Goal: Task Accomplishment & Management: Use online tool/utility

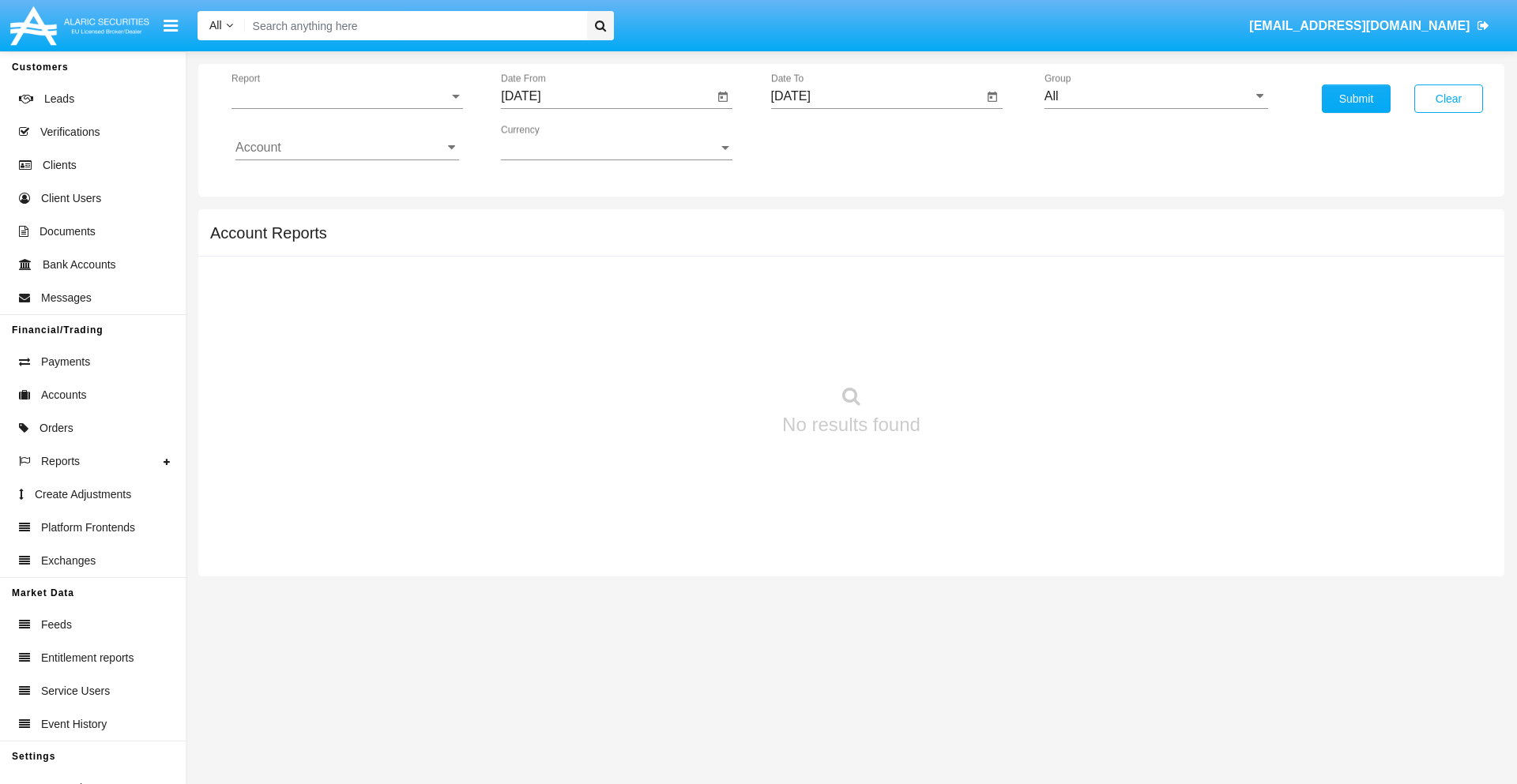
click at [347, 96] on span "Report" at bounding box center [339, 96] width 217 height 14
click at [340, 108] on span "Trades" at bounding box center [347, 108] width 223 height 38
click at [607, 96] on input "[DATE]" at bounding box center [607, 96] width 213 height 14
click at [553, 142] on span "[DATE]" at bounding box center [538, 143] width 35 height 13
click at [704, 349] on div "2025" at bounding box center [705, 349] width 50 height 29
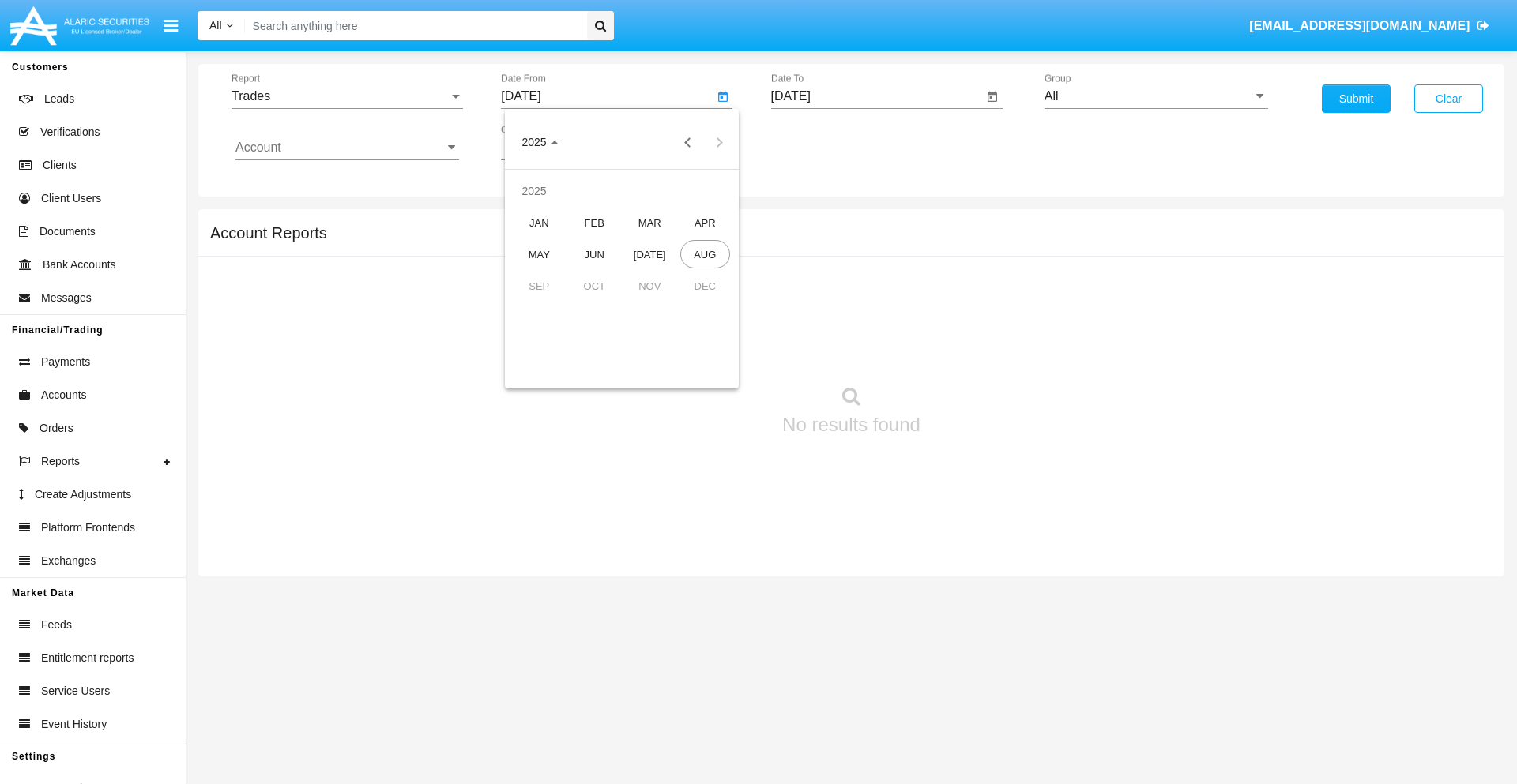
click at [539, 254] on div "MAY" at bounding box center [539, 254] width 50 height 29
click at [653, 273] on div "15" at bounding box center [652, 273] width 29 height 29
type input "05/15/25"
click at [876, 96] on input "[DATE]" at bounding box center [877, 96] width 213 height 14
click at [822, 142] on span "[DATE]" at bounding box center [809, 143] width 35 height 13
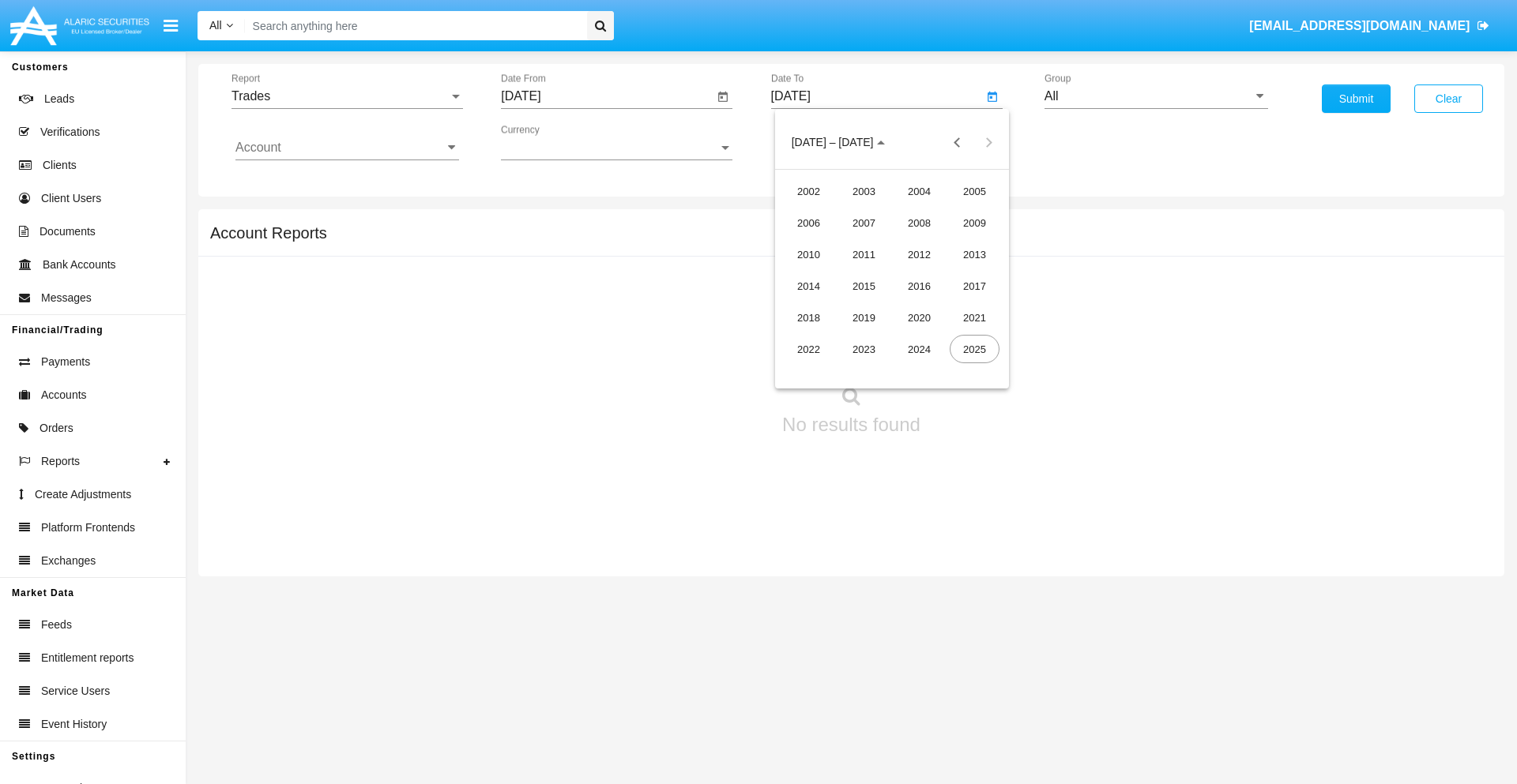
click at [974, 349] on div "2025" at bounding box center [974, 349] width 50 height 29
click at [974, 254] on div "AUG" at bounding box center [974, 254] width 50 height 29
click at [955, 273] on div "15" at bounding box center [955, 273] width 29 height 29
type input "[DATE]"
click at [1155, 96] on input "All" at bounding box center [1156, 96] width 223 height 14
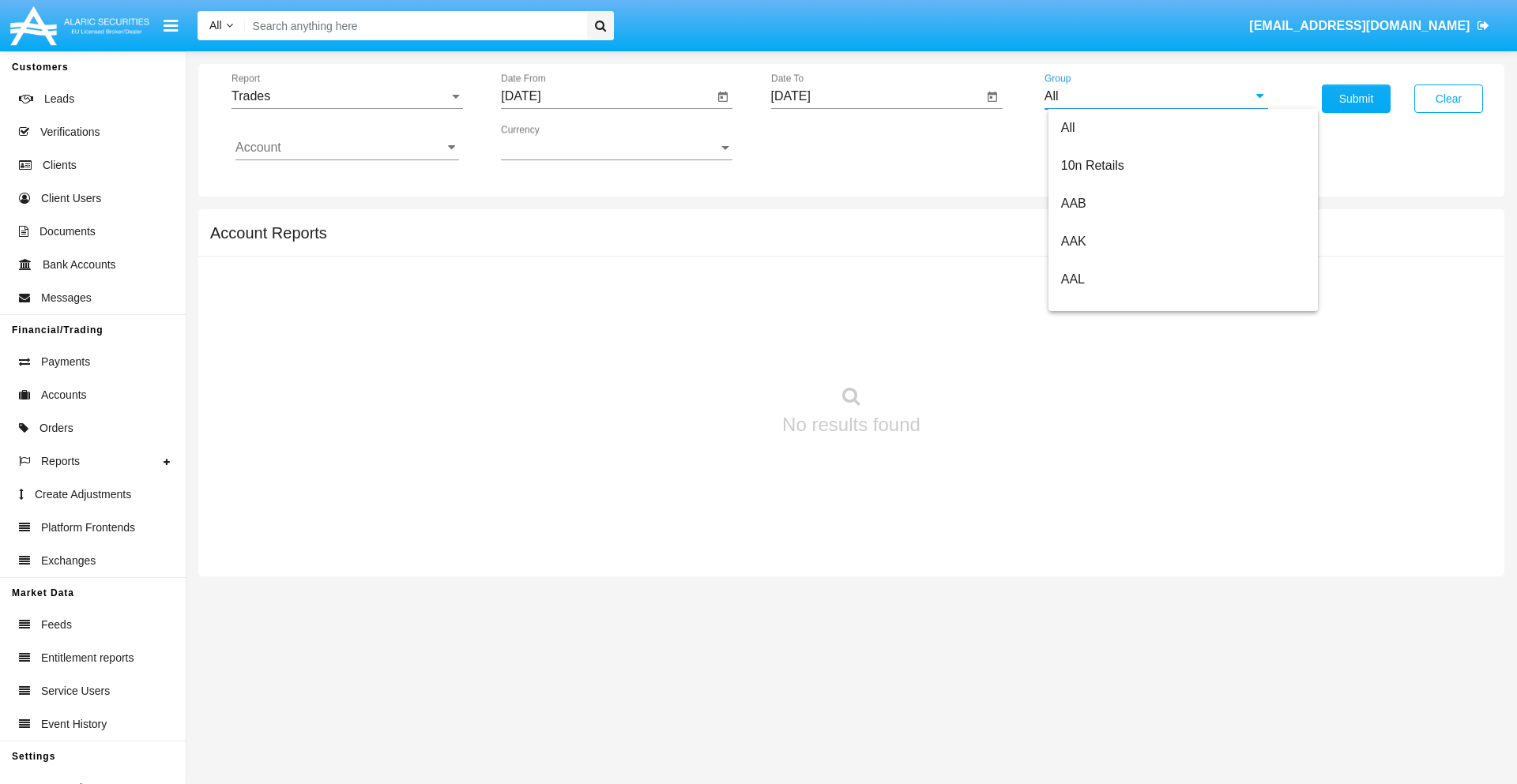
scroll to position [846, 0]
click at [1111, 304] on span "Hammer Web Lite" at bounding box center [1112, 305] width 102 height 14
type input "Hammer Web Lite"
click at [347, 148] on input "Account" at bounding box center [347, 147] width 223 height 14
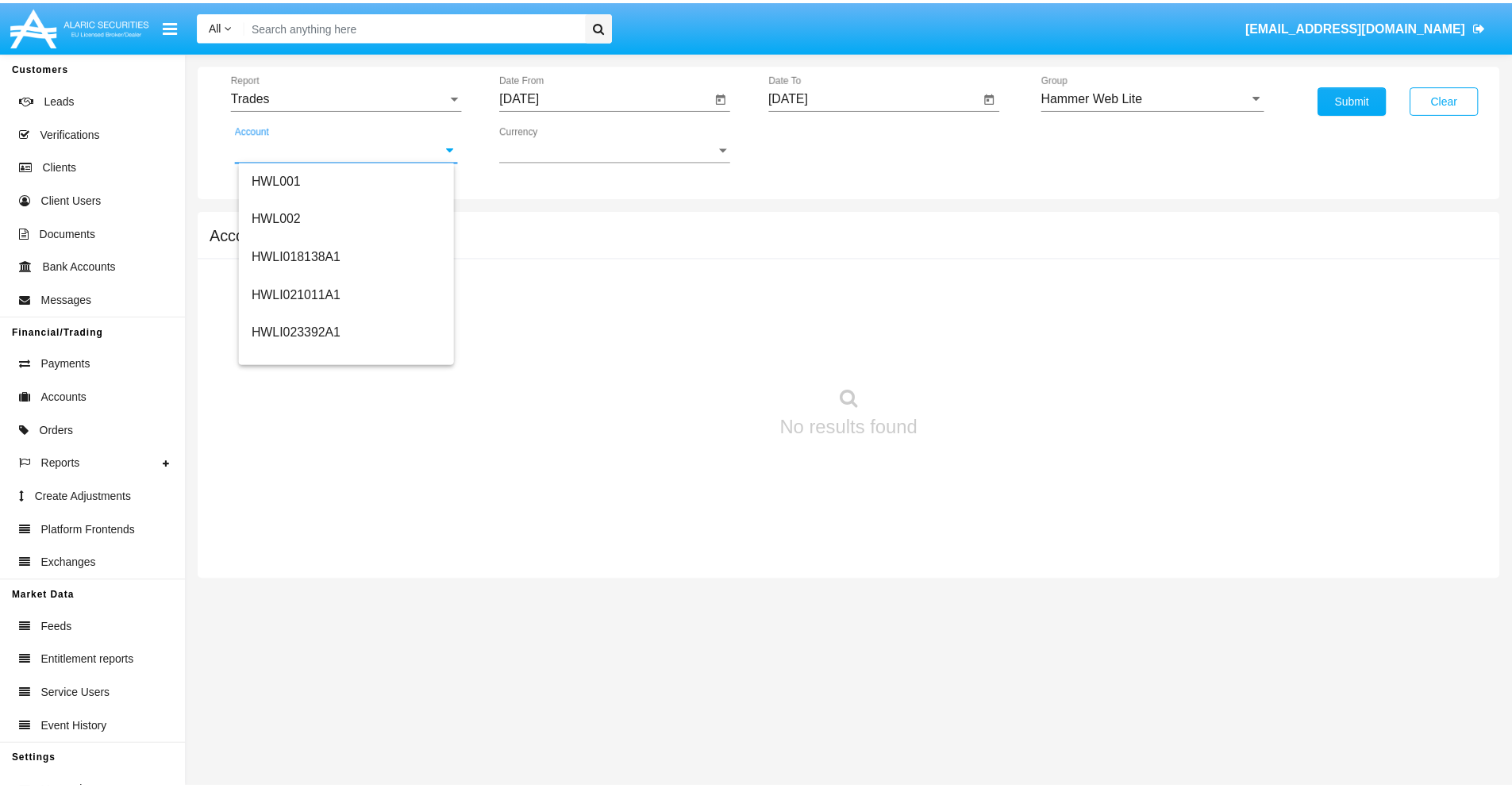
scroll to position [241, 0]
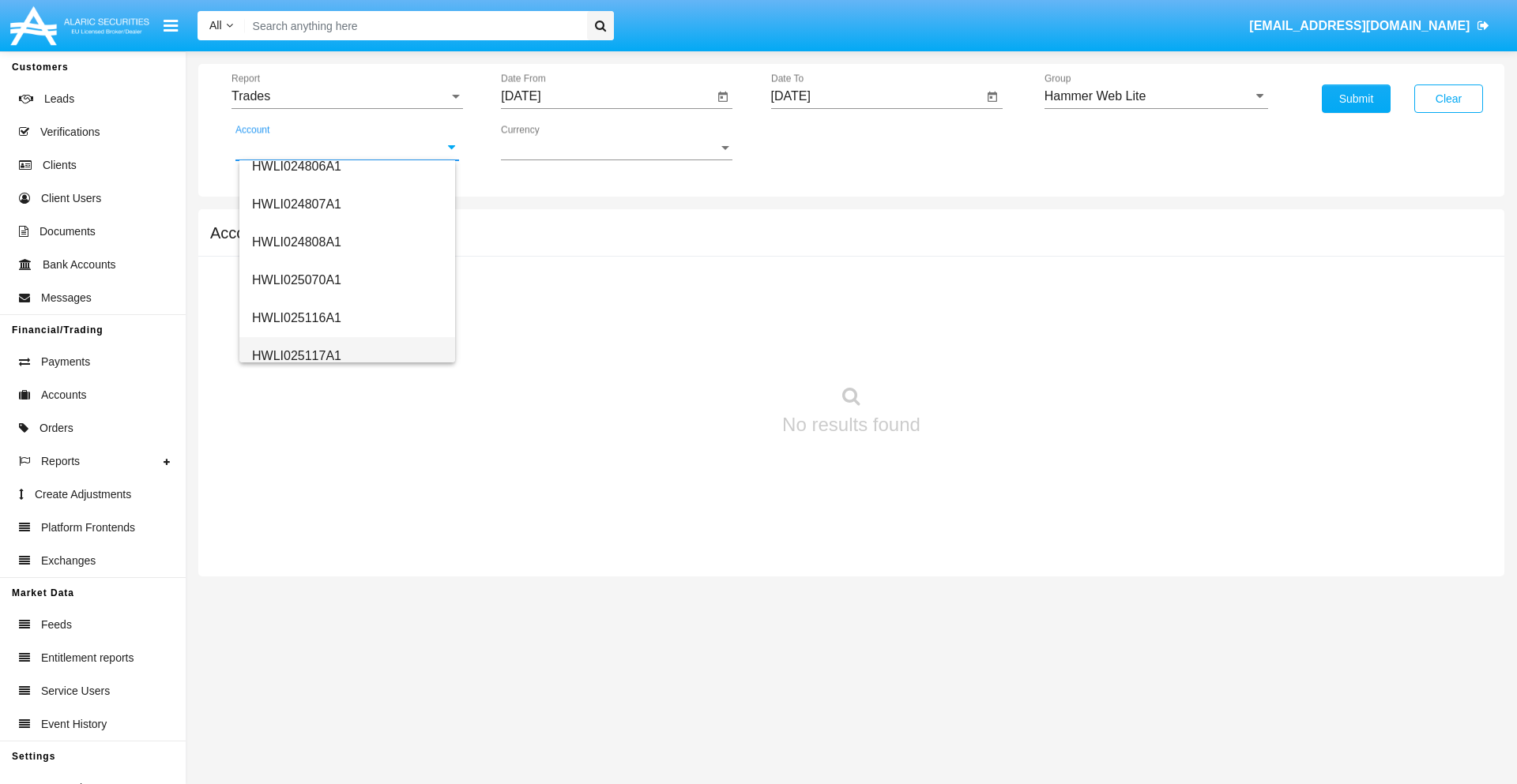
click at [295, 356] on span "HWLI025117A1" at bounding box center [296, 356] width 89 height 14
type input "HWLI025117A1"
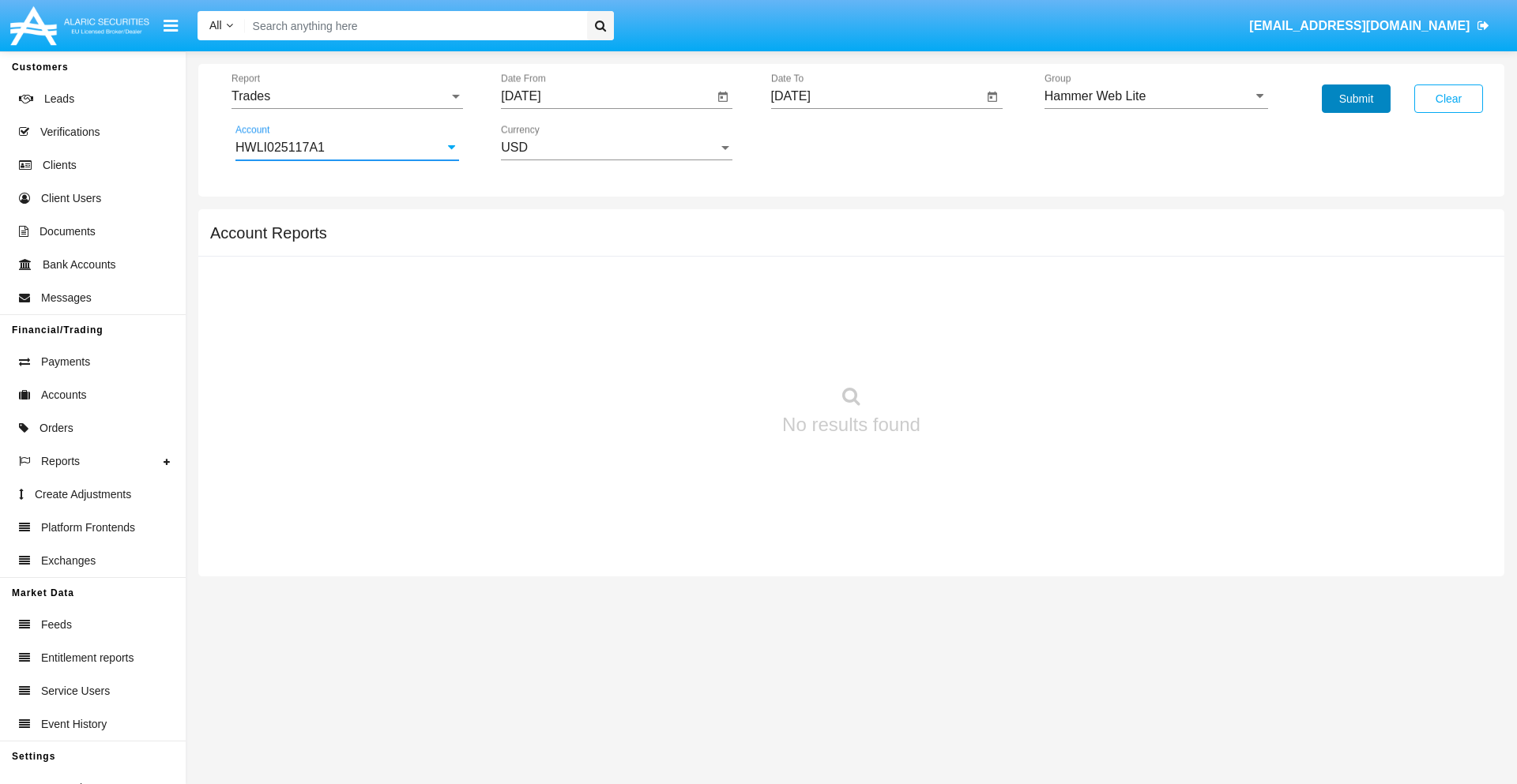
click at [1355, 99] on button "Submit" at bounding box center [1355, 99] width 68 height 29
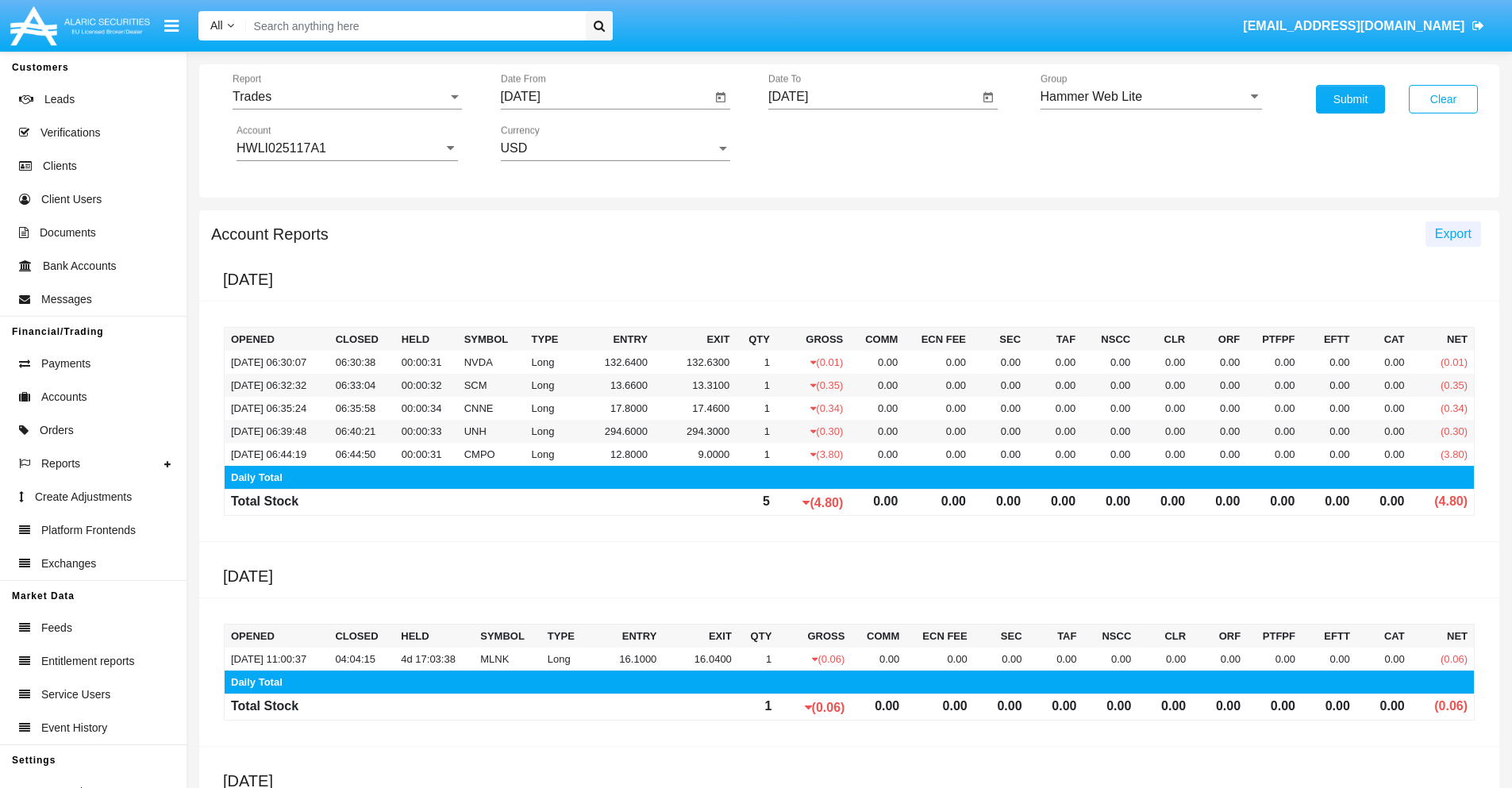
click at [1452, 233] on span "Export" at bounding box center [1453, 234] width 37 height 14
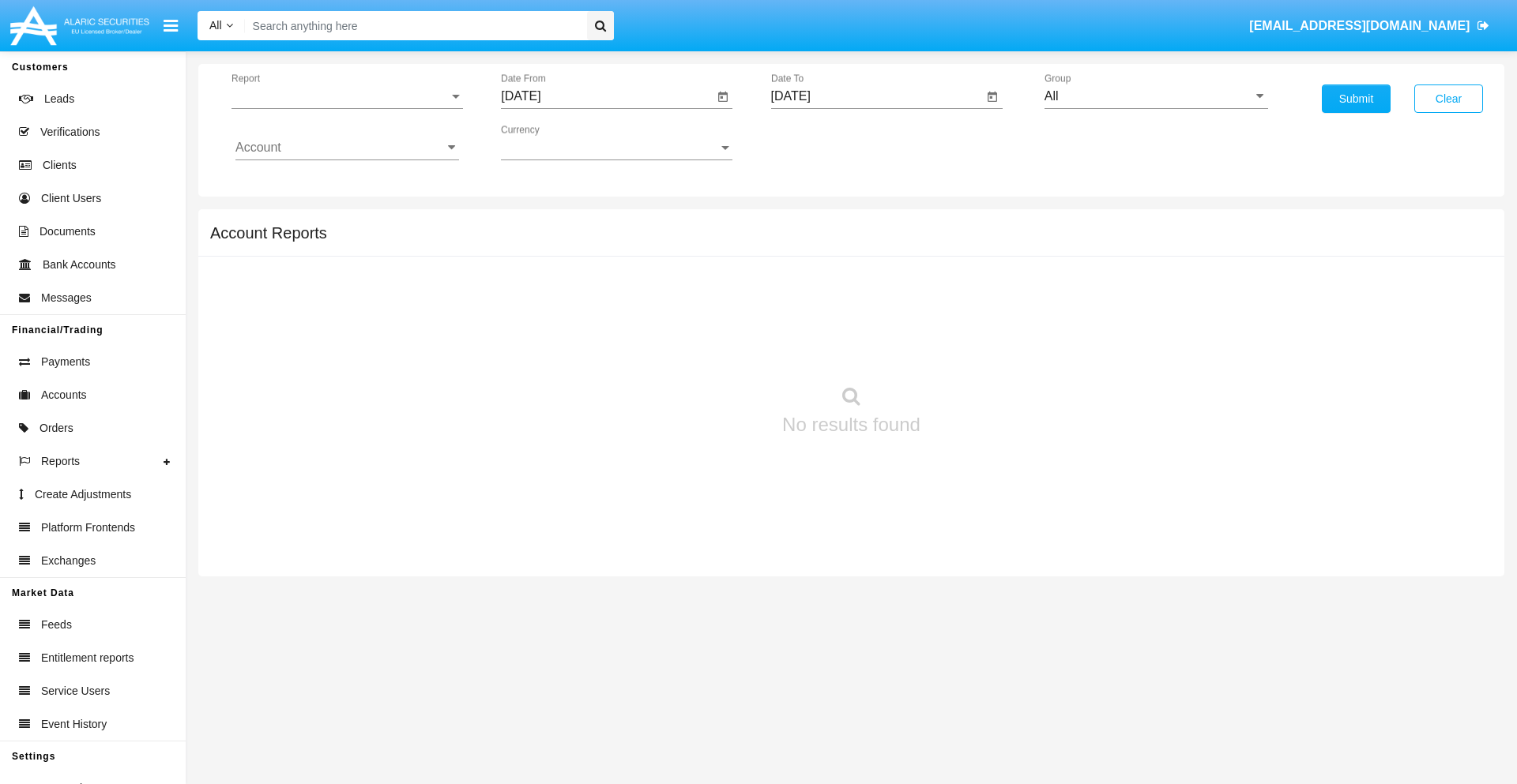
click at [347, 96] on span "Report" at bounding box center [339, 96] width 217 height 14
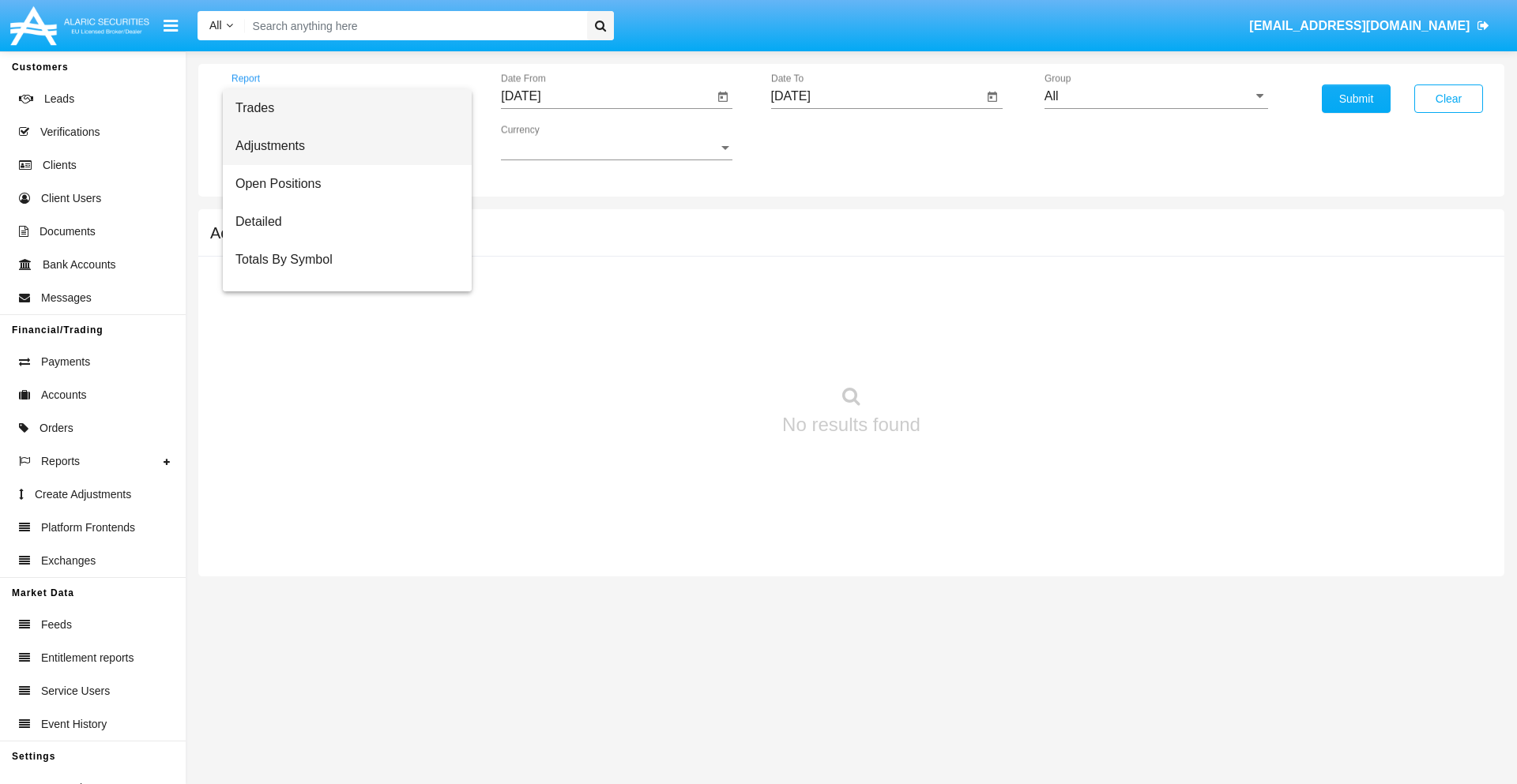
click at [340, 146] on span "Adjustments" at bounding box center [347, 146] width 223 height 38
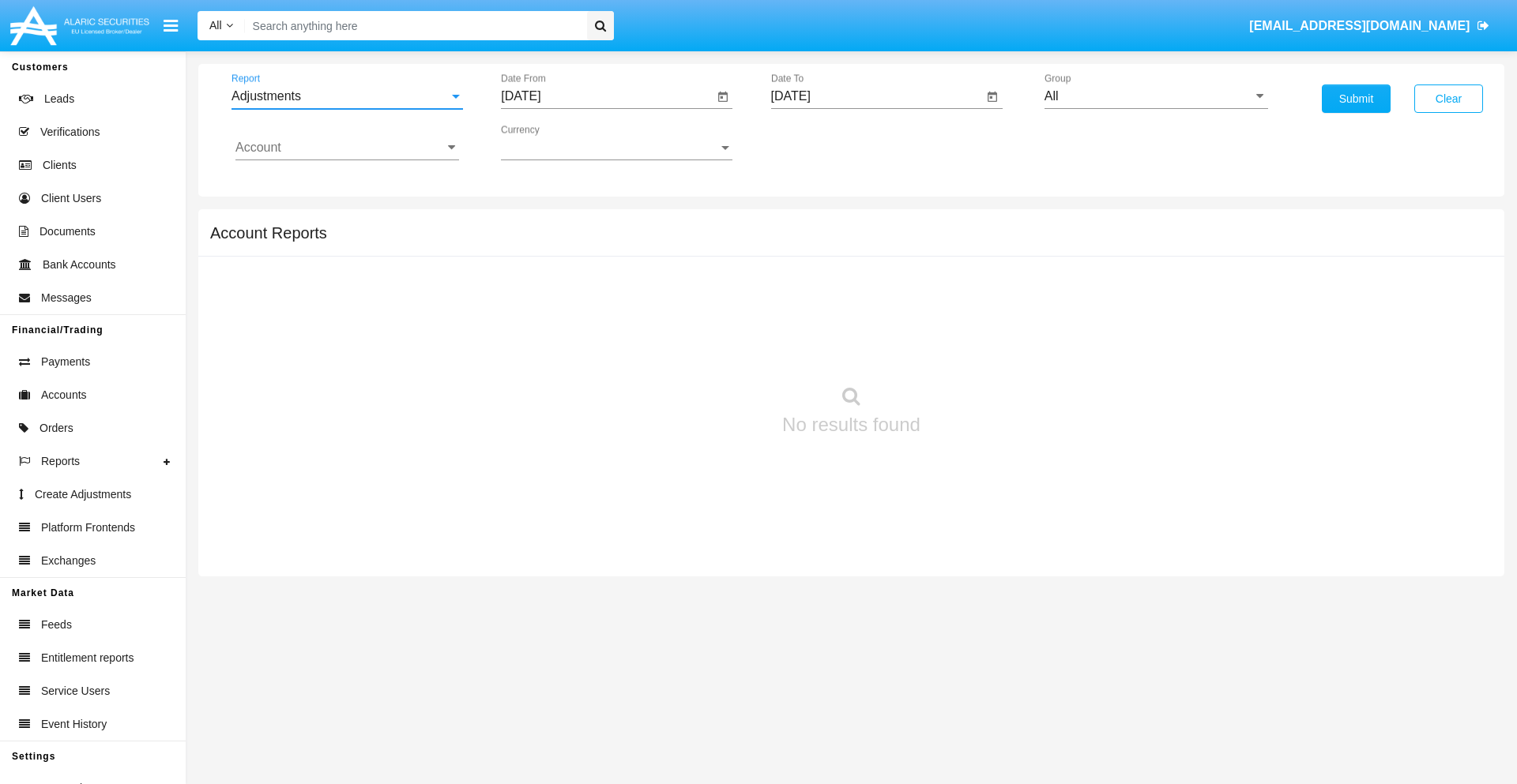
click at [607, 96] on input "[DATE]" at bounding box center [607, 96] width 213 height 14
click at [553, 142] on span "[DATE]" at bounding box center [538, 143] width 35 height 13
click at [704, 349] on div "2025" at bounding box center [705, 349] width 50 height 29
click at [649, 254] on div "[DATE]" at bounding box center [650, 254] width 50 height 29
click at [590, 305] on div "15" at bounding box center [589, 305] width 29 height 29
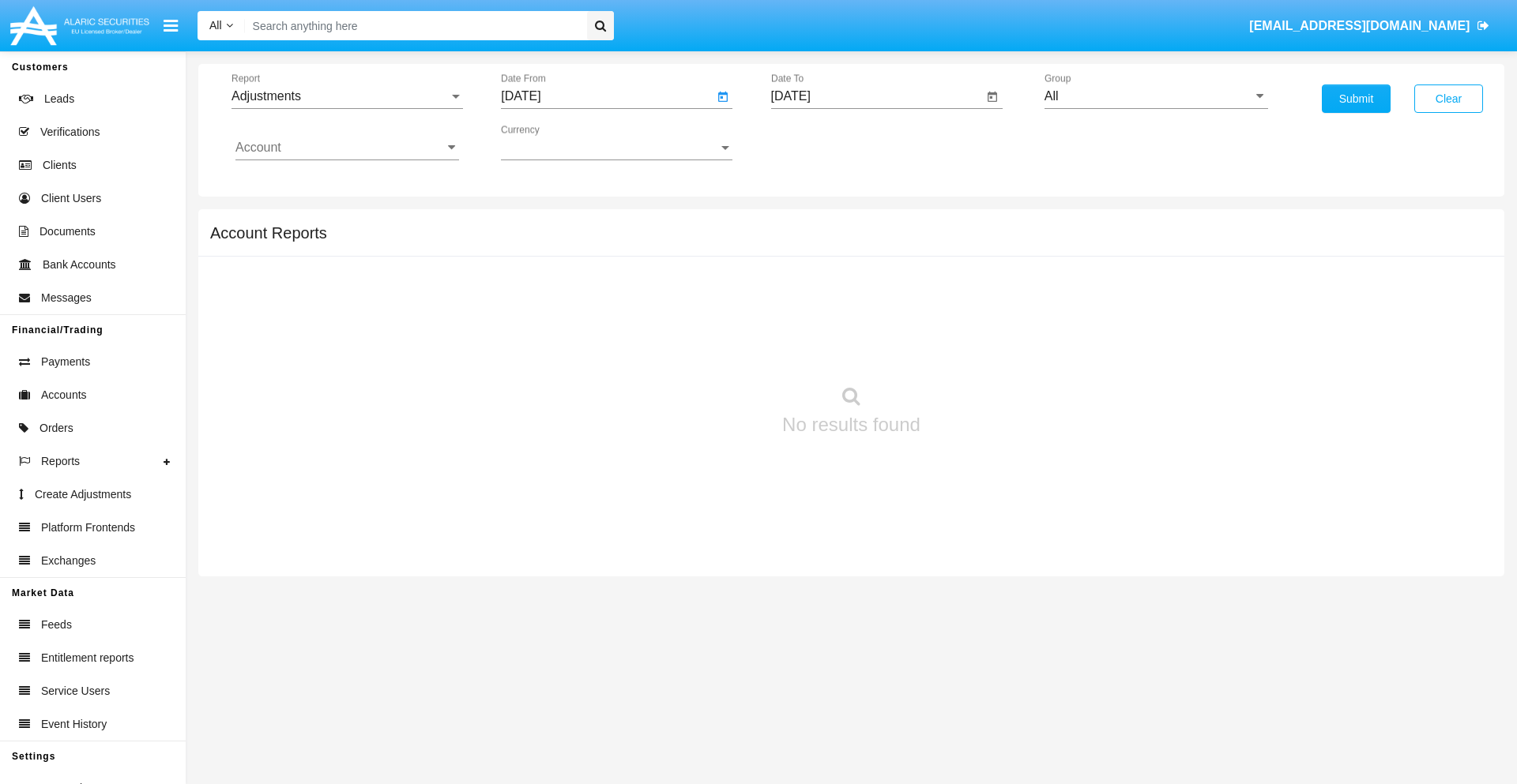
type input "07/15/25"
click at [876, 96] on input "[DATE]" at bounding box center [877, 96] width 213 height 14
click at [822, 142] on span "[DATE]" at bounding box center [809, 143] width 35 height 13
click at [974, 349] on div "2025" at bounding box center [974, 349] width 50 height 29
click at [974, 254] on div "AUG" at bounding box center [974, 254] width 50 height 29
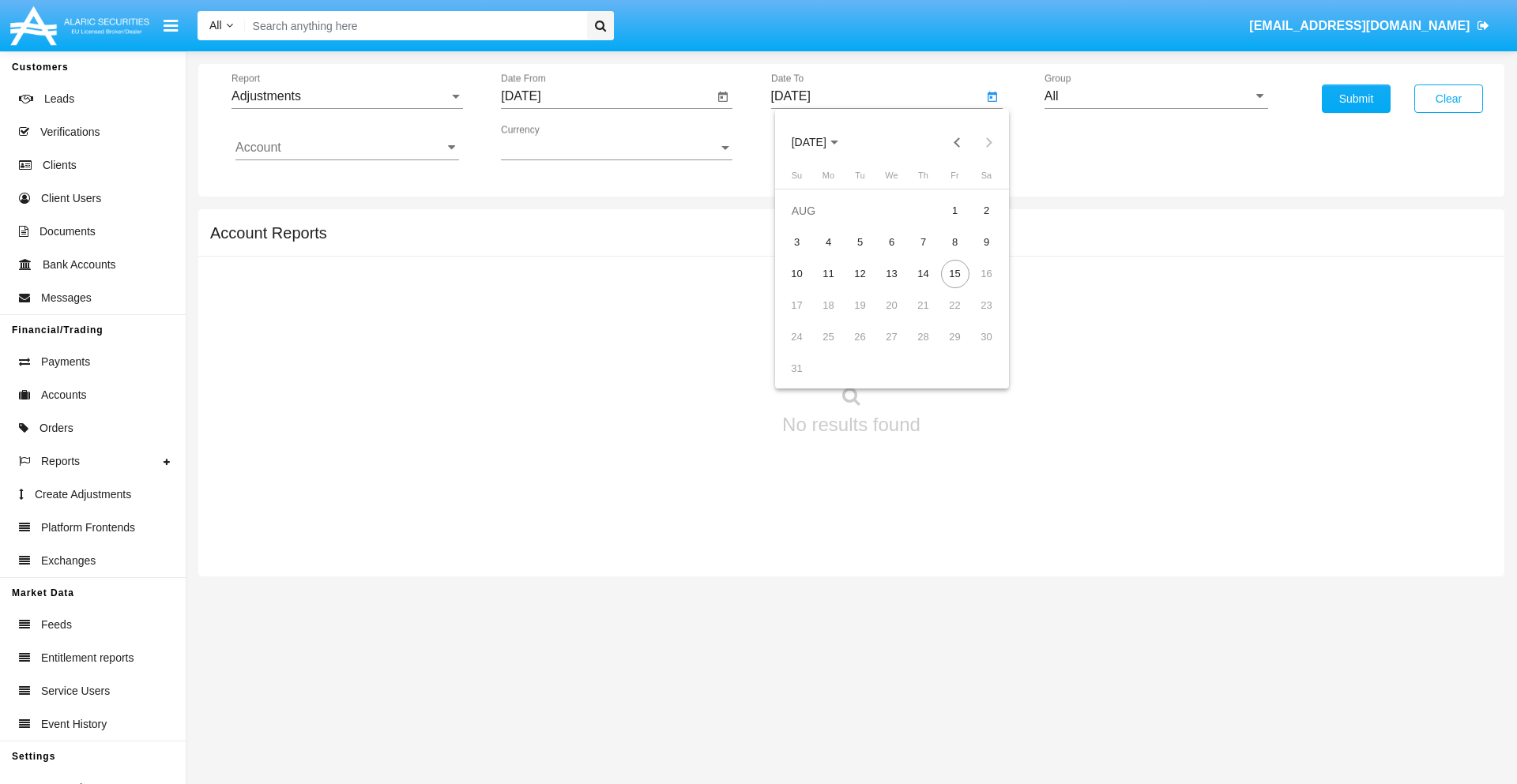
click at [955, 273] on div "15" at bounding box center [955, 273] width 29 height 29
type input "[DATE]"
click at [1155, 96] on input "All" at bounding box center [1156, 96] width 223 height 14
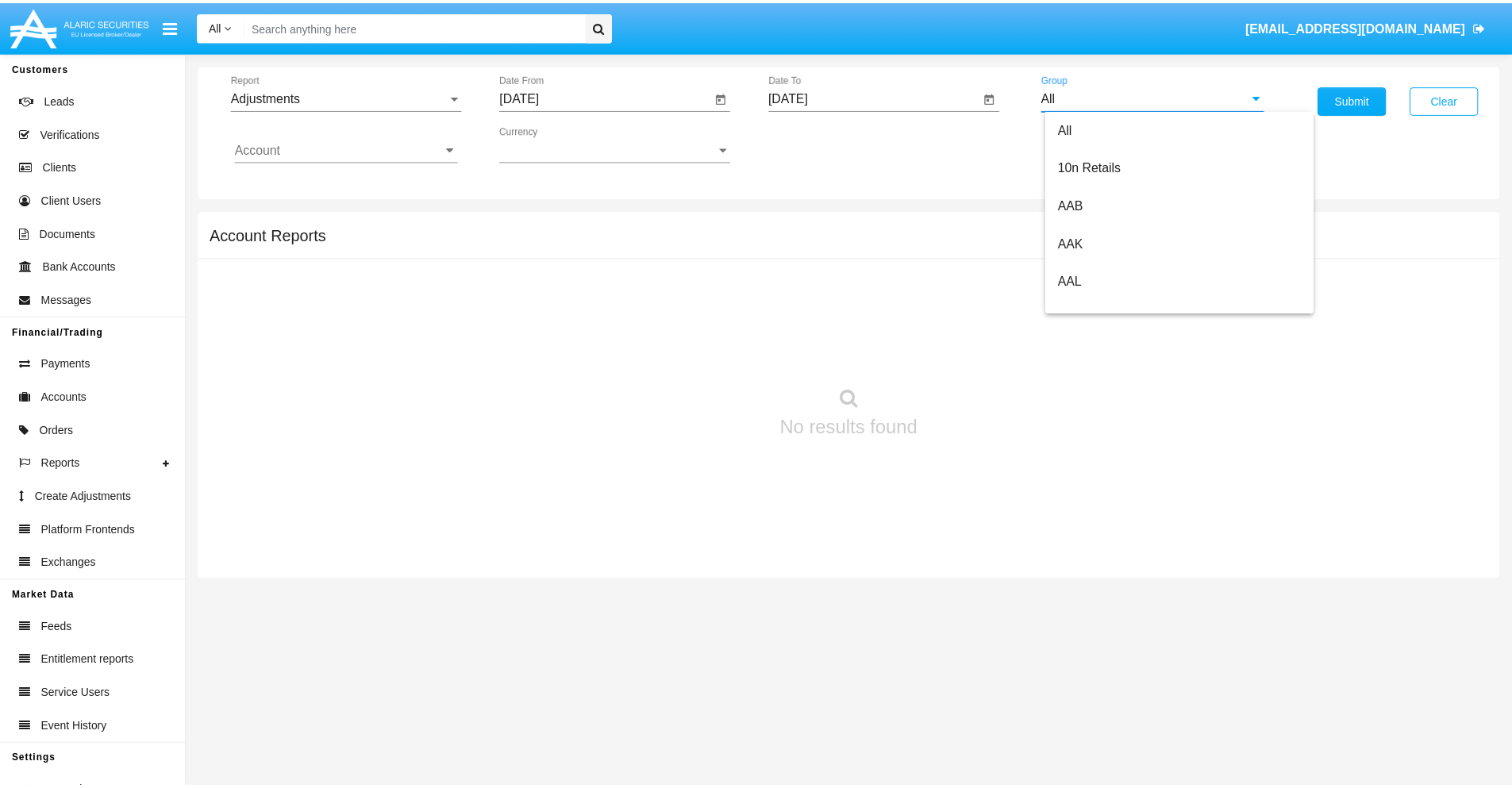
scroll to position [356, 0]
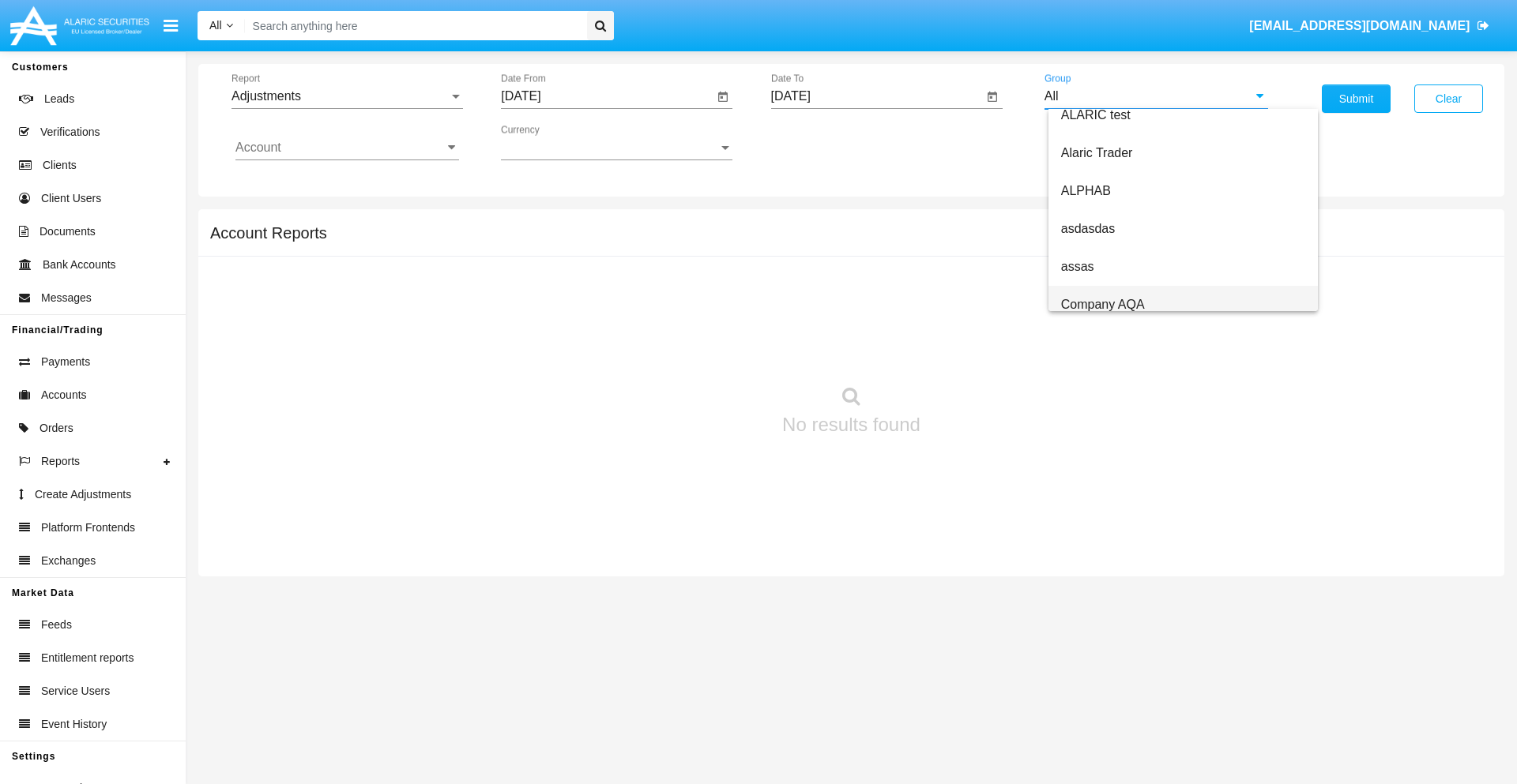
click at [1102, 304] on span "Company AQA" at bounding box center [1102, 305] width 84 height 14
type input "Company AQA"
click at [347, 148] on input "Account" at bounding box center [347, 147] width 223 height 14
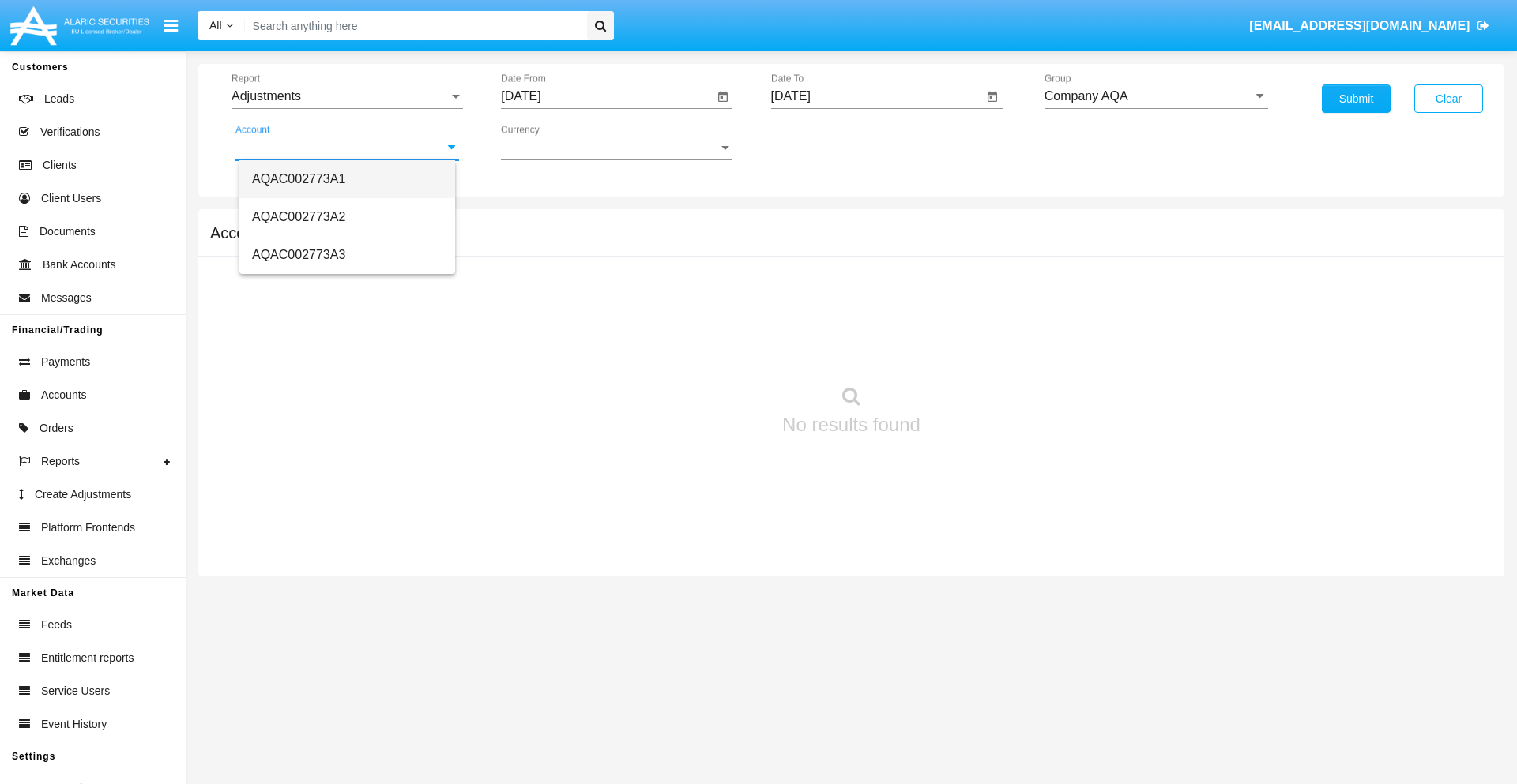
click at [299, 178] on span "AQAC002773A1" at bounding box center [299, 179] width 93 height 14
type input "AQAC002773A1"
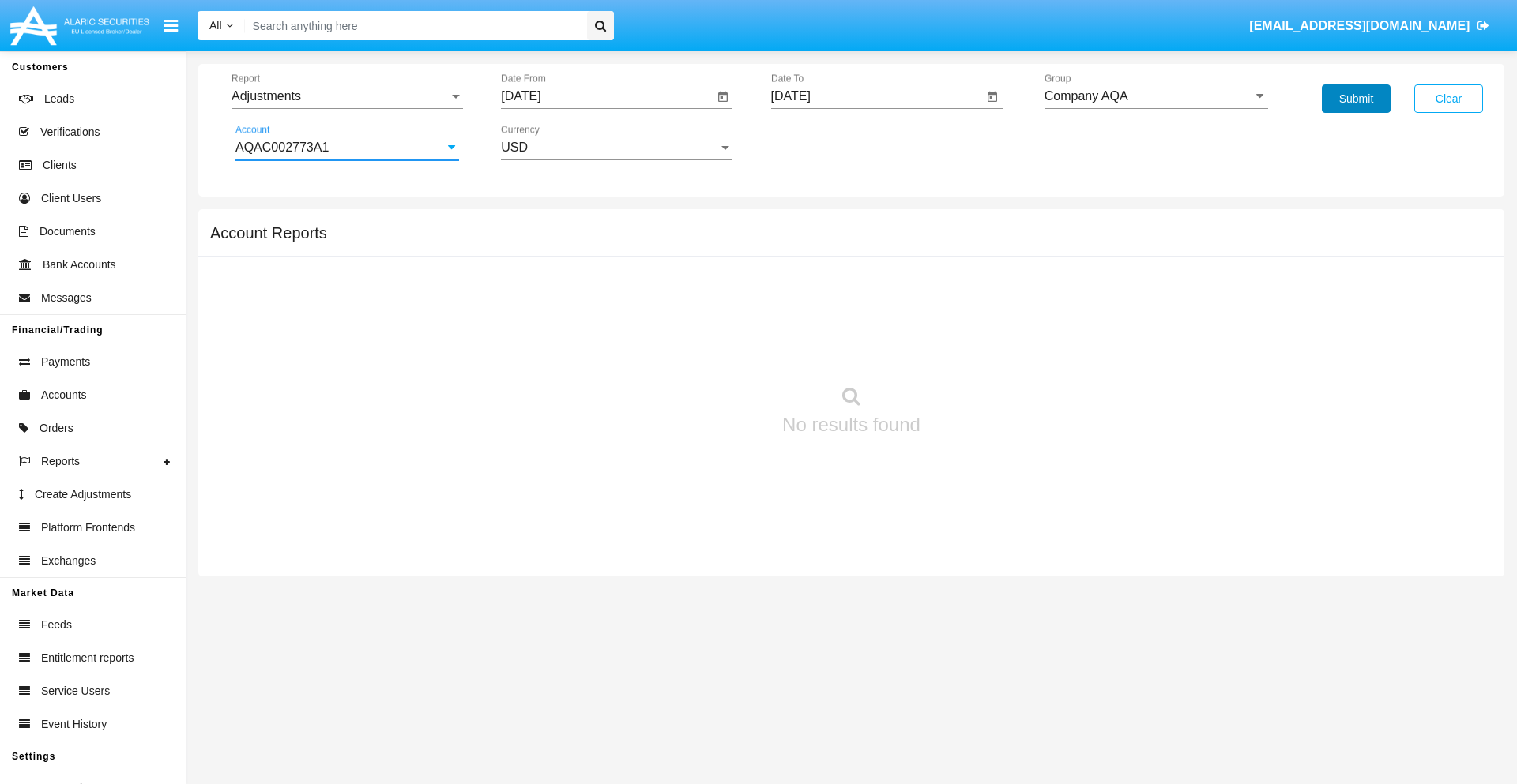
click at [1355, 99] on button "Submit" at bounding box center [1355, 99] width 68 height 29
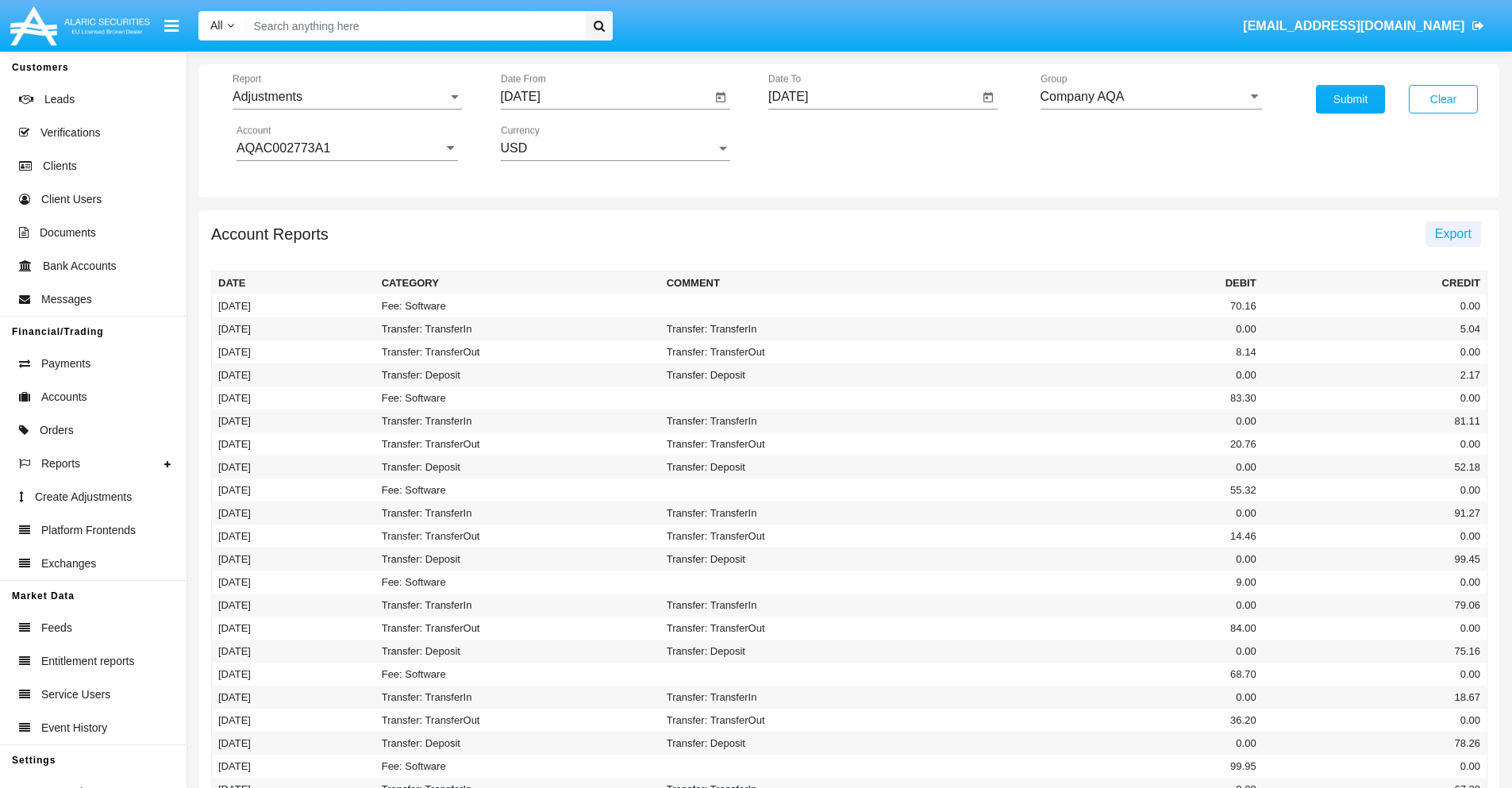
click at [1452, 233] on span "Export" at bounding box center [1453, 234] width 37 height 14
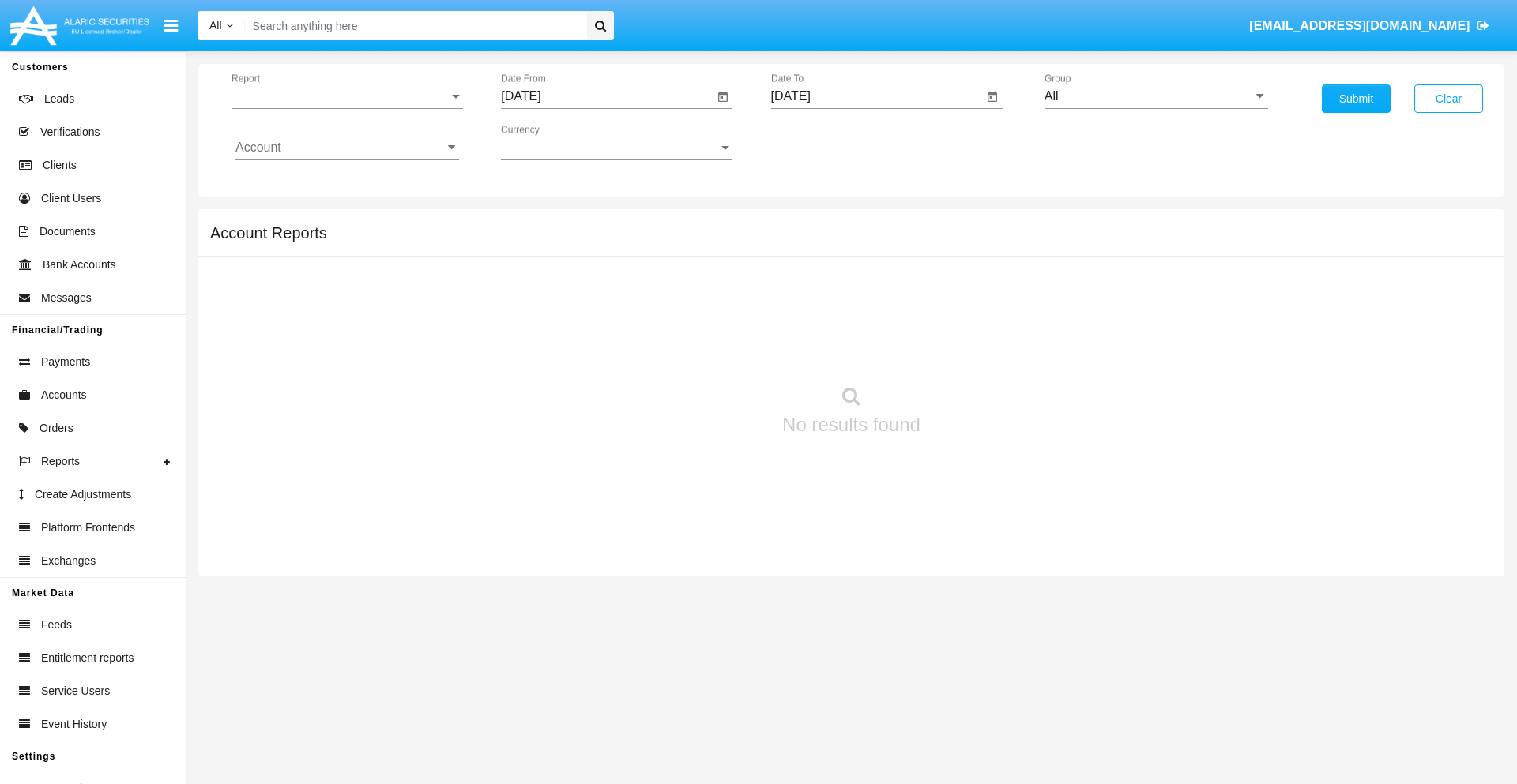
click at [347, 96] on span "Report" at bounding box center [339, 96] width 217 height 14
click at [340, 184] on span "Open Positions" at bounding box center [347, 184] width 223 height 38
click at [607, 96] on input "[DATE]" at bounding box center [607, 96] width 213 height 14
click at [553, 142] on span "[DATE]" at bounding box center [538, 143] width 35 height 13
click at [704, 349] on div "2025" at bounding box center [705, 349] width 50 height 29
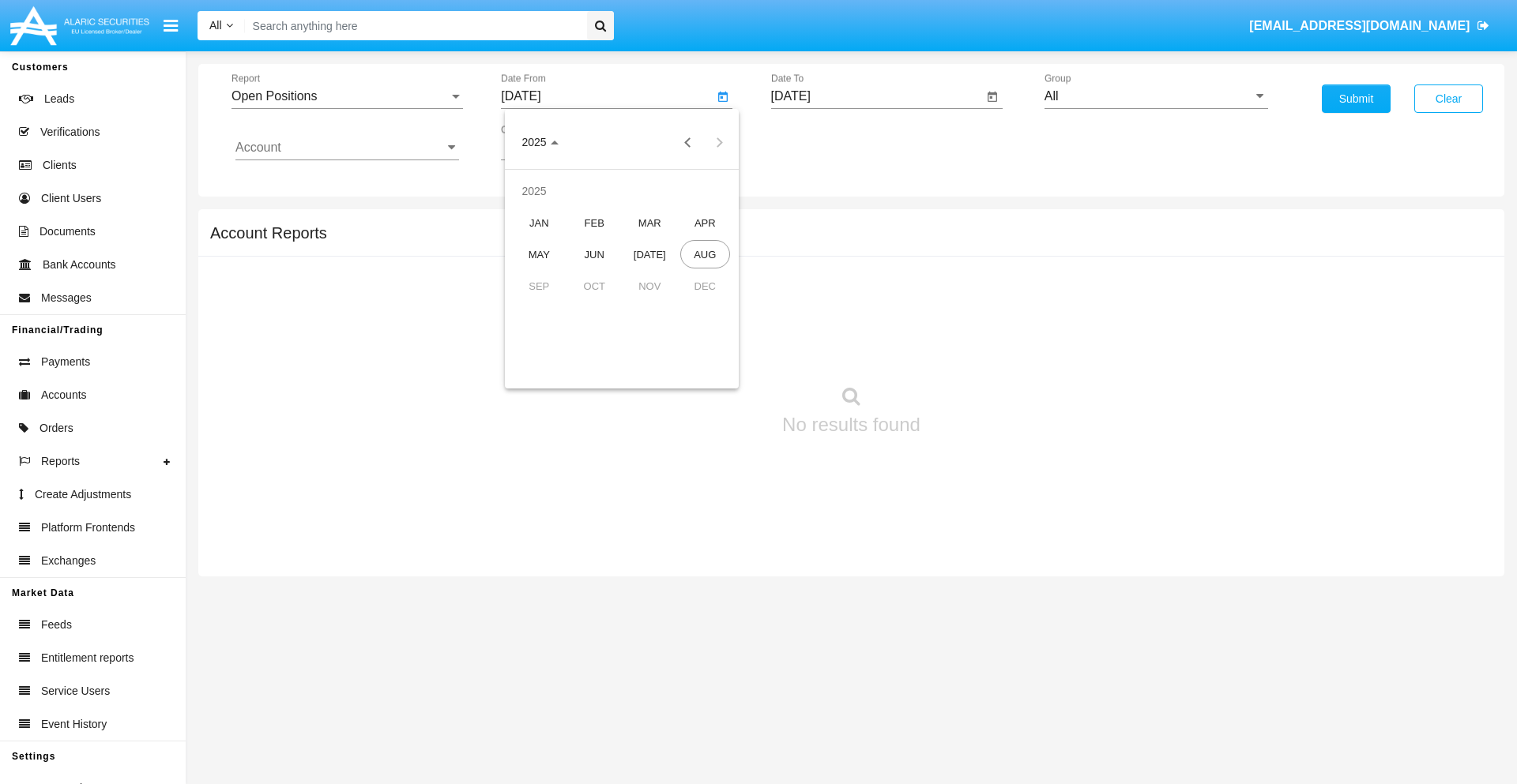
click at [649, 254] on div "[DATE]" at bounding box center [650, 254] width 50 height 29
click at [590, 305] on div "15" at bounding box center [589, 305] width 29 height 29
type input "07/15/25"
click at [876, 96] on input "[DATE]" at bounding box center [877, 96] width 213 height 14
click at [822, 142] on span "[DATE]" at bounding box center [809, 143] width 35 height 13
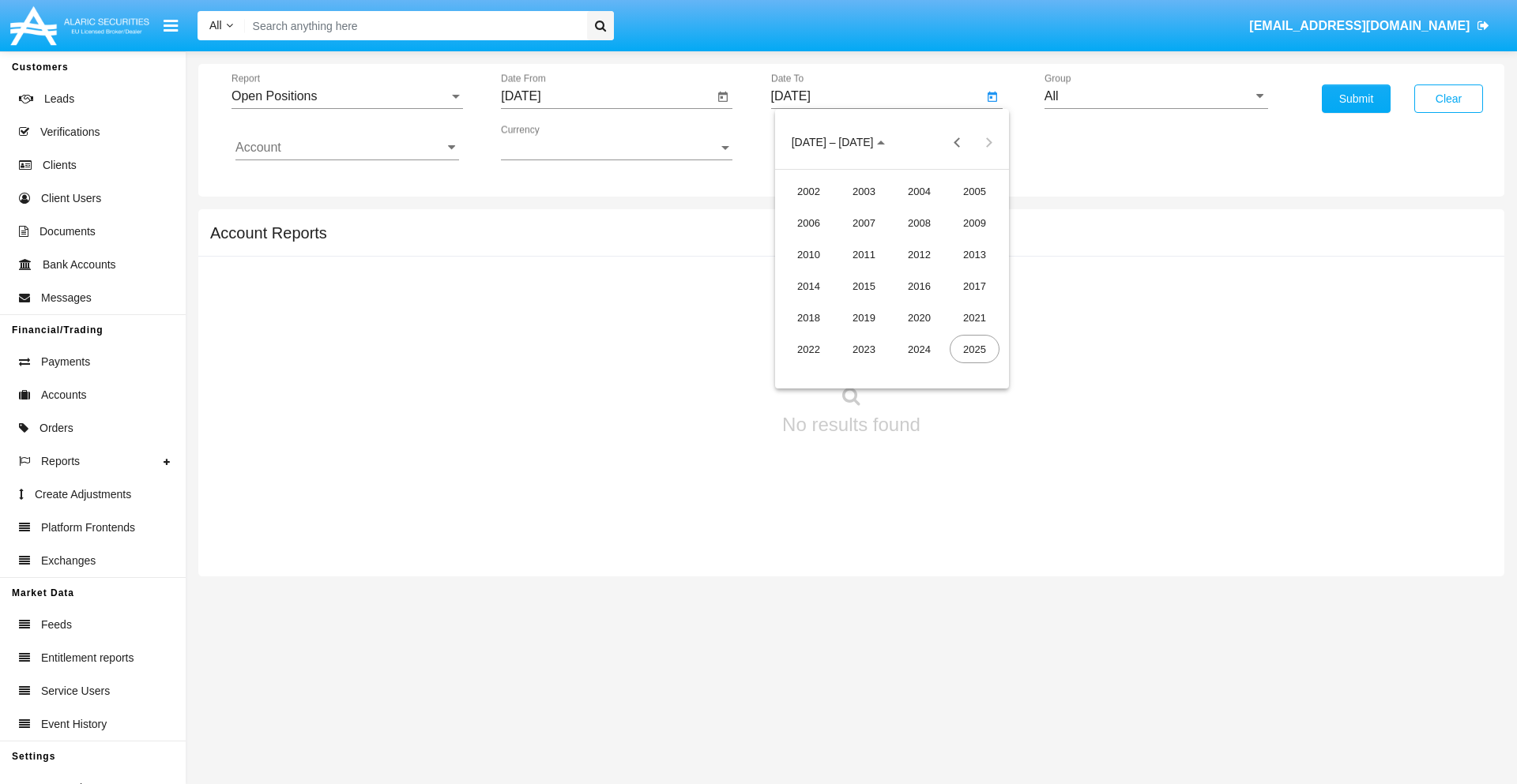
click at [974, 349] on div "2025" at bounding box center [974, 349] width 50 height 29
click at [974, 254] on div "AUG" at bounding box center [974, 254] width 50 height 29
click at [955, 273] on div "15" at bounding box center [955, 273] width 29 height 29
type input "[DATE]"
click at [1155, 96] on input "All" at bounding box center [1156, 96] width 223 height 14
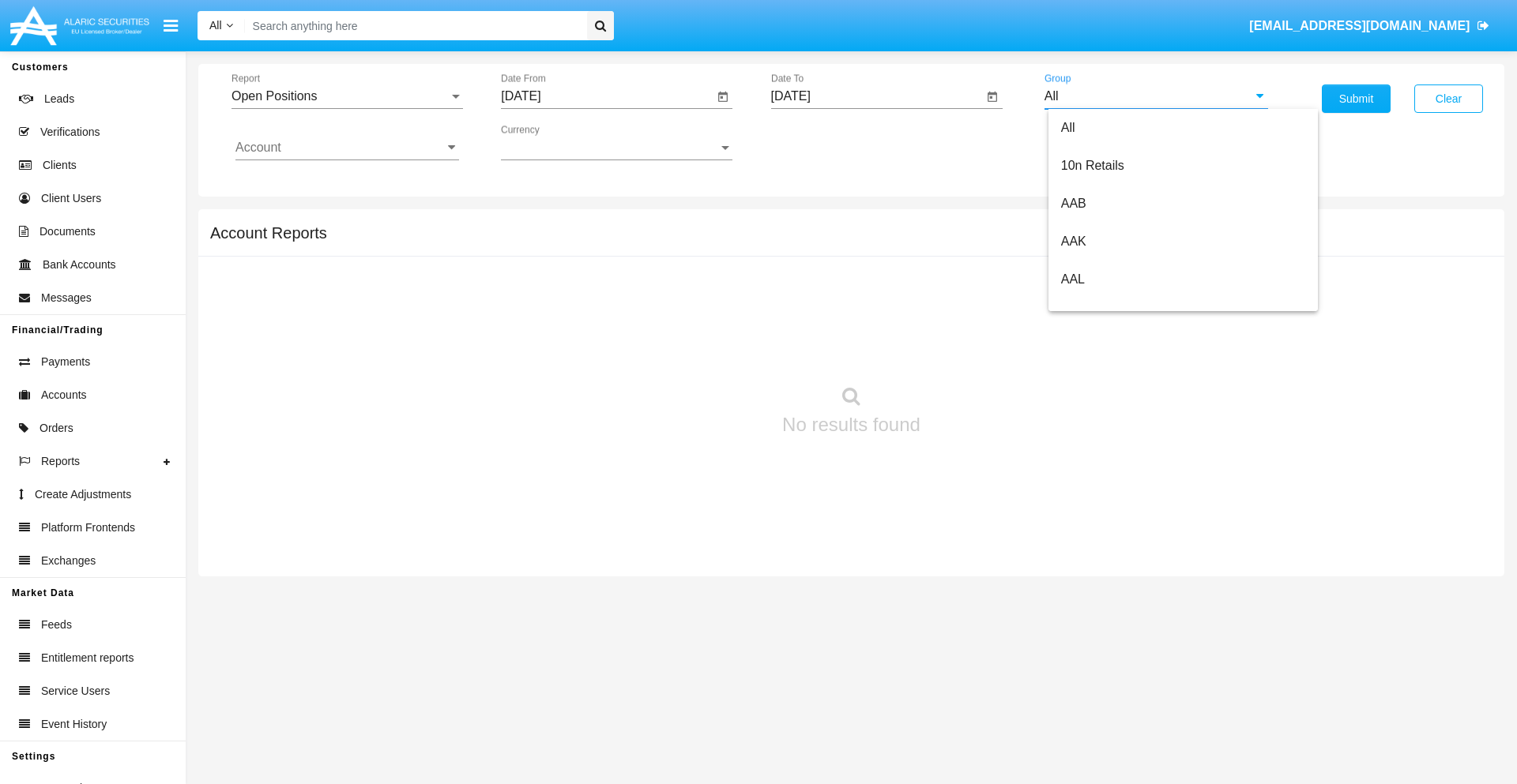
scroll to position [846, 0]
click at [1111, 304] on span "Hammer Web Lite" at bounding box center [1112, 305] width 102 height 14
type input "Hammer Web Lite"
click at [347, 148] on input "Account" at bounding box center [347, 147] width 223 height 14
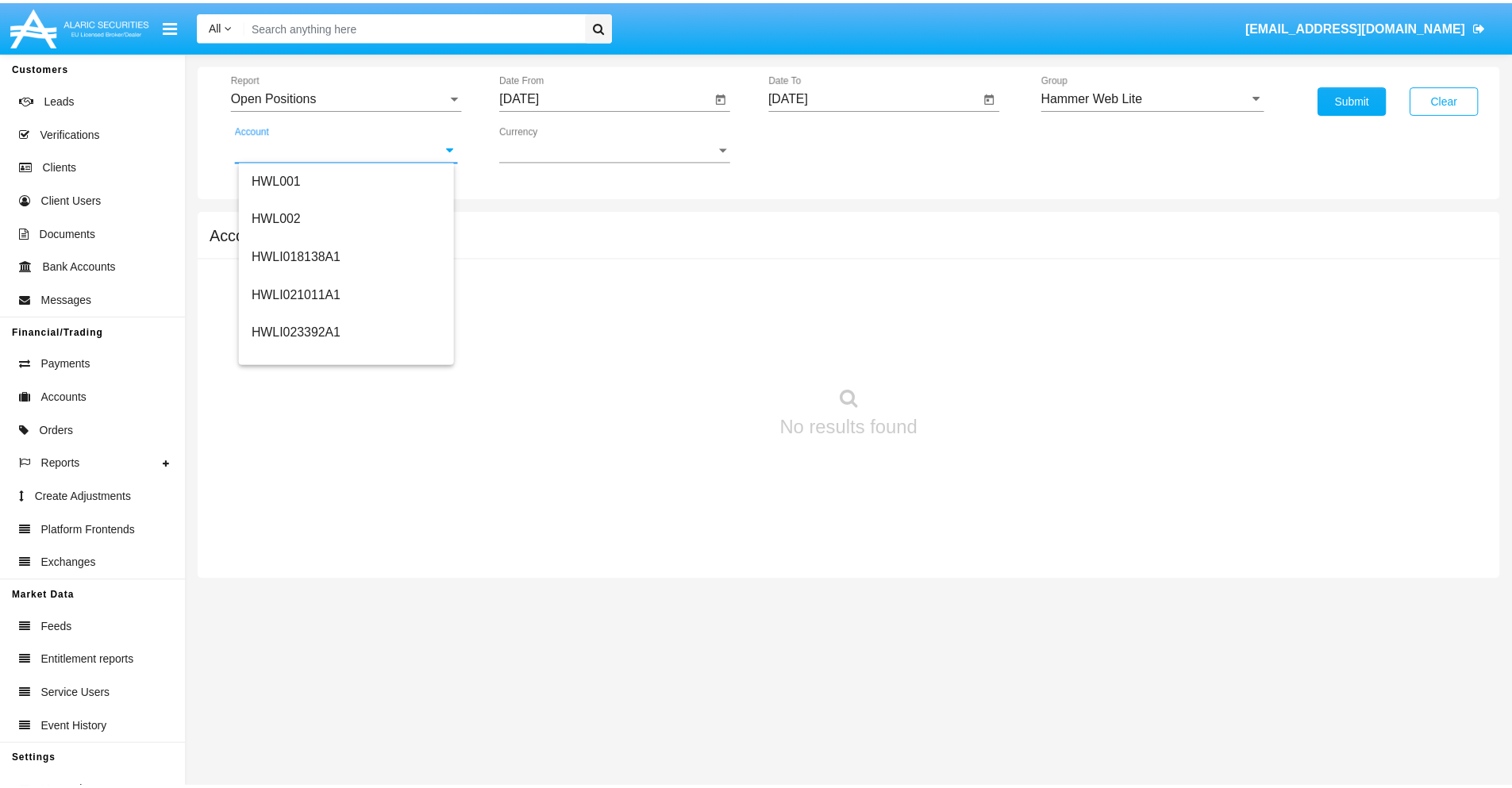
scroll to position [241, 0]
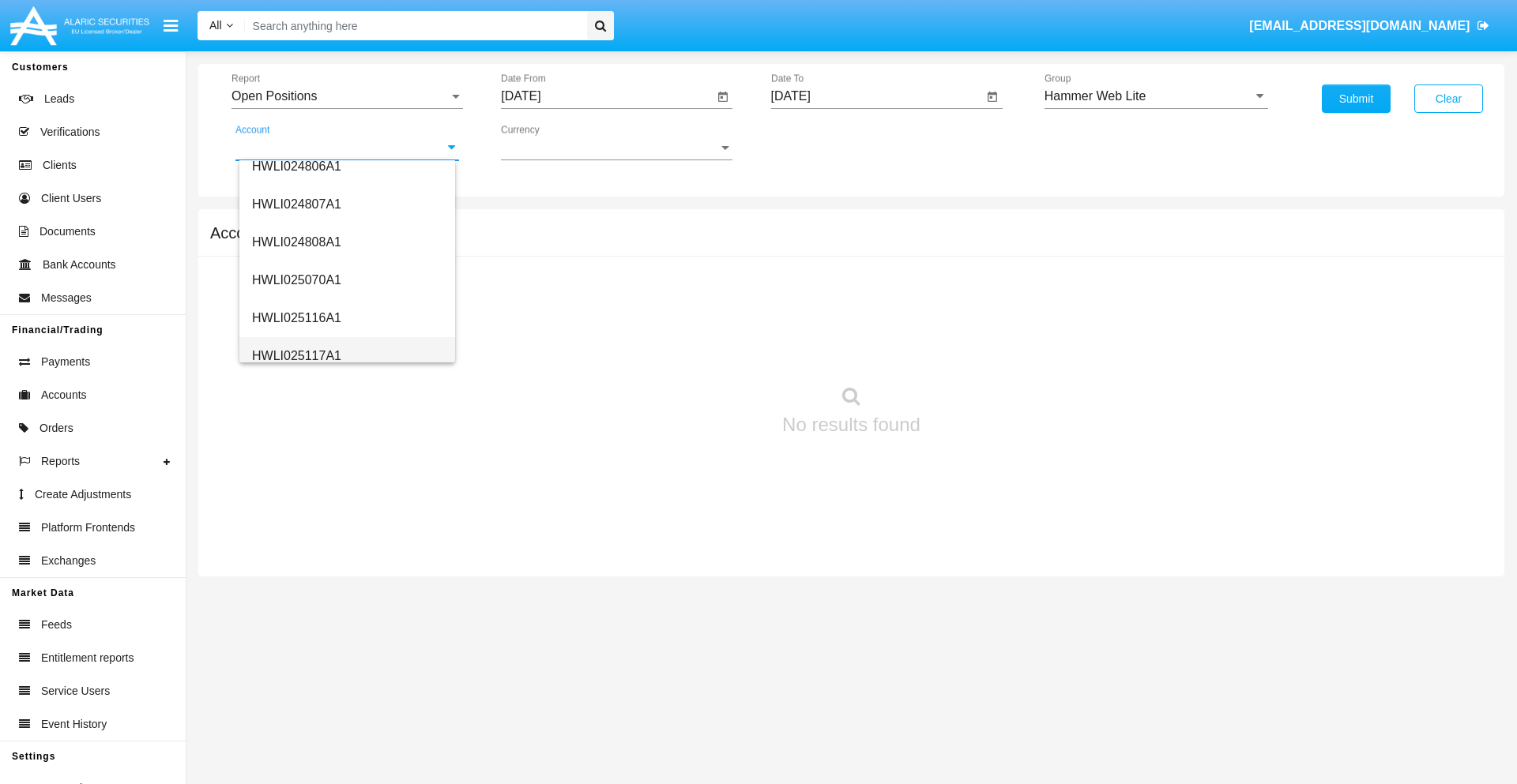
click at [295, 356] on span "HWLI025117A1" at bounding box center [296, 356] width 89 height 14
type input "HWLI025117A1"
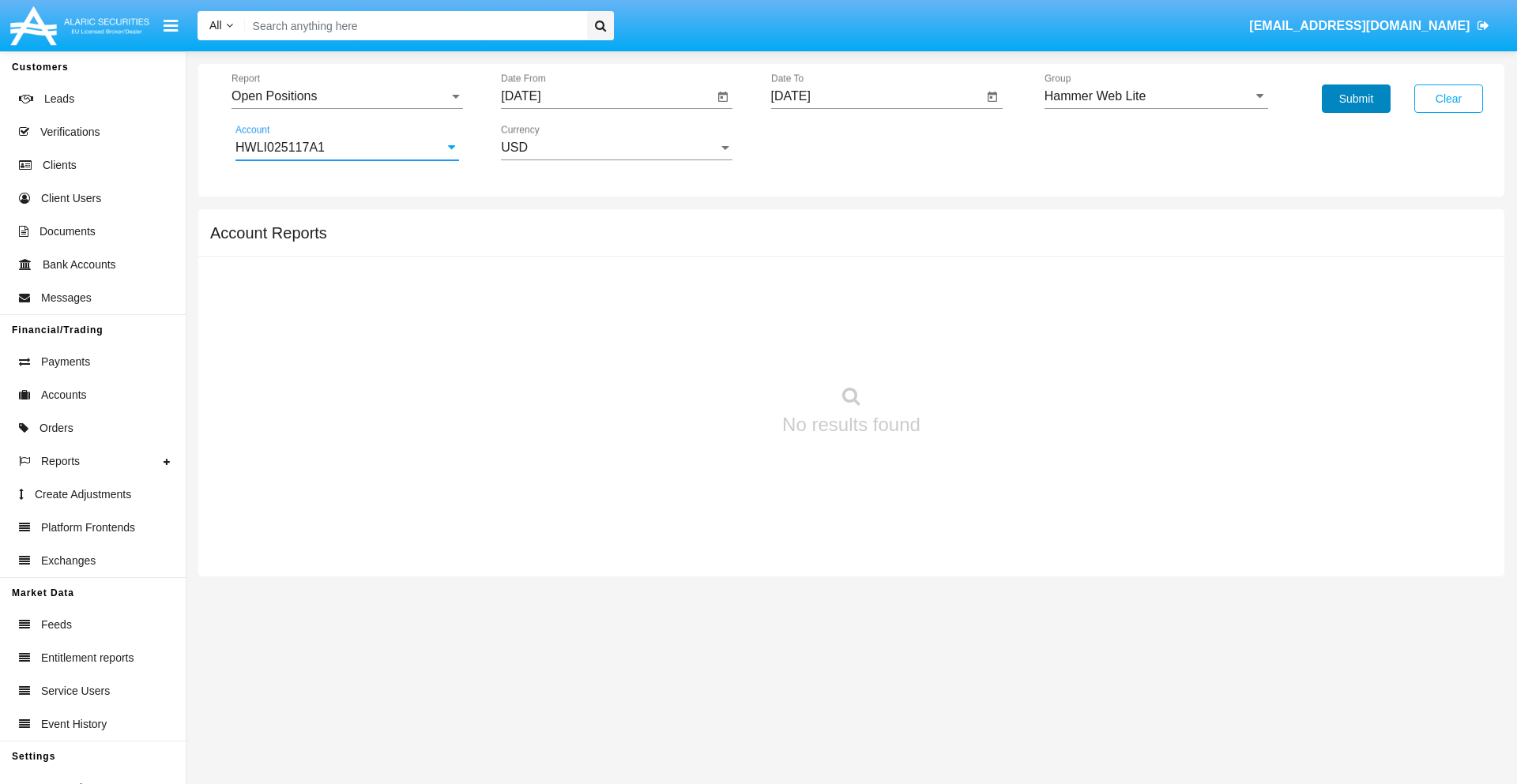
click at [1355, 99] on button "Submit" at bounding box center [1355, 99] width 68 height 29
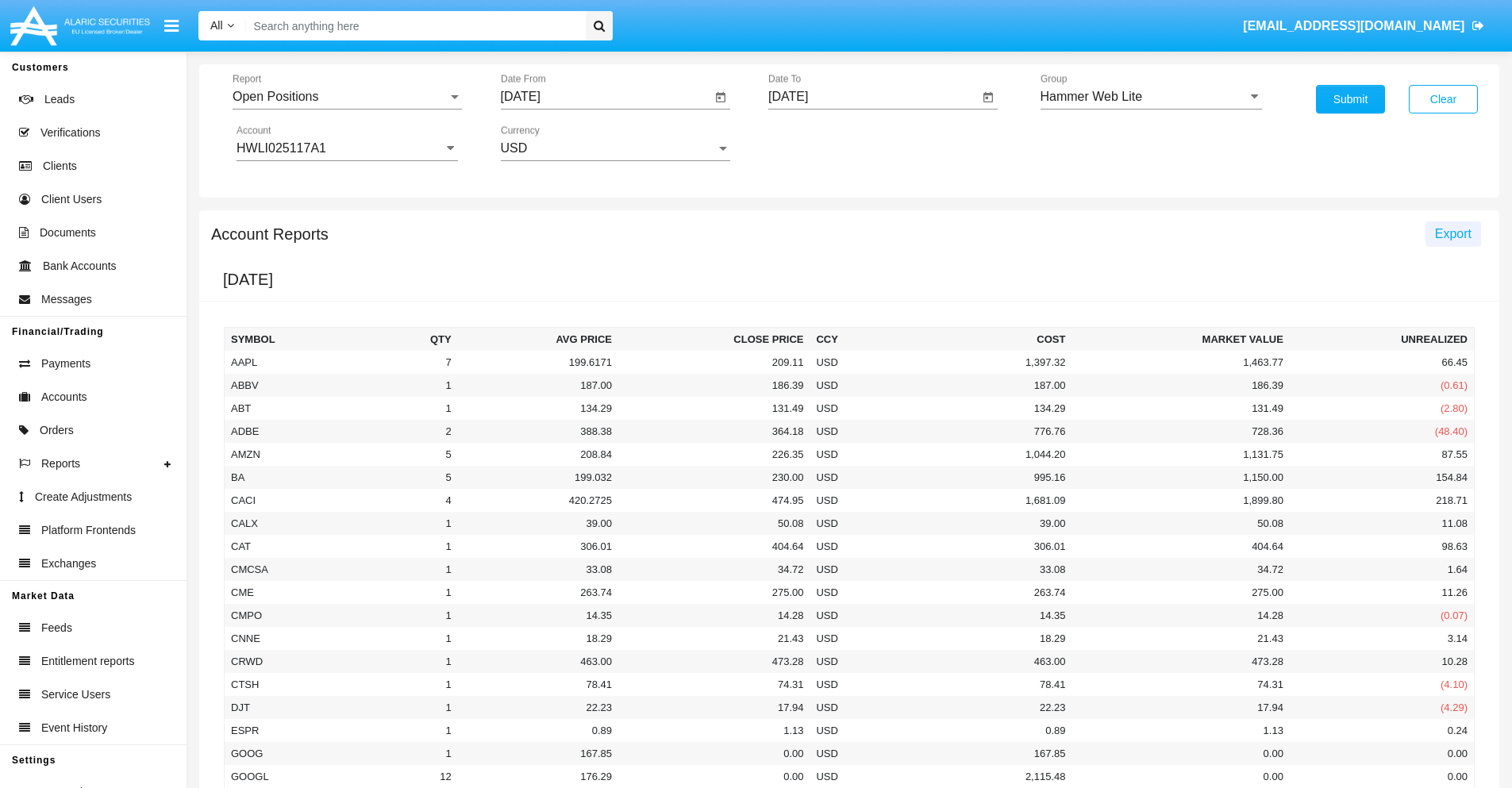
click at [1452, 233] on span "Export" at bounding box center [1453, 234] width 37 height 14
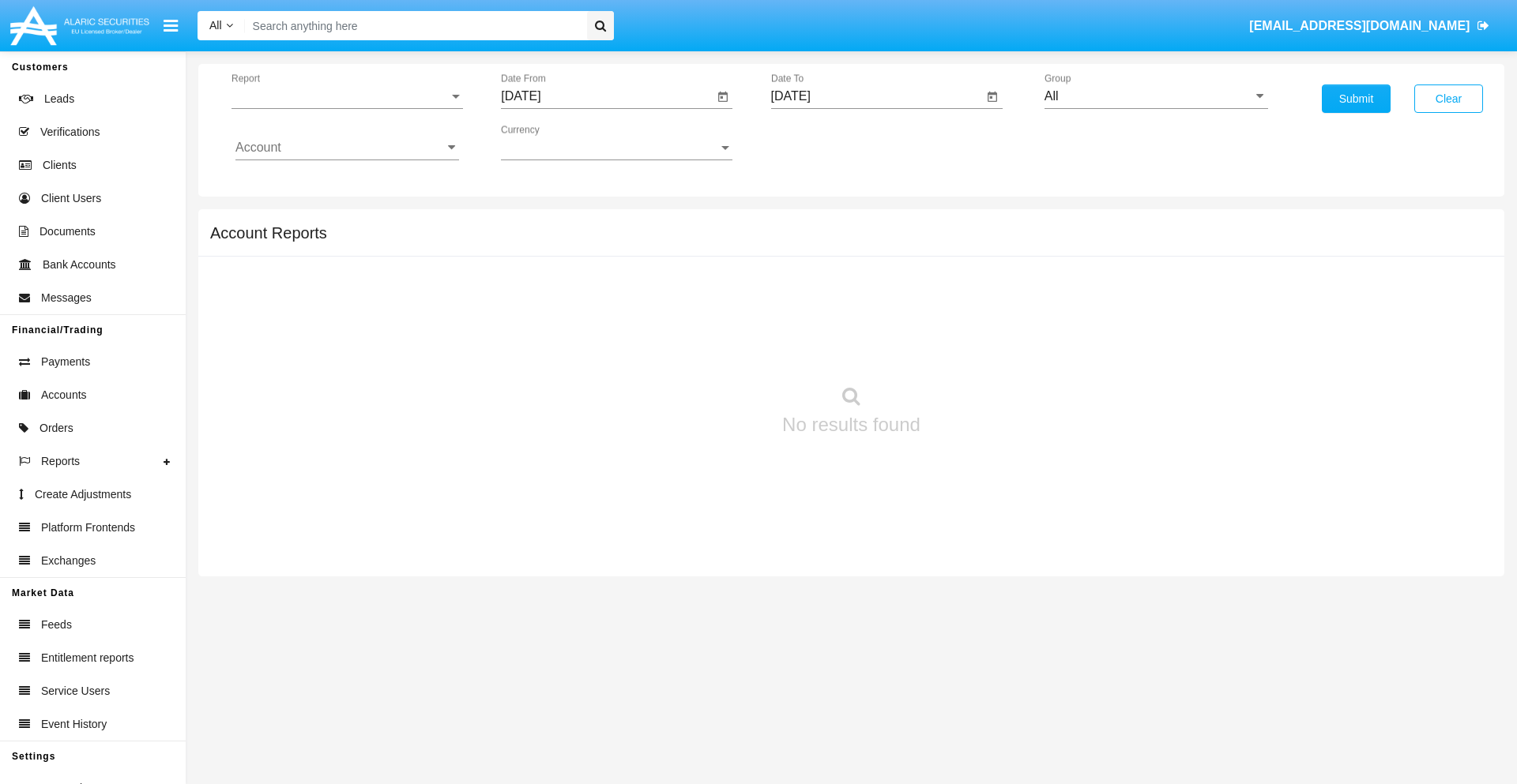
click at [347, 96] on span "Report" at bounding box center [339, 96] width 217 height 14
click at [340, 222] on span "Detailed" at bounding box center [347, 222] width 223 height 38
click at [607, 96] on input "[DATE]" at bounding box center [607, 96] width 213 height 14
click at [553, 142] on span "[DATE]" at bounding box center [538, 143] width 35 height 13
click at [704, 349] on div "2025" at bounding box center [705, 349] width 50 height 29
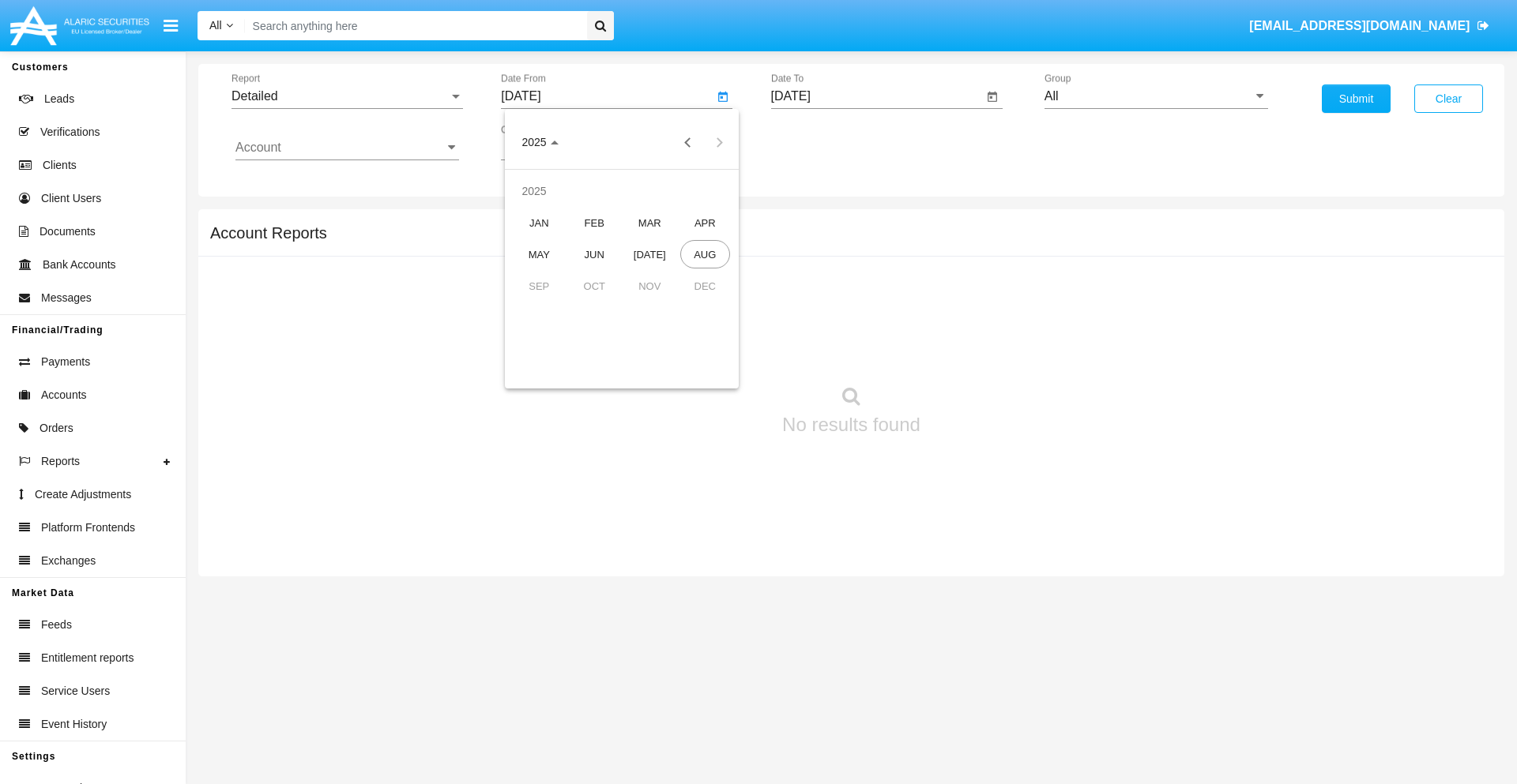
click at [704, 254] on div "AUG" at bounding box center [705, 254] width 50 height 29
click at [590, 241] on div "5" at bounding box center [589, 242] width 29 height 29
type input "[DATE]"
click at [876, 96] on input "[DATE]" at bounding box center [877, 96] width 213 height 14
click at [822, 142] on span "[DATE]" at bounding box center [809, 143] width 35 height 13
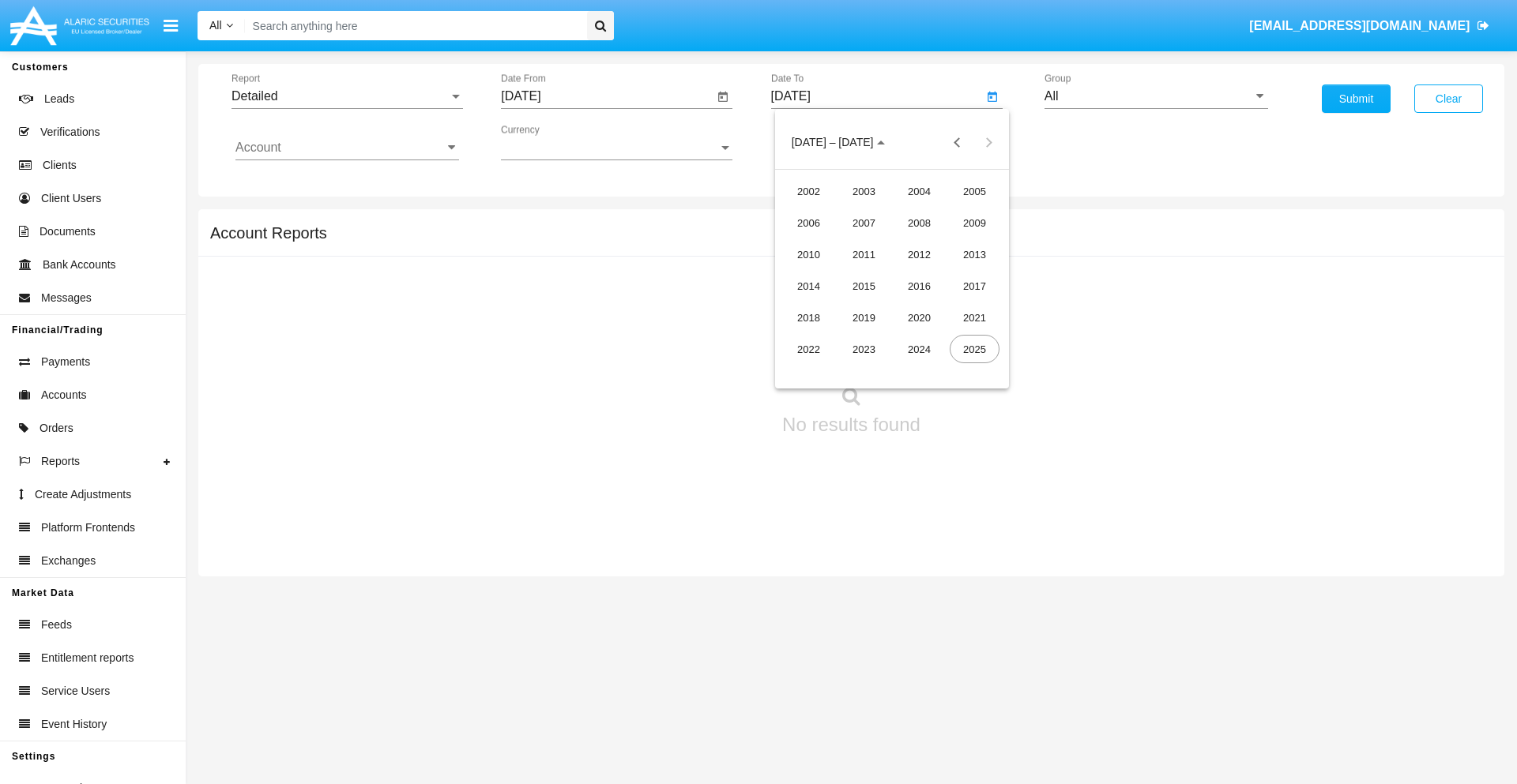
click at [974, 349] on div "2025" at bounding box center [974, 349] width 50 height 29
click at [974, 254] on div "AUG" at bounding box center [974, 254] width 50 height 29
click at [955, 273] on div "15" at bounding box center [955, 273] width 29 height 29
type input "08/15/25"
click at [1155, 96] on input "All" at bounding box center [1156, 96] width 223 height 14
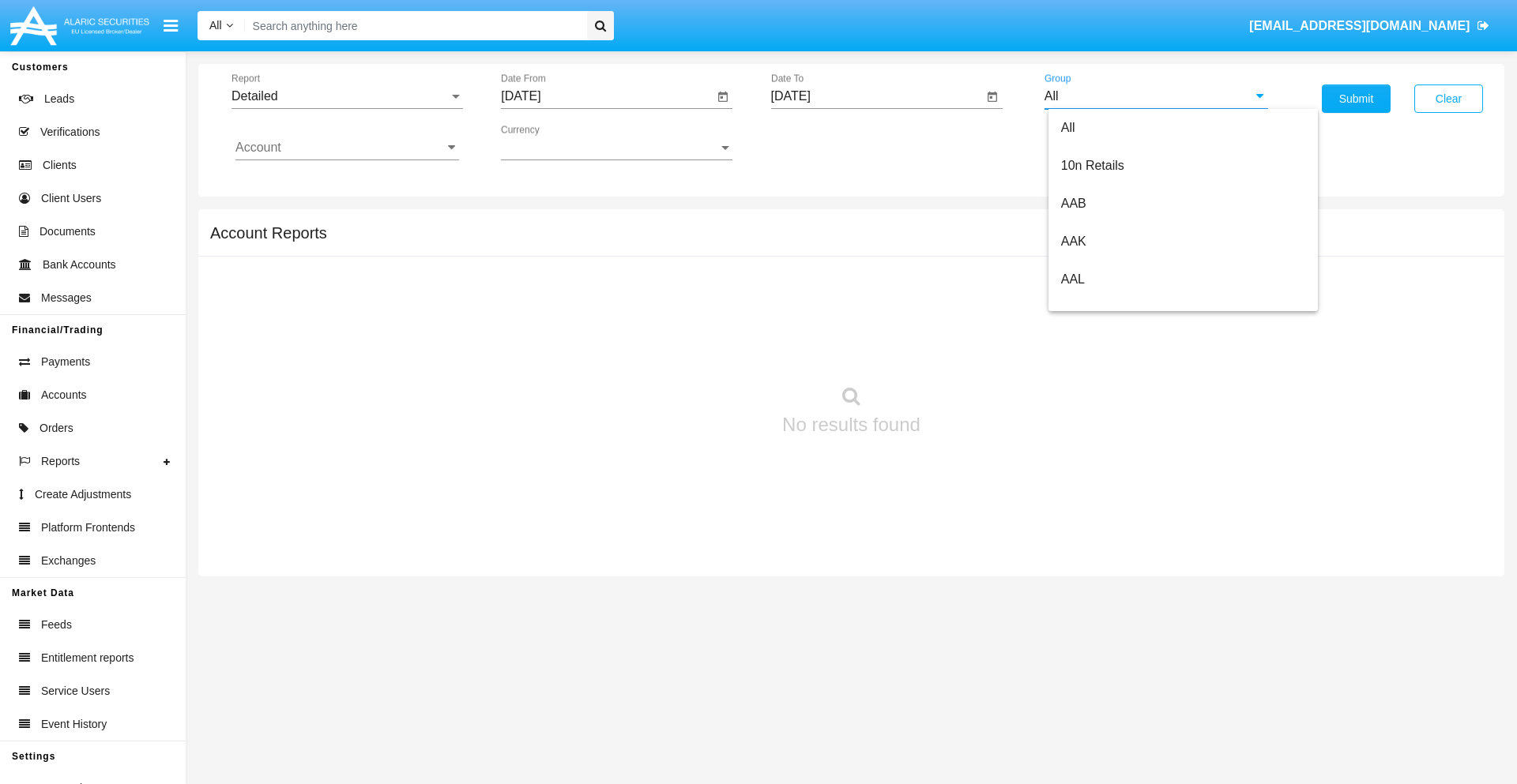
scroll to position [846, 0]
click at [1111, 304] on span "Hammer Web Lite" at bounding box center [1112, 305] width 102 height 14
type input "Hammer Web Lite"
click at [347, 148] on input "Account" at bounding box center [347, 147] width 223 height 14
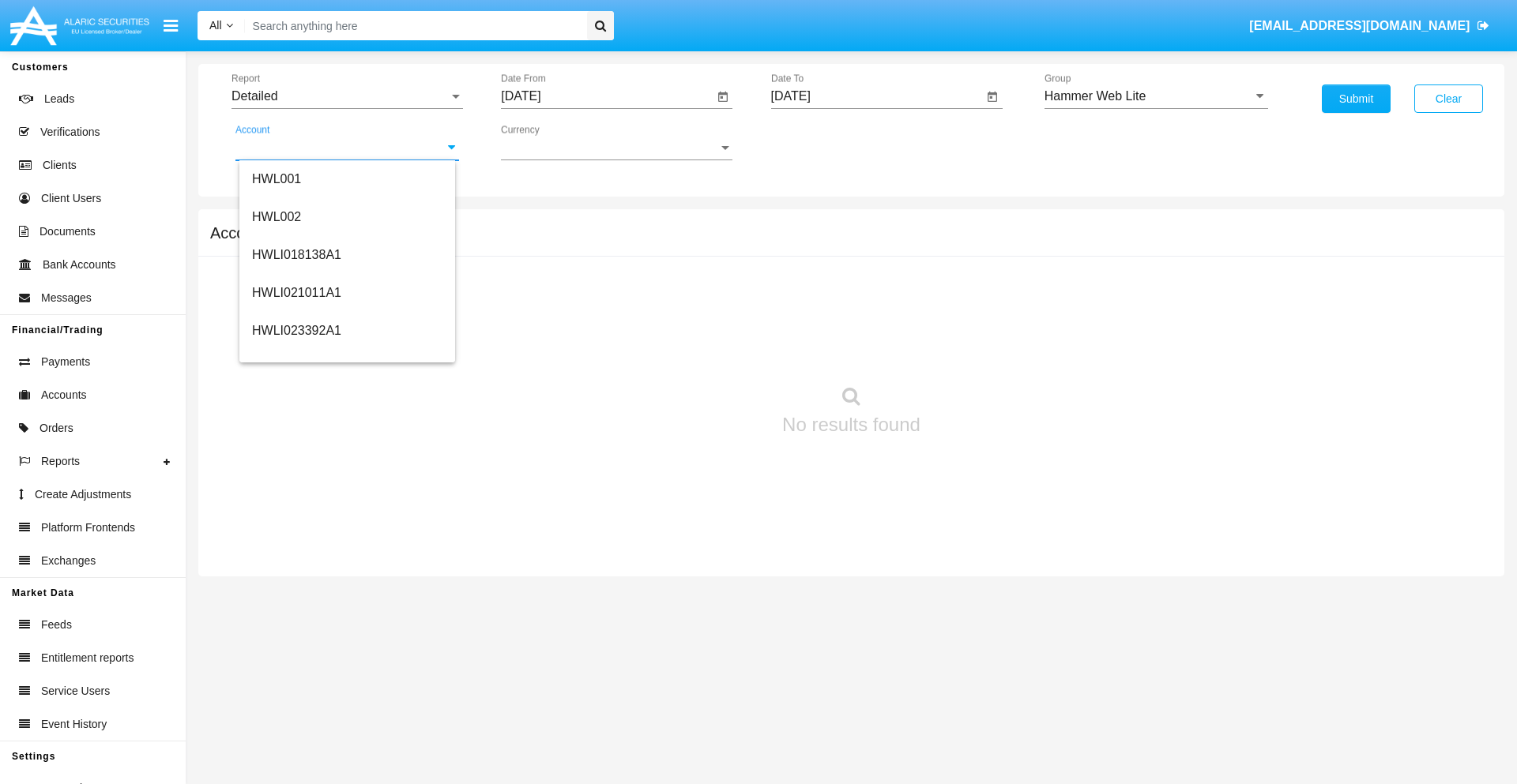
click at [295, 589] on span "HWLI025117A1" at bounding box center [296, 596] width 89 height 14
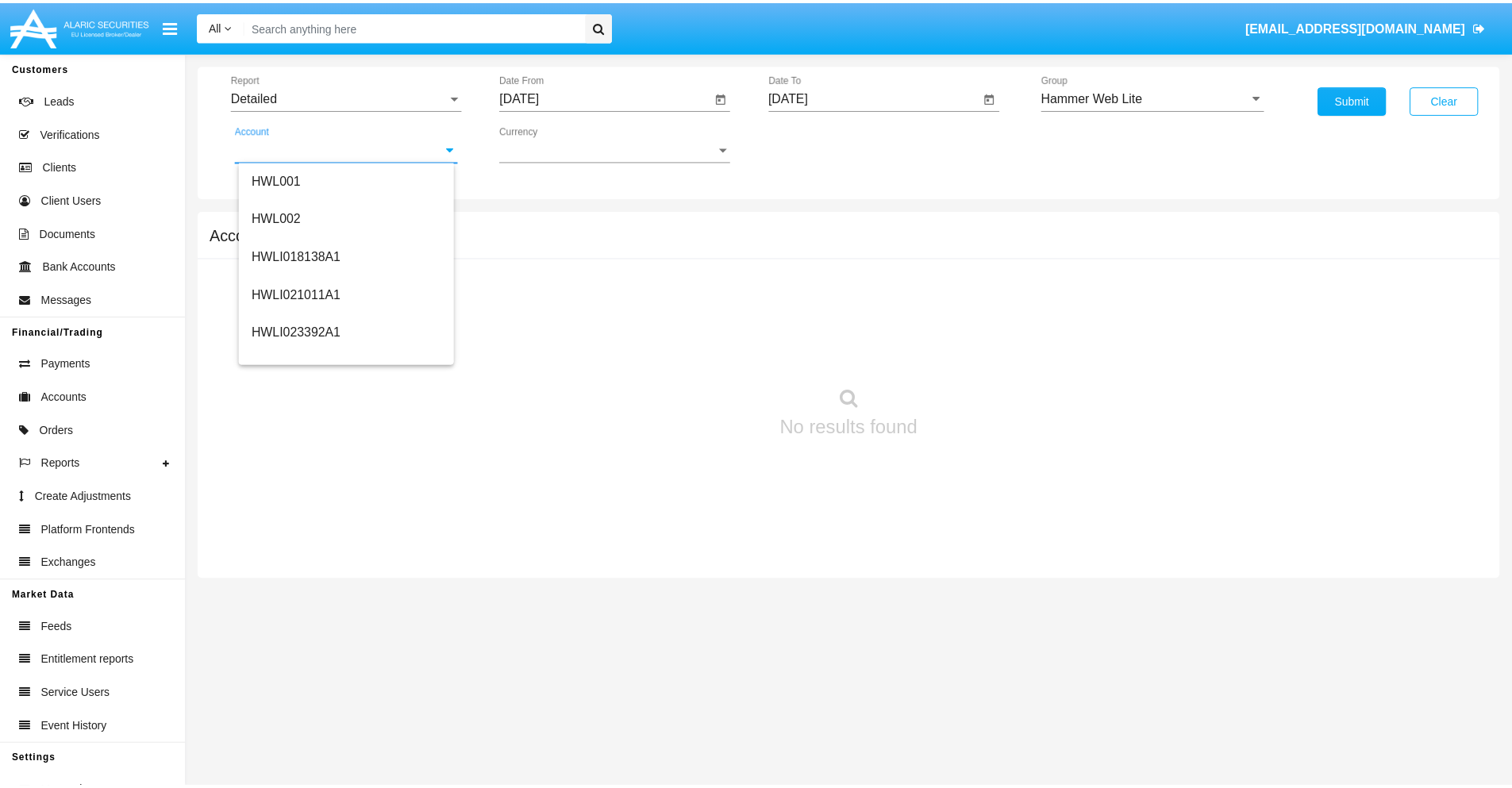
scroll to position [0, 0]
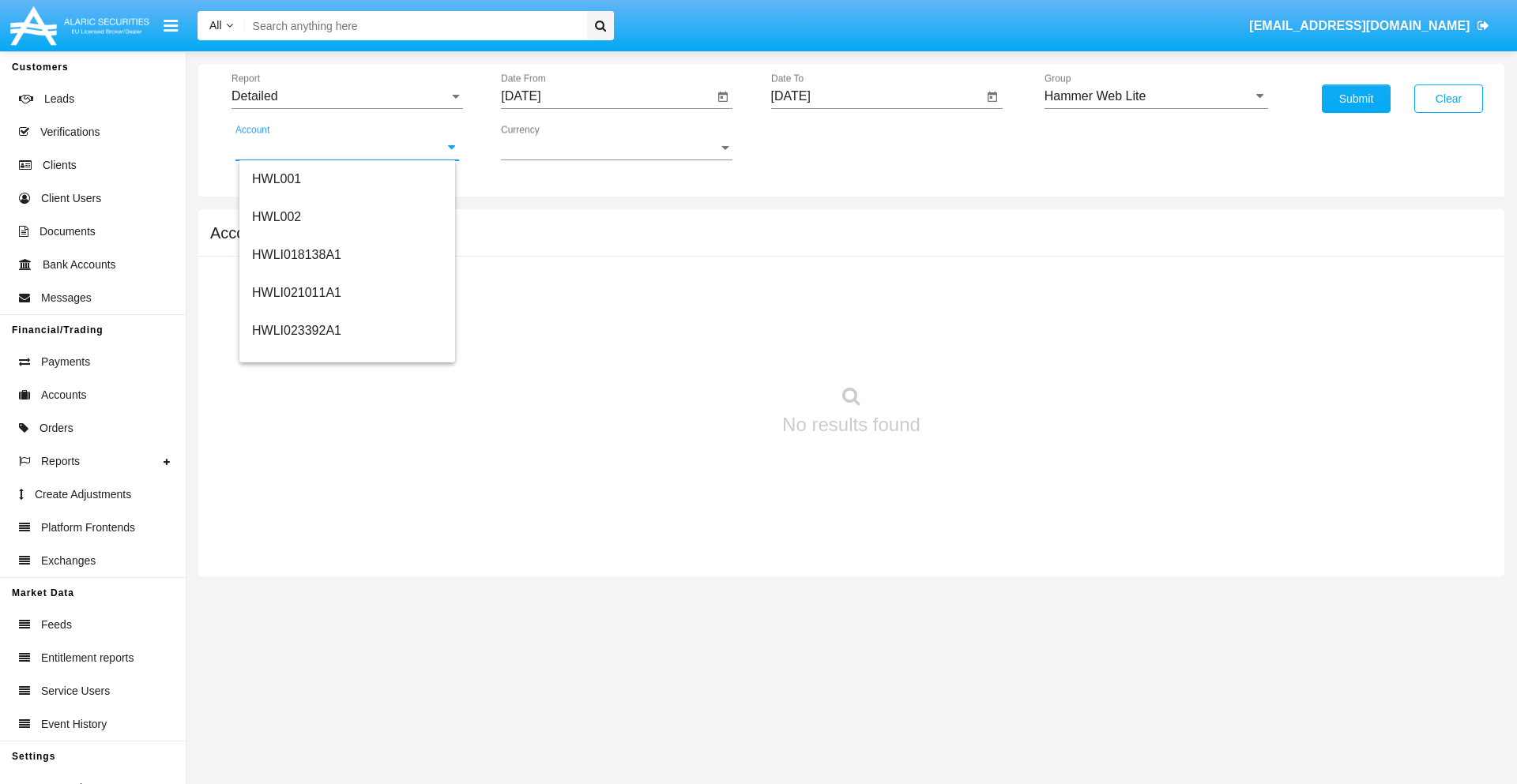
type input "HWLI025117A1"
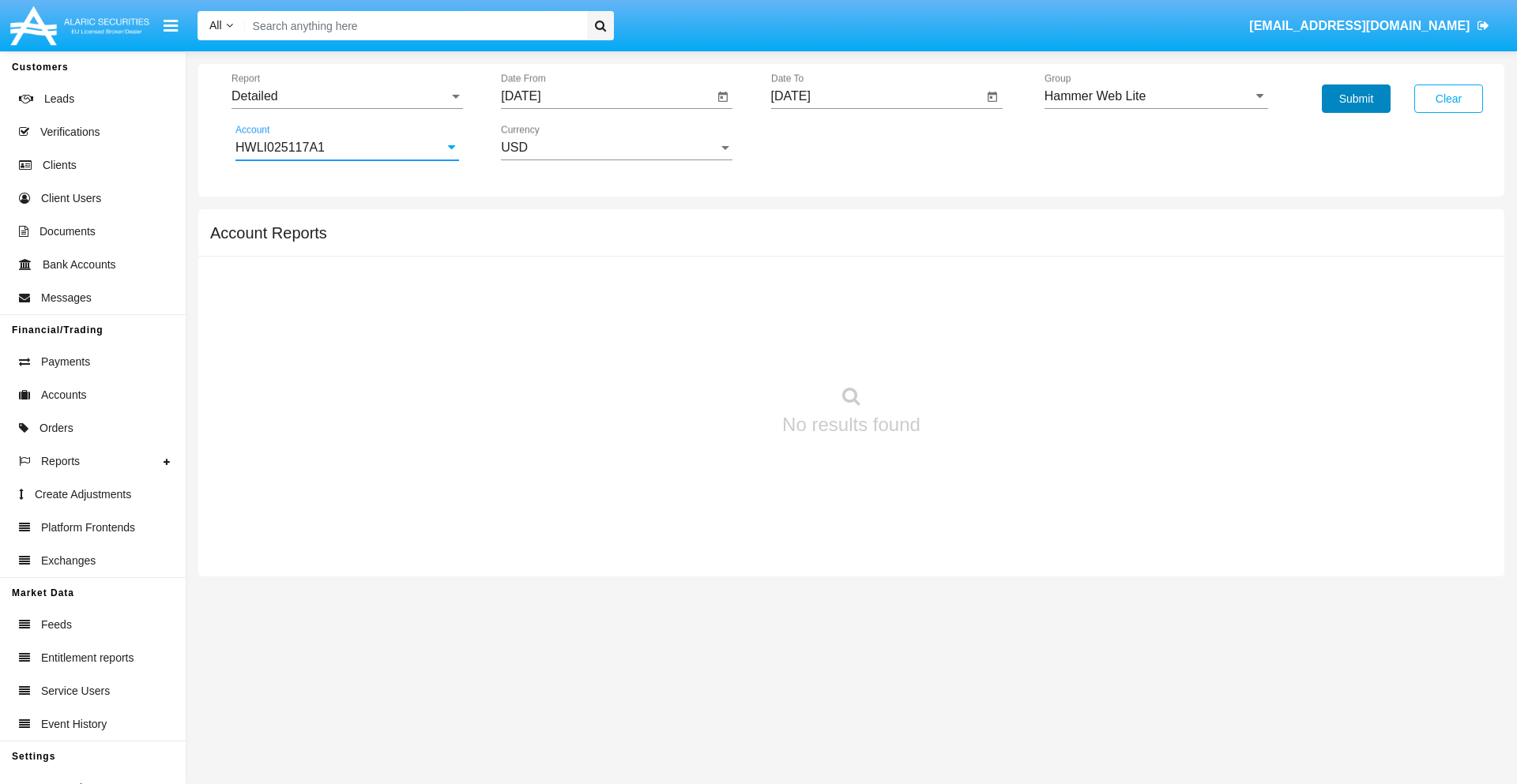
click at [1355, 99] on button "Submit" at bounding box center [1355, 99] width 68 height 29
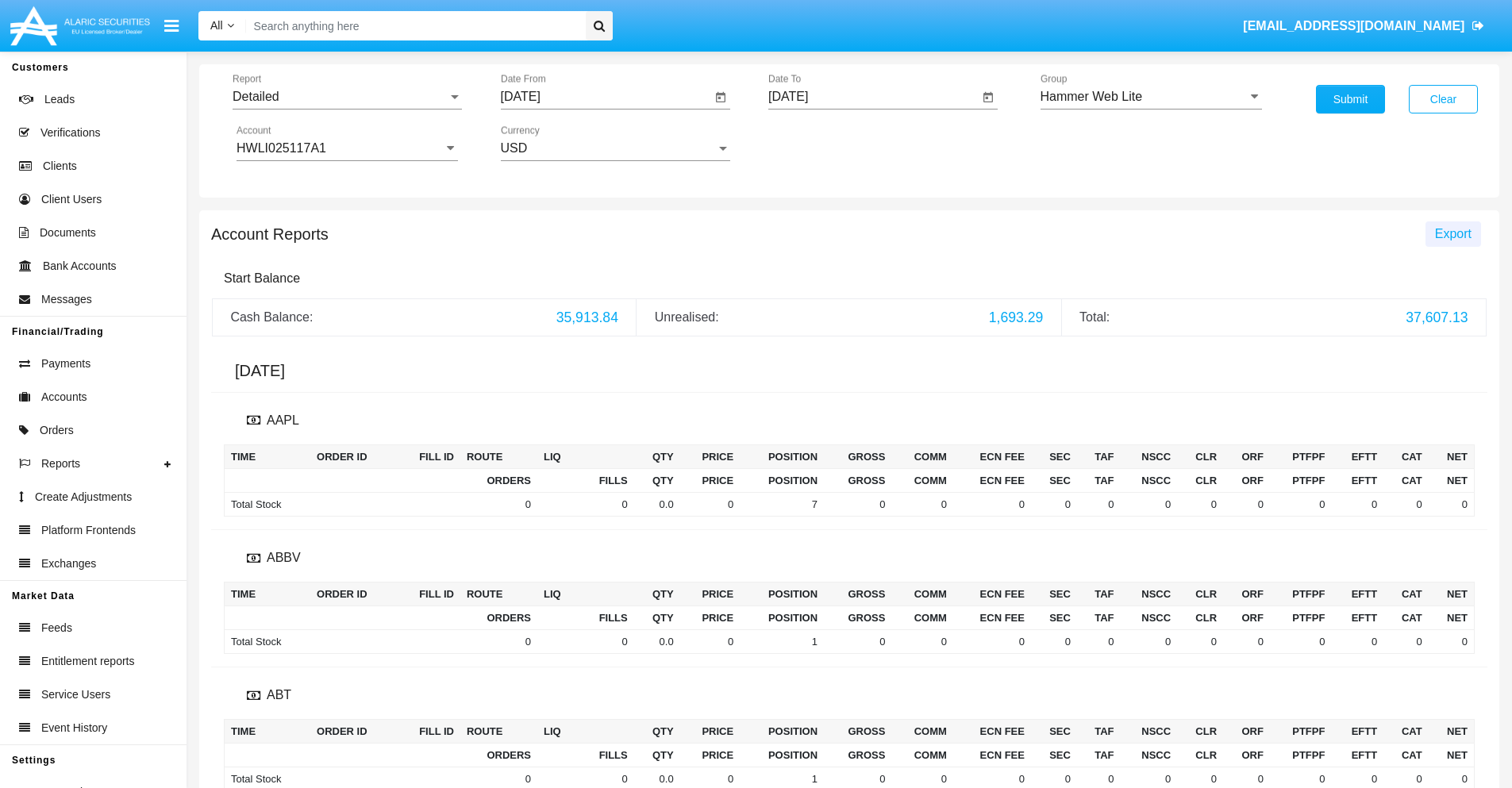
click at [1452, 233] on span "Export" at bounding box center [1453, 234] width 37 height 14
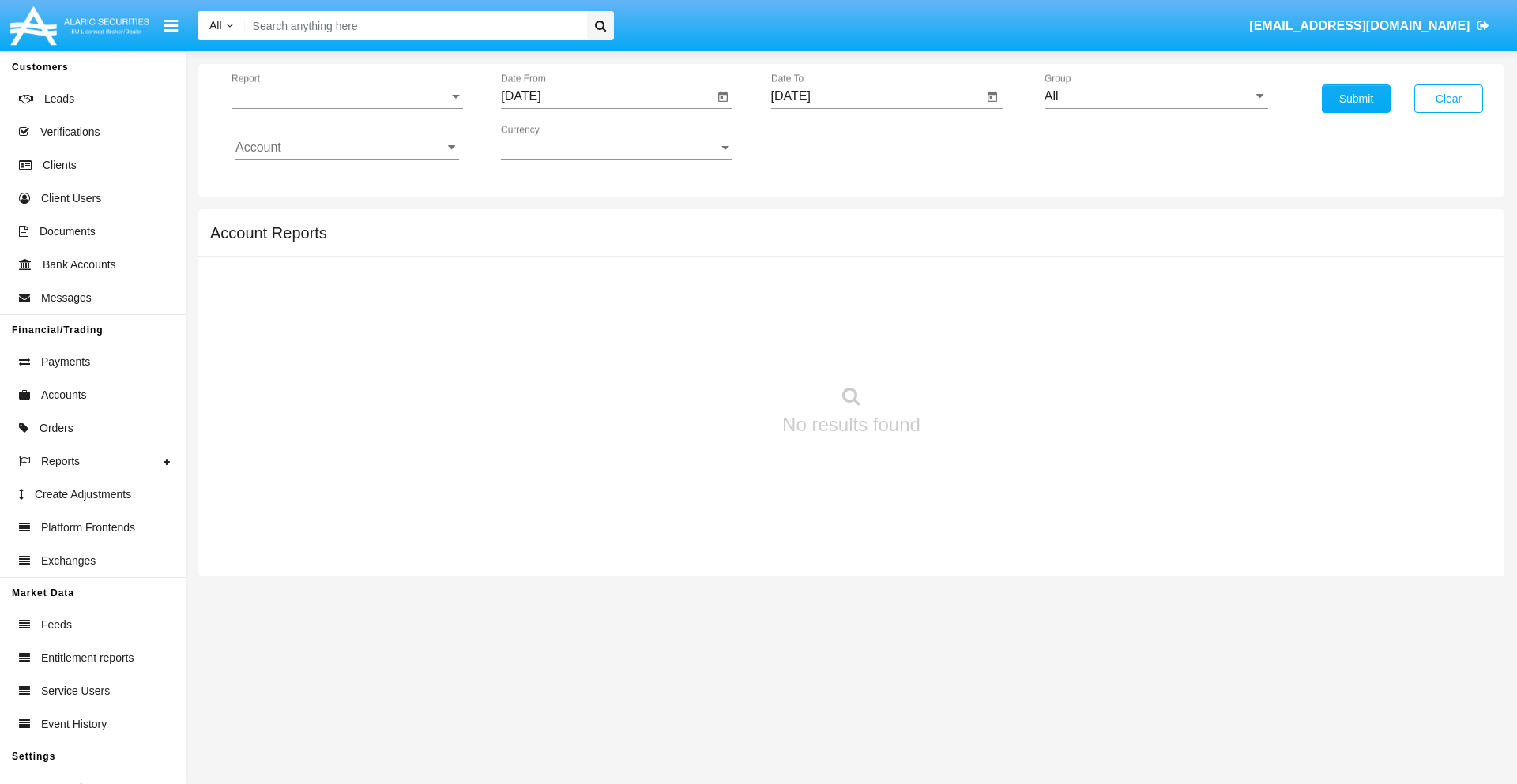
click at [347, 96] on span "Report" at bounding box center [339, 96] width 217 height 14
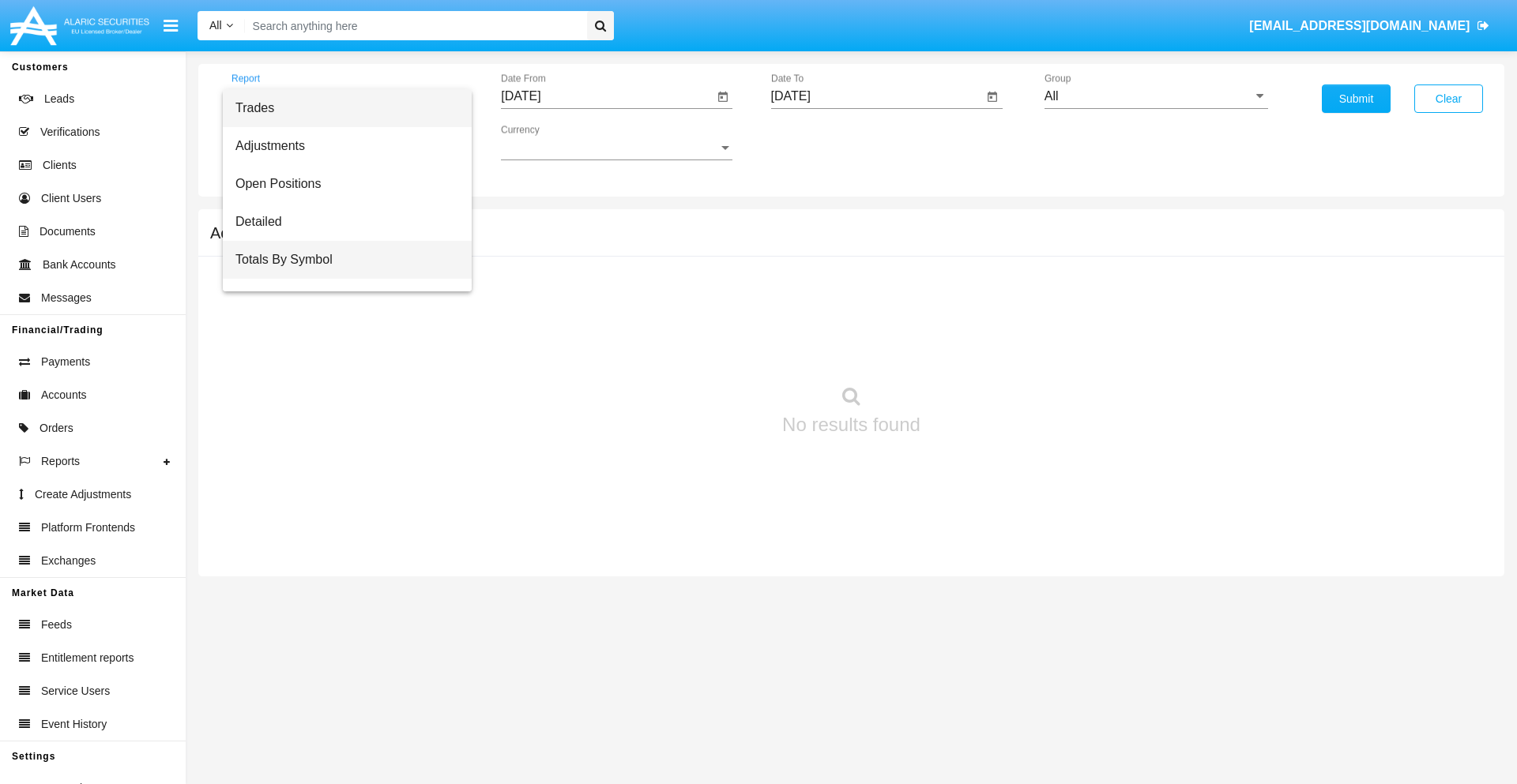
click at [340, 260] on span "Totals By Symbol" at bounding box center [347, 260] width 223 height 38
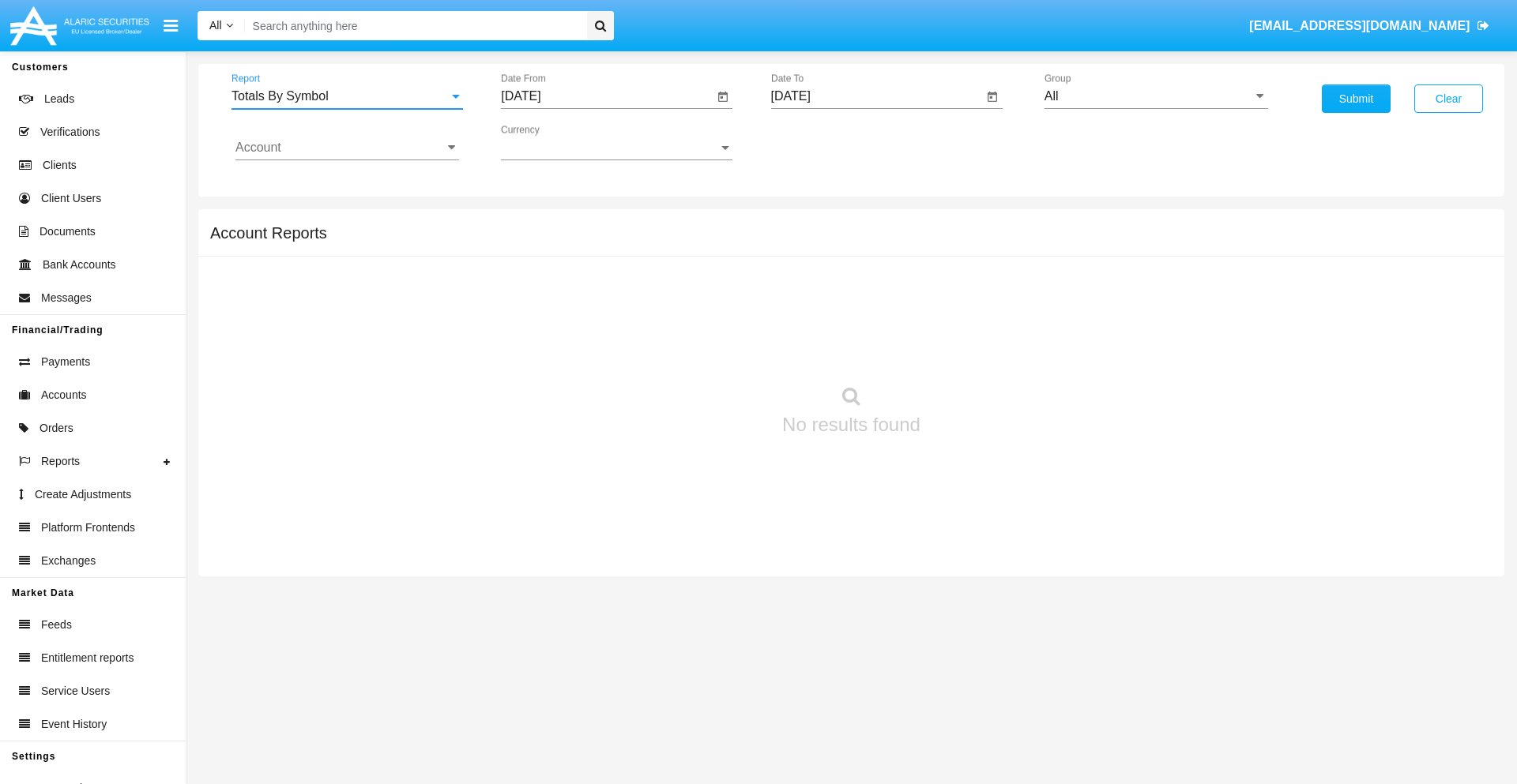
click at [607, 96] on input "[DATE]" at bounding box center [607, 96] width 213 height 14
click at [553, 142] on span "[DATE]" at bounding box center [538, 143] width 35 height 13
click at [704, 349] on div "2025" at bounding box center [705, 349] width 50 height 29
click at [649, 254] on div "[DATE]" at bounding box center [650, 254] width 50 height 29
click at [621, 305] on div "16" at bounding box center [621, 305] width 29 height 29
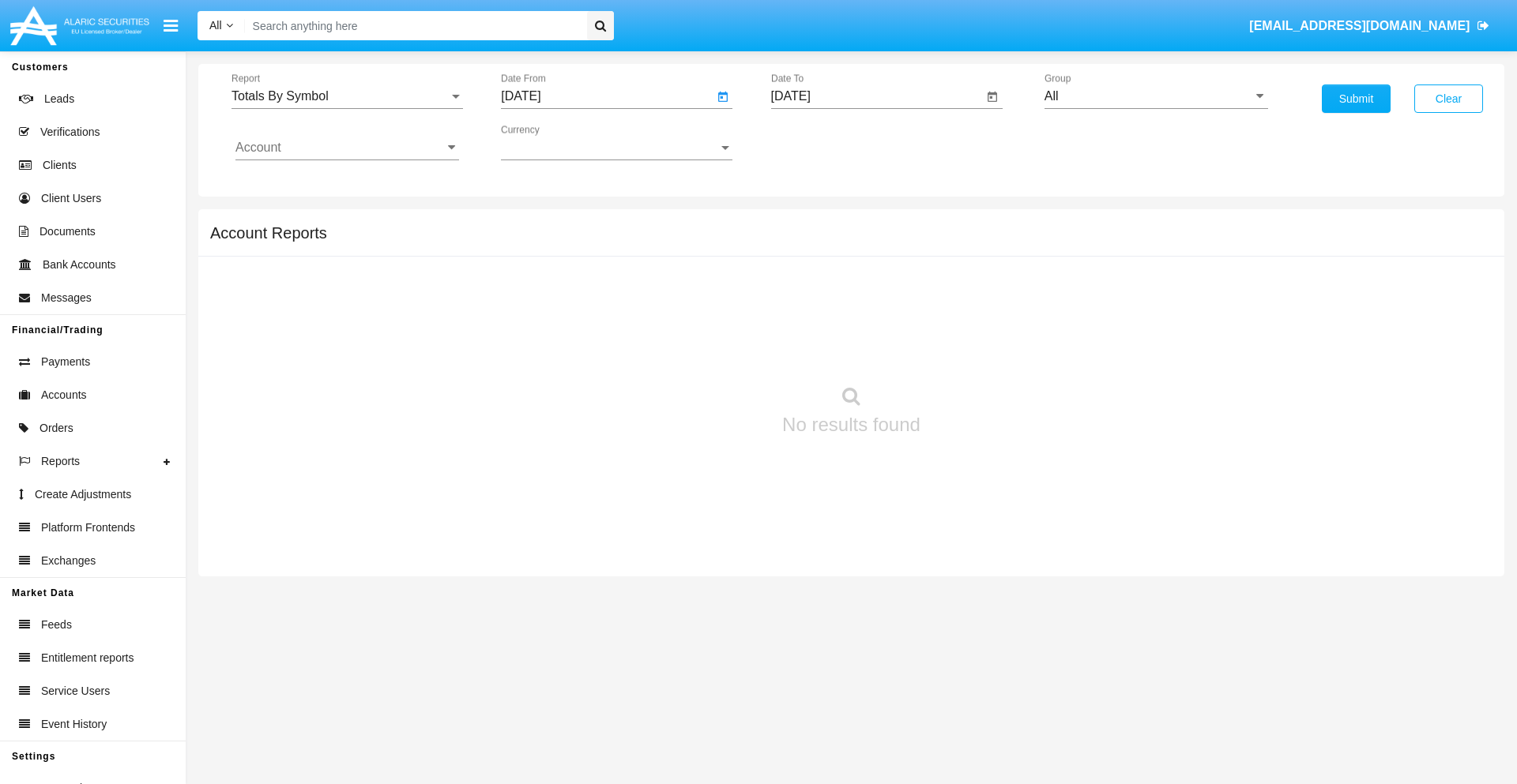
type input "[DATE]"
click at [876, 96] on input "[DATE]" at bounding box center [877, 96] width 213 height 14
click at [822, 142] on span "[DATE]" at bounding box center [809, 143] width 35 height 13
click at [974, 349] on div "2025" at bounding box center [974, 349] width 50 height 29
click at [974, 254] on div "AUG" at bounding box center [974, 254] width 50 height 29
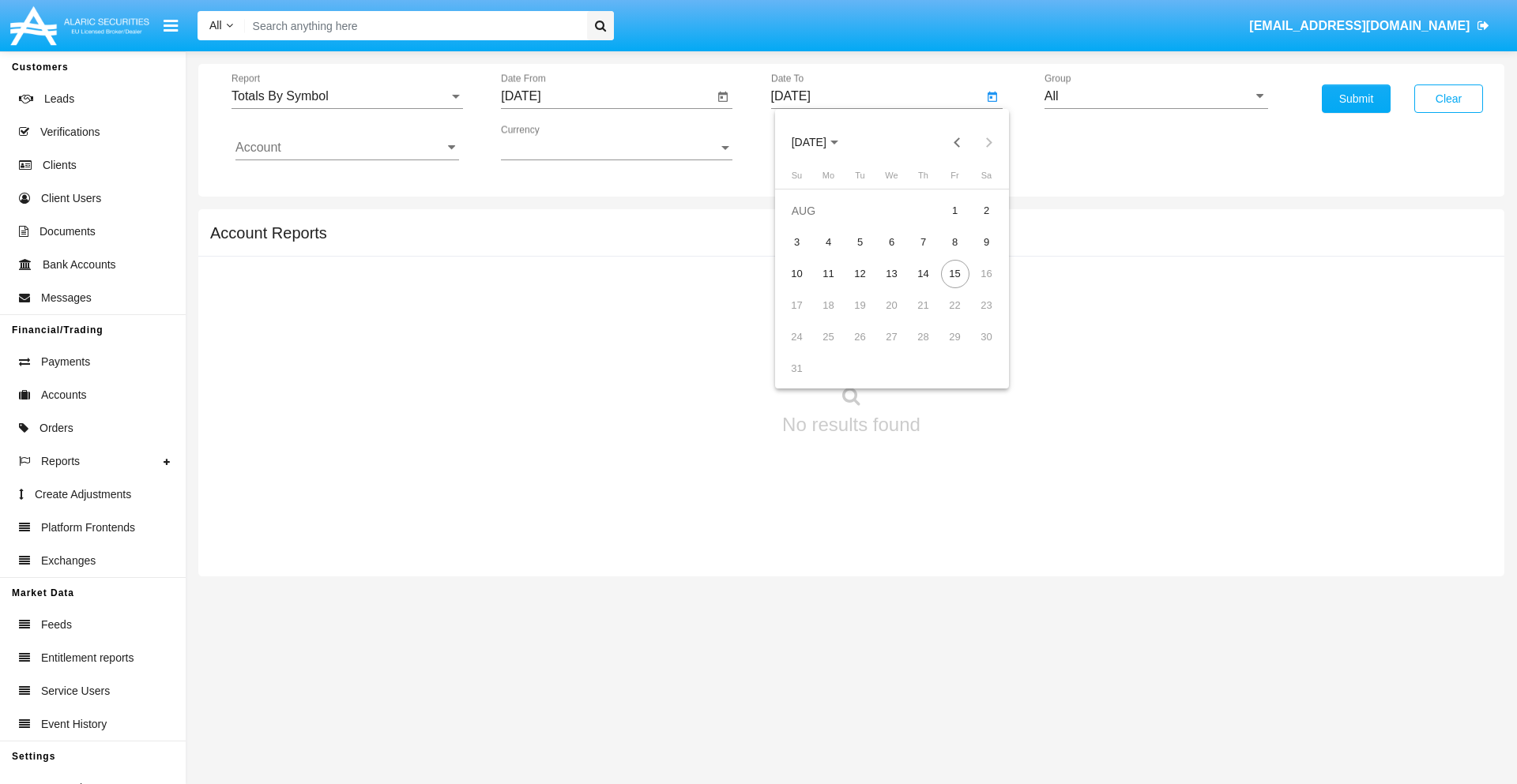
click at [955, 273] on div "15" at bounding box center [955, 273] width 29 height 29
type input "[DATE]"
click at [1155, 96] on input "All" at bounding box center [1156, 96] width 223 height 14
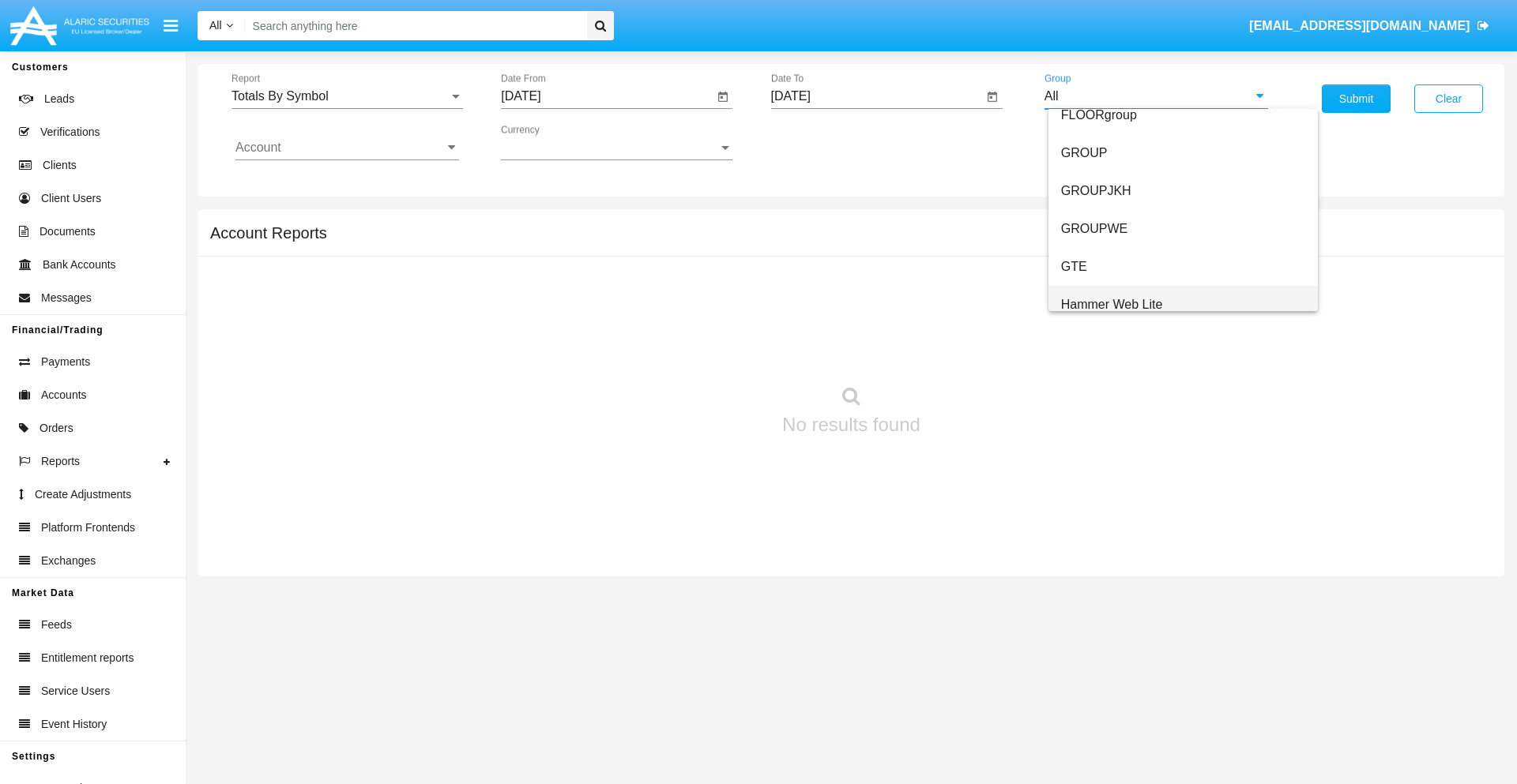
click at [1111, 304] on span "Hammer Web Lite" at bounding box center [1112, 305] width 102 height 14
type input "Hammer Web Lite"
click at [347, 148] on input "Account" at bounding box center [347, 147] width 223 height 14
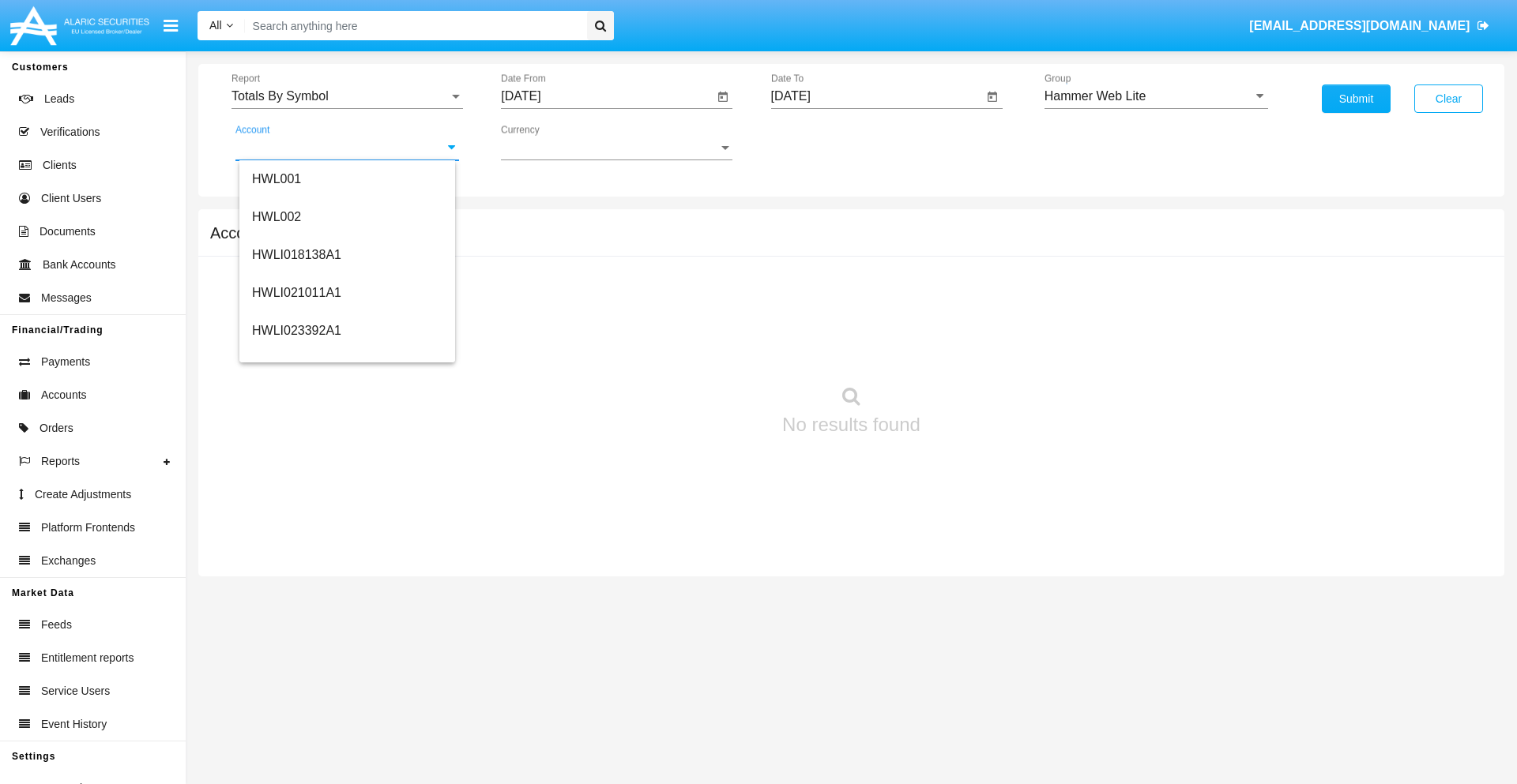
scroll to position [240, 0]
click at [295, 356] on span "HWLI025117A1" at bounding box center [296, 356] width 89 height 14
type input "HWLI025117A1"
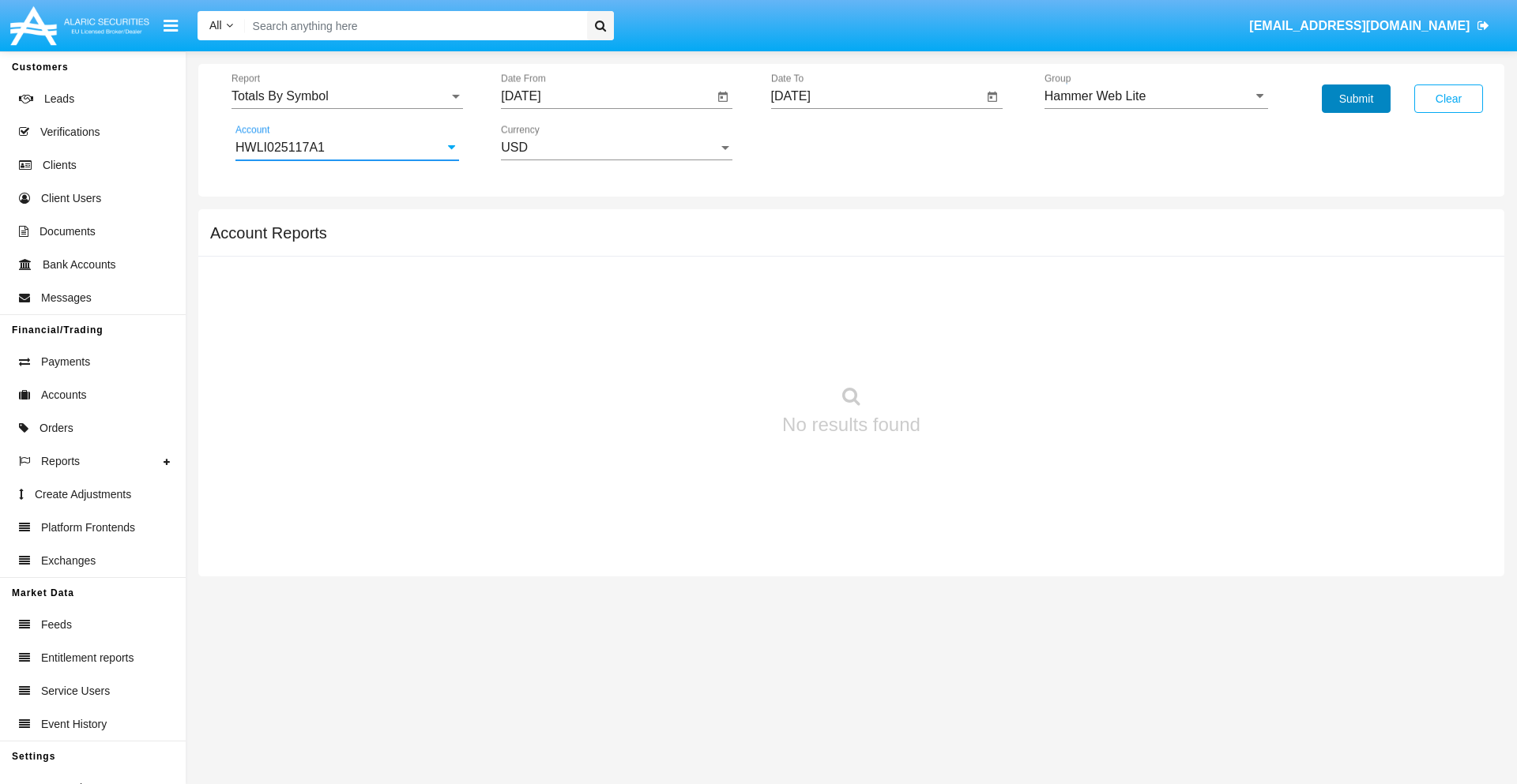
click at [1355, 99] on button "Submit" at bounding box center [1355, 99] width 68 height 29
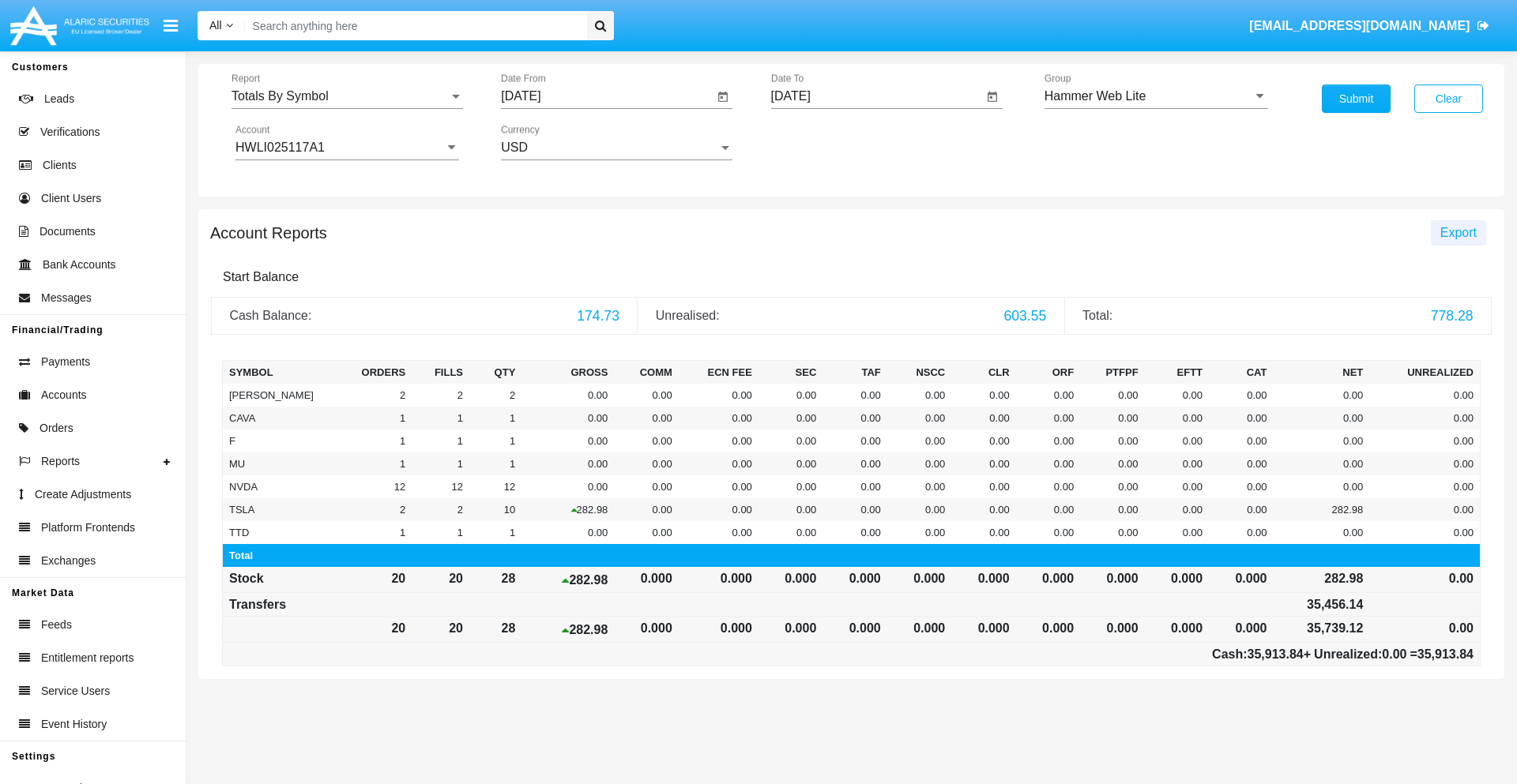
click at [1457, 232] on span "Export" at bounding box center [1458, 233] width 36 height 14
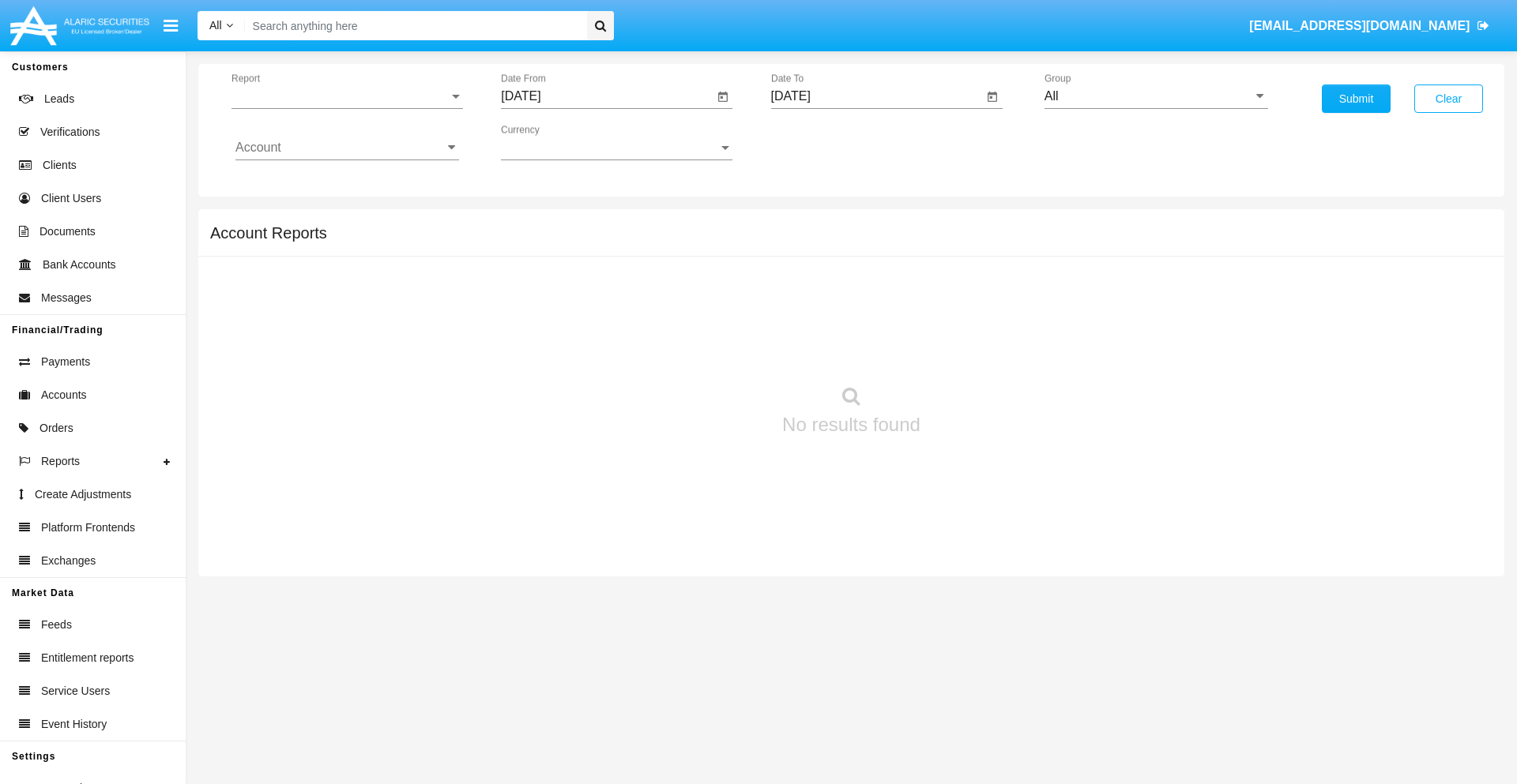
click at [347, 96] on span "Report" at bounding box center [339, 96] width 217 height 14
click at [340, 279] on span "Totals By Date" at bounding box center [347, 298] width 223 height 38
click at [607, 96] on input "[DATE]" at bounding box center [607, 96] width 213 height 14
click at [553, 142] on span "[DATE]" at bounding box center [538, 143] width 35 height 13
click at [704, 349] on div "2025" at bounding box center [705, 349] width 50 height 29
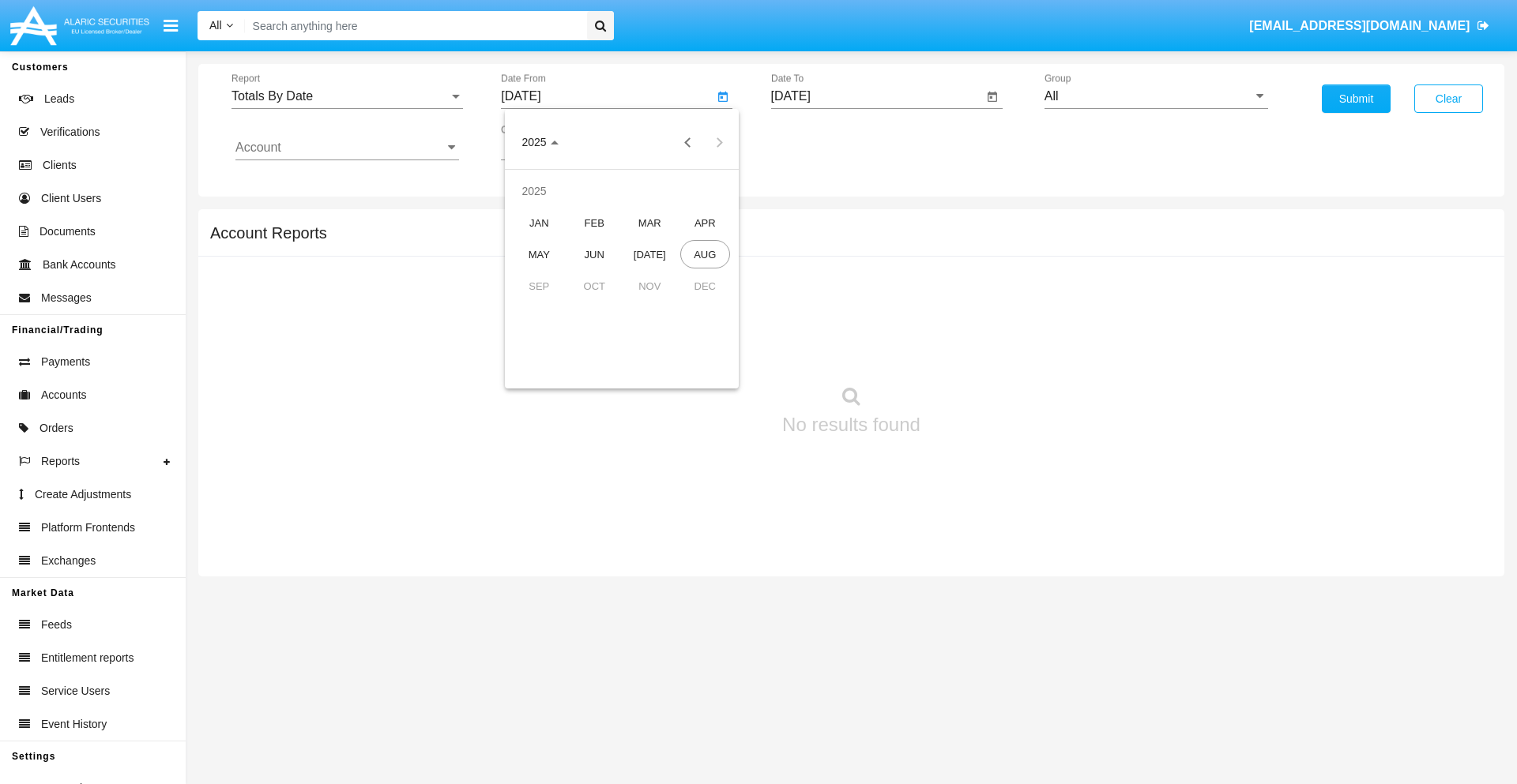
click at [649, 254] on div "[DATE]" at bounding box center [650, 254] width 50 height 29
click at [653, 368] on div "31" at bounding box center [652, 369] width 29 height 29
type input "[DATE]"
click at [876, 96] on input "[DATE]" at bounding box center [877, 96] width 213 height 14
click at [822, 142] on span "[DATE]" at bounding box center [809, 143] width 35 height 13
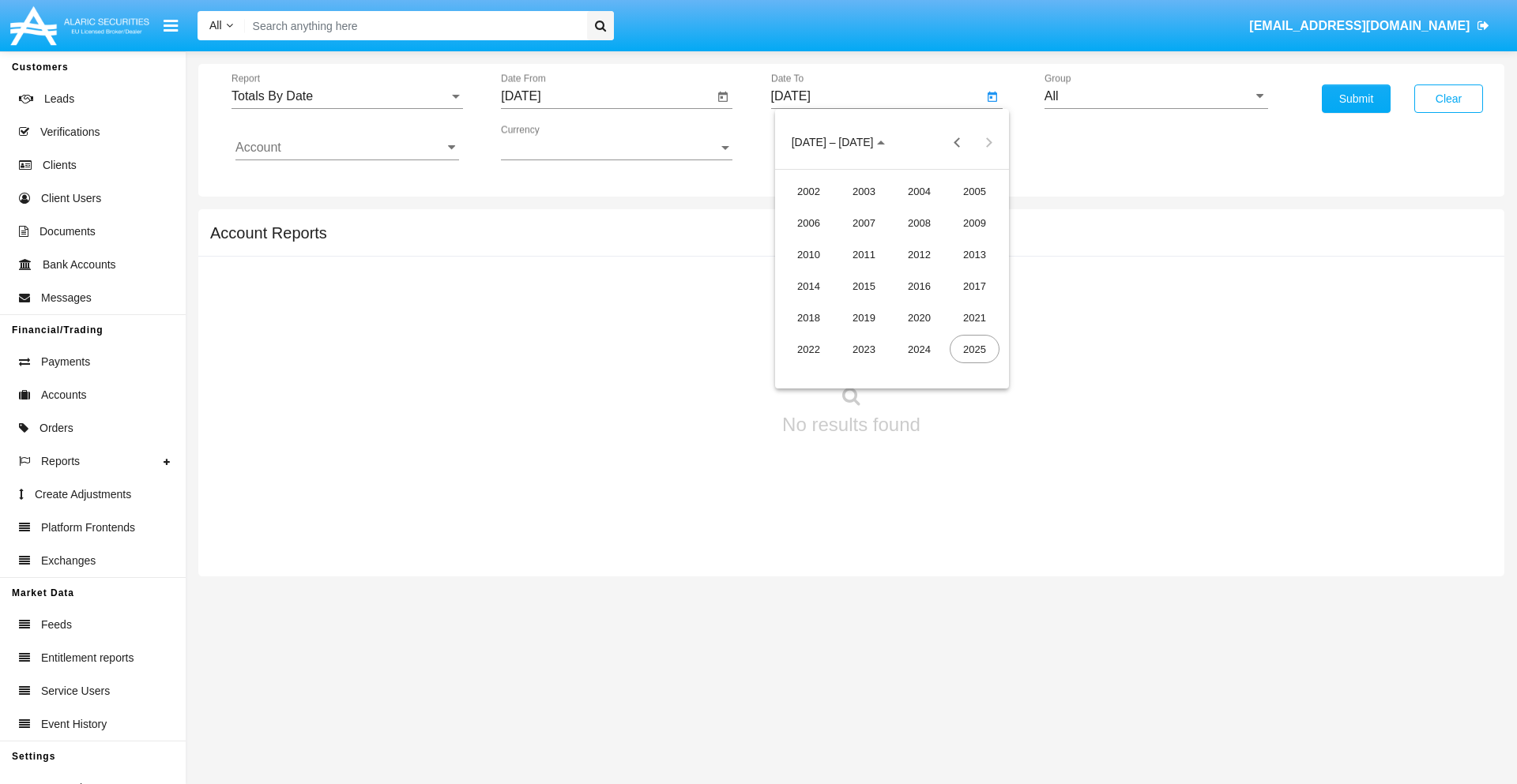
click at [974, 349] on div "2025" at bounding box center [974, 349] width 50 height 29
click at [974, 254] on div "AUG" at bounding box center [974, 254] width 50 height 29
click at [955, 273] on div "15" at bounding box center [955, 273] width 29 height 29
type input "[DATE]"
click at [1155, 96] on input "All" at bounding box center [1156, 96] width 223 height 14
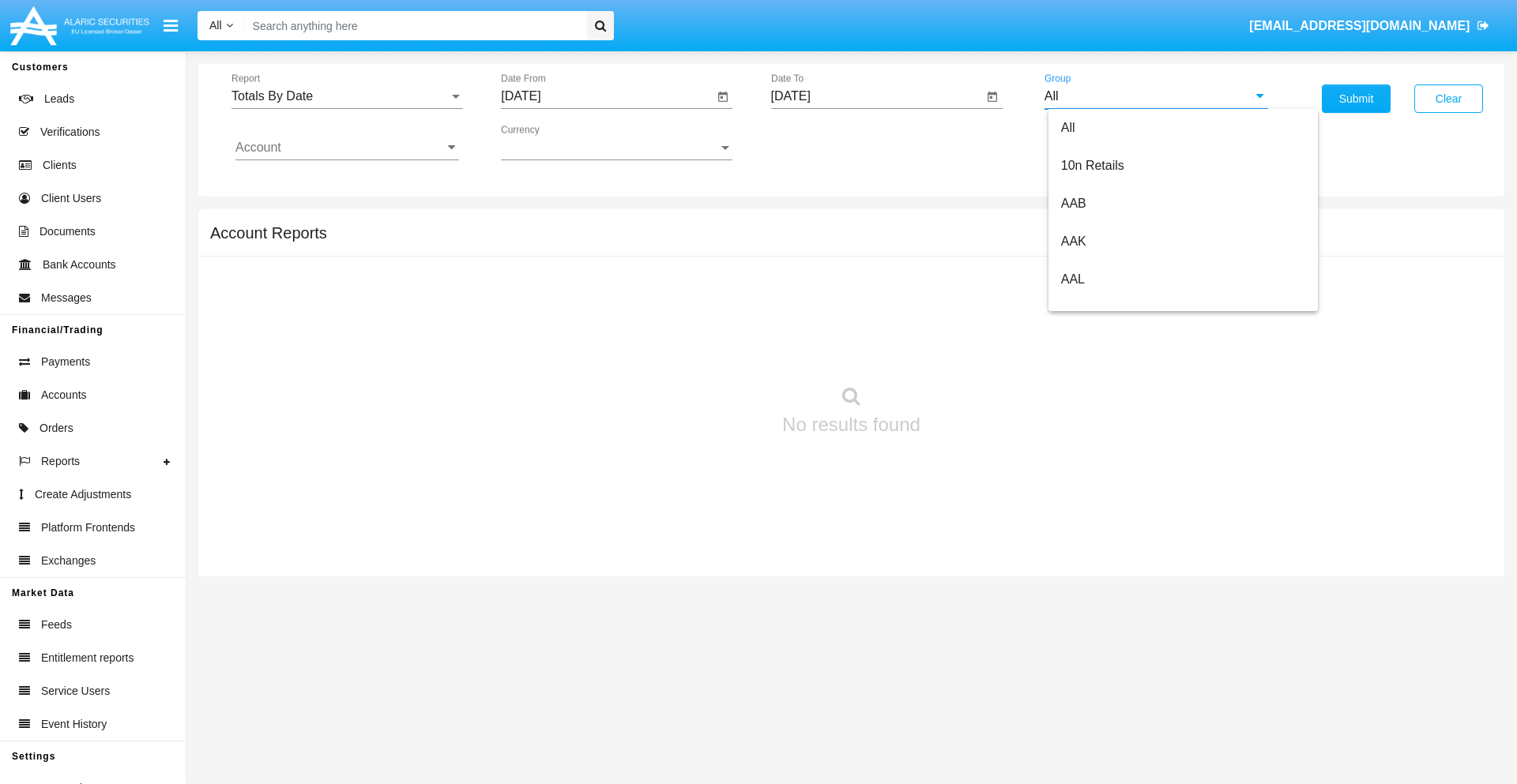
scroll to position [846, 0]
click at [1111, 304] on span "Hammer Web Lite" at bounding box center [1112, 305] width 102 height 14
type input "Hammer Web Lite"
click at [347, 148] on input "Account" at bounding box center [347, 147] width 223 height 14
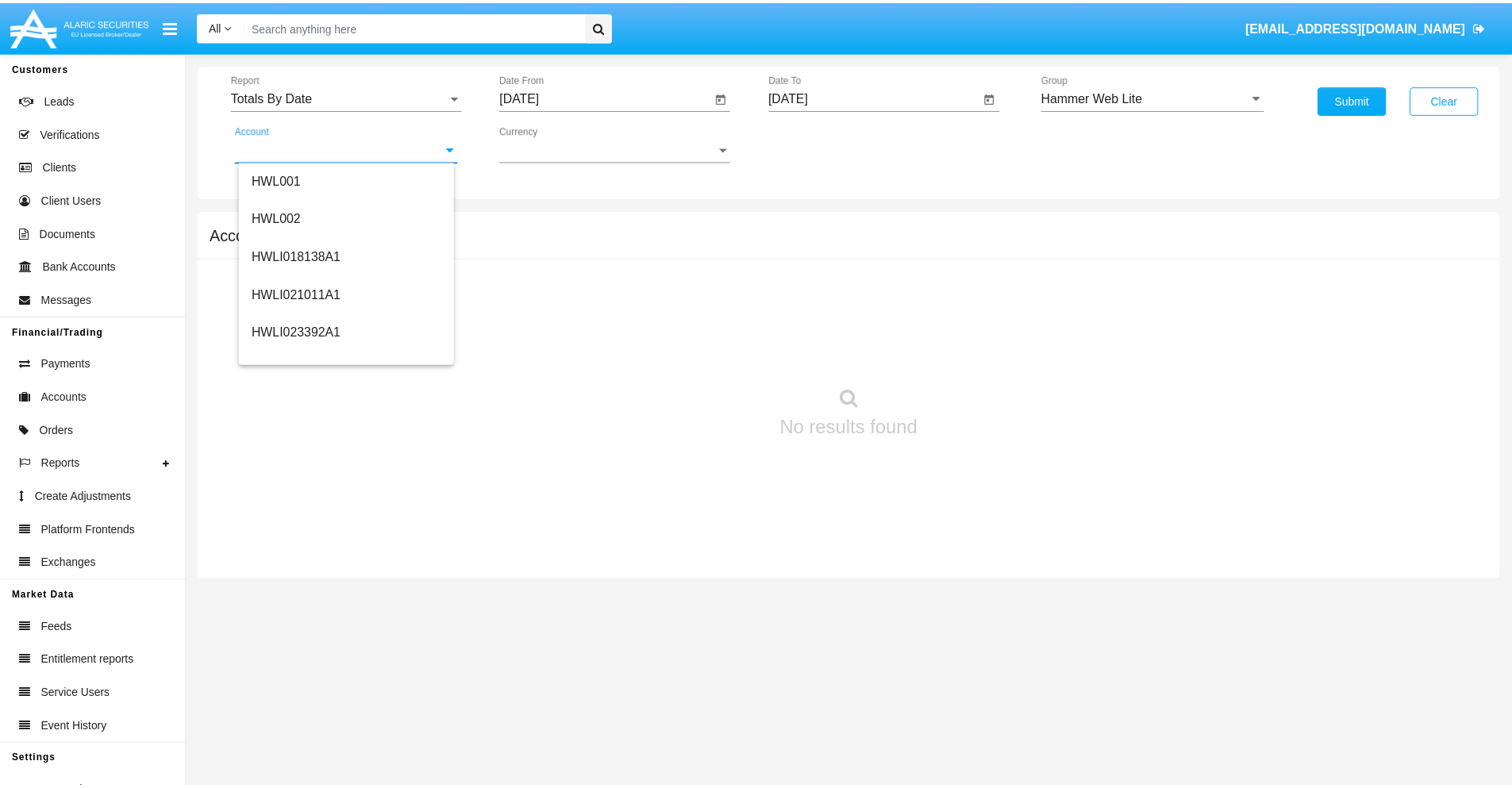
scroll to position [241, 0]
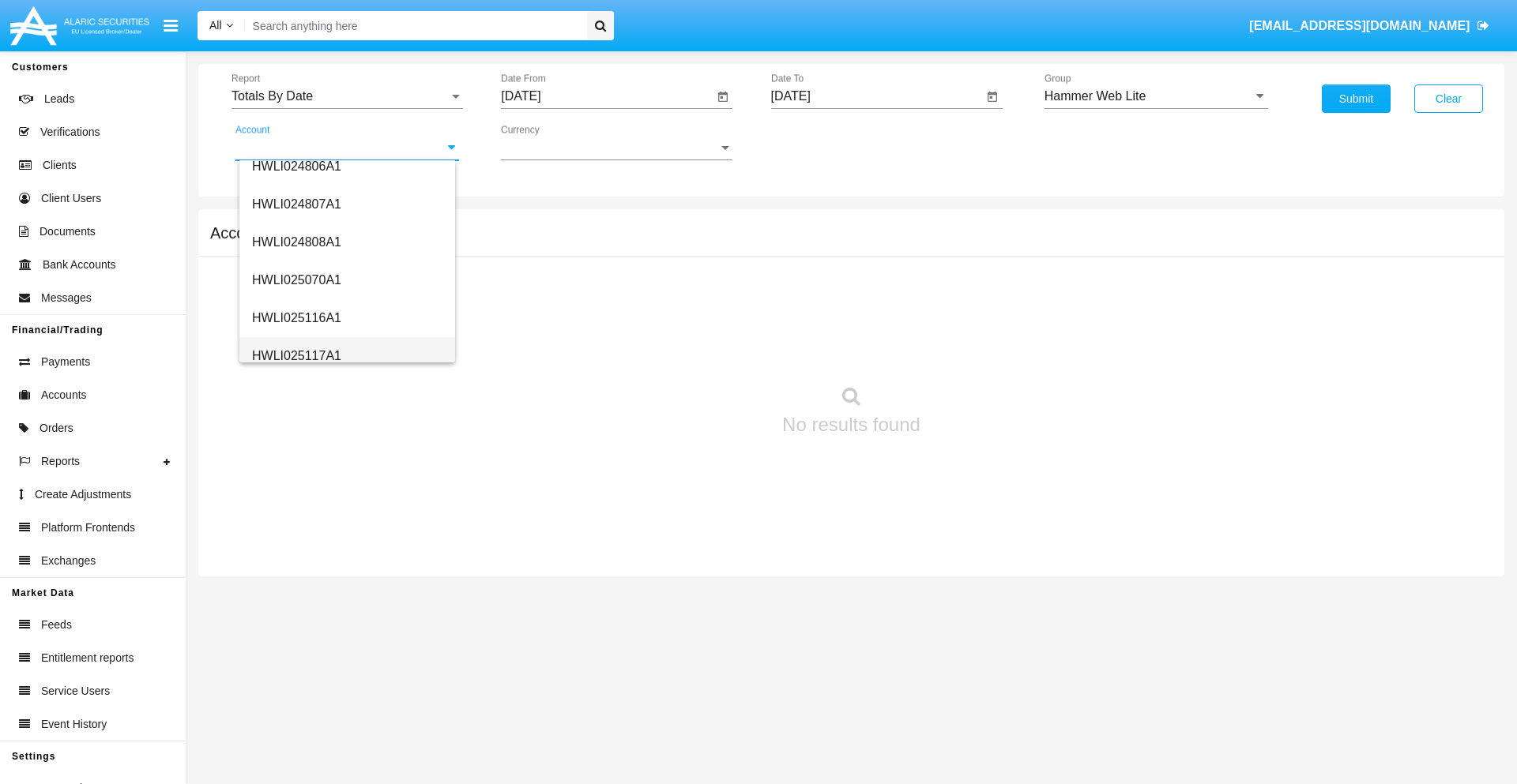
click at [295, 356] on span "HWLI025117A1" at bounding box center [296, 356] width 89 height 14
type input "HWLI025117A1"
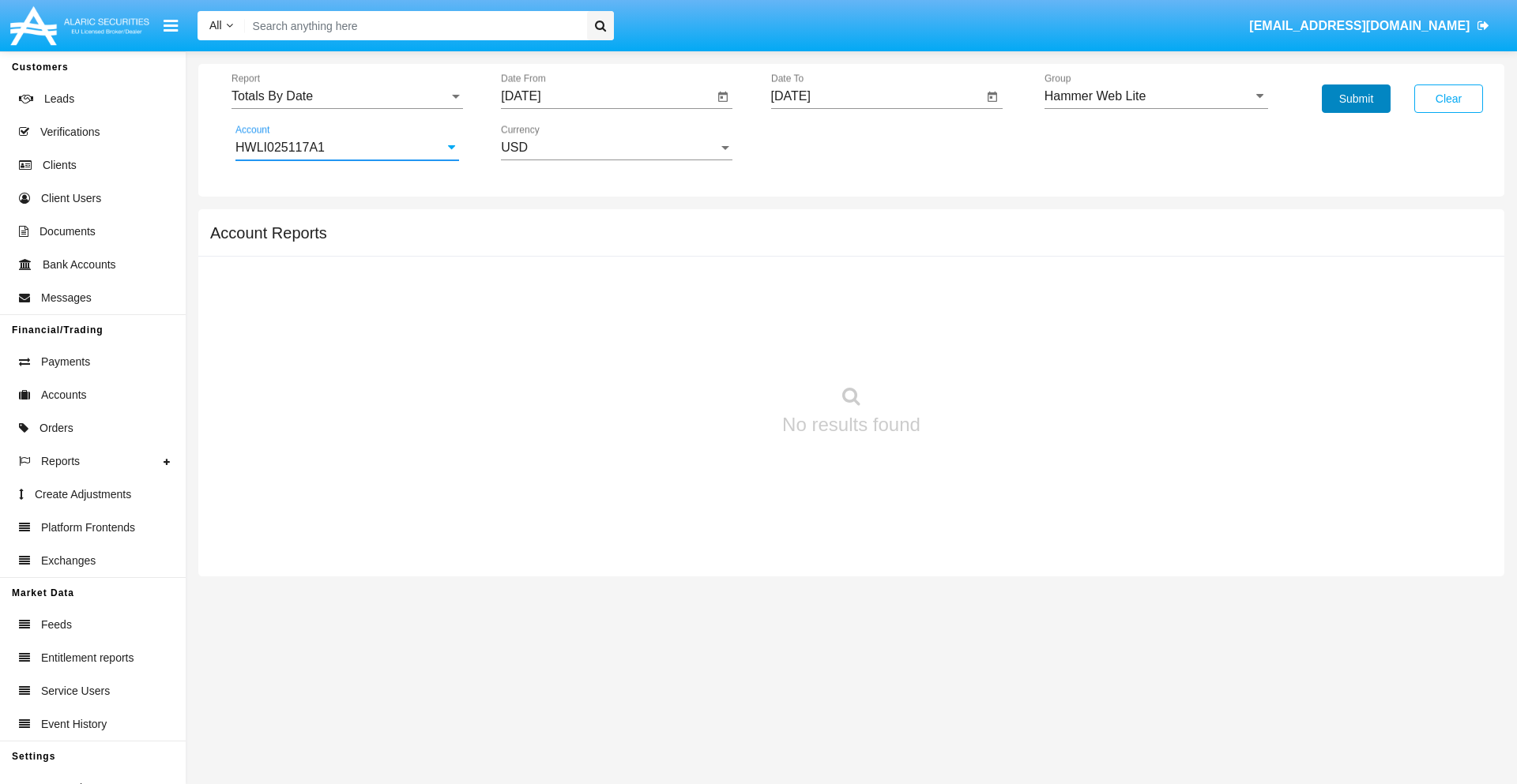
click at [1355, 99] on button "Submit" at bounding box center [1355, 99] width 68 height 29
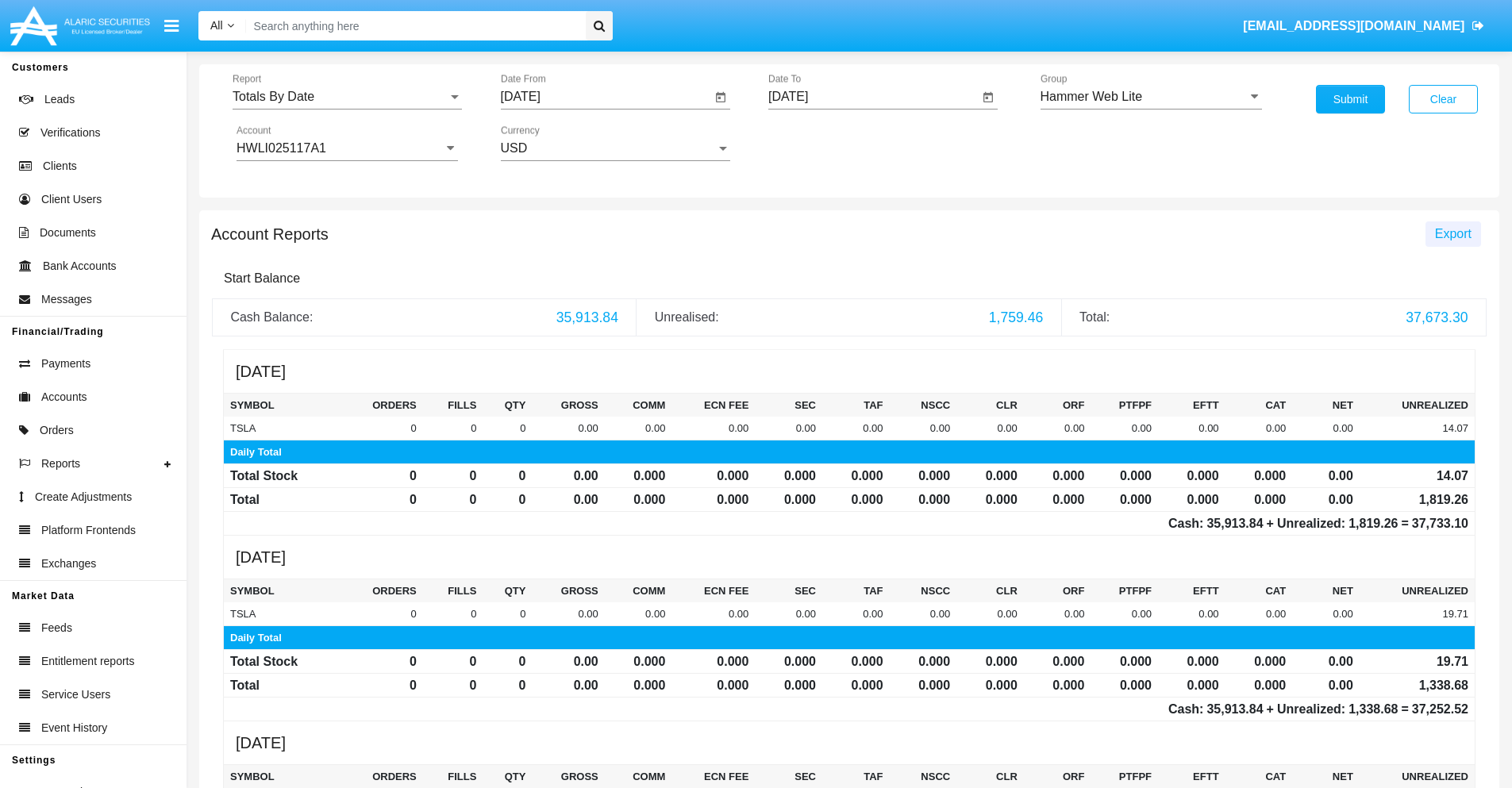
click at [1452, 233] on span "Export" at bounding box center [1453, 234] width 37 height 14
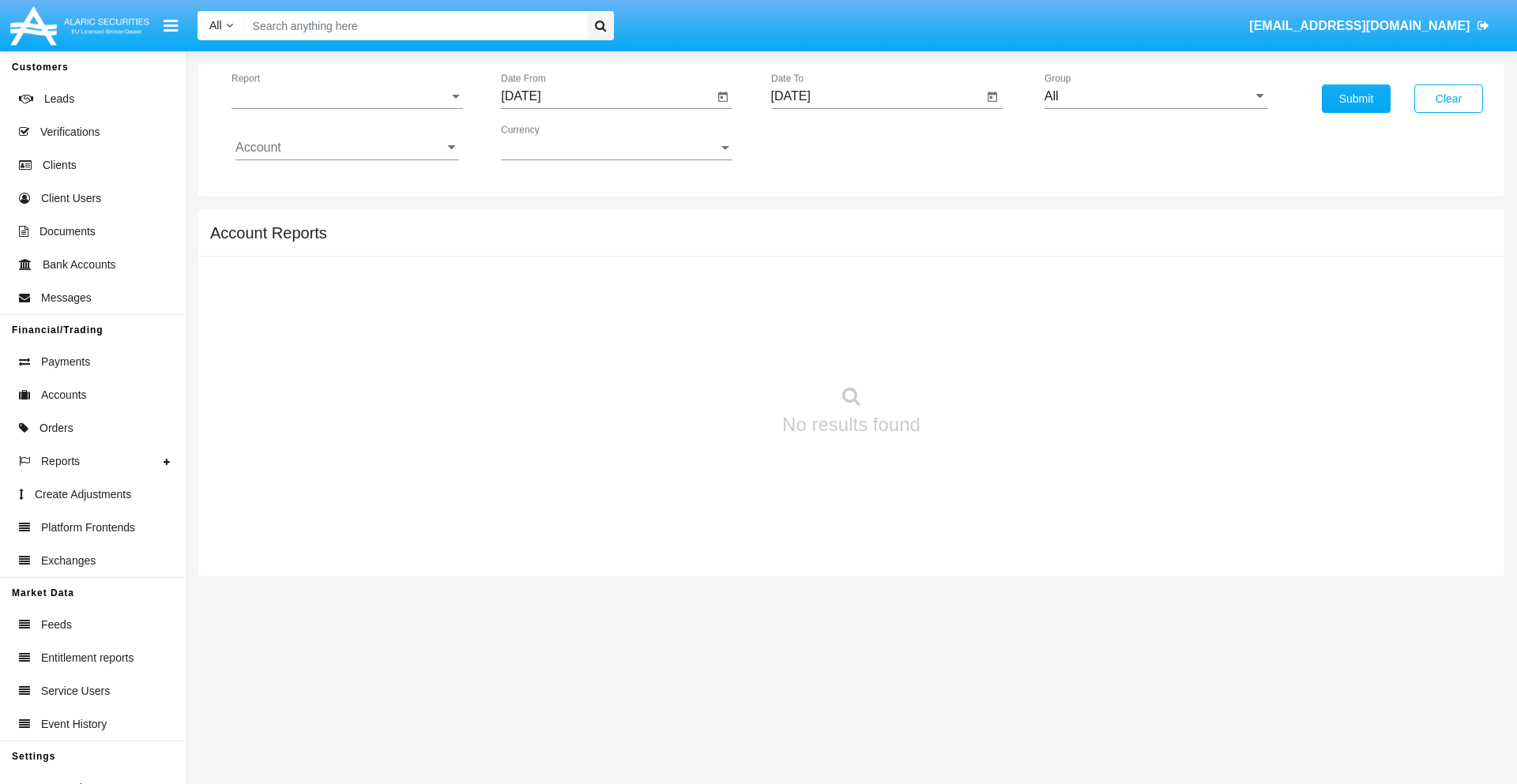
click at [347, 96] on span "Report" at bounding box center [339, 96] width 217 height 14
click at [340, 273] on span "Summary By Date" at bounding box center [347, 273] width 223 height 38
click at [607, 96] on input "[DATE]" at bounding box center [607, 96] width 213 height 14
click at [553, 142] on span "[DATE]" at bounding box center [538, 143] width 35 height 13
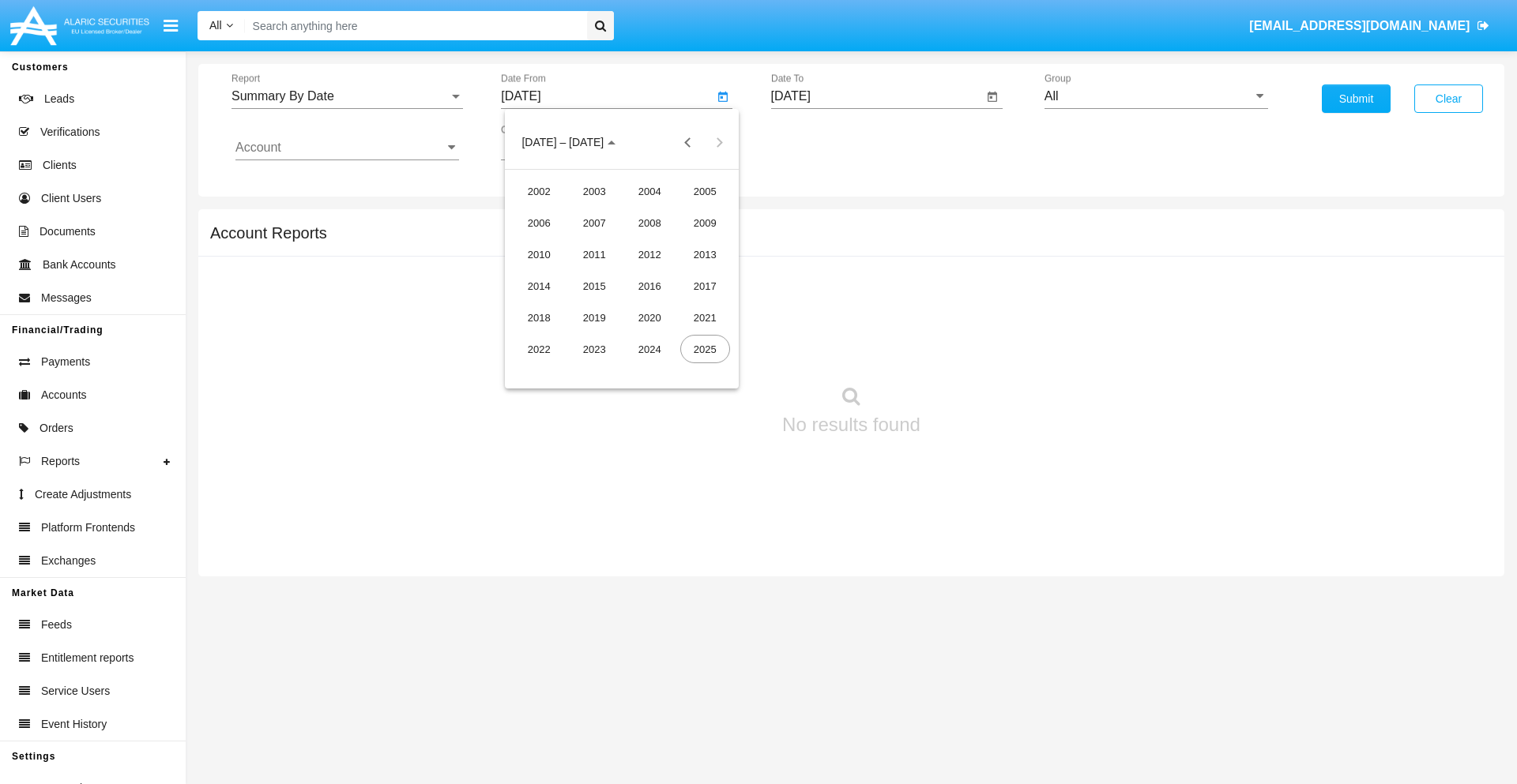
click at [704, 349] on div "2025" at bounding box center [705, 349] width 50 height 29
click at [649, 254] on div "[DATE]" at bounding box center [650, 254] width 50 height 29
click at [653, 368] on div "31" at bounding box center [652, 369] width 29 height 29
type input "[DATE]"
click at [876, 96] on input "[DATE]" at bounding box center [877, 96] width 213 height 14
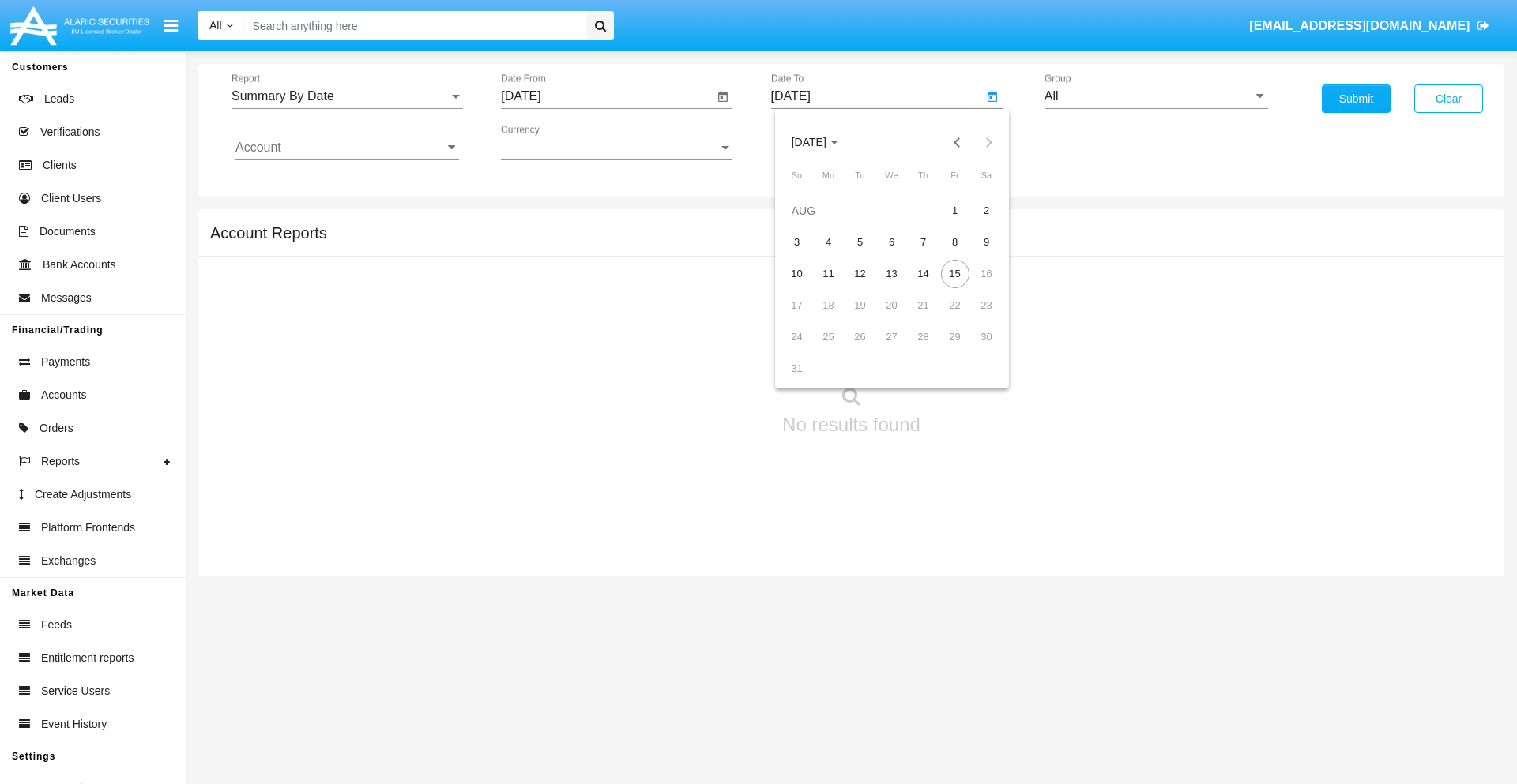
click at [822, 142] on span "[DATE]" at bounding box center [809, 143] width 35 height 13
click at [974, 349] on div "2025" at bounding box center [974, 349] width 50 height 29
click at [974, 254] on div "AUG" at bounding box center [974, 254] width 50 height 29
click at [955, 273] on div "15" at bounding box center [955, 273] width 29 height 29
type input "[DATE]"
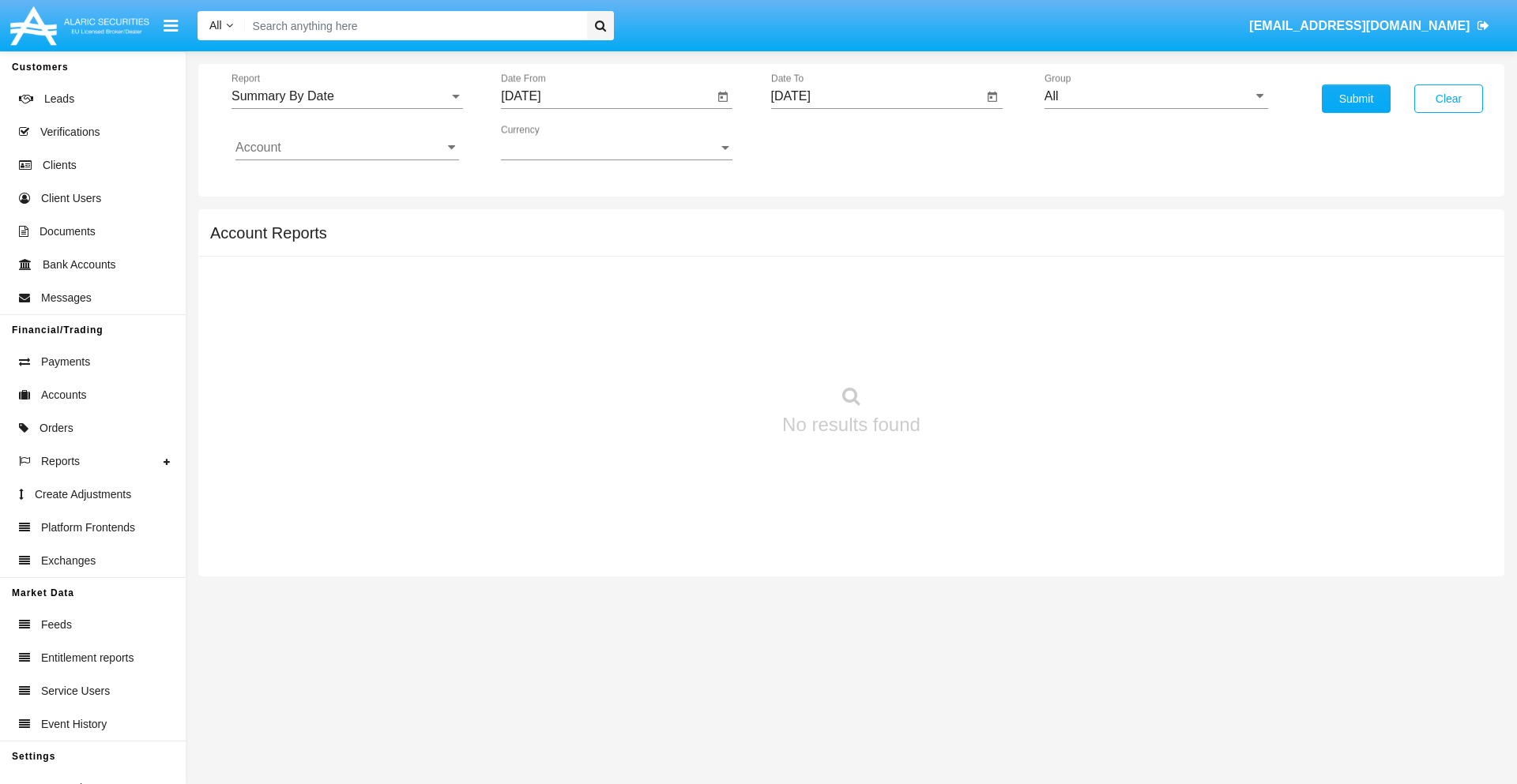
click at [1155, 96] on input "All" at bounding box center [1156, 96] width 223 height 14
click at [1111, 304] on span "Hammer Web Lite" at bounding box center [1112, 305] width 102 height 14
type input "Hammer Web Lite"
click at [347, 148] on input "Account" at bounding box center [347, 147] width 223 height 14
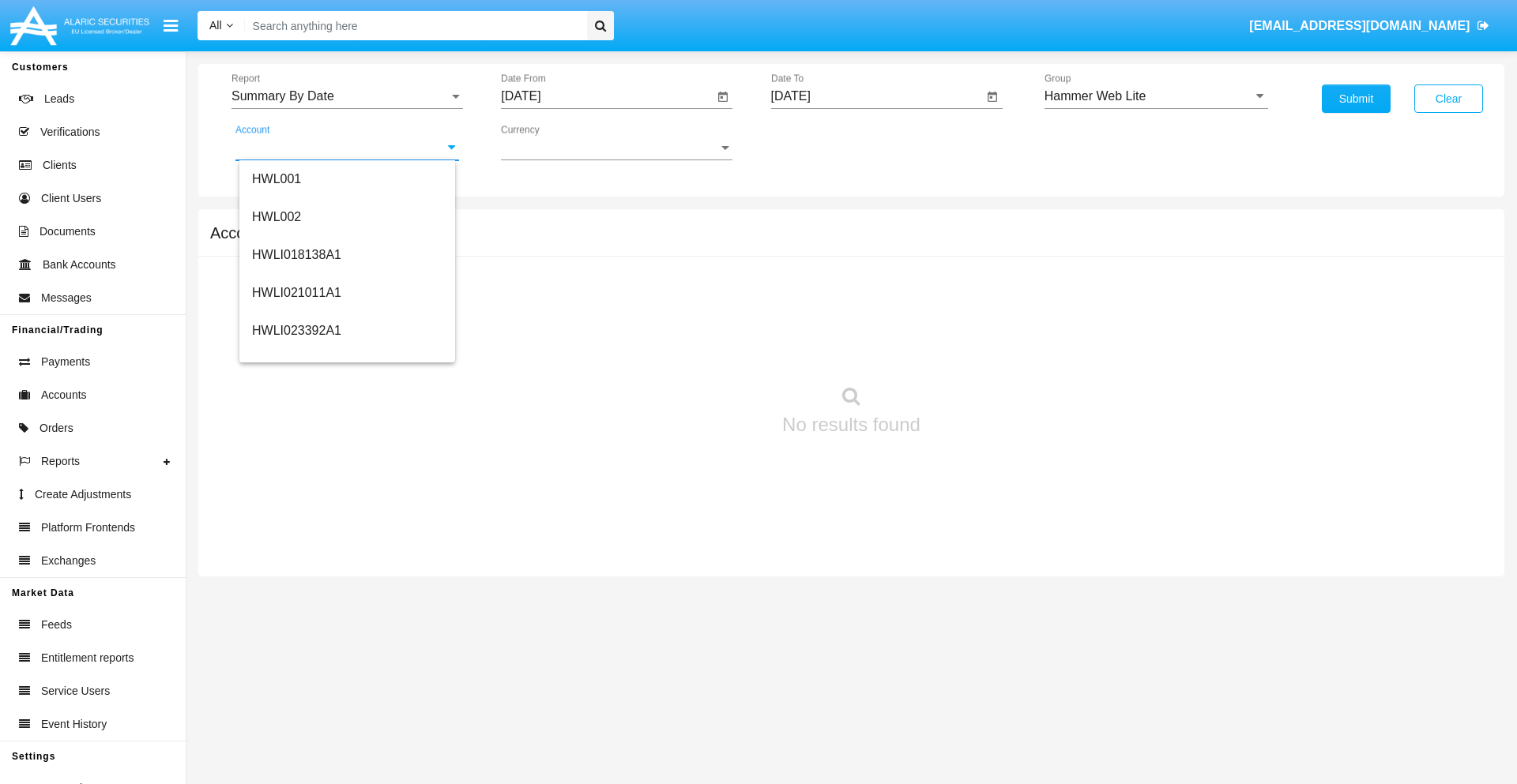
scroll to position [240, 0]
click at [295, 356] on span "HWLI025117A1" at bounding box center [296, 356] width 89 height 14
type input "HWLI025117A1"
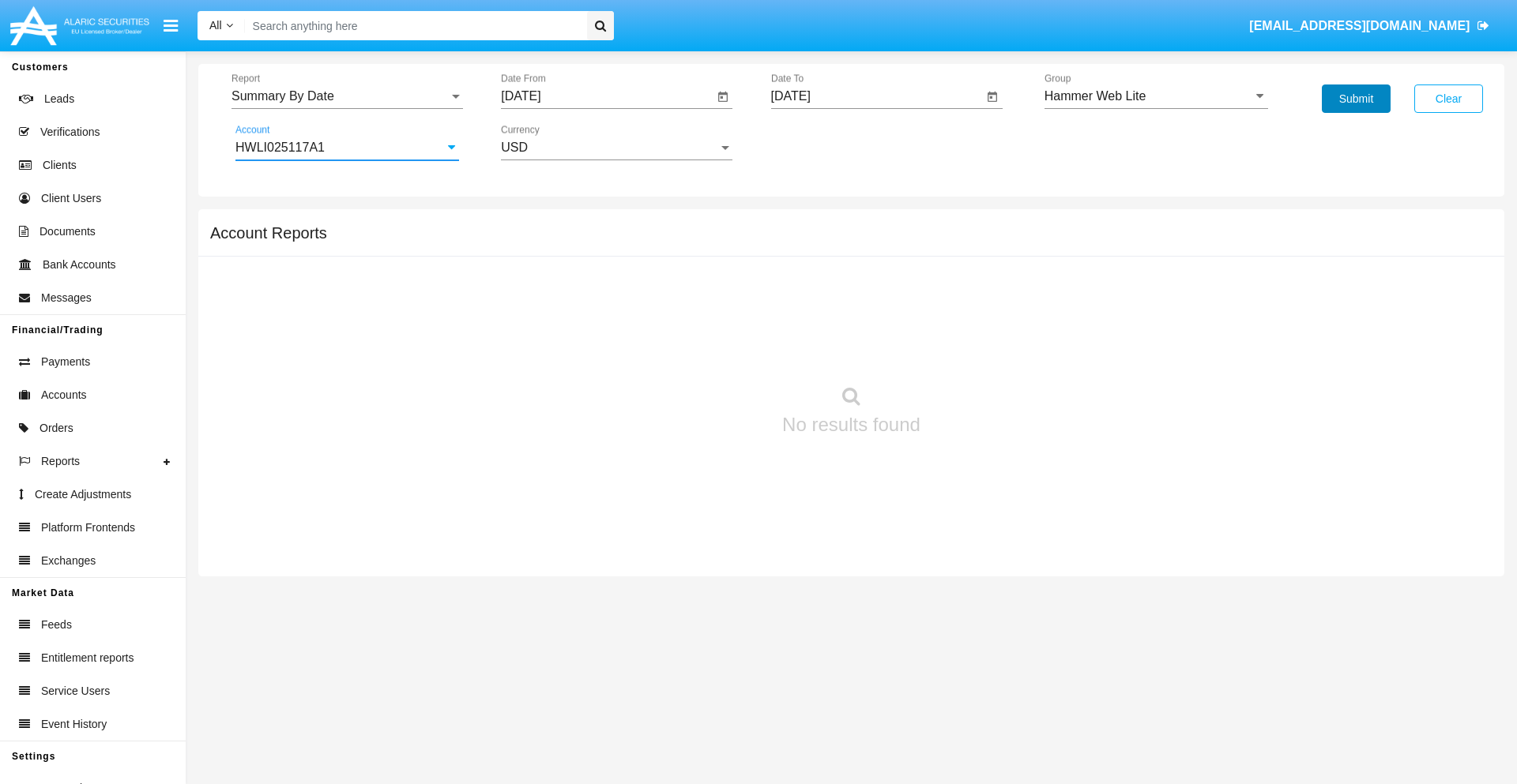
click at [1355, 99] on button "Submit" at bounding box center [1355, 99] width 68 height 29
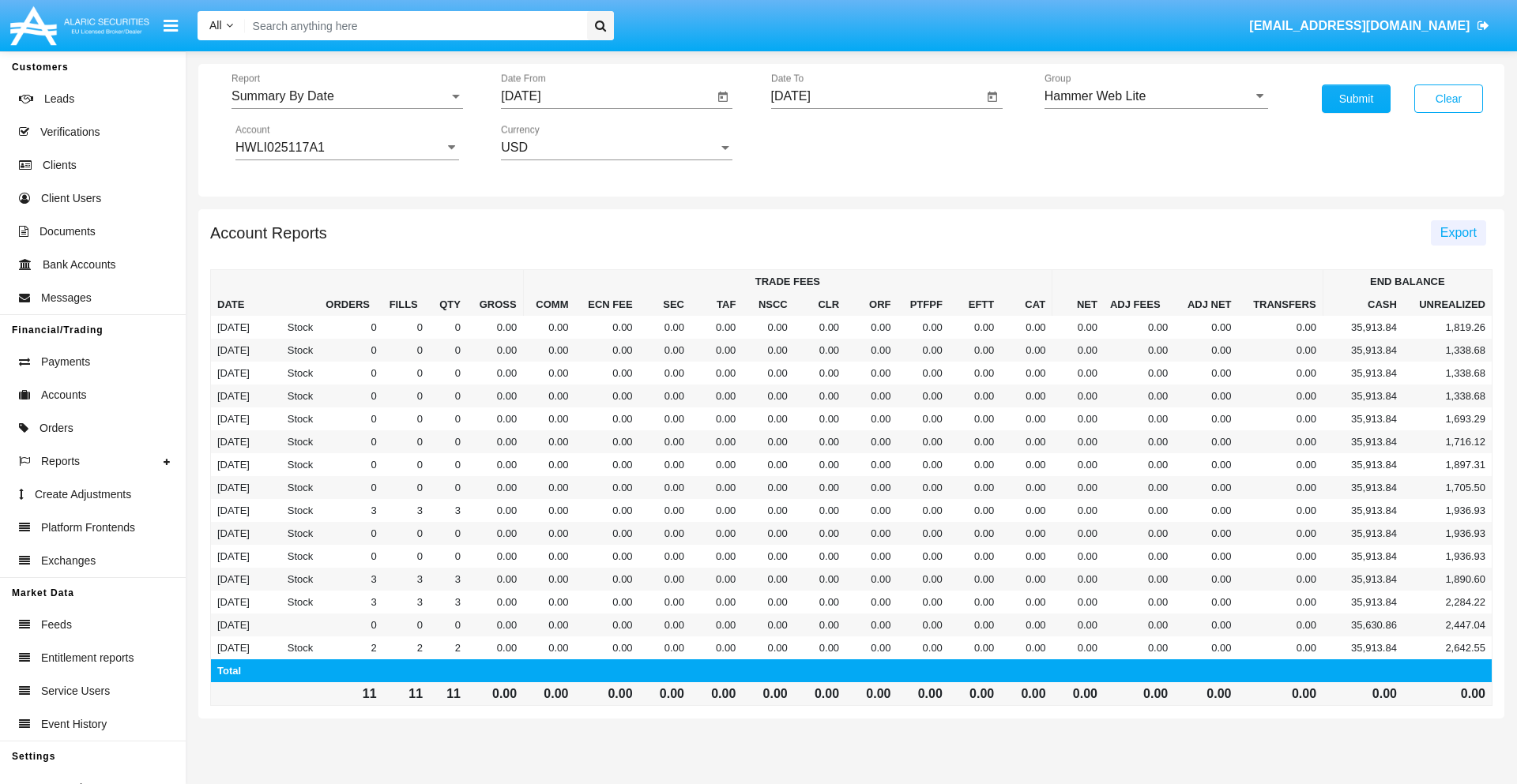
click at [1457, 232] on span "Export" at bounding box center [1458, 233] width 36 height 14
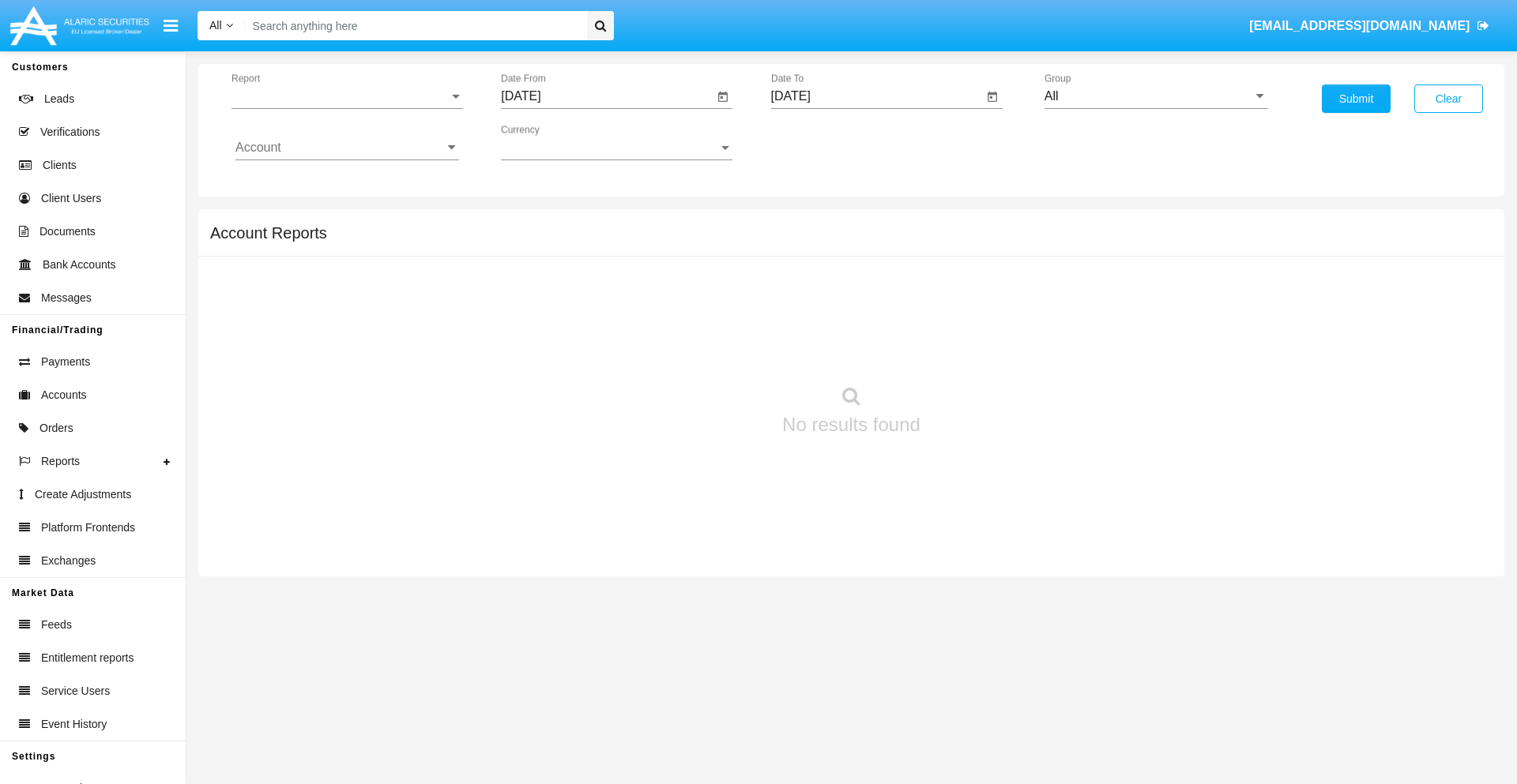
click at [347, 96] on span "Report" at bounding box center [339, 96] width 217 height 14
click at [340, 355] on span "Fees By Destination" at bounding box center [347, 374] width 223 height 38
click at [607, 96] on input "[DATE]" at bounding box center [607, 96] width 213 height 14
click at [553, 142] on span "[DATE]" at bounding box center [538, 143] width 35 height 13
click at [704, 349] on div "2025" at bounding box center [705, 349] width 50 height 29
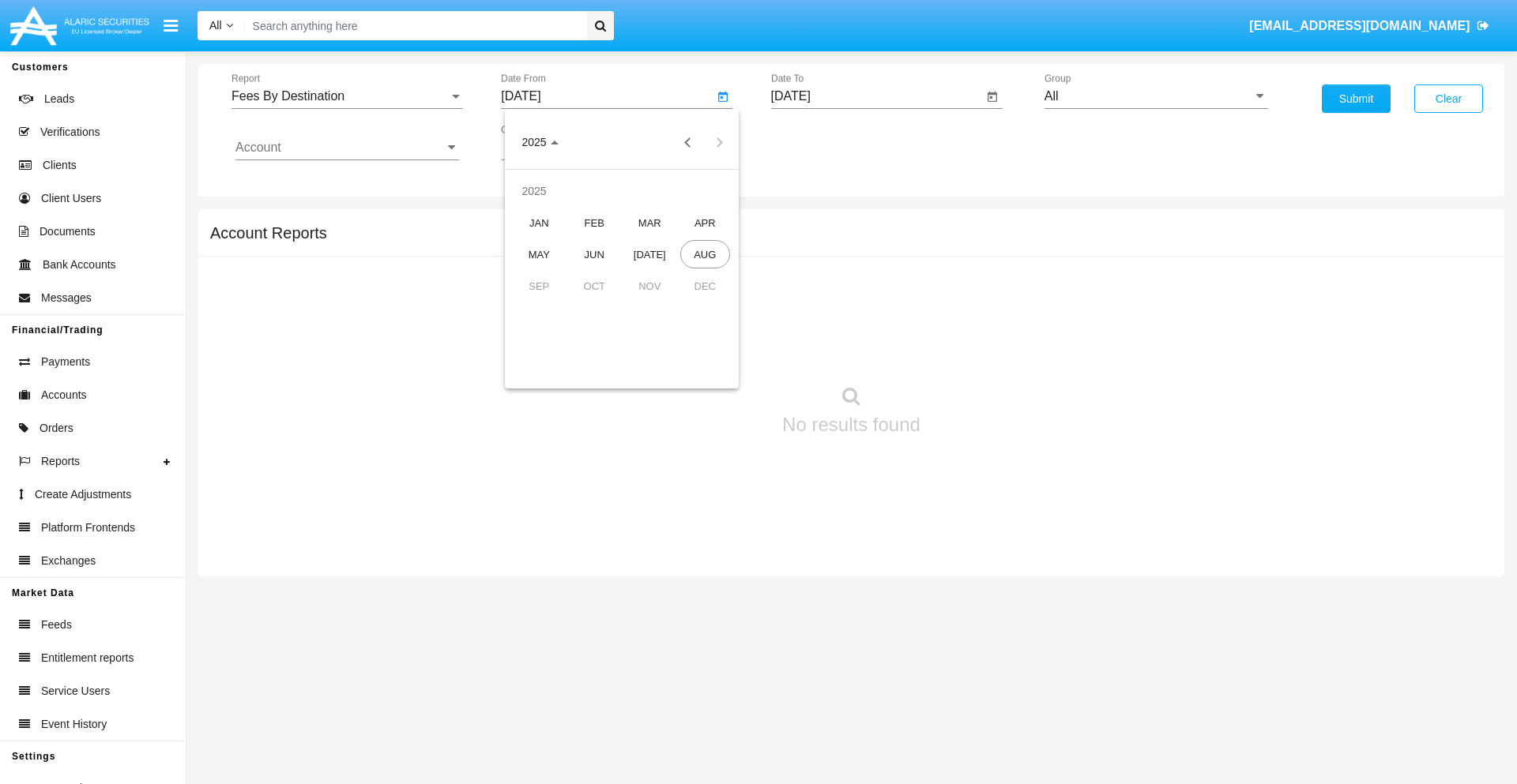
click at [539, 254] on div "MAY" at bounding box center [539, 254] width 50 height 29
click at [653, 273] on div "15" at bounding box center [652, 273] width 29 height 29
type input "05/15/25"
click at [876, 96] on input "[DATE]" at bounding box center [877, 96] width 213 height 14
click at [822, 142] on span "[DATE]" at bounding box center [809, 143] width 35 height 13
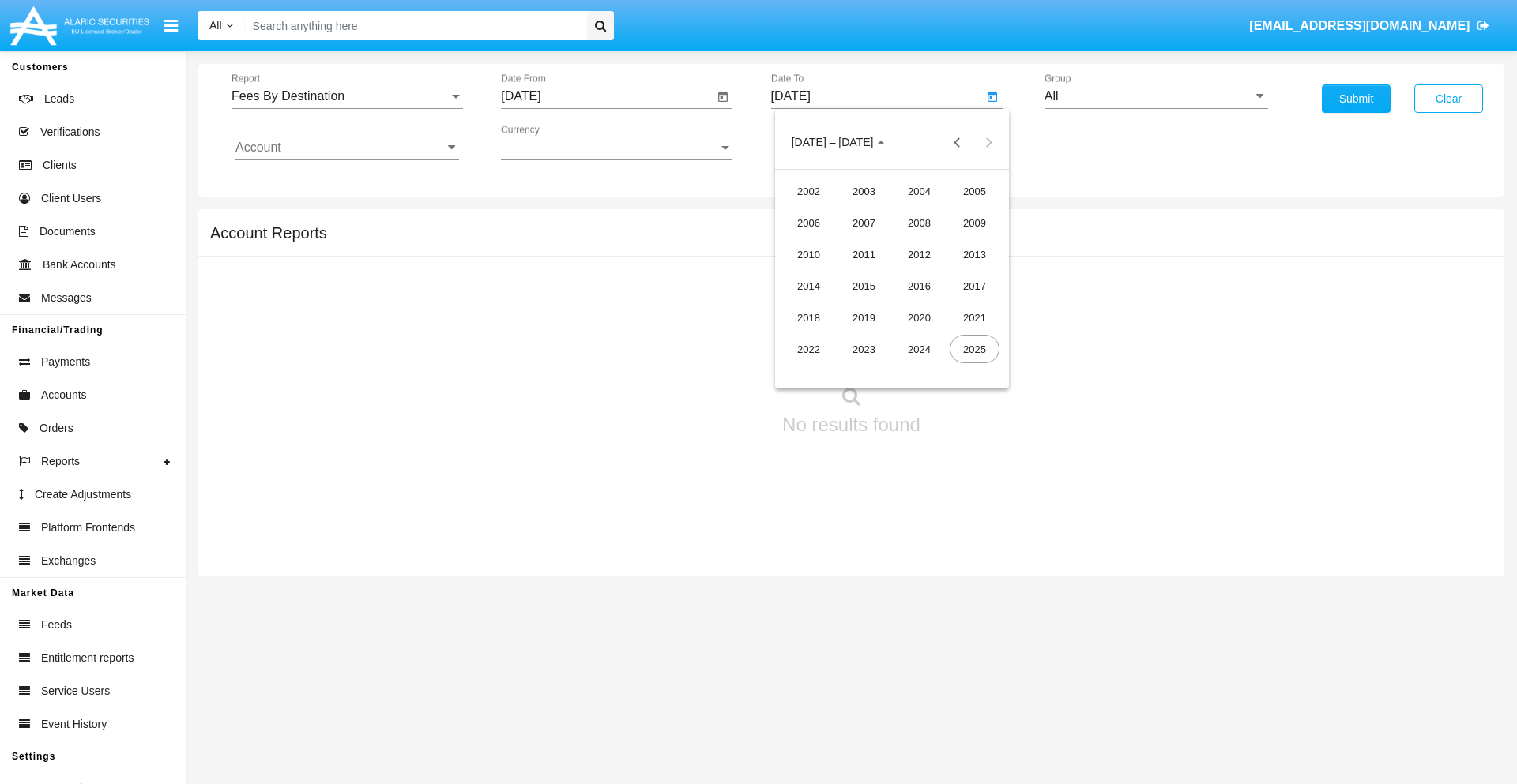
click at [974, 349] on div "2025" at bounding box center [974, 349] width 50 height 29
click at [974, 254] on div "AUG" at bounding box center [974, 254] width 50 height 29
click at [955, 273] on div "15" at bounding box center [955, 273] width 29 height 29
type input "08/15/25"
click at [1155, 96] on input "All" at bounding box center [1156, 96] width 223 height 14
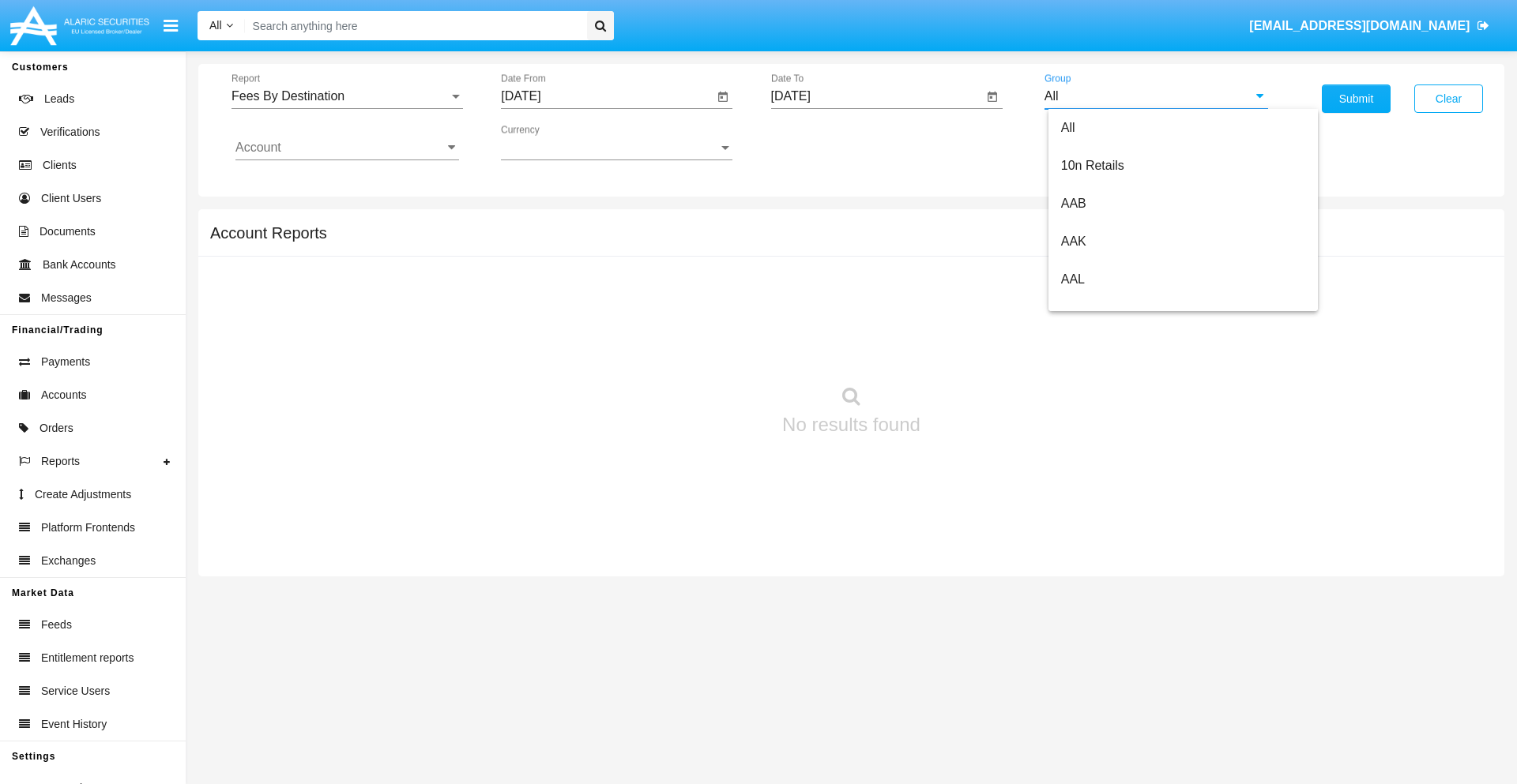
scroll to position [846, 0]
click at [1111, 304] on span "Hammer Web Lite" at bounding box center [1112, 305] width 102 height 14
type input "Hammer Web Lite"
click at [347, 148] on input "Account" at bounding box center [347, 147] width 223 height 14
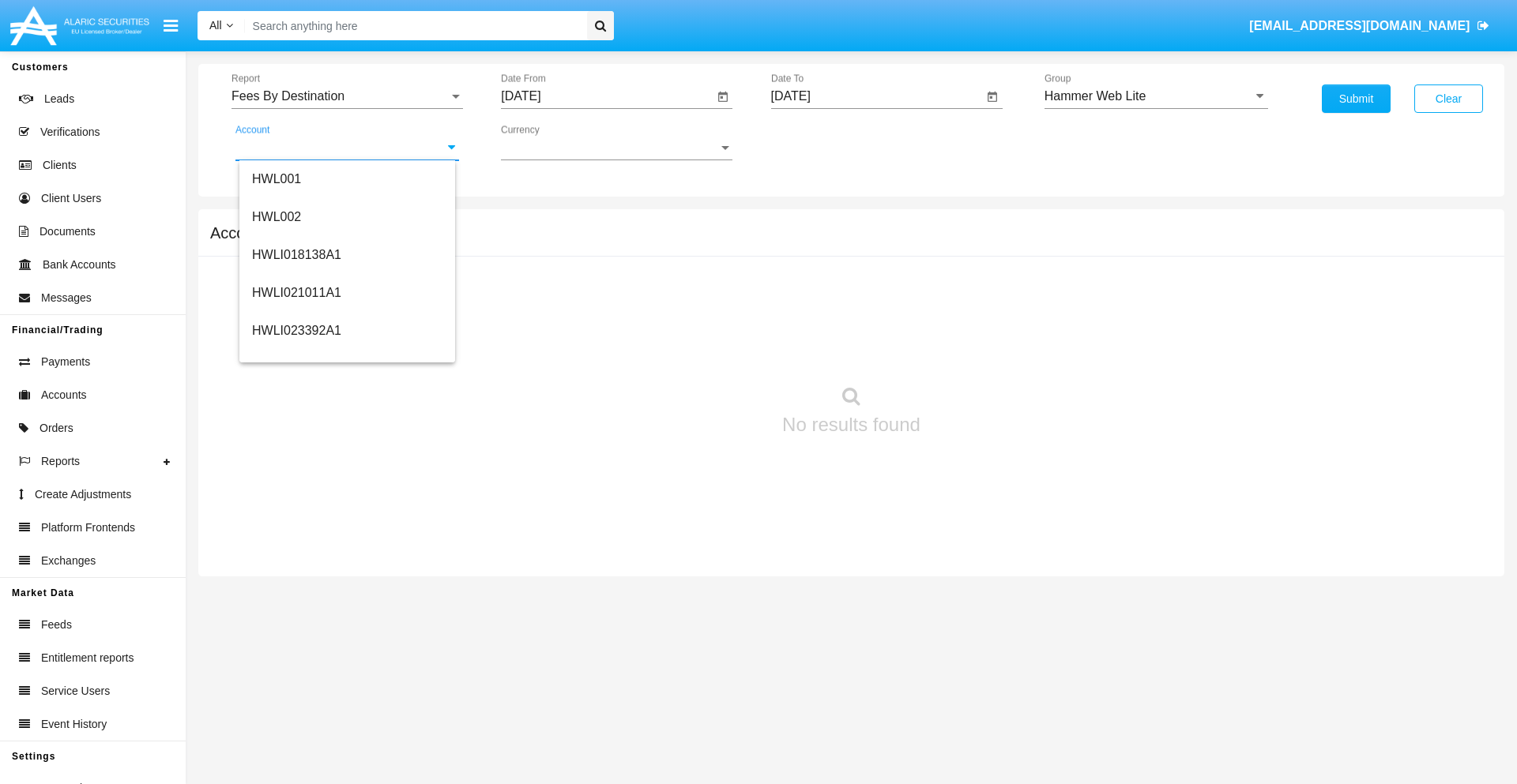
scroll to position [240, 0]
click at [295, 356] on span "HWLI025117A1" at bounding box center [296, 356] width 89 height 14
type input "HWLI025117A1"
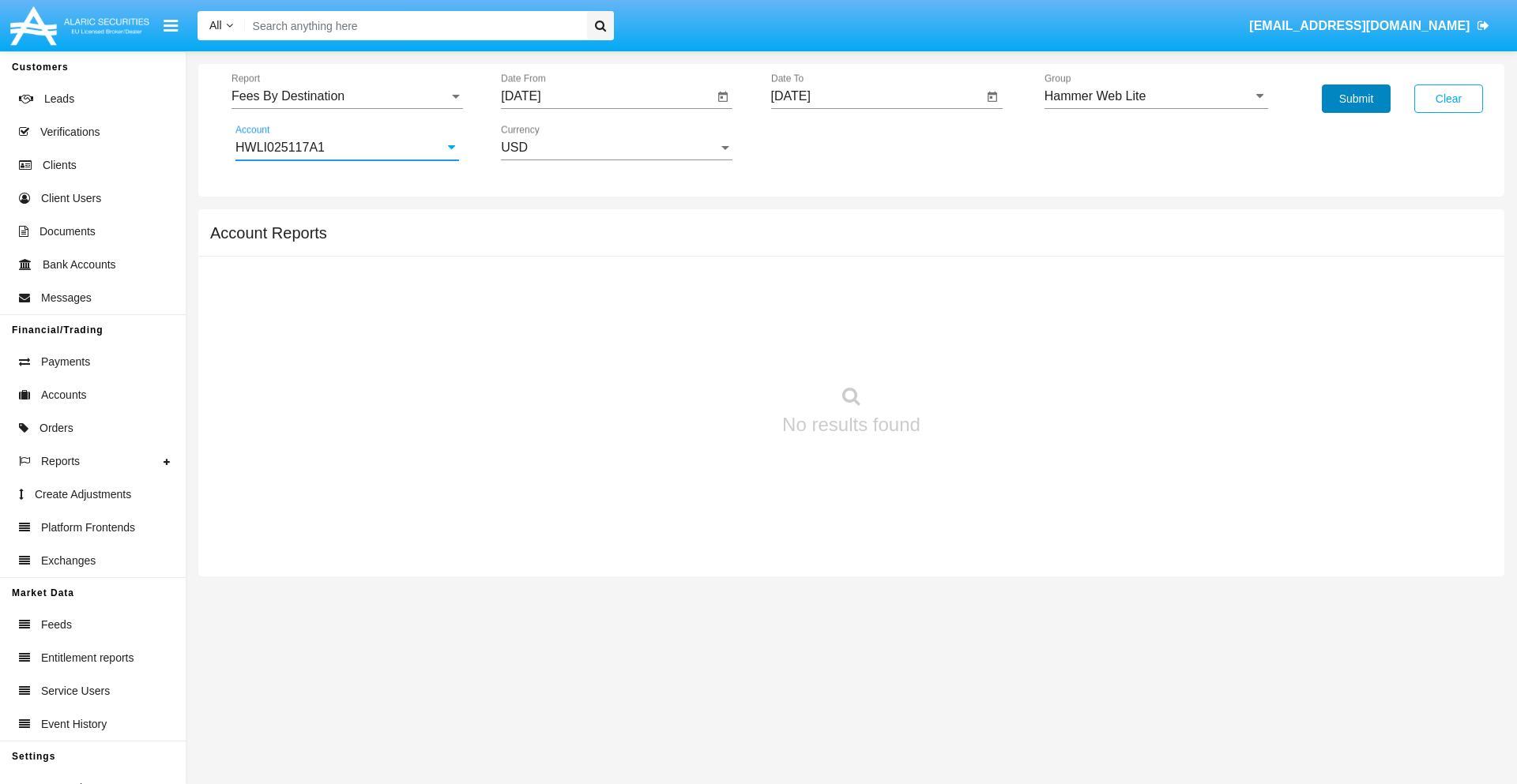
click at [1355, 99] on button "Submit" at bounding box center [1355, 99] width 68 height 29
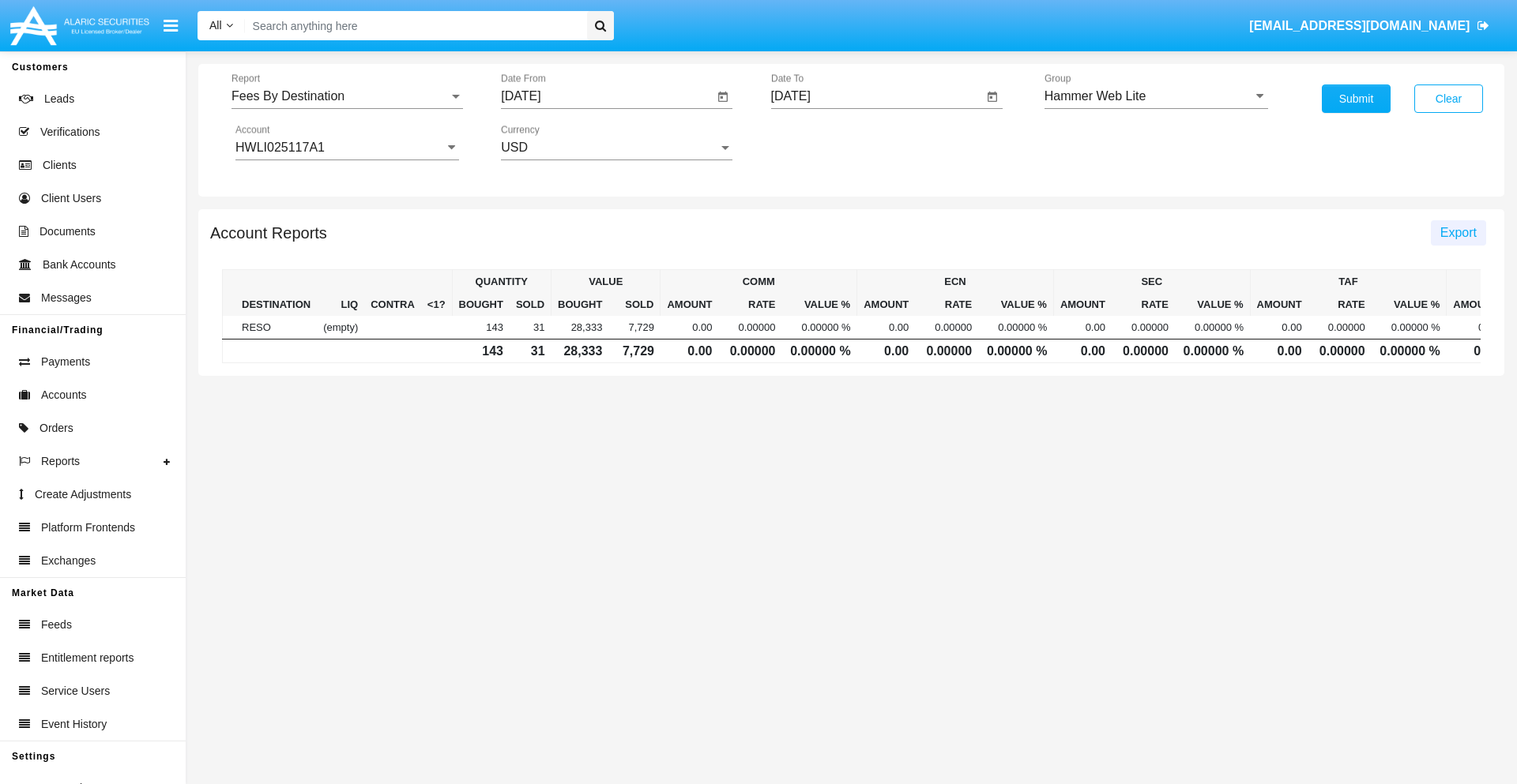
click at [1457, 232] on span "Export" at bounding box center [1458, 233] width 36 height 14
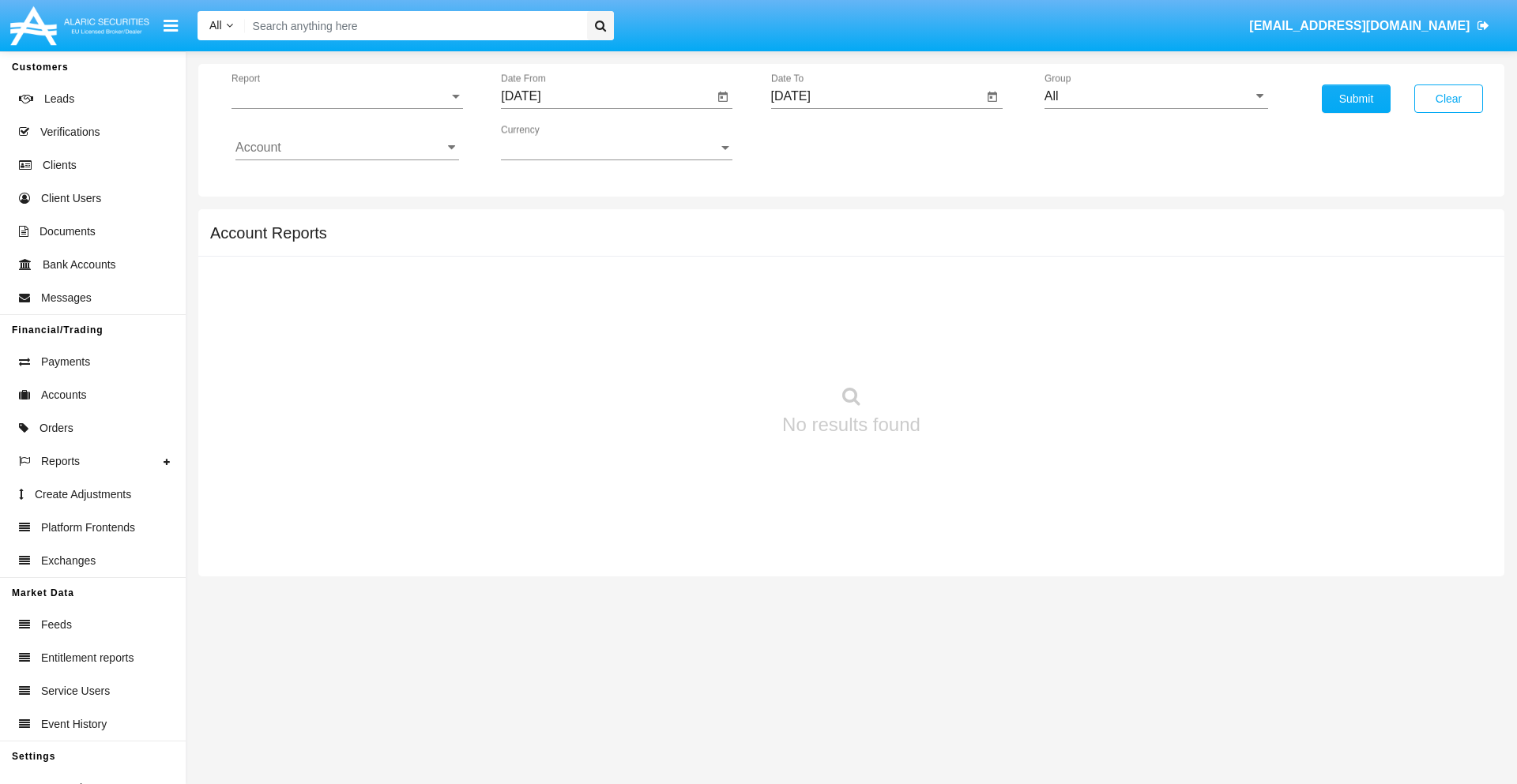
click at [347, 96] on span "Report" at bounding box center [339, 96] width 217 height 14
click at [340, 108] on span "Trades" at bounding box center [347, 108] width 223 height 38
click at [607, 96] on input "[DATE]" at bounding box center [607, 96] width 213 height 14
click at [553, 142] on span "[DATE]" at bounding box center [538, 143] width 35 height 13
click at [594, 318] on div "2019" at bounding box center [595, 318] width 50 height 29
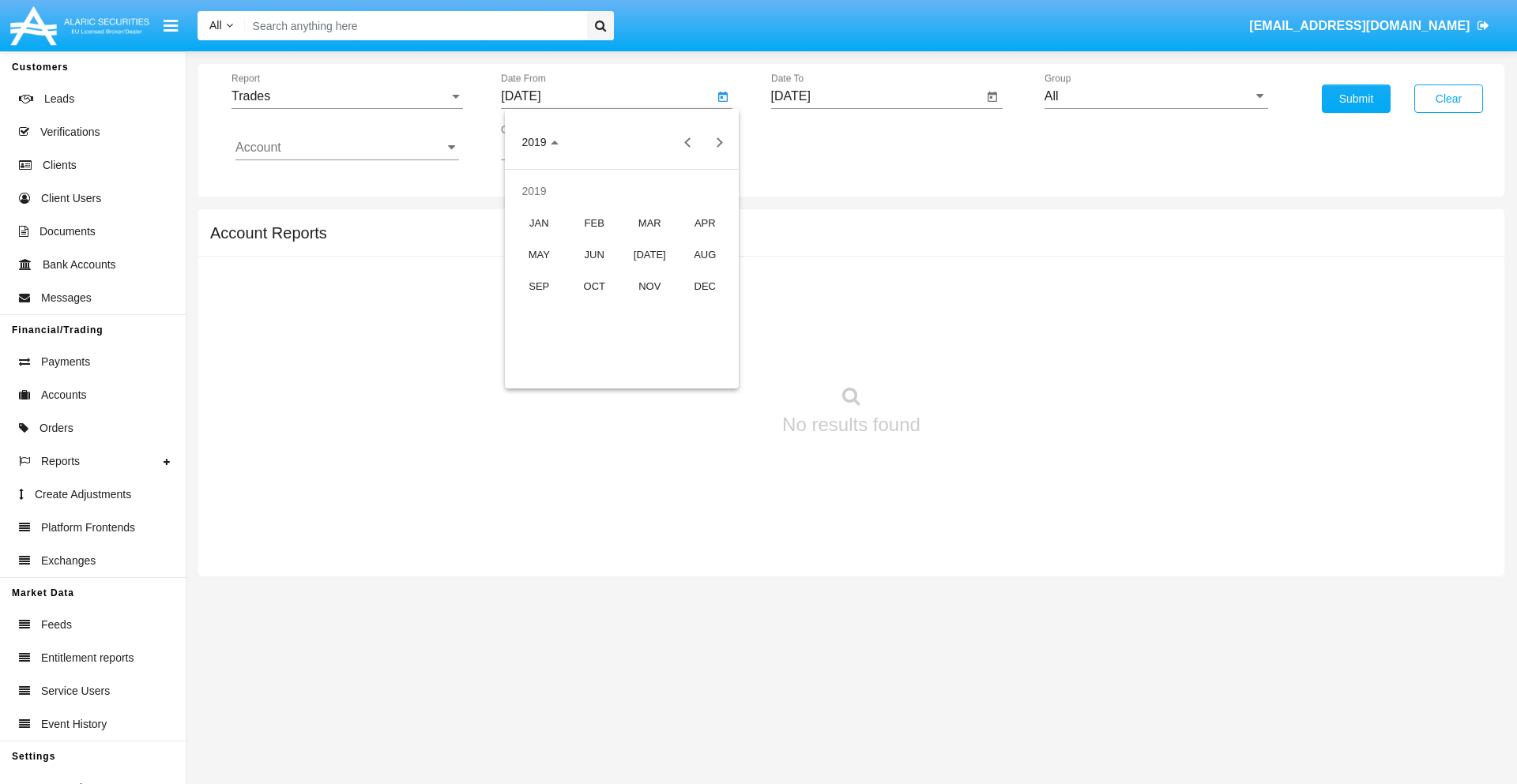
click at [539, 222] on div "JAN" at bounding box center [539, 222] width 50 height 29
click at [590, 241] on div "1" at bounding box center [589, 242] width 29 height 29
type input "[DATE]"
click at [876, 96] on input "[DATE]" at bounding box center [877, 96] width 213 height 14
click at [822, 142] on span "[DATE]" at bounding box center [809, 143] width 35 height 13
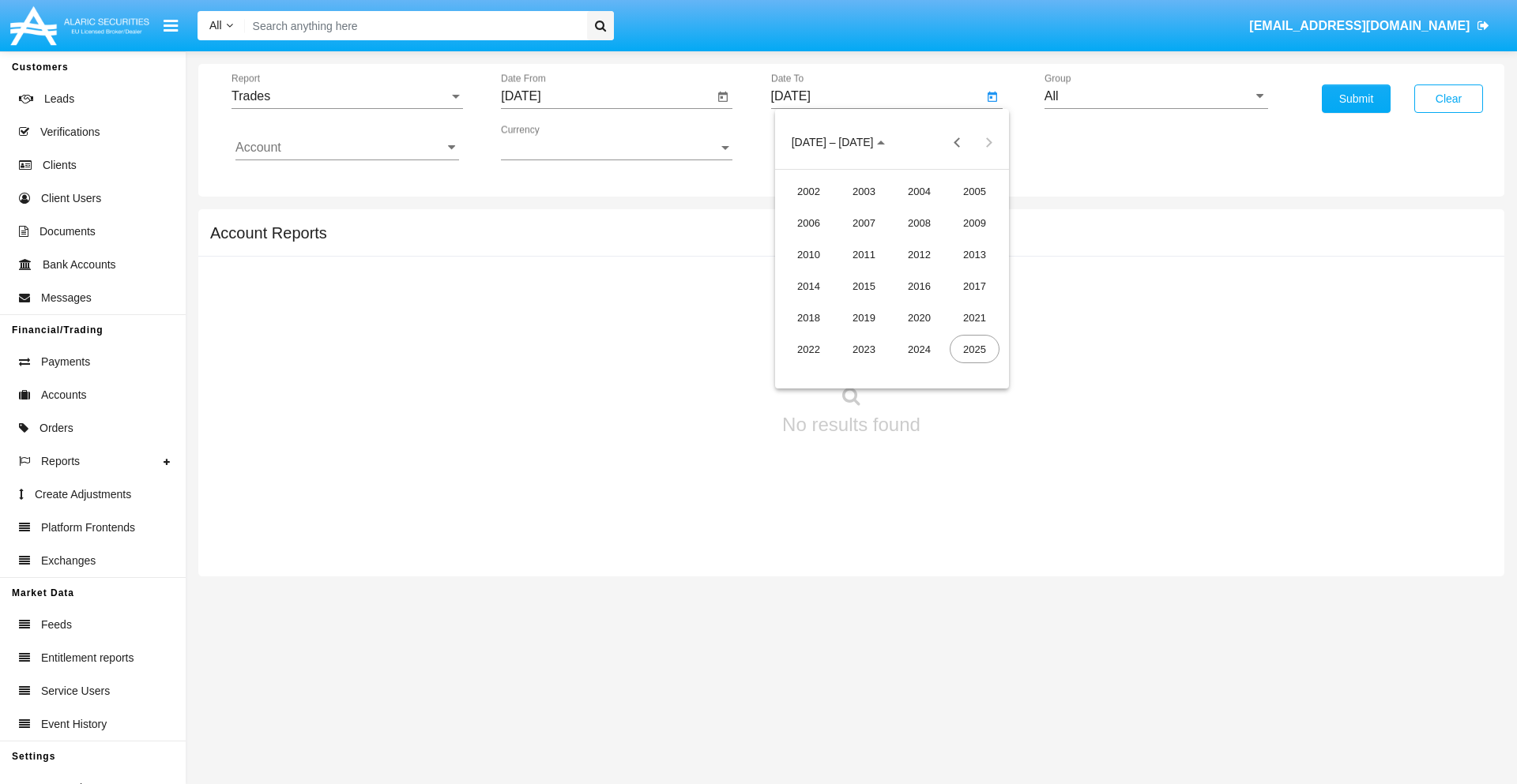
click at [864, 318] on div "2019" at bounding box center [864, 318] width 50 height 29
click at [808, 222] on div "JAN" at bounding box center [808, 222] width 50 height 29
click at [859, 241] on div "1" at bounding box center [860, 242] width 29 height 29
type input "[DATE]"
click at [347, 148] on input "Account" at bounding box center [347, 147] width 223 height 14
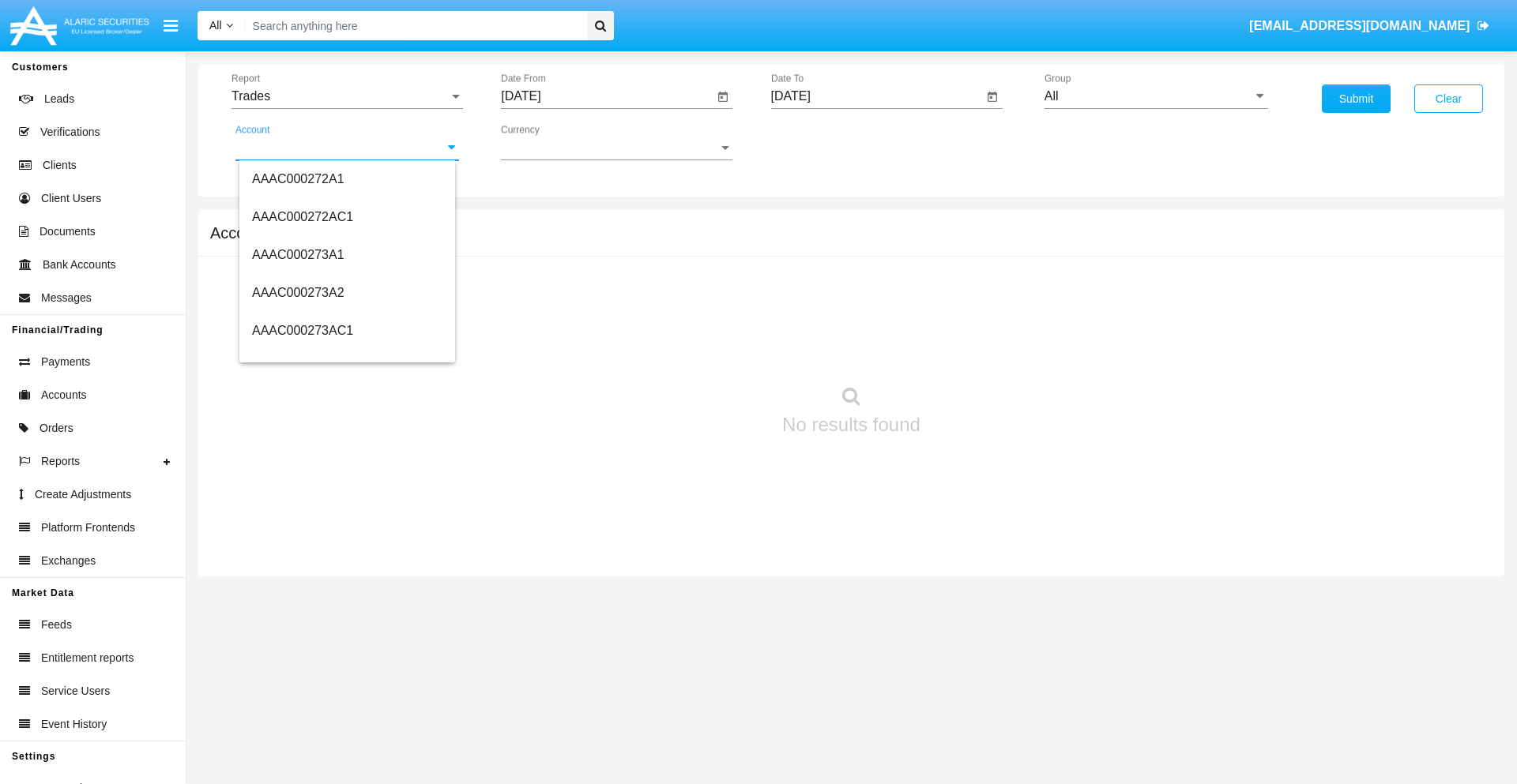
scroll to position [146508, 0]
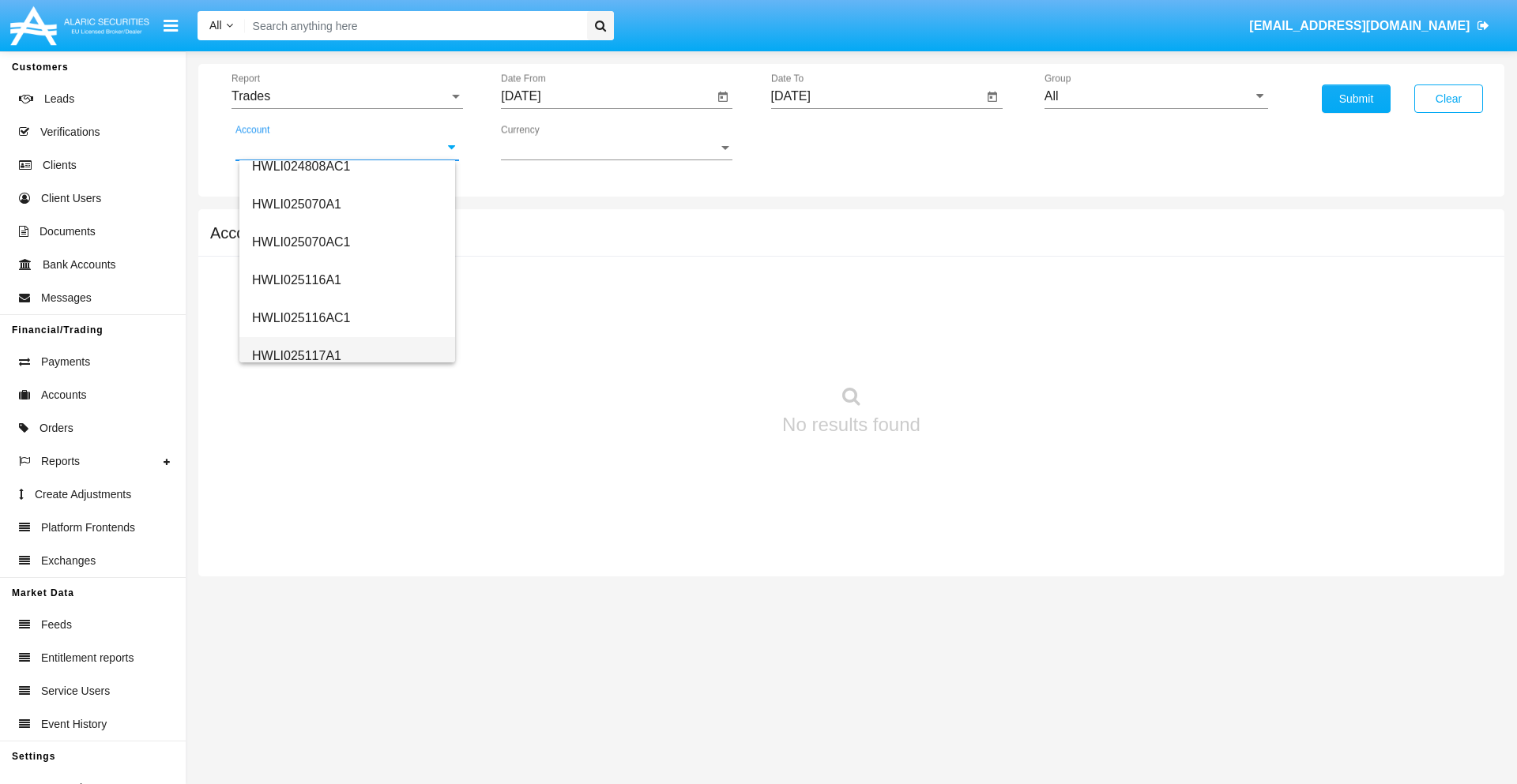
click at [295, 356] on span "HWLI025117A1" at bounding box center [296, 356] width 89 height 14
type input "HWLI025117A1"
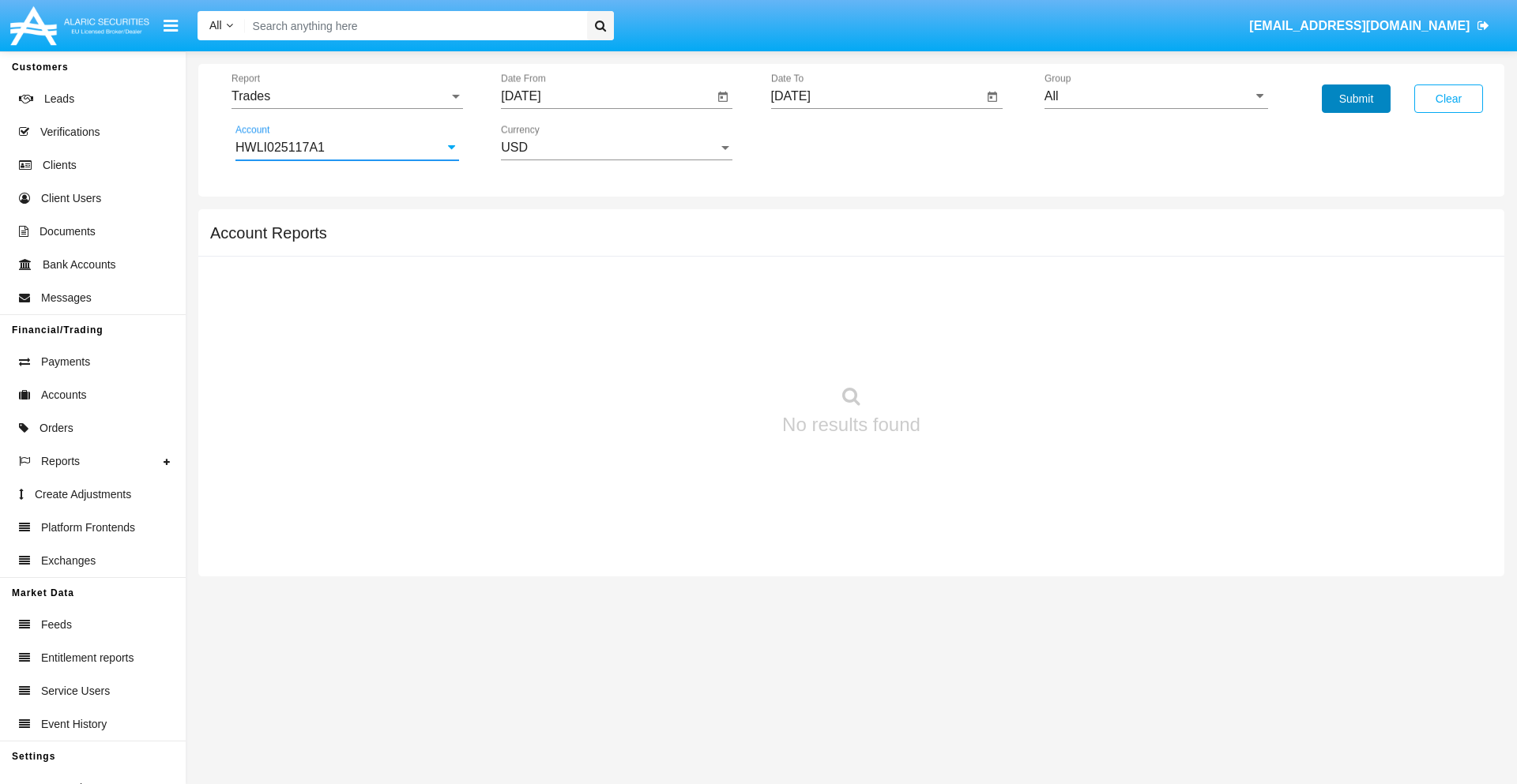
click at [1355, 99] on button "Submit" at bounding box center [1355, 99] width 68 height 29
click at [347, 96] on span "Report" at bounding box center [339, 96] width 217 height 14
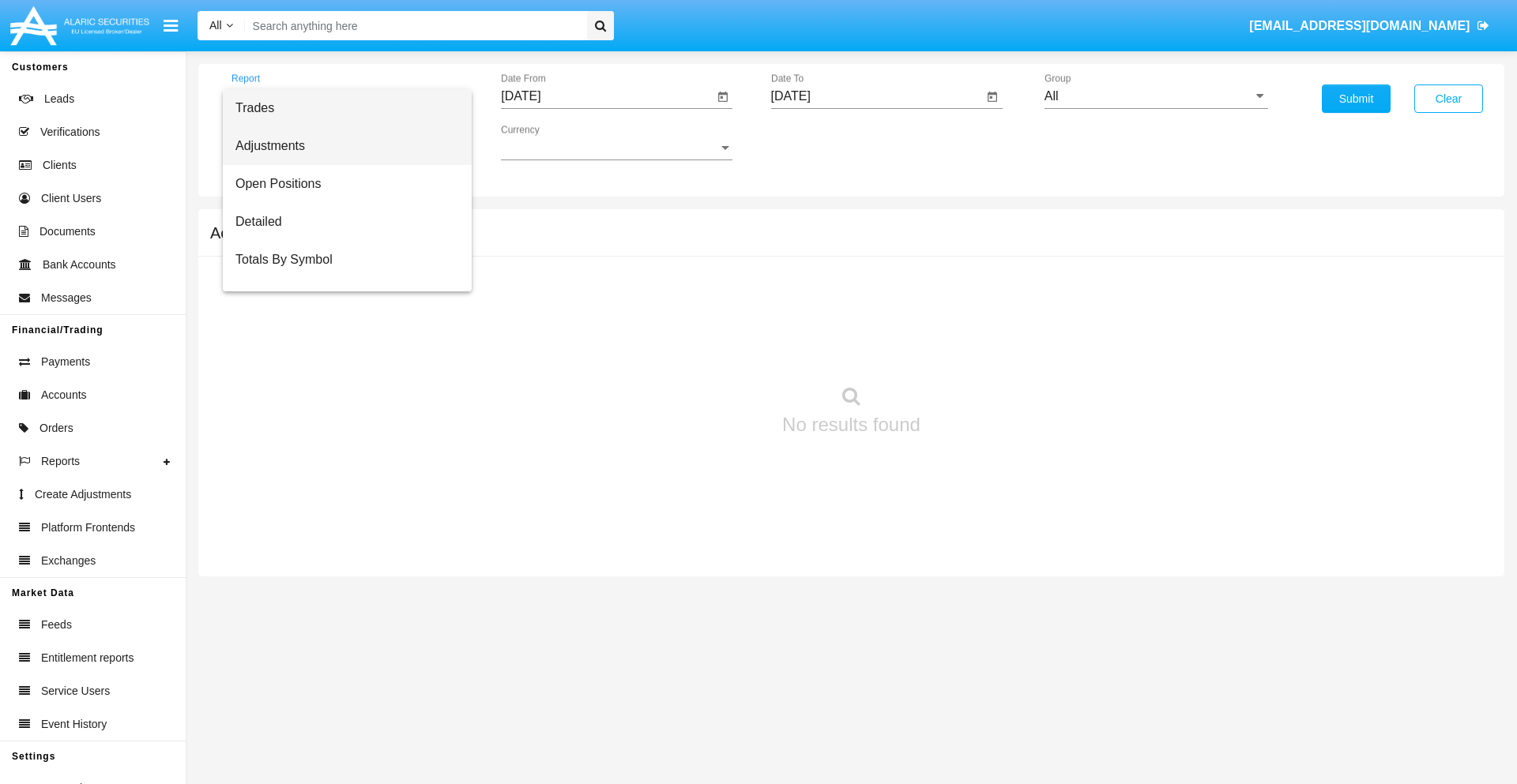
click at [340, 146] on span "Adjustments" at bounding box center [347, 146] width 223 height 38
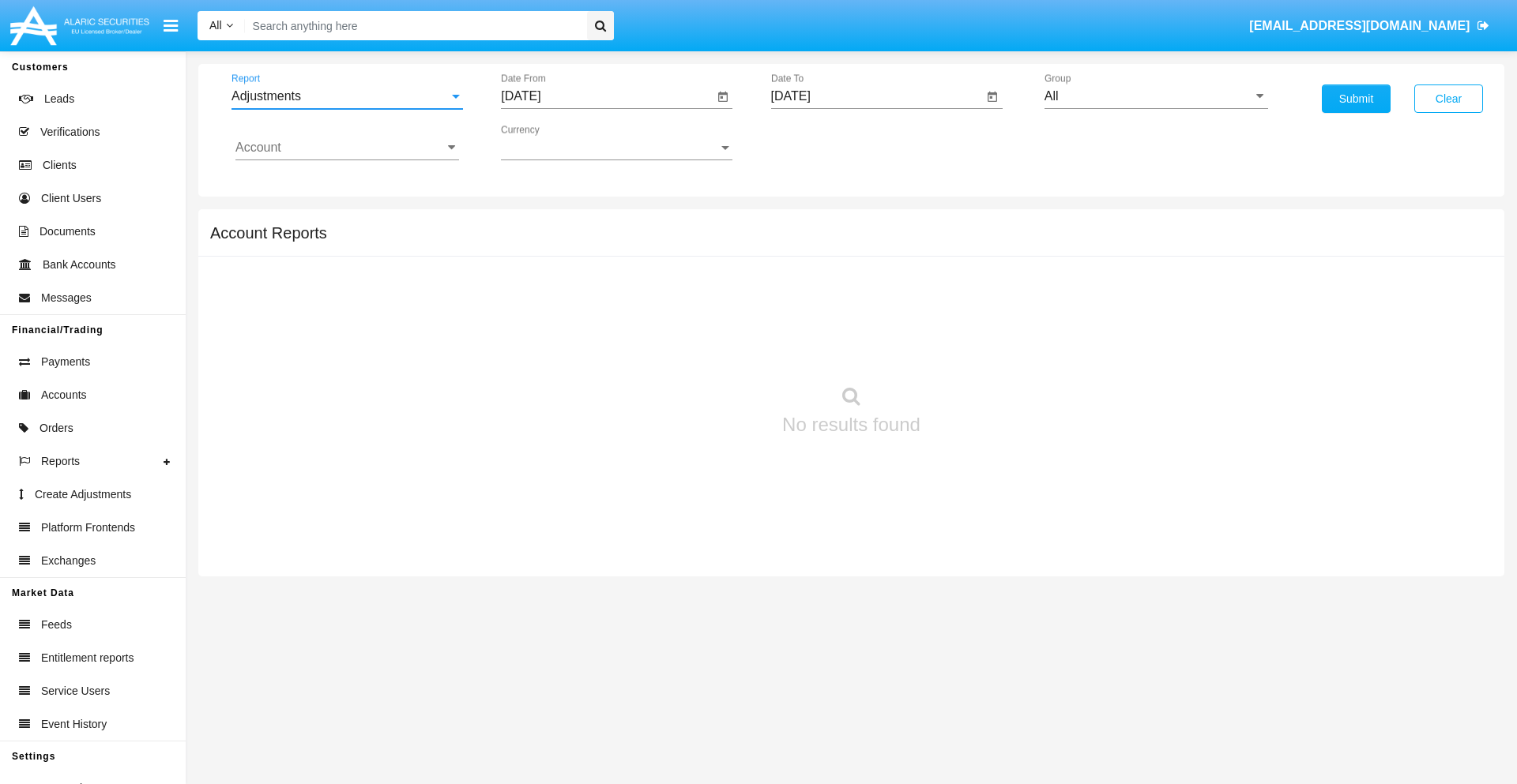
click at [607, 96] on input "[DATE]" at bounding box center [607, 96] width 213 height 14
click at [553, 142] on span "[DATE]" at bounding box center [538, 143] width 35 height 13
click at [594, 318] on div "2019" at bounding box center [595, 318] width 50 height 29
click at [539, 222] on div "JAN" at bounding box center [539, 222] width 50 height 29
click at [590, 241] on div "1" at bounding box center [589, 242] width 29 height 29
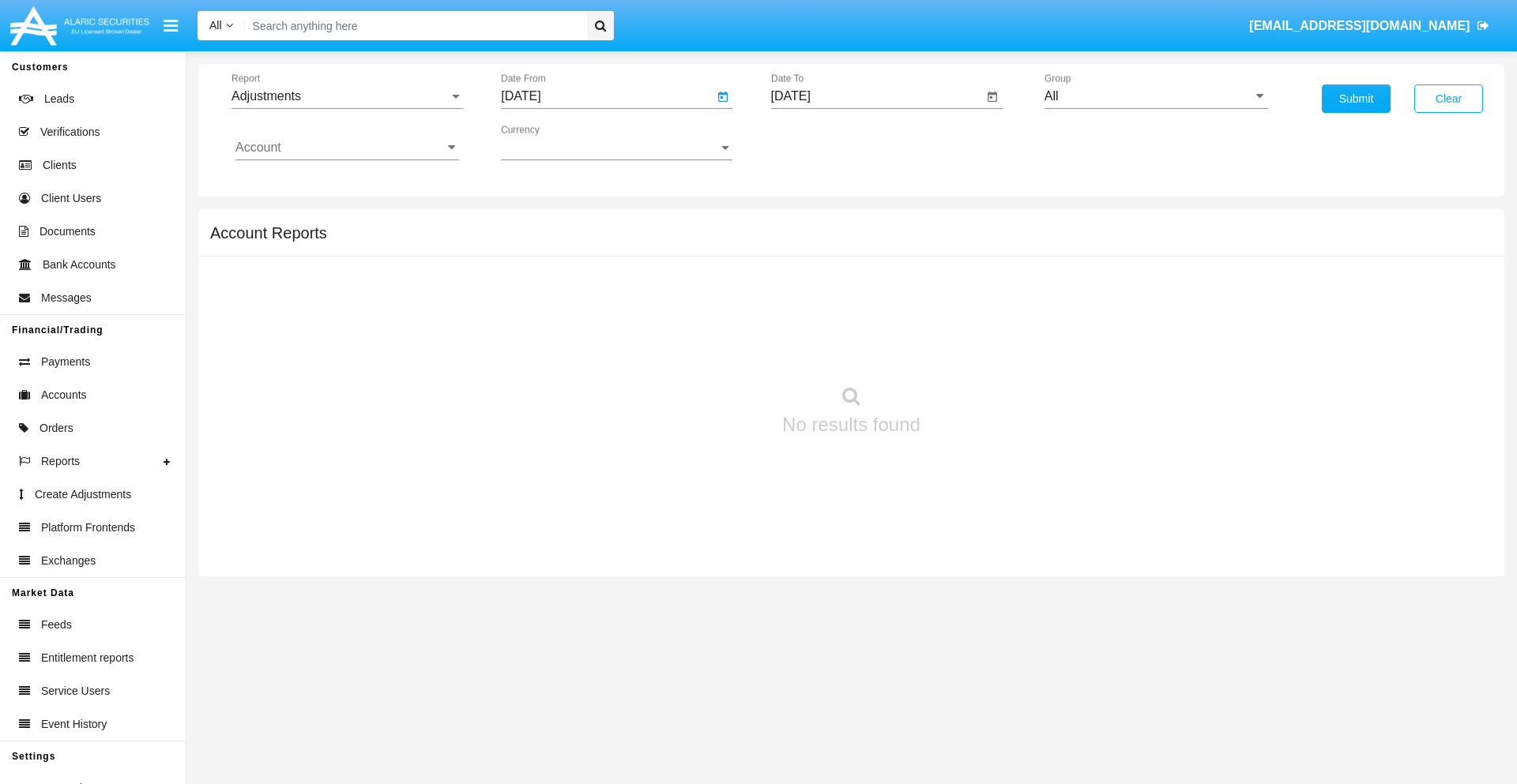
type input "[DATE]"
click at [876, 96] on input "[DATE]" at bounding box center [877, 96] width 213 height 14
click at [822, 142] on span "[DATE]" at bounding box center [809, 143] width 35 height 13
click at [864, 318] on div "2019" at bounding box center [864, 318] width 50 height 29
click at [808, 222] on div "JAN" at bounding box center [808, 222] width 50 height 29
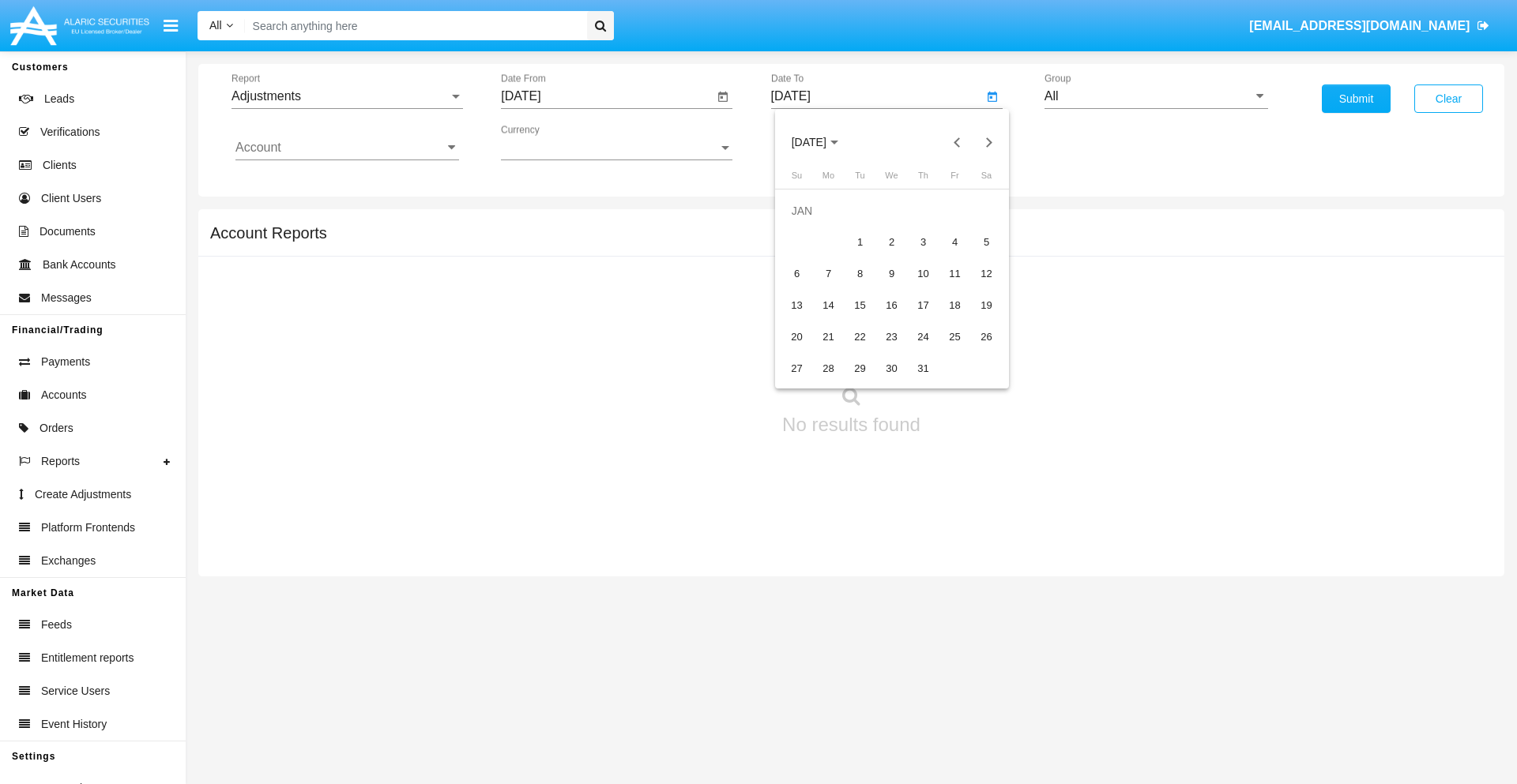
click at [859, 241] on div "1" at bounding box center [860, 242] width 29 height 29
type input "[DATE]"
click at [347, 148] on input "Account" at bounding box center [347, 147] width 223 height 14
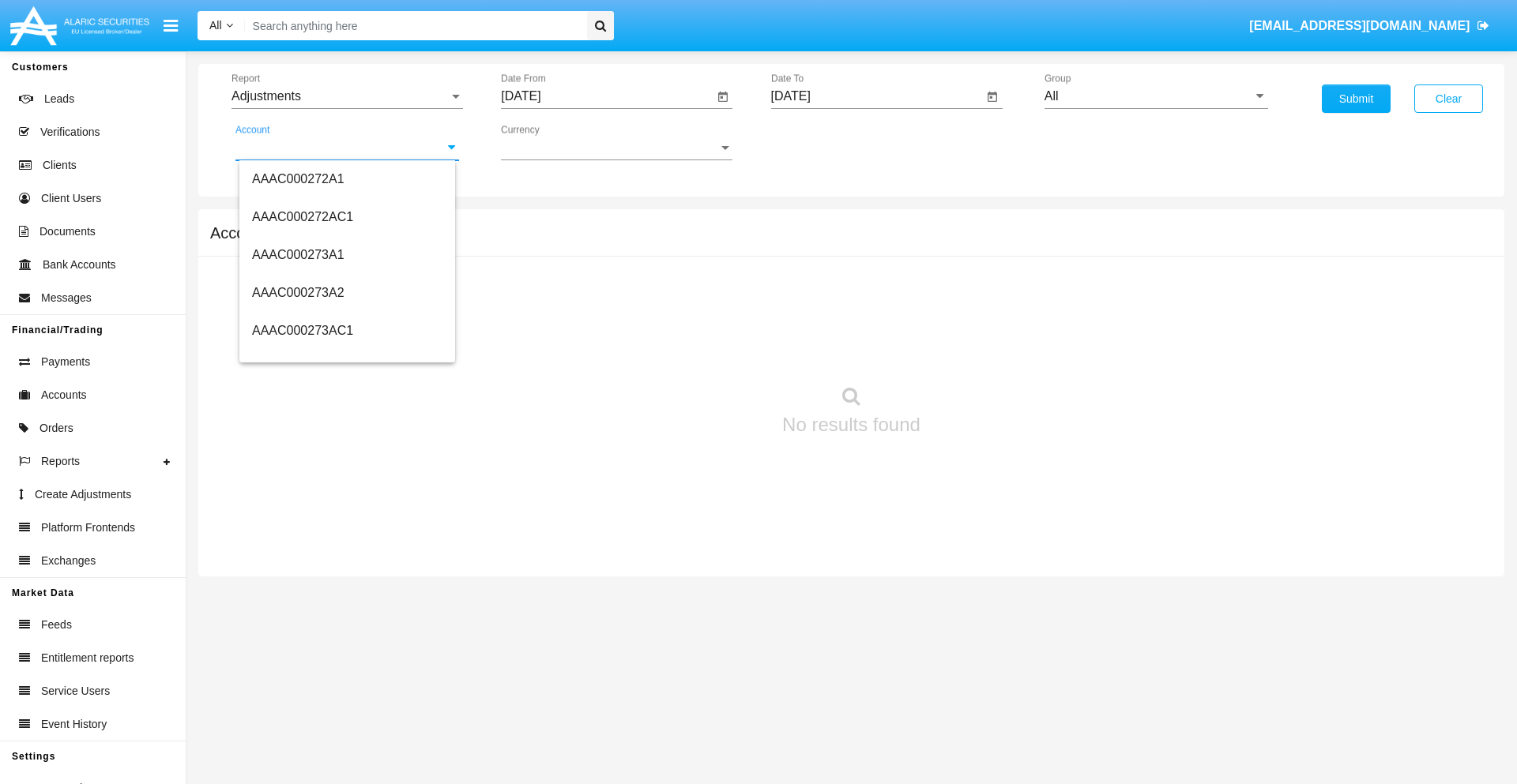
scroll to position [146508, 0]
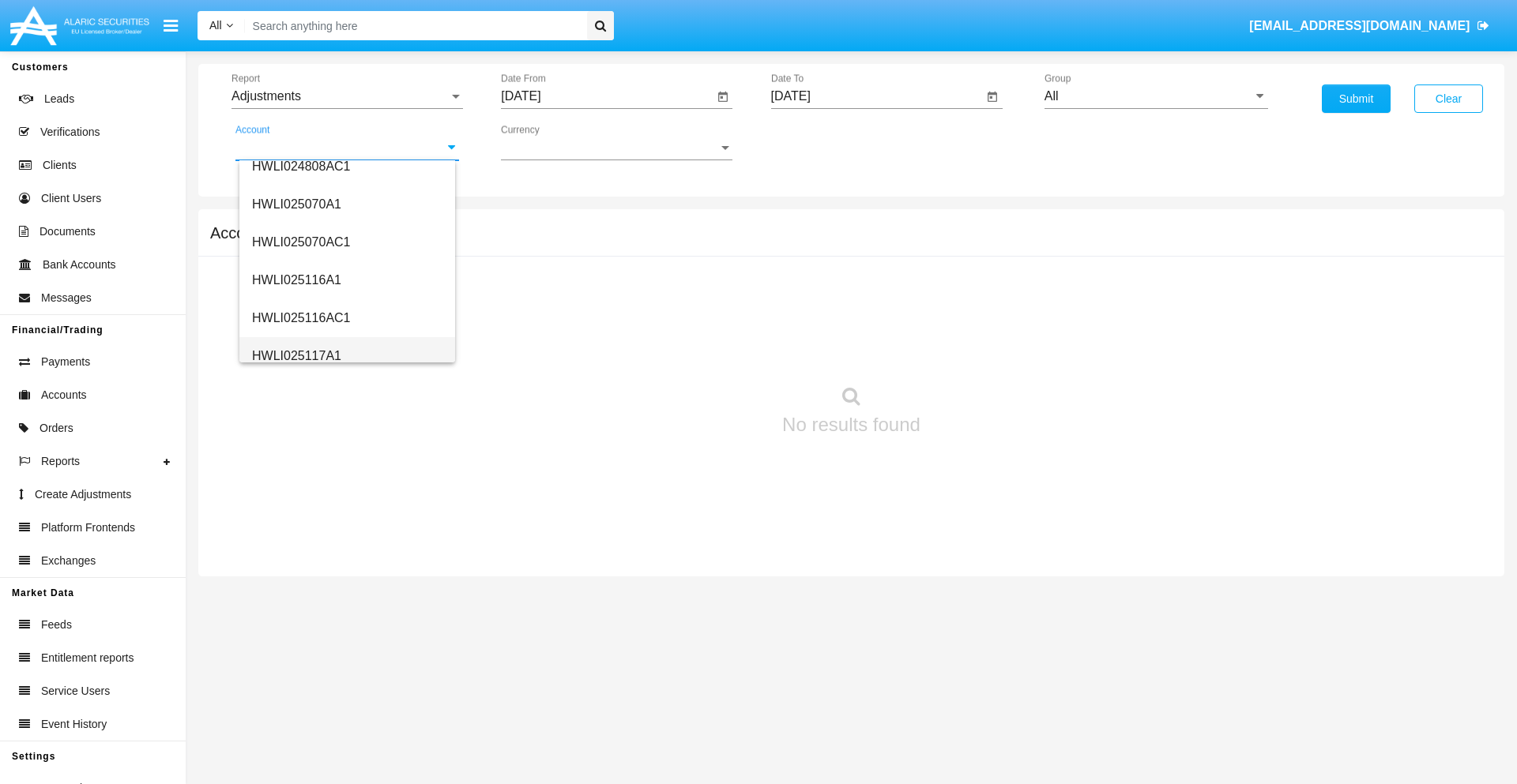
click at [295, 356] on span "HWLI025117A1" at bounding box center [296, 356] width 89 height 14
type input "HWLI025117A1"
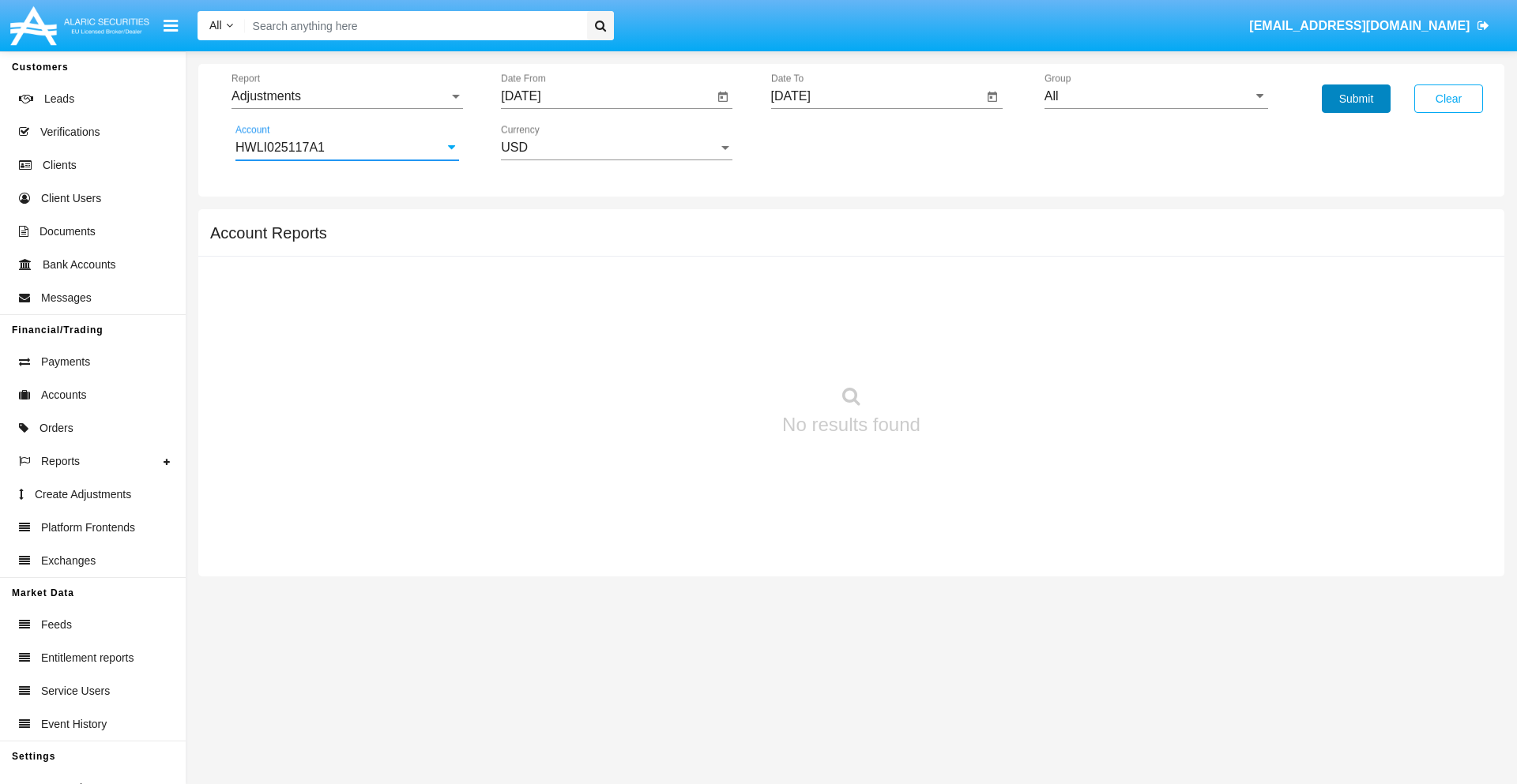
click at [1355, 99] on button "Submit" at bounding box center [1355, 99] width 68 height 29
click at [347, 96] on span "Report" at bounding box center [339, 96] width 217 height 14
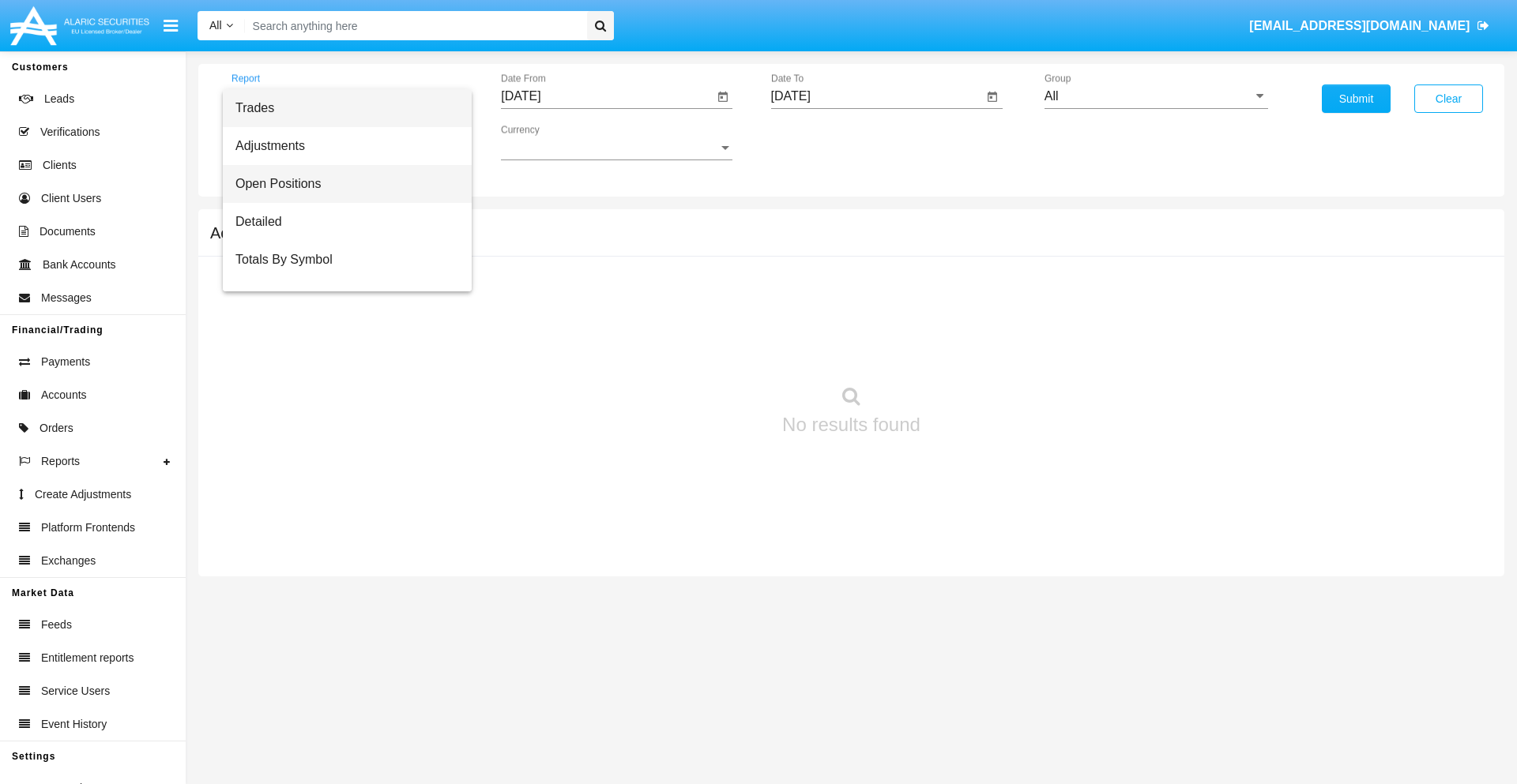
click at [340, 184] on span "Open Positions" at bounding box center [347, 184] width 223 height 38
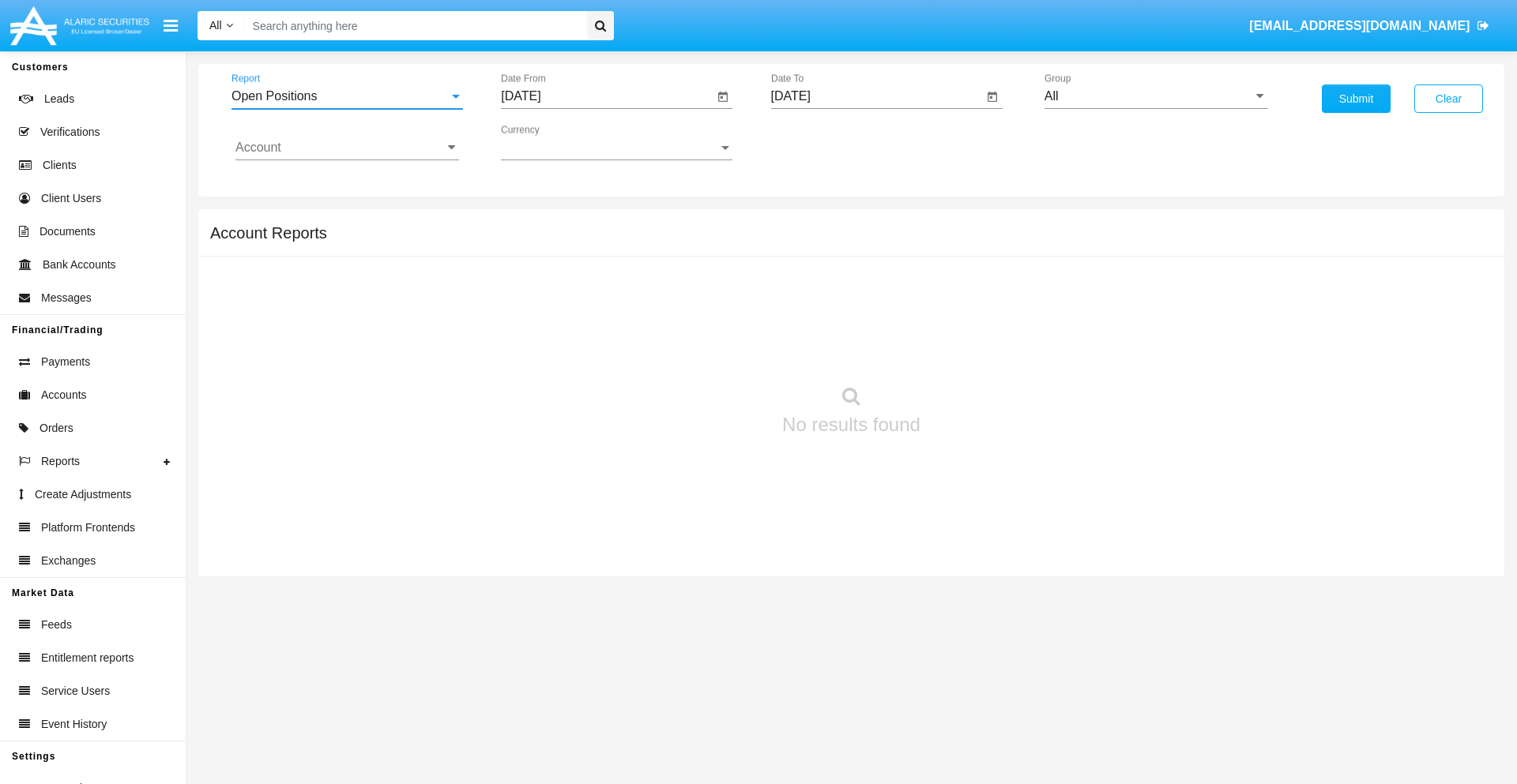
click at [607, 96] on input "[DATE]" at bounding box center [607, 96] width 213 height 14
click at [553, 142] on span "[DATE]" at bounding box center [538, 143] width 35 height 13
click at [594, 318] on div "2019" at bounding box center [595, 318] width 50 height 29
click at [539, 222] on div "JAN" at bounding box center [539, 222] width 50 height 29
click at [590, 241] on div "1" at bounding box center [589, 242] width 29 height 29
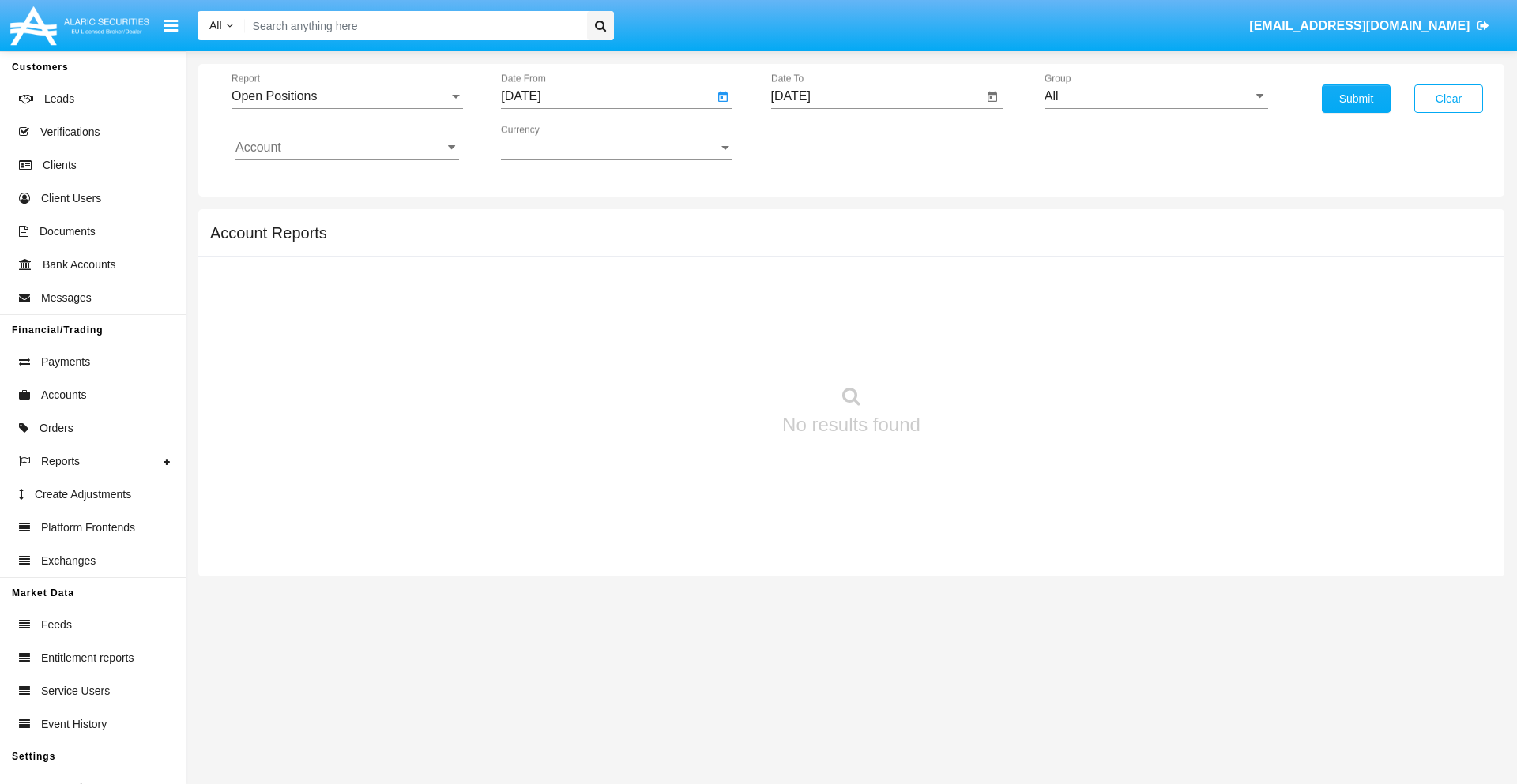
type input "[DATE]"
click at [876, 96] on input "[DATE]" at bounding box center [877, 96] width 213 height 14
click at [822, 142] on span "[DATE]" at bounding box center [809, 143] width 35 height 13
click at [864, 318] on div "2019" at bounding box center [864, 318] width 50 height 29
click at [808, 222] on div "JAN" at bounding box center [808, 222] width 50 height 29
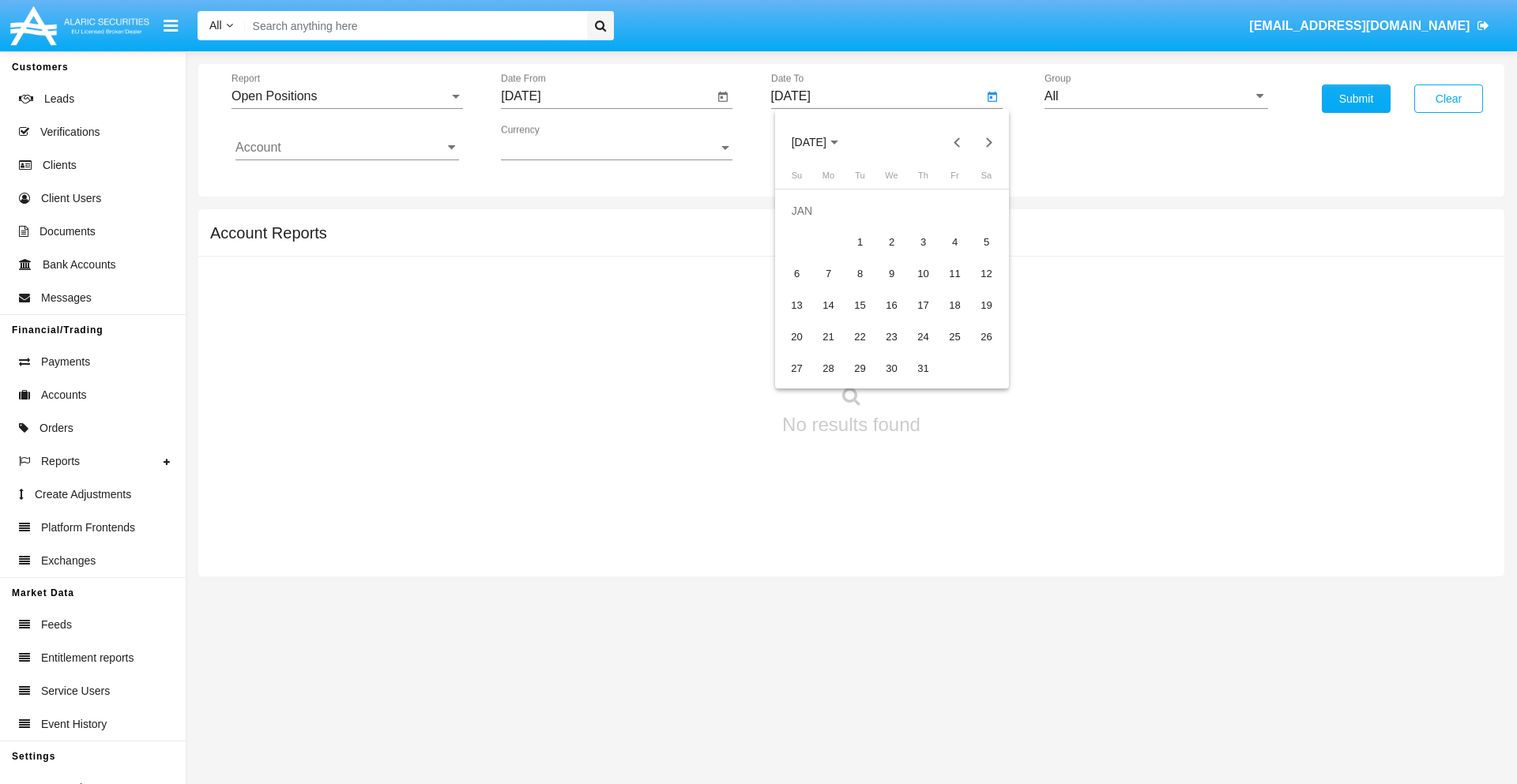
click at [859, 241] on div "1" at bounding box center [860, 242] width 29 height 29
type input "[DATE]"
click at [347, 148] on input "Account" at bounding box center [347, 147] width 223 height 14
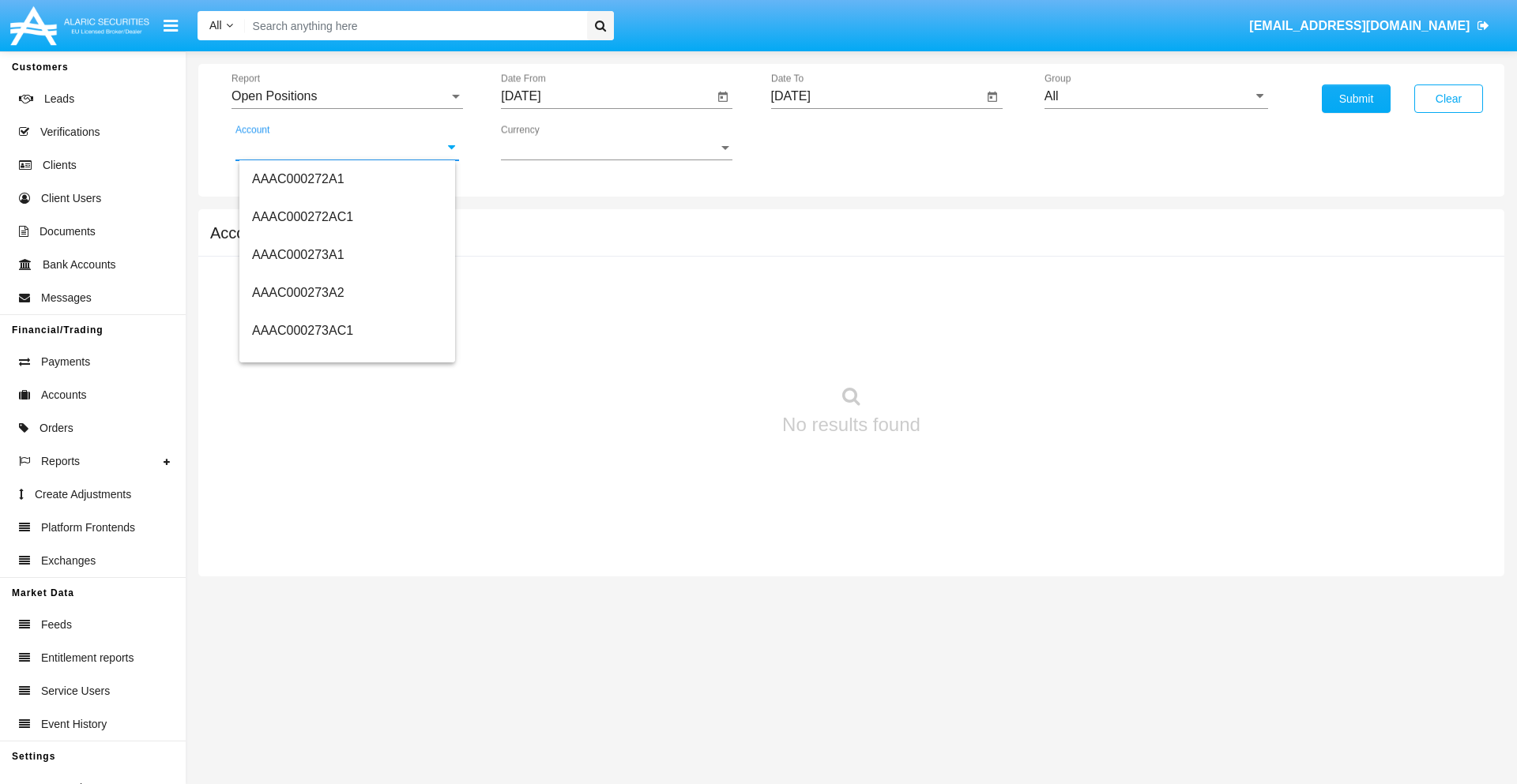
scroll to position [146508, 0]
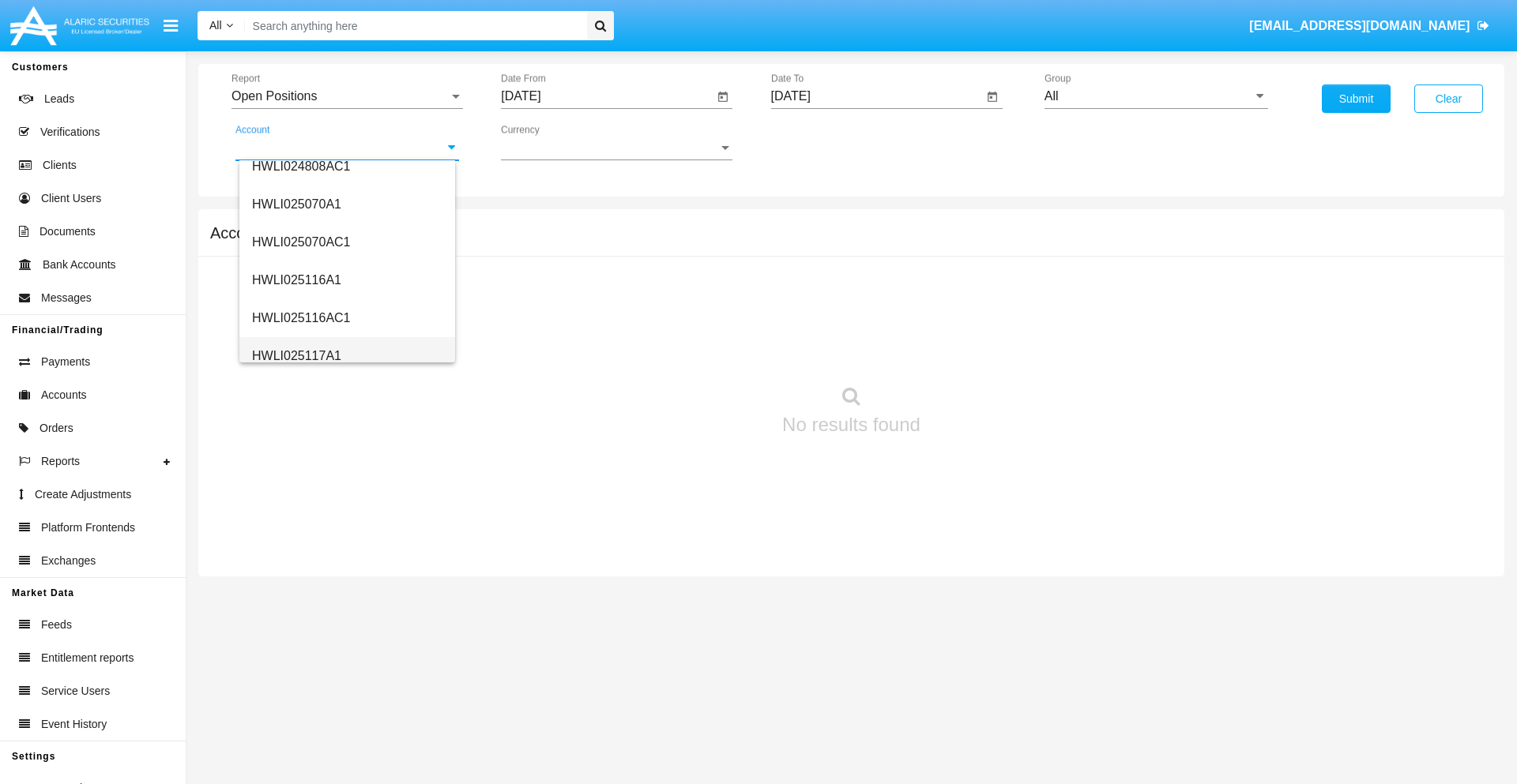
click at [295, 356] on span "HWLI025117A1" at bounding box center [296, 356] width 89 height 14
type input "HWLI025117A1"
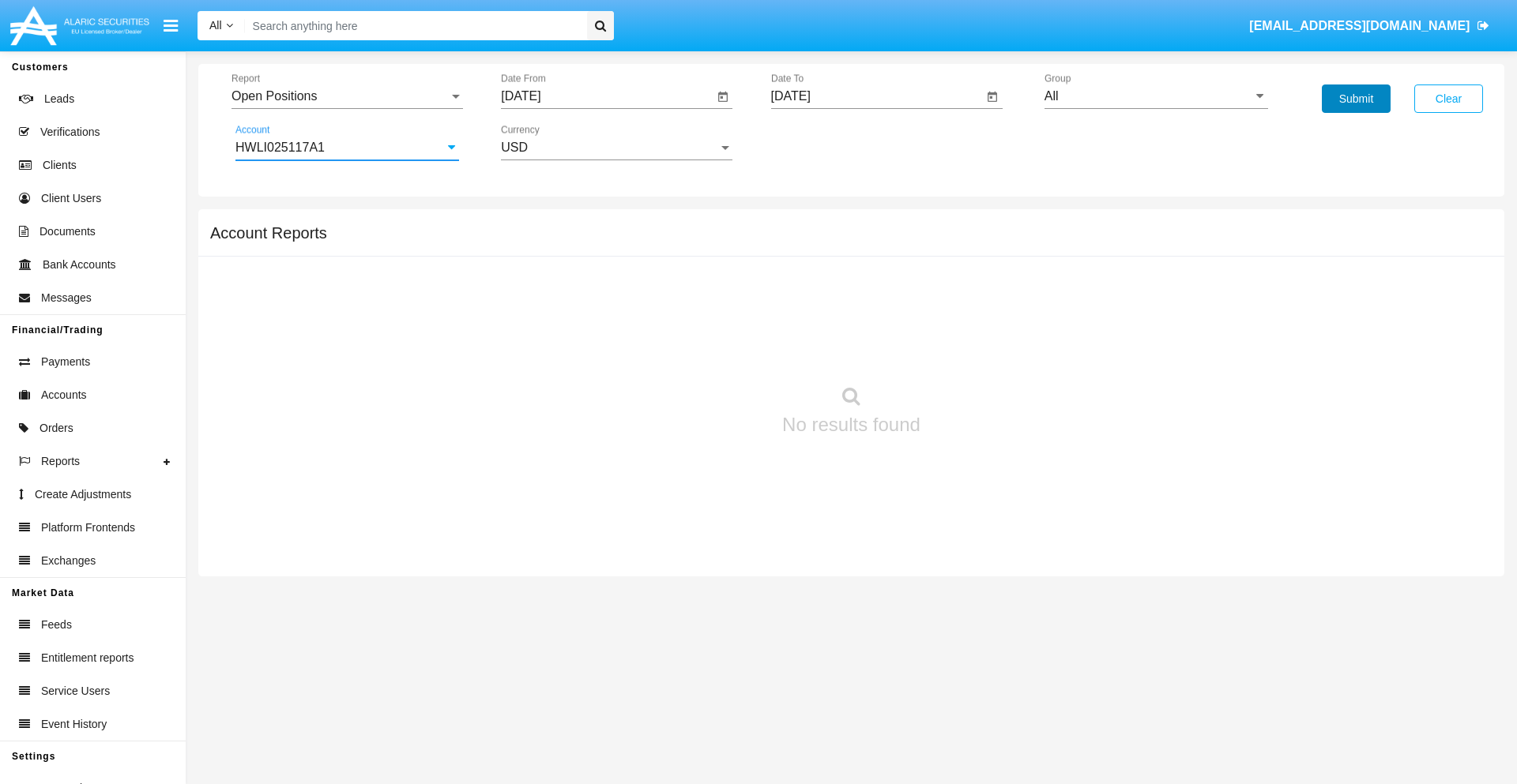
click at [1355, 99] on button "Submit" at bounding box center [1355, 99] width 68 height 29
click at [347, 96] on span "Report" at bounding box center [339, 96] width 217 height 14
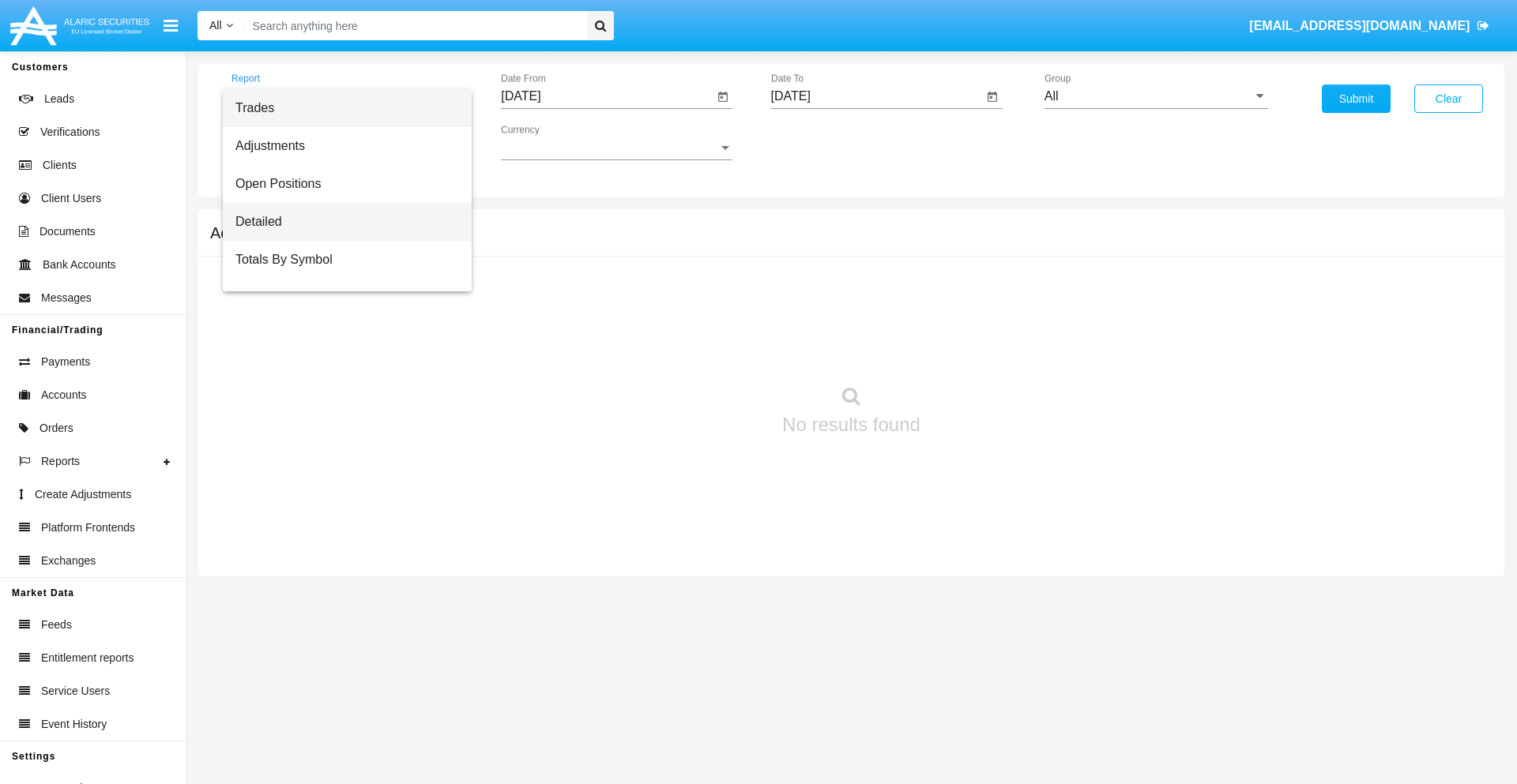
click at [340, 222] on span "Detailed" at bounding box center [347, 222] width 223 height 38
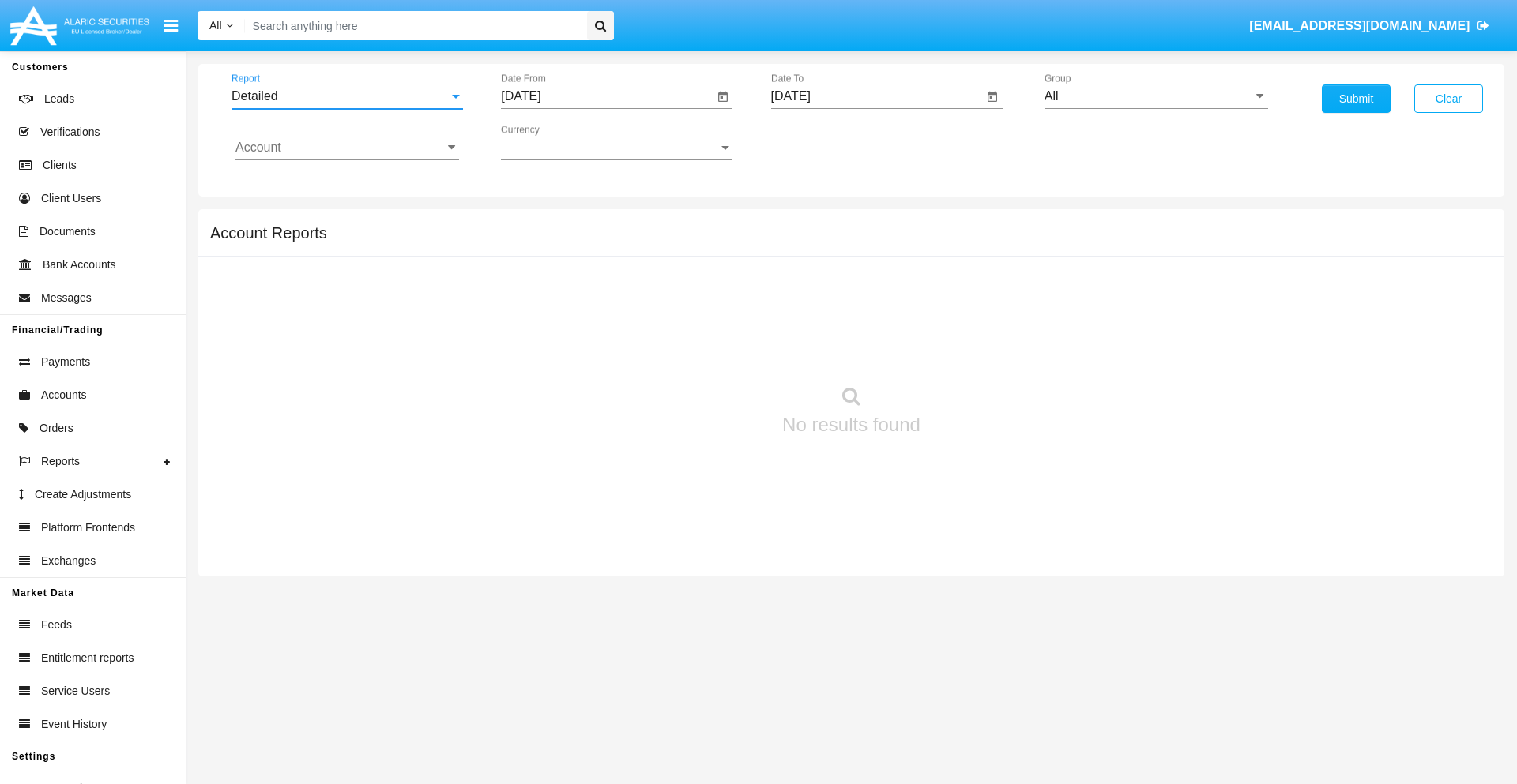
click at [607, 96] on input "[DATE]" at bounding box center [607, 96] width 213 height 14
click at [553, 142] on span "[DATE]" at bounding box center [538, 143] width 35 height 13
click at [594, 318] on div "2019" at bounding box center [595, 318] width 50 height 29
click at [539, 222] on div "JAN" at bounding box center [539, 222] width 50 height 29
click at [590, 241] on div "1" at bounding box center [589, 242] width 29 height 29
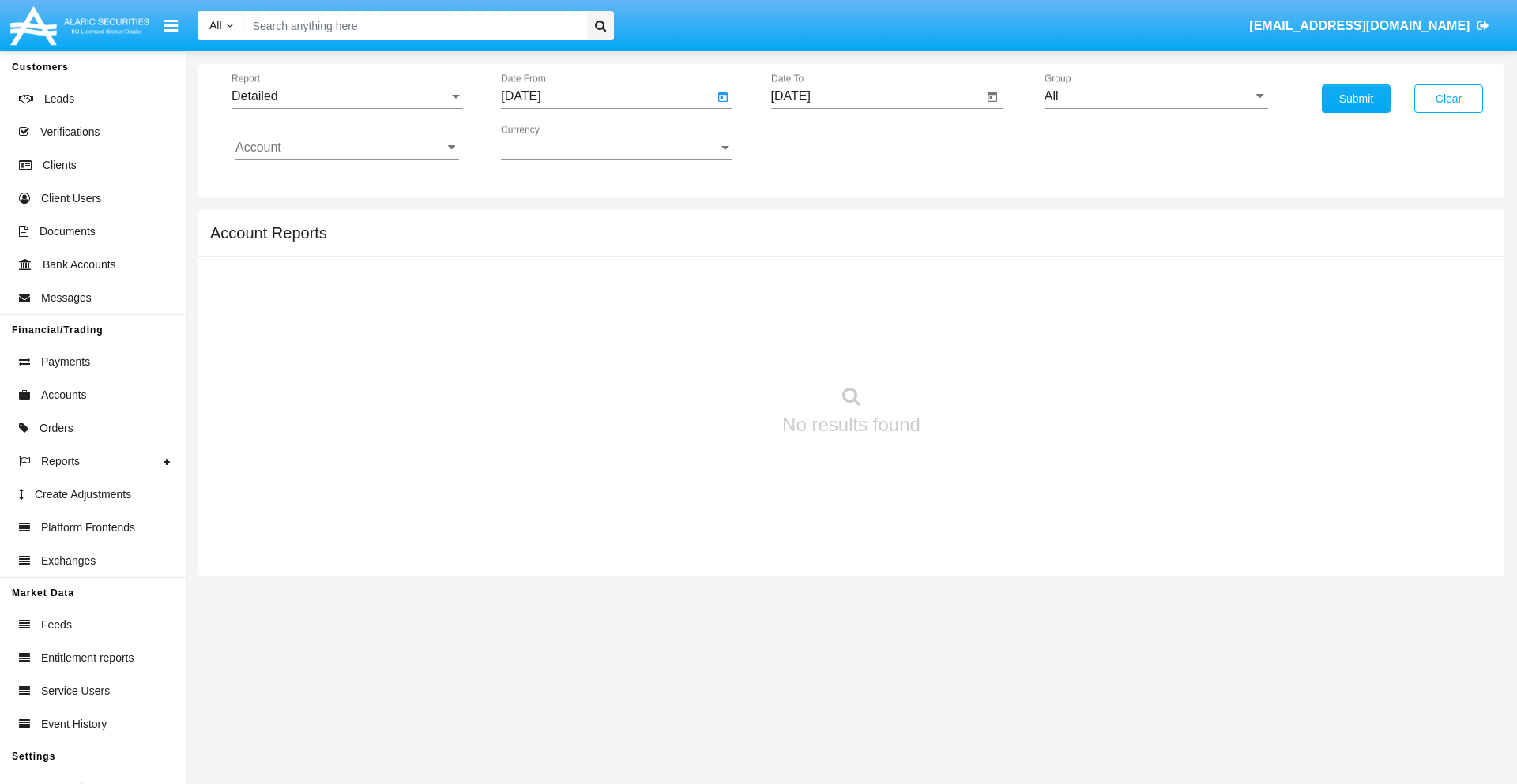
type input "[DATE]"
click at [876, 96] on input "[DATE]" at bounding box center [877, 96] width 213 height 14
click at [822, 142] on span "[DATE]" at bounding box center [809, 143] width 35 height 13
click at [864, 318] on div "2019" at bounding box center [864, 318] width 50 height 29
click at [808, 222] on div "JAN" at bounding box center [808, 222] width 50 height 29
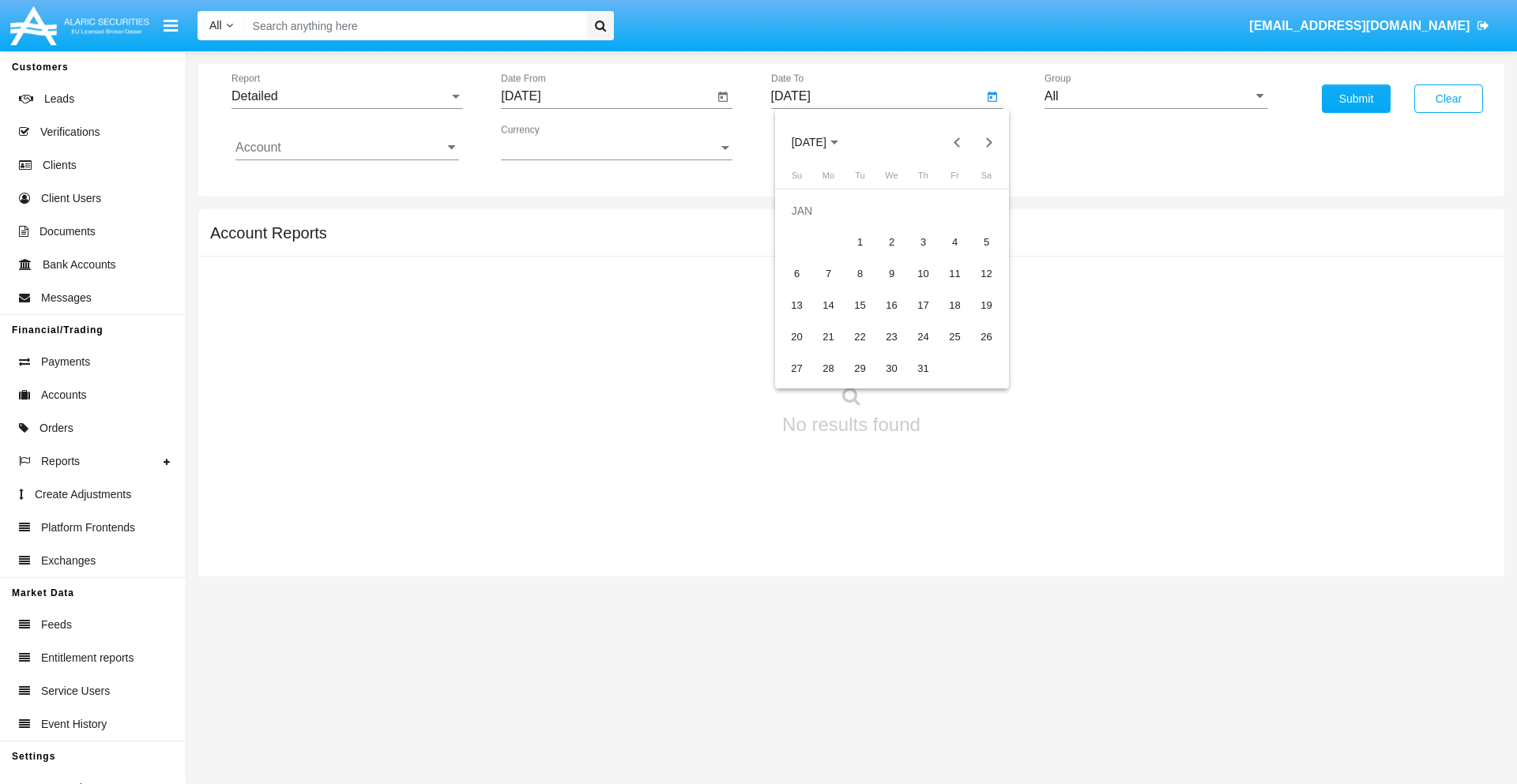
click at [859, 241] on div "1" at bounding box center [860, 242] width 29 height 29
type input "[DATE]"
click at [347, 148] on input "Account" at bounding box center [347, 147] width 223 height 14
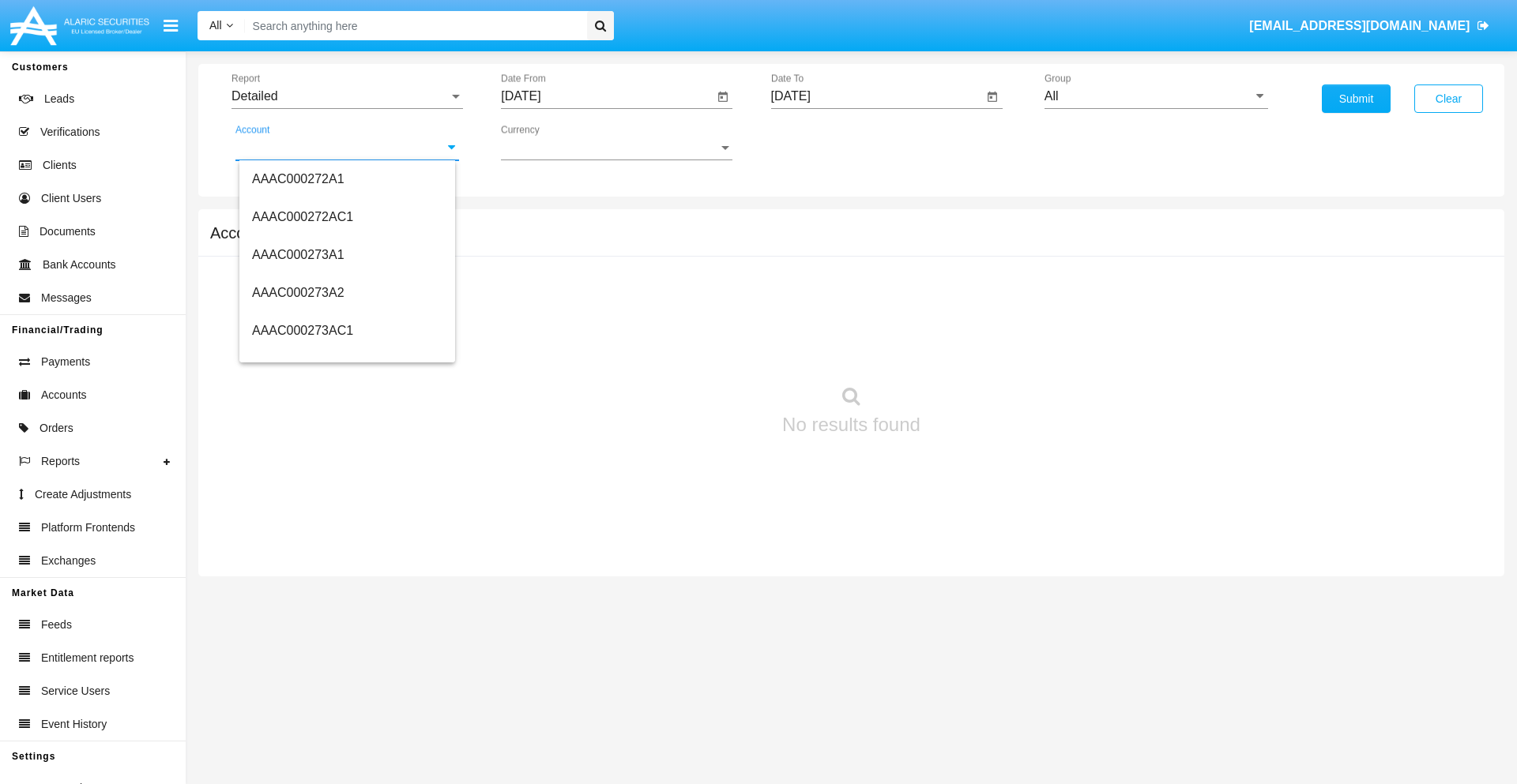
scroll to position [146508, 0]
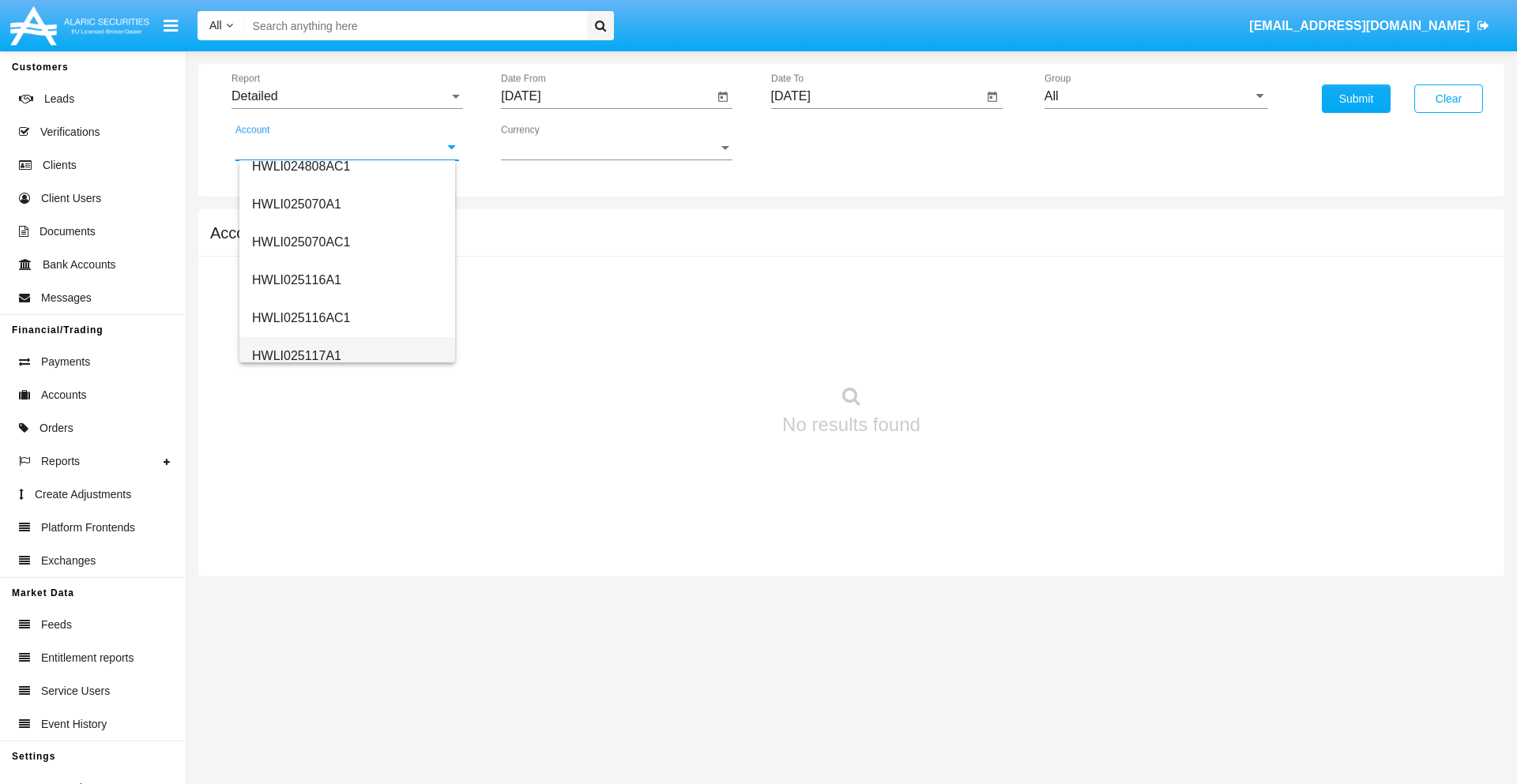
click at [295, 356] on span "HWLI025117A1" at bounding box center [296, 356] width 89 height 14
type input "HWLI025117A1"
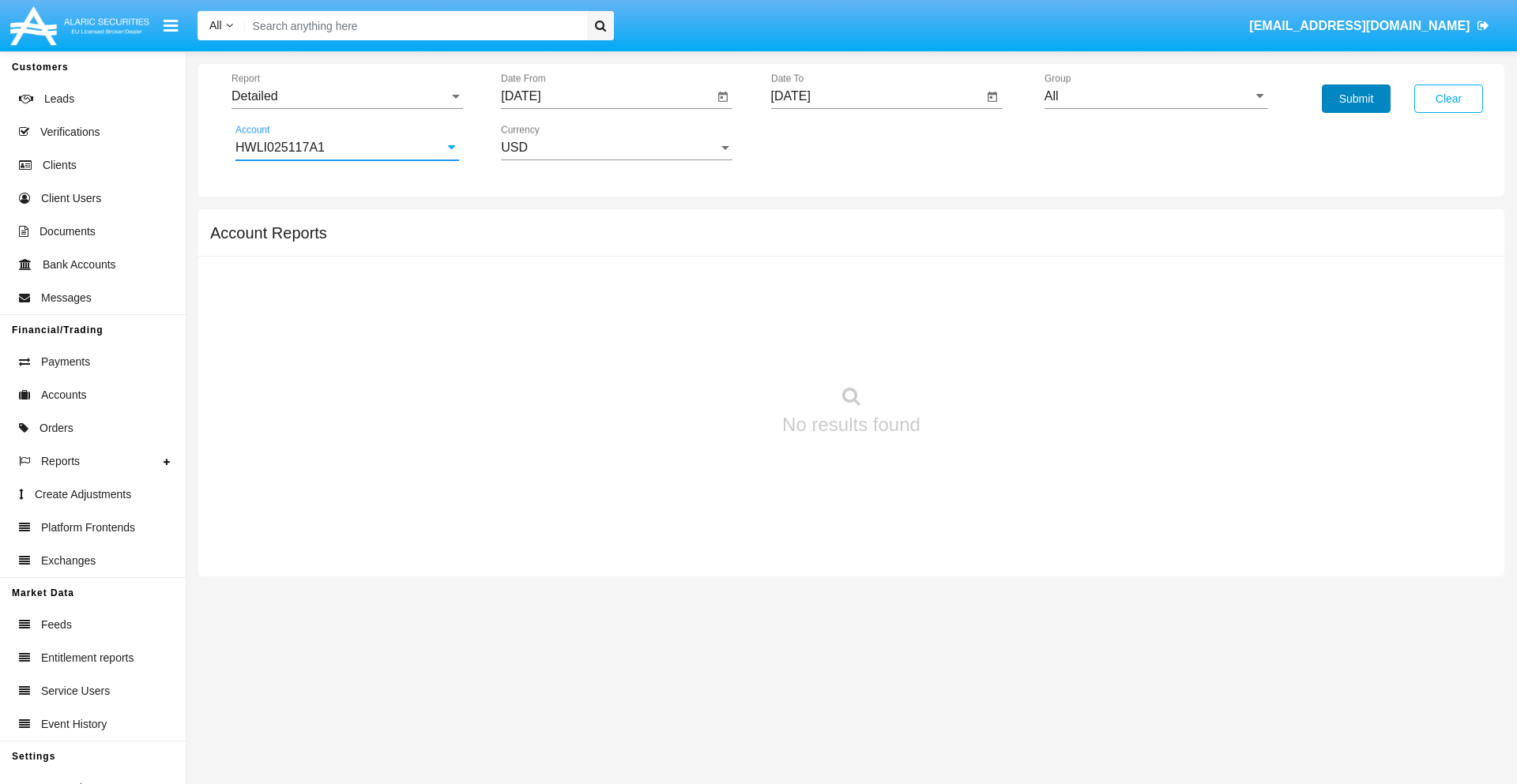
click at [1355, 99] on button "Submit" at bounding box center [1355, 99] width 68 height 29
click at [347, 96] on span "Report" at bounding box center [339, 96] width 217 height 14
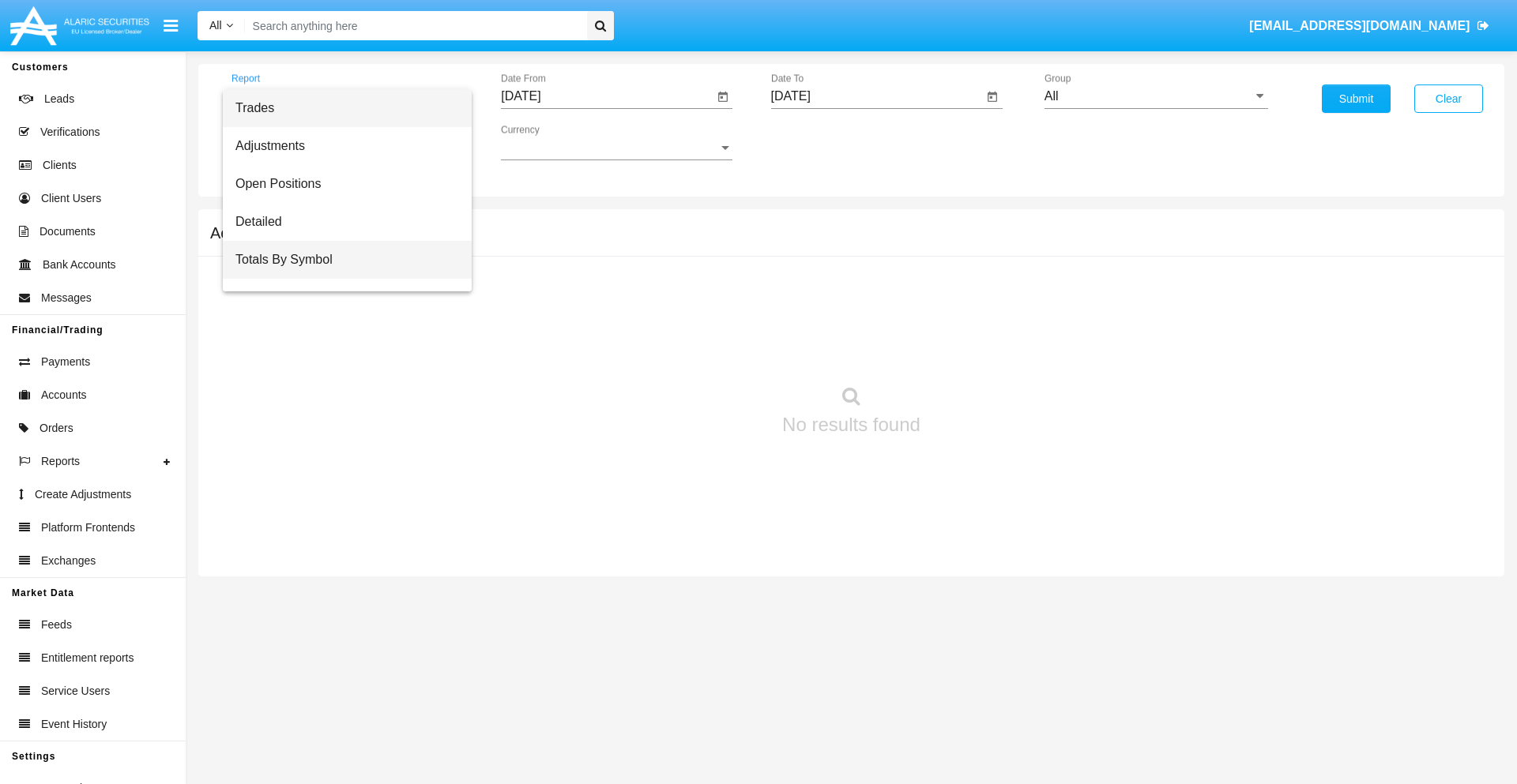
click at [340, 260] on span "Totals By Symbol" at bounding box center [347, 260] width 223 height 38
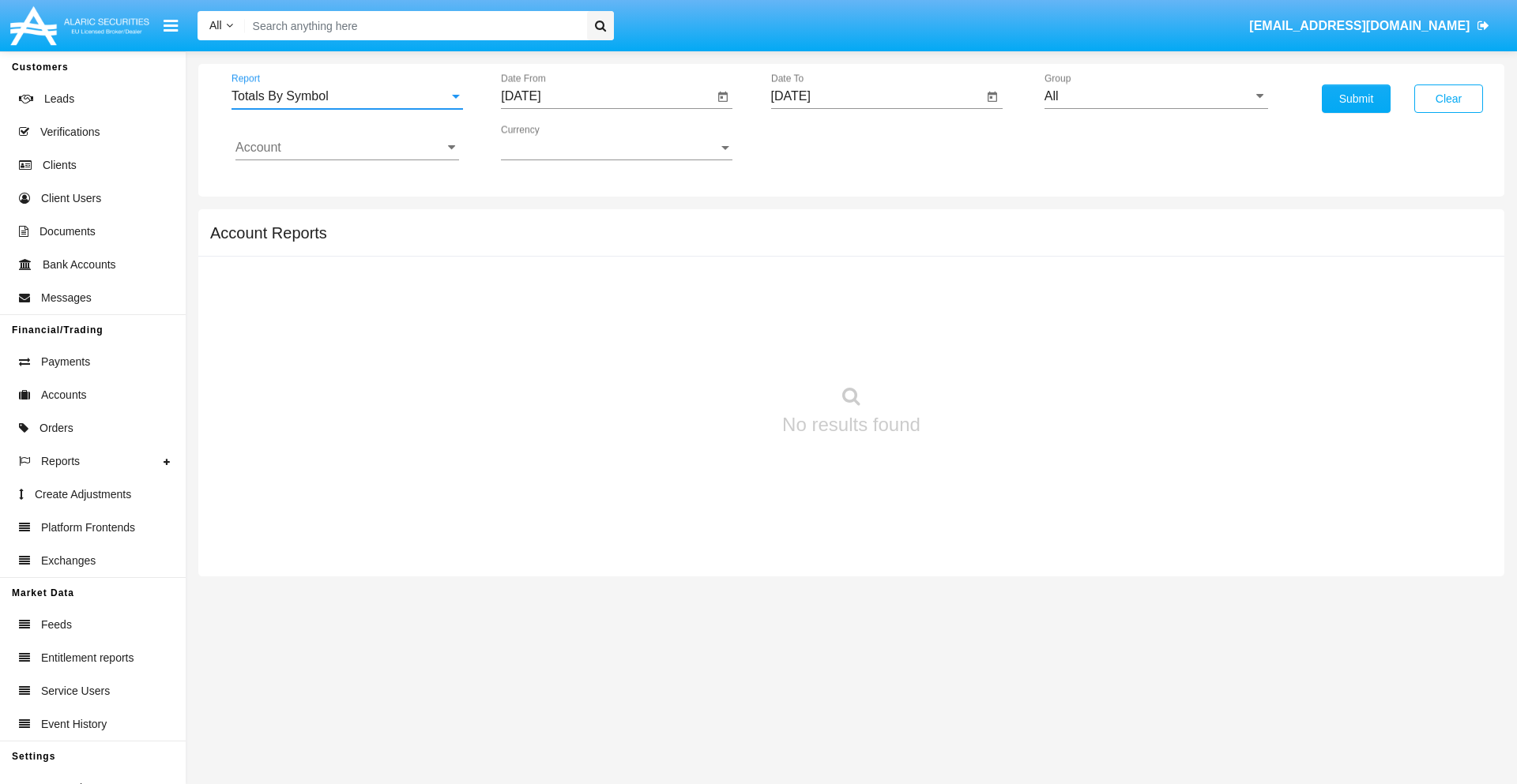
click at [607, 96] on input "[DATE]" at bounding box center [607, 96] width 213 height 14
click at [553, 142] on span "[DATE]" at bounding box center [538, 143] width 35 height 13
click at [594, 318] on div "2019" at bounding box center [595, 318] width 50 height 29
click at [539, 222] on div "JAN" at bounding box center [539, 222] width 50 height 29
click at [590, 241] on div "1" at bounding box center [589, 242] width 29 height 29
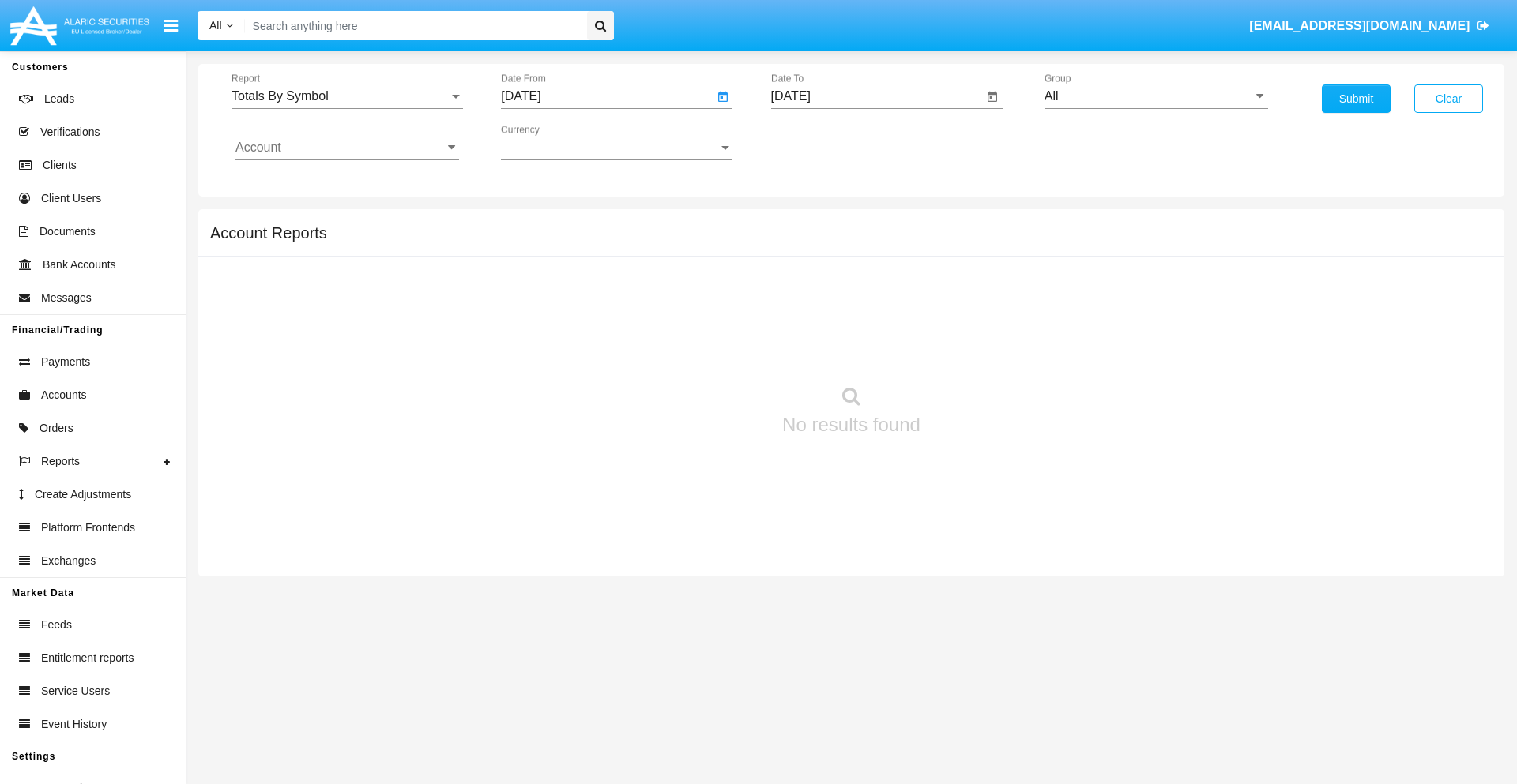
type input "[DATE]"
click at [876, 96] on input "[DATE]" at bounding box center [877, 96] width 213 height 14
click at [822, 142] on span "[DATE]" at bounding box center [809, 143] width 35 height 13
click at [864, 318] on div "2019" at bounding box center [864, 318] width 50 height 29
click at [808, 222] on div "JAN" at bounding box center [808, 222] width 50 height 29
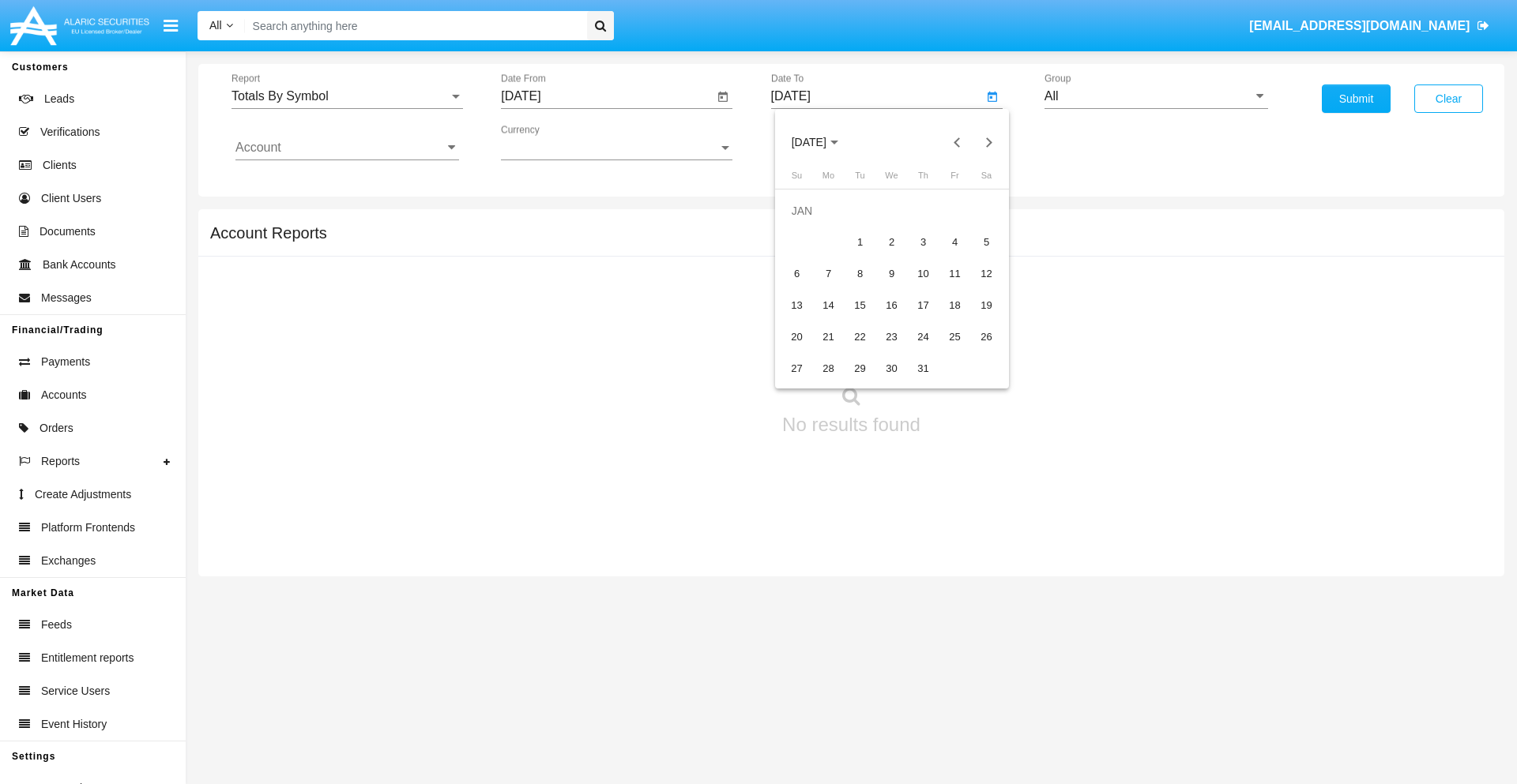
click at [859, 241] on div "1" at bounding box center [860, 242] width 29 height 29
type input "[DATE]"
click at [347, 148] on input "Account" at bounding box center [347, 147] width 223 height 14
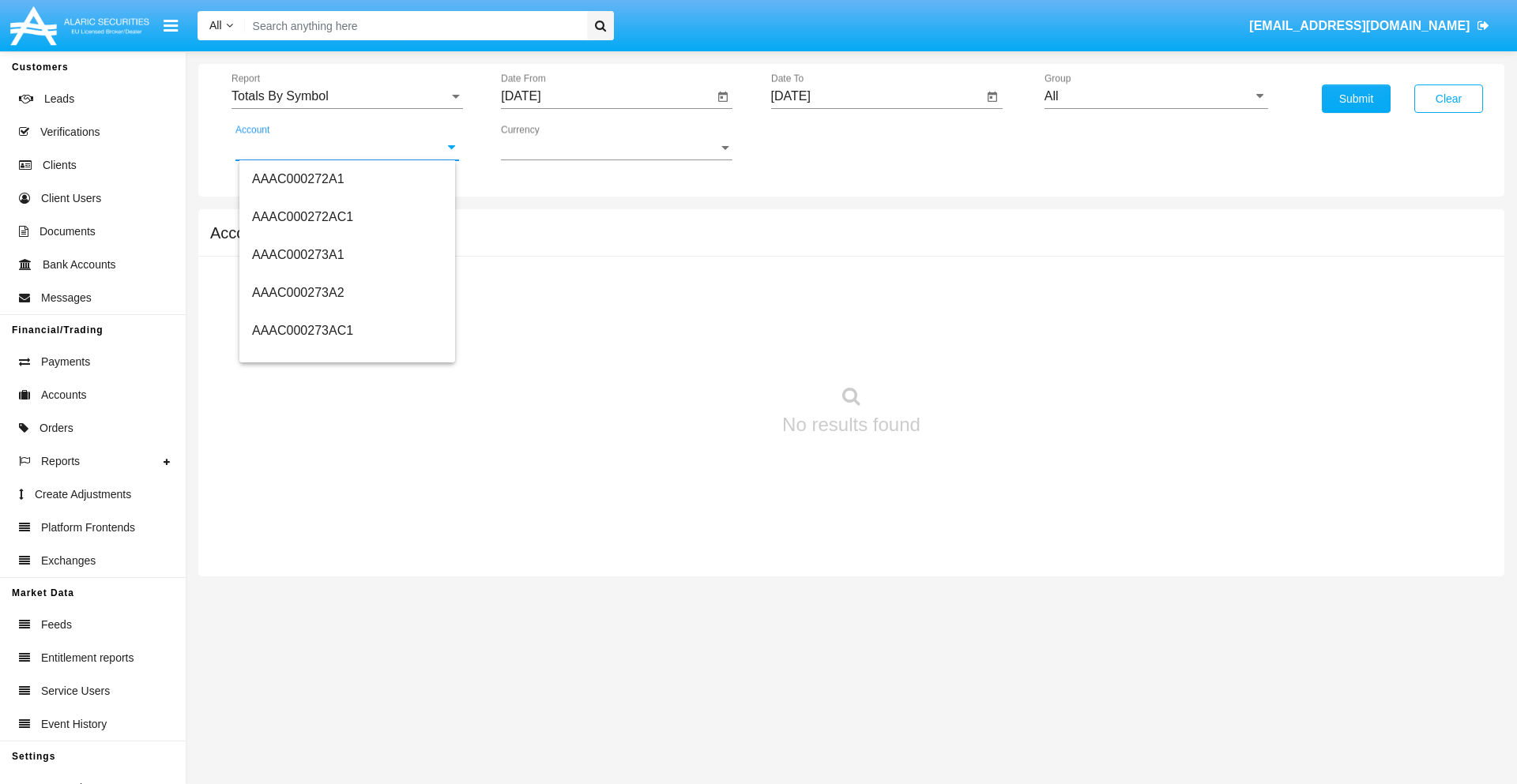
scroll to position [146508, 0]
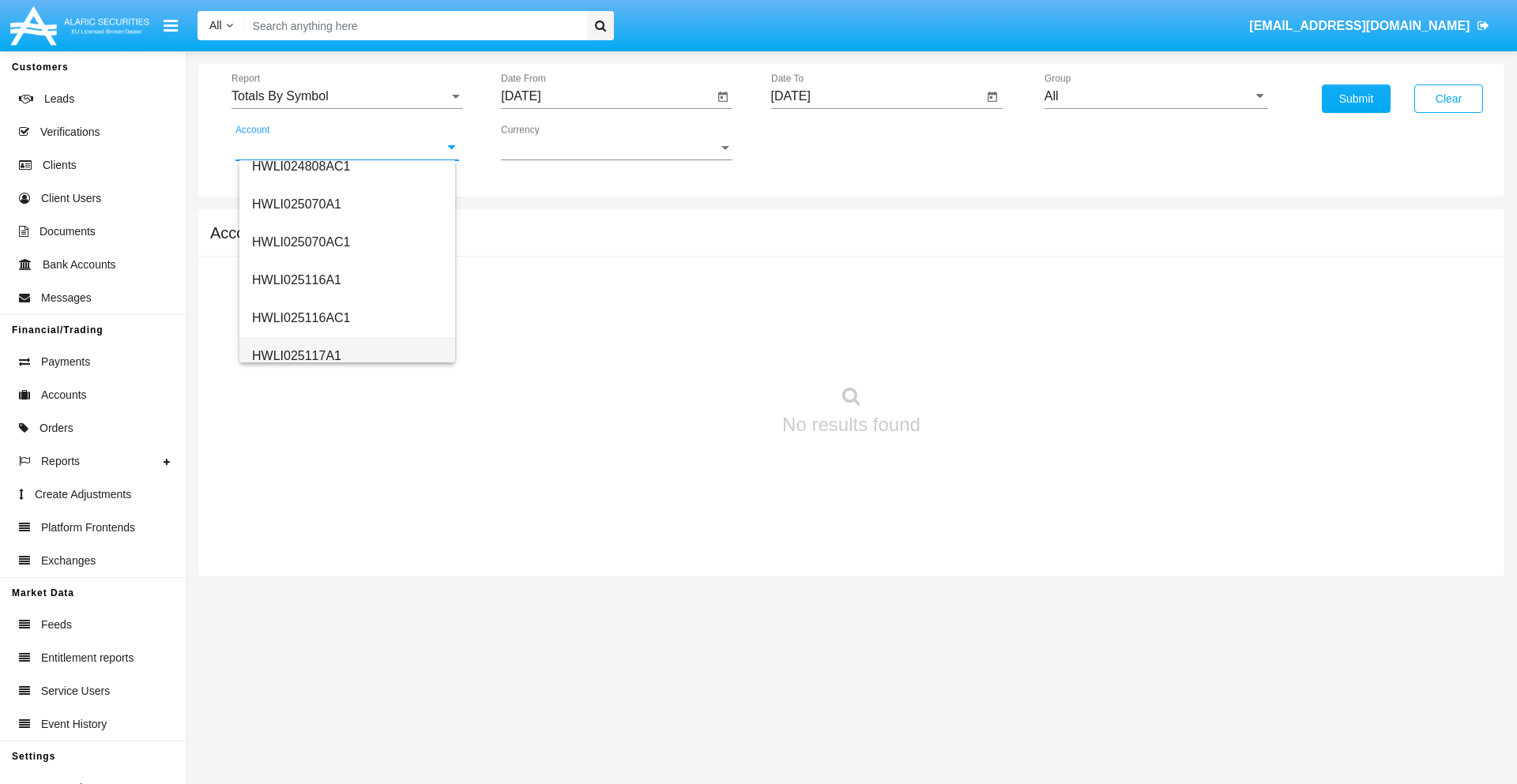
click at [295, 356] on span "HWLI025117A1" at bounding box center [296, 356] width 89 height 14
type input "HWLI025117A1"
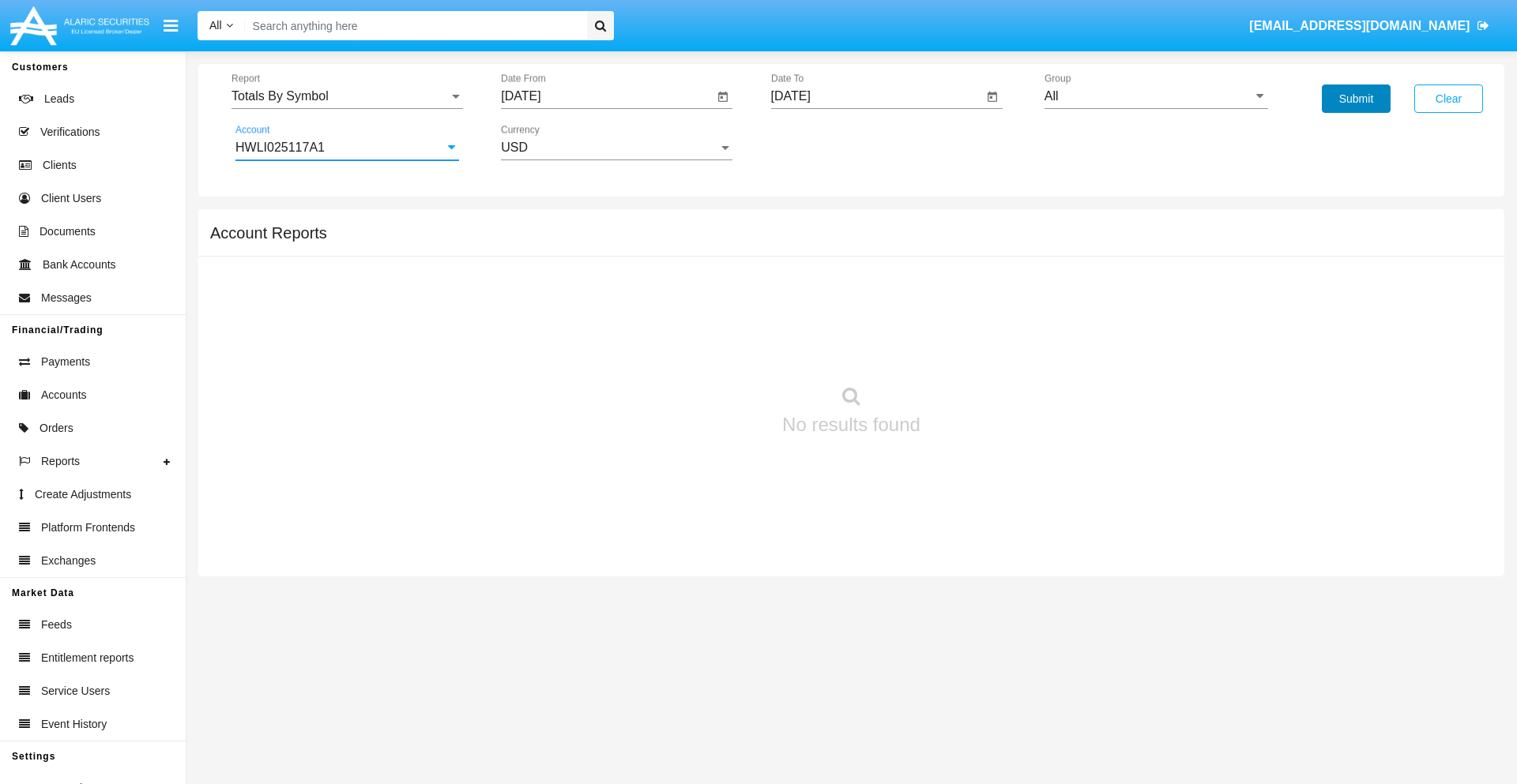
click at [1355, 99] on button "Submit" at bounding box center [1355, 99] width 68 height 29
click at [347, 96] on span "Report" at bounding box center [339, 96] width 217 height 14
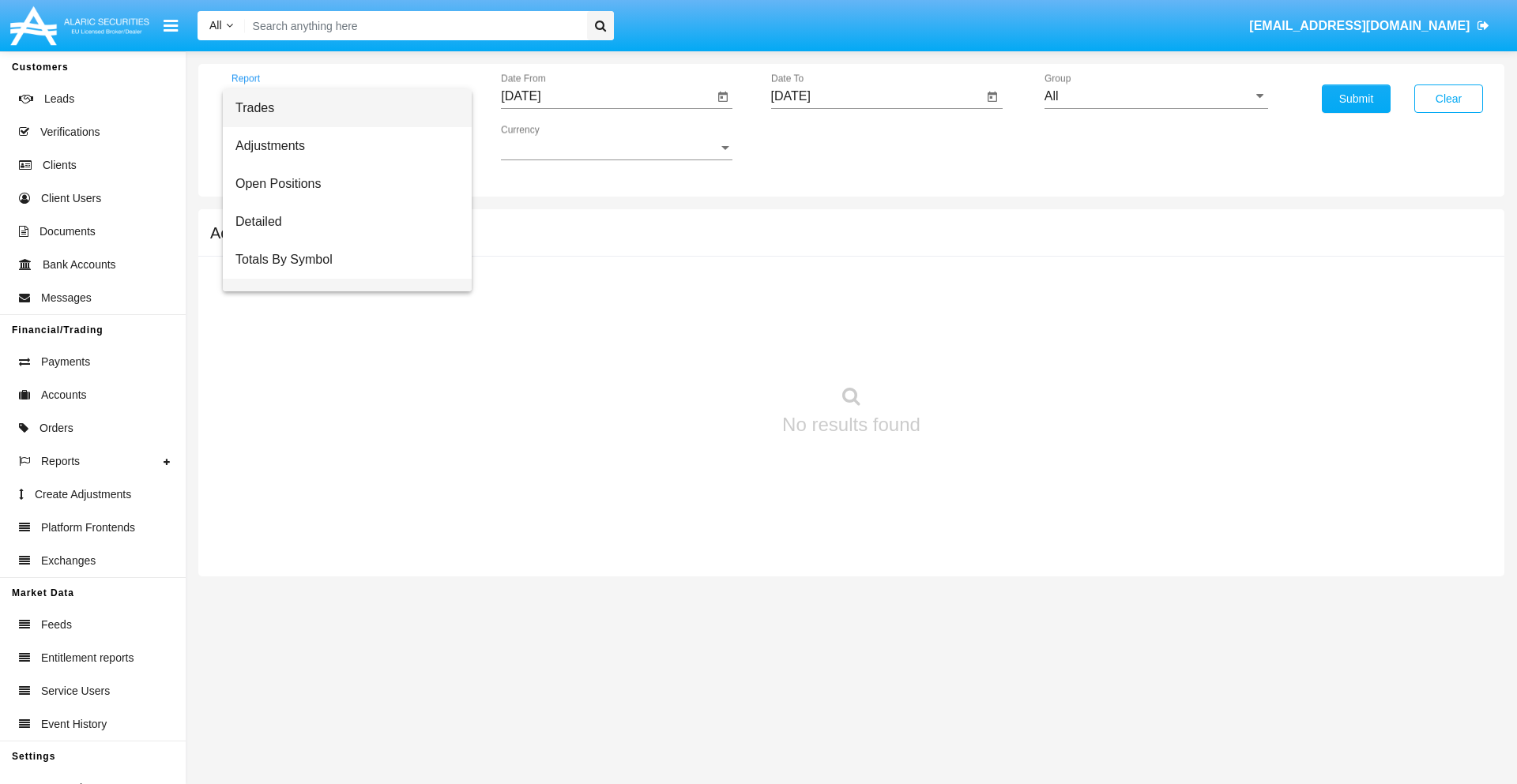
click at [340, 279] on span "Totals By Date" at bounding box center [347, 298] width 223 height 38
click at [607, 96] on input "[DATE]" at bounding box center [607, 96] width 213 height 14
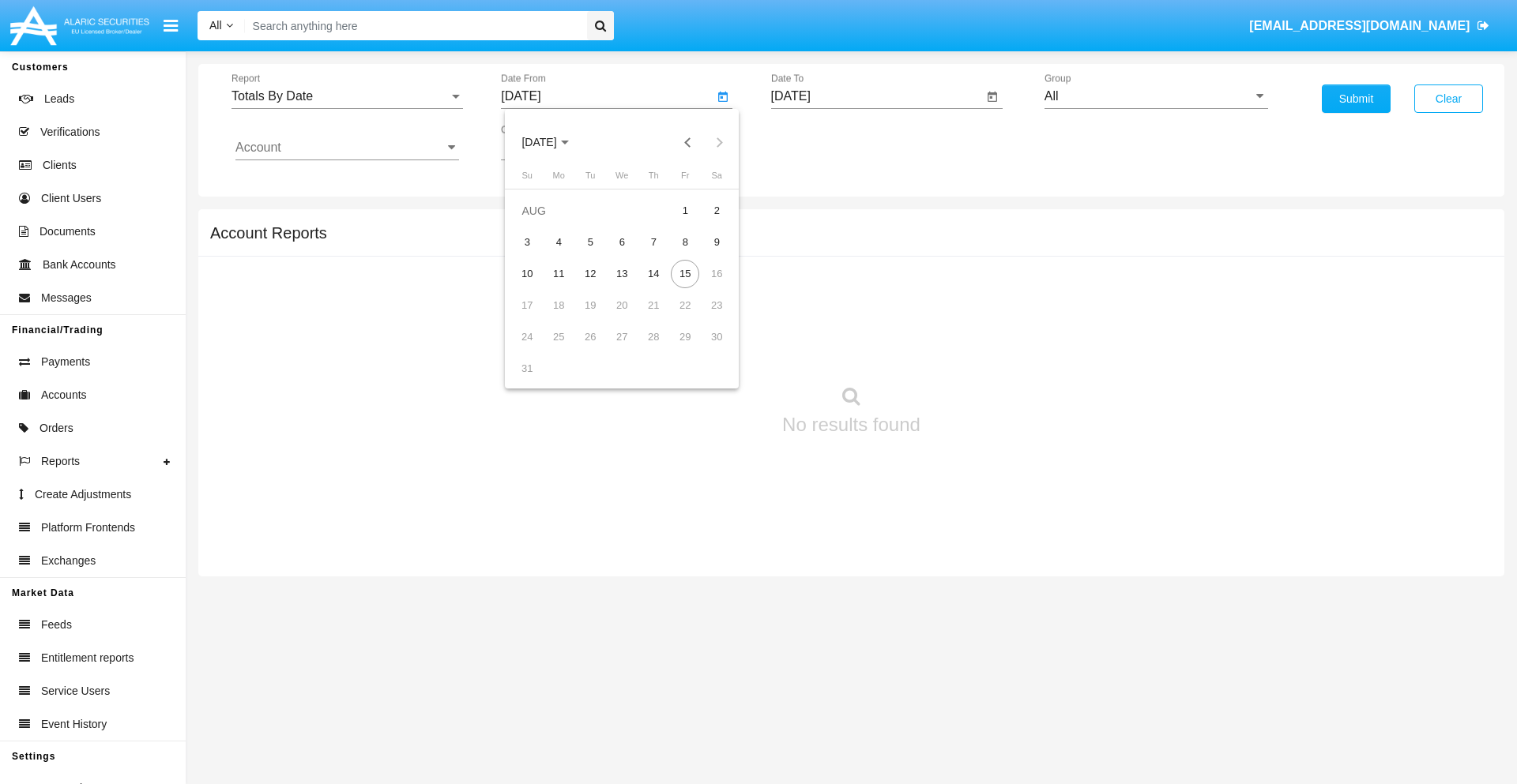
click at [553, 142] on span "[DATE]" at bounding box center [538, 143] width 35 height 13
click at [594, 318] on div "2019" at bounding box center [595, 318] width 50 height 29
click at [539, 222] on div "JAN" at bounding box center [539, 222] width 50 height 29
click at [590, 241] on div "1" at bounding box center [589, 242] width 29 height 29
type input "[DATE]"
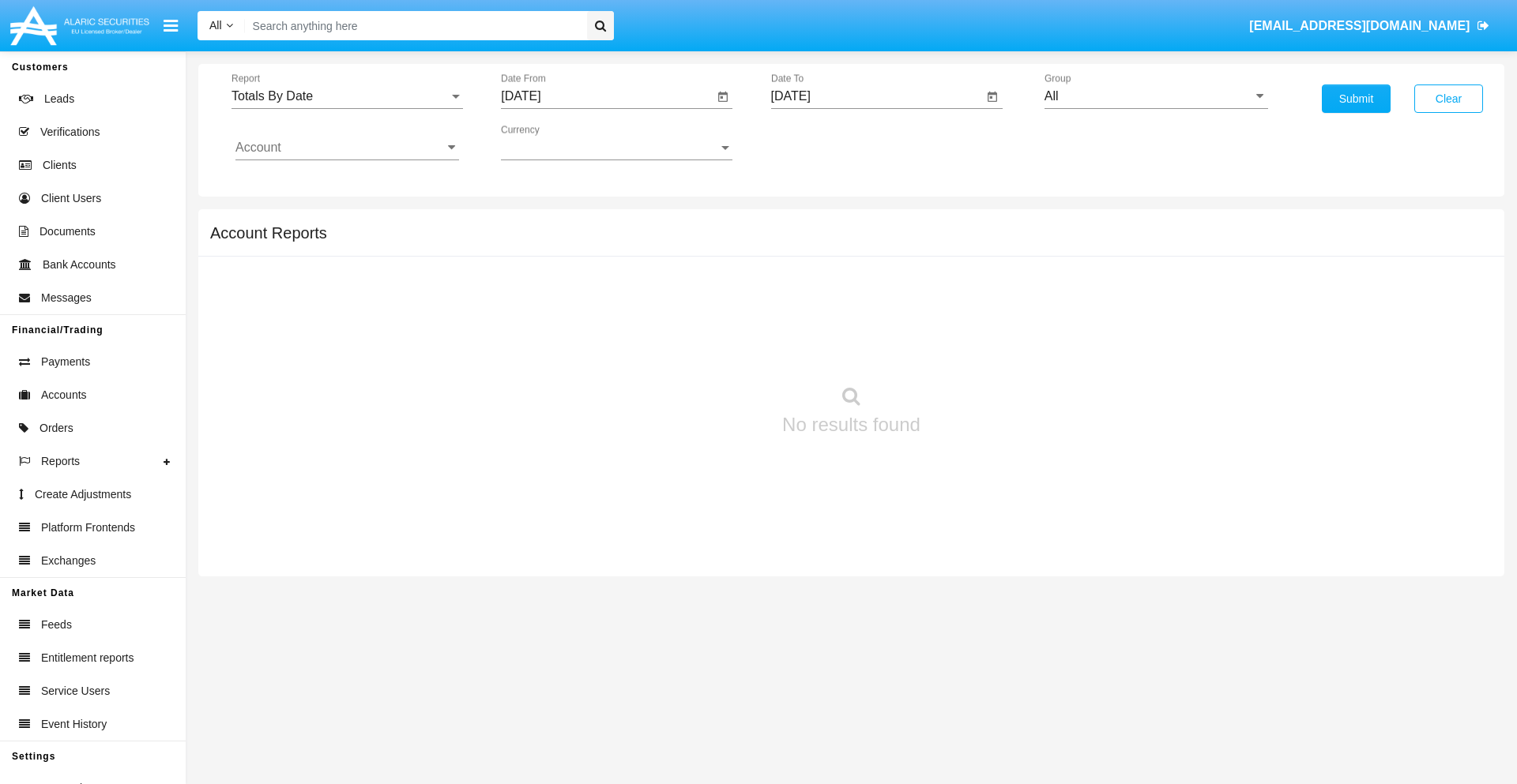
click at [876, 96] on input "[DATE]" at bounding box center [877, 96] width 213 height 14
click at [822, 142] on span "[DATE]" at bounding box center [809, 143] width 35 height 13
click at [864, 318] on div "2019" at bounding box center [864, 318] width 50 height 29
click at [808, 222] on div "JAN" at bounding box center [808, 222] width 50 height 29
click at [859, 241] on div "1" at bounding box center [860, 242] width 29 height 29
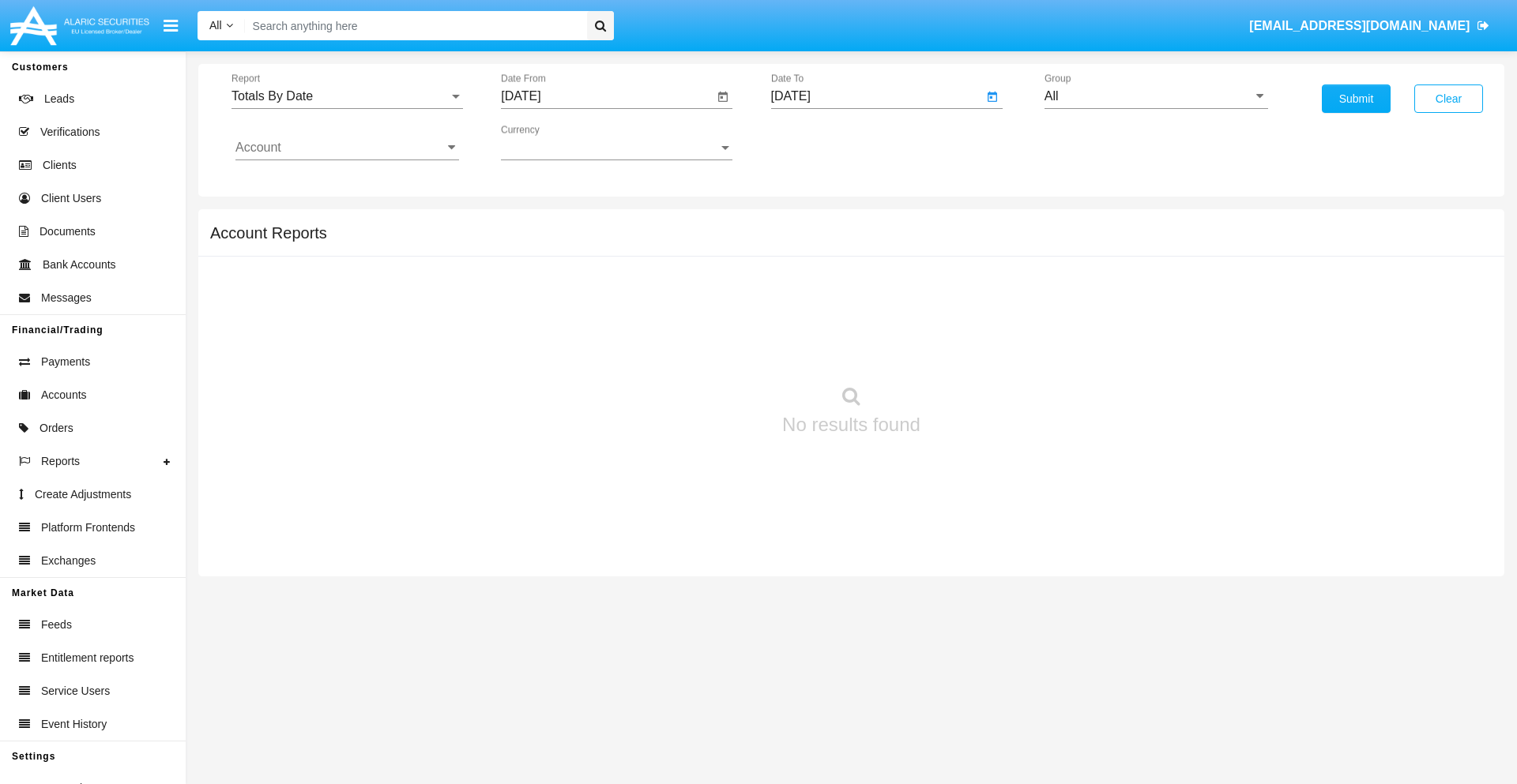
type input "[DATE]"
click at [347, 148] on input "Account" at bounding box center [347, 147] width 223 height 14
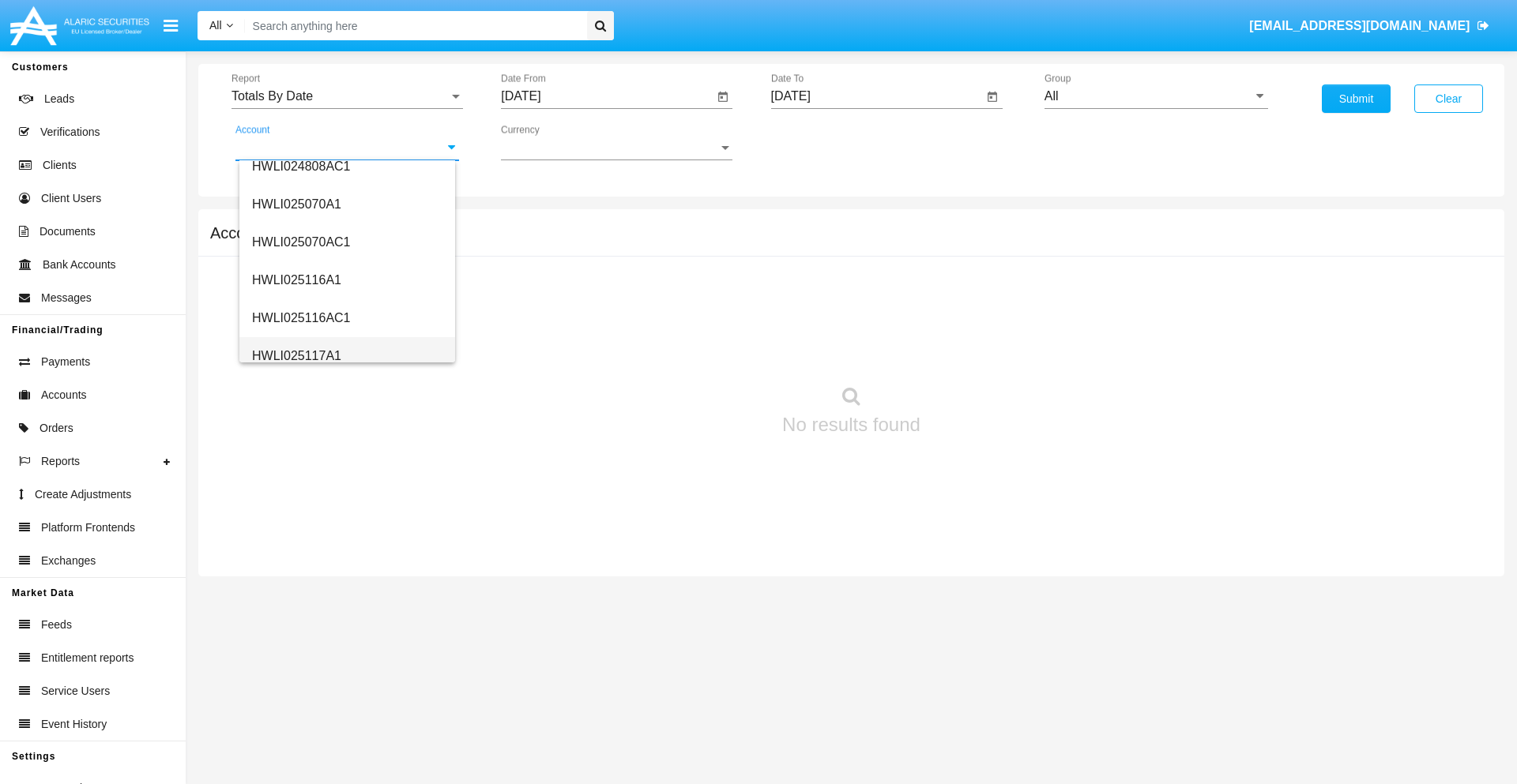
click at [295, 356] on span "HWLI025117A1" at bounding box center [296, 356] width 89 height 14
type input "HWLI025117A1"
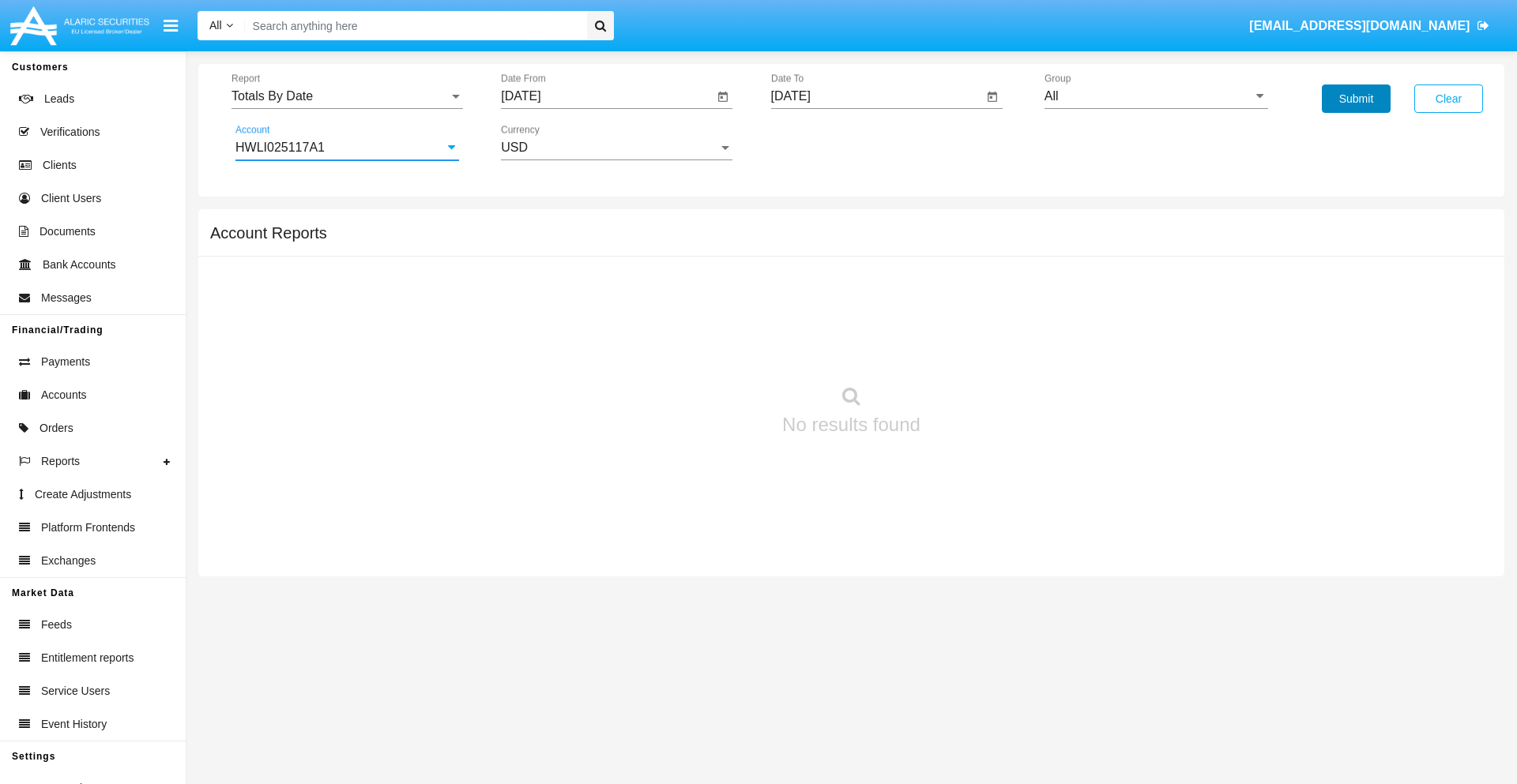
click at [1355, 99] on button "Submit" at bounding box center [1355, 99] width 68 height 29
click at [347, 96] on span "Report" at bounding box center [339, 96] width 217 height 14
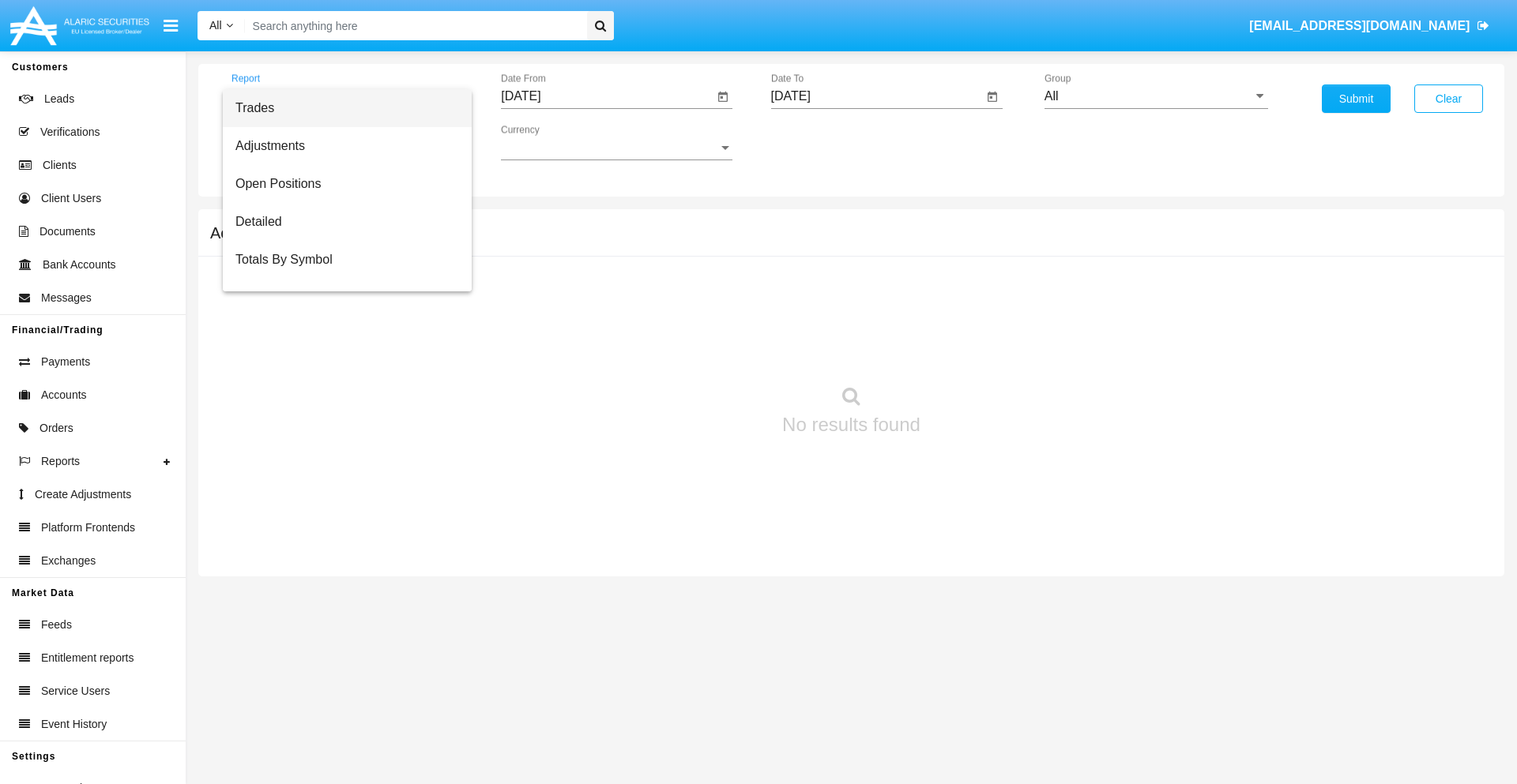
scroll to position [63, 0]
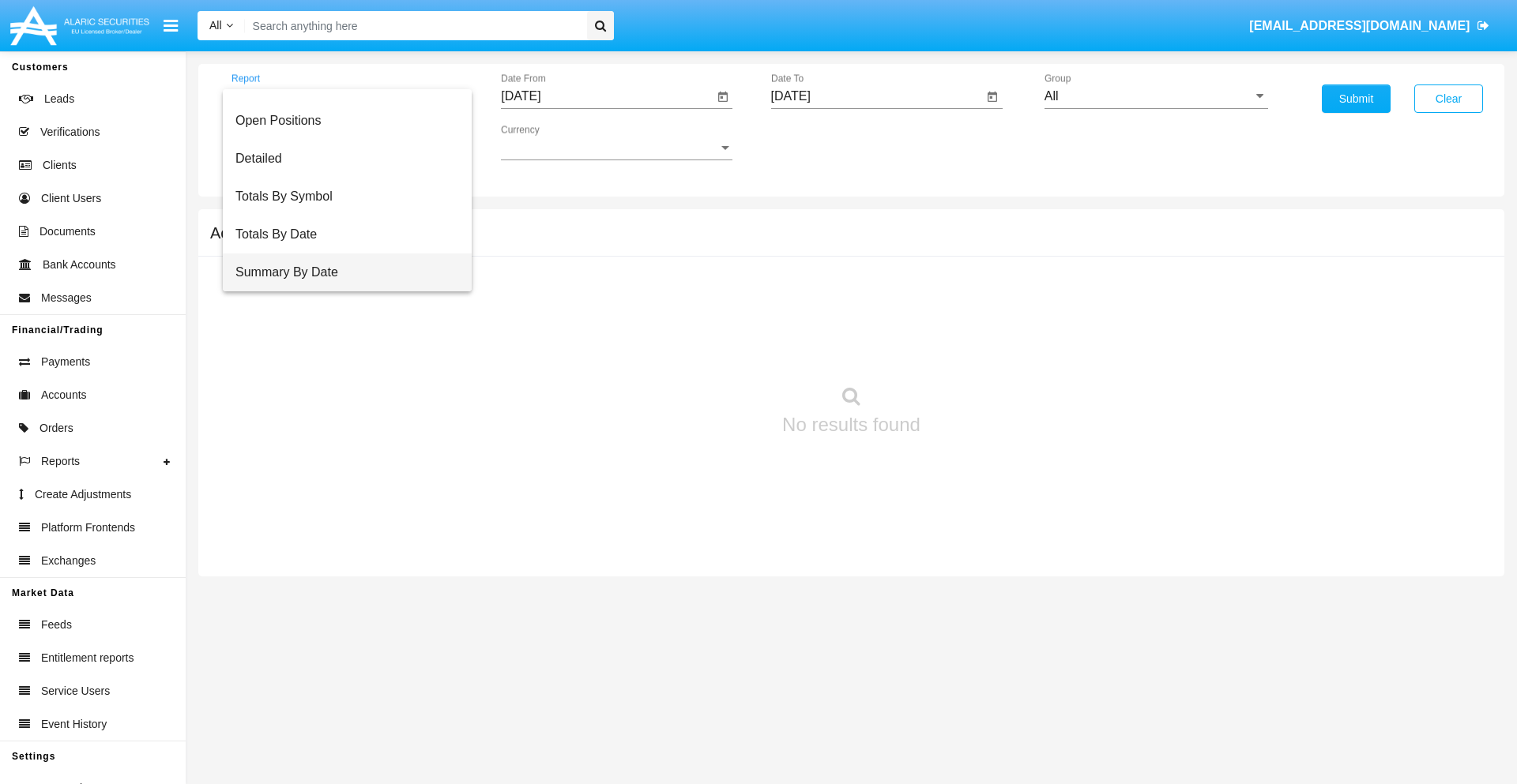
click at [340, 273] on span "Summary By Date" at bounding box center [347, 273] width 223 height 38
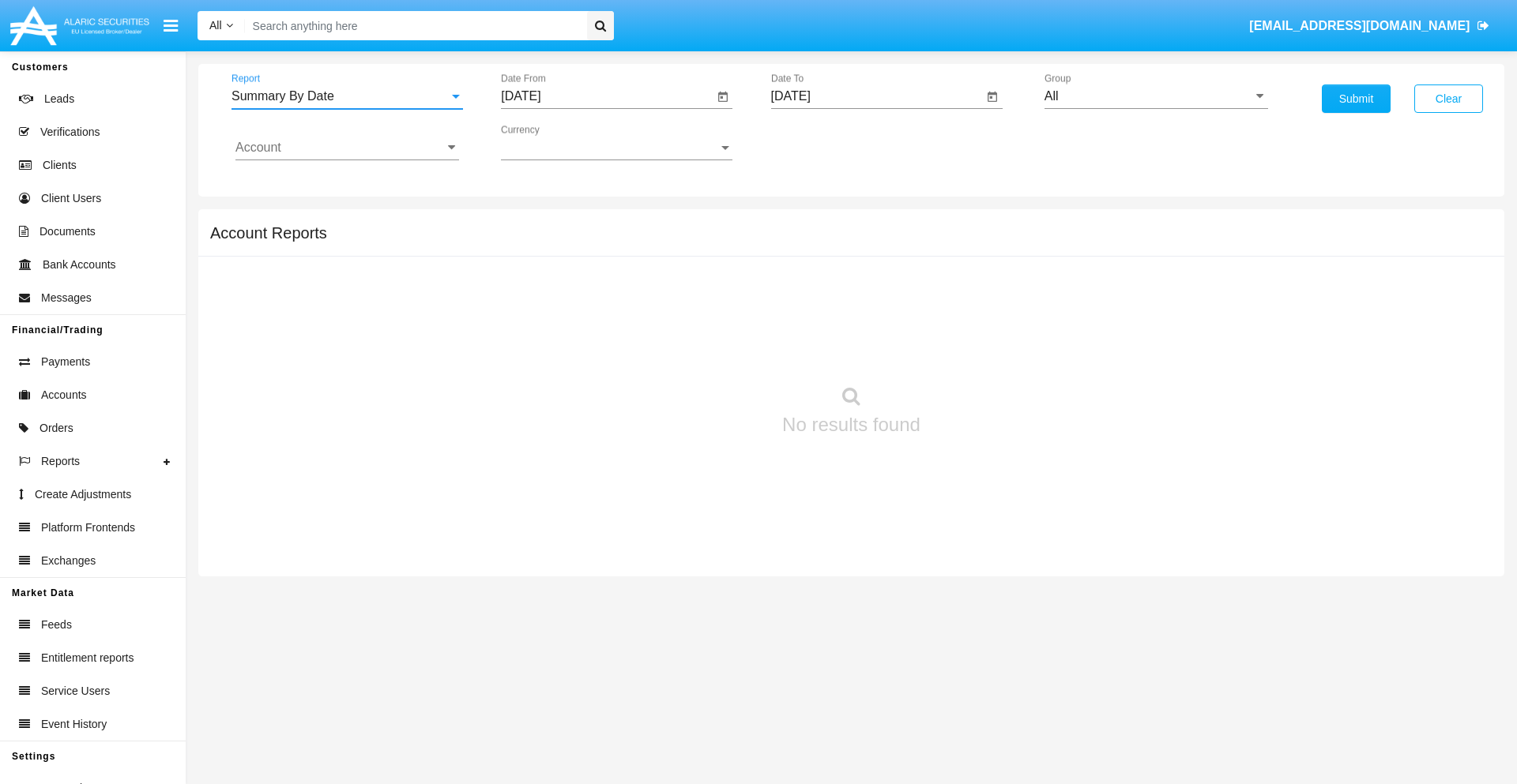
click at [607, 96] on input "[DATE]" at bounding box center [607, 96] width 213 height 14
click at [553, 142] on span "[DATE]" at bounding box center [538, 143] width 35 height 13
click at [594, 318] on div "2019" at bounding box center [595, 318] width 50 height 29
click at [539, 222] on div "JAN" at bounding box center [539, 222] width 50 height 29
click at [590, 241] on div "1" at bounding box center [589, 242] width 29 height 29
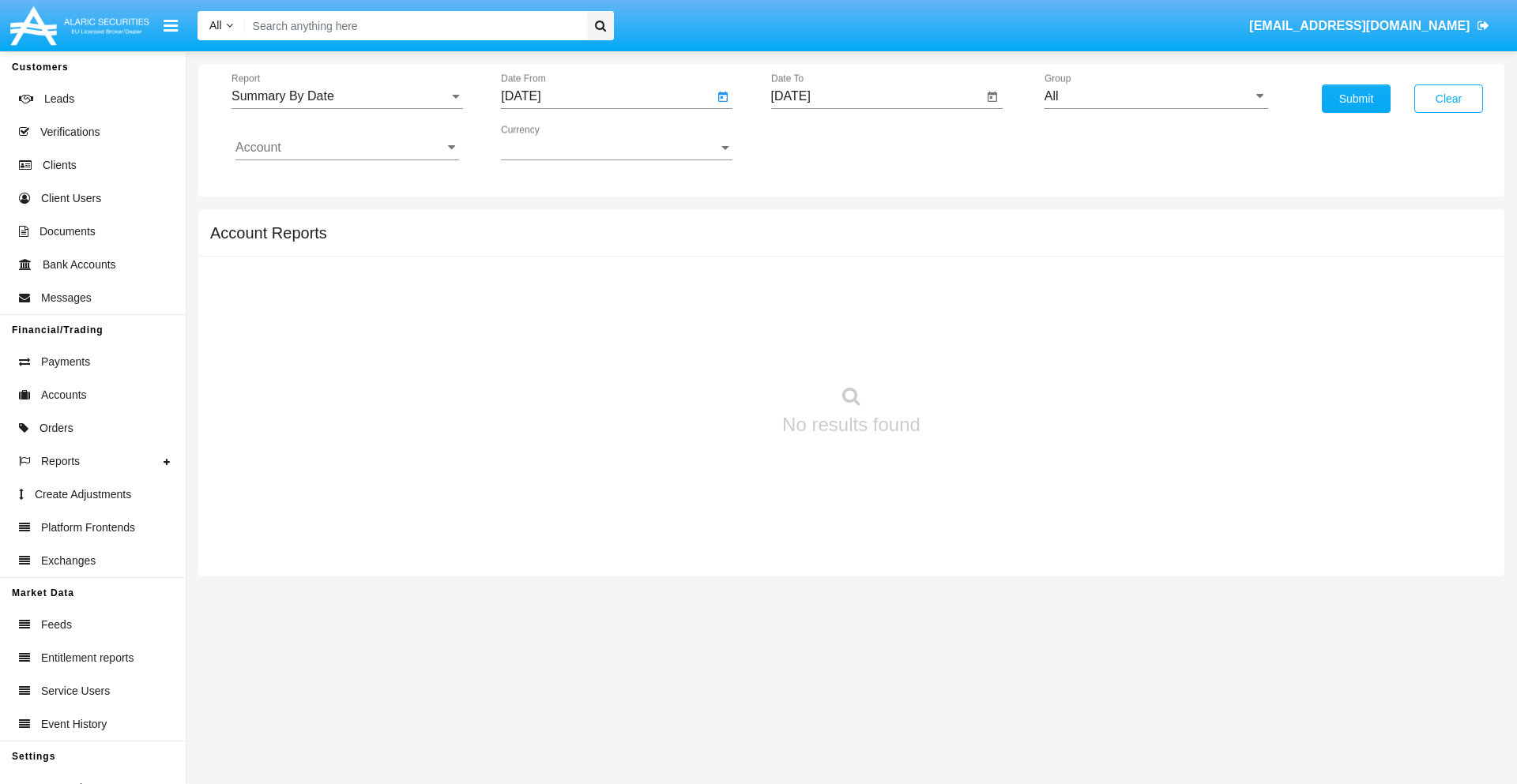
type input "[DATE]"
click at [876, 96] on input "[DATE]" at bounding box center [877, 96] width 213 height 14
click at [822, 142] on span "[DATE]" at bounding box center [809, 143] width 35 height 13
click at [864, 318] on div "2019" at bounding box center [864, 318] width 50 height 29
click at [808, 222] on div "JAN" at bounding box center [808, 222] width 50 height 29
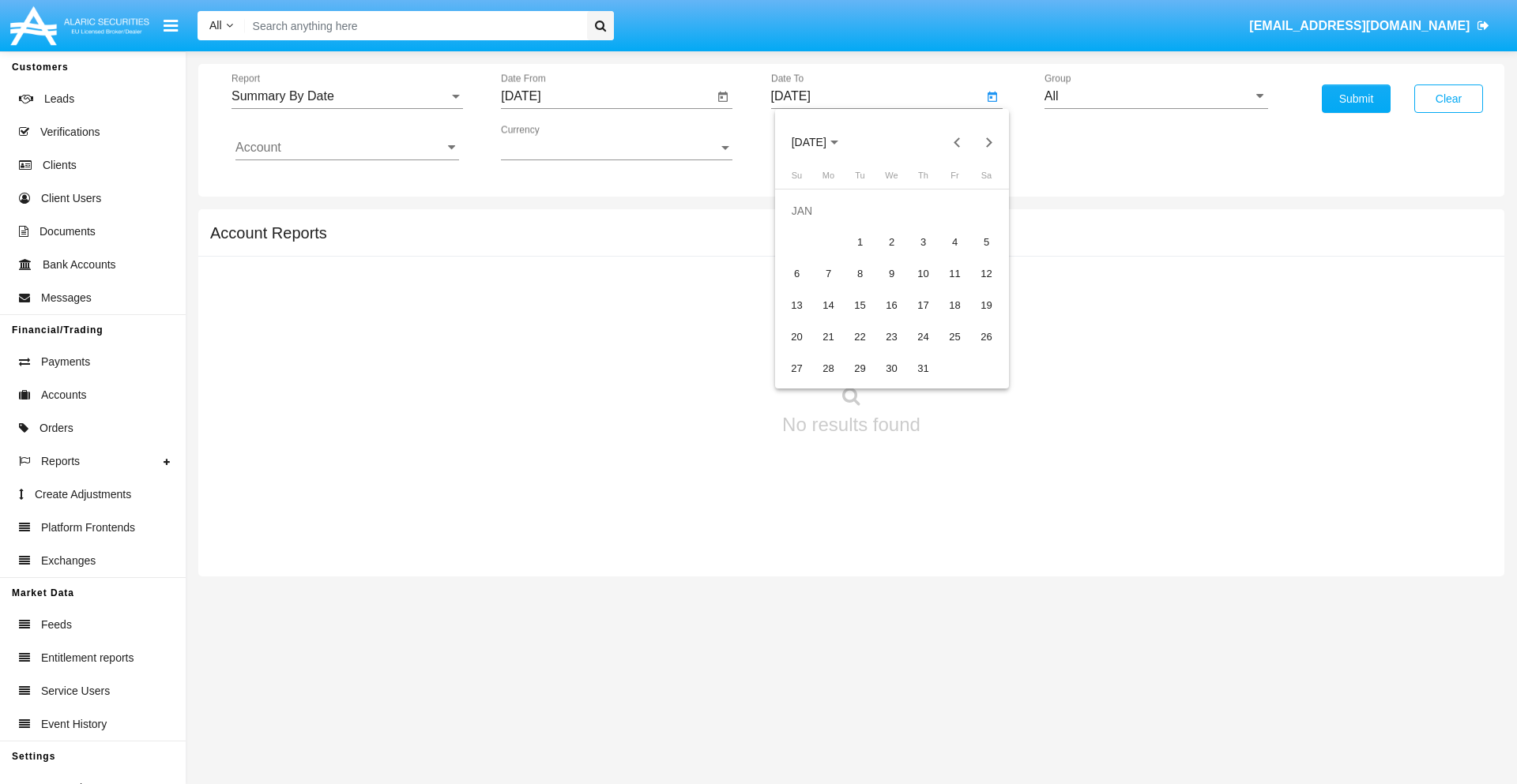
click at [859, 241] on div "1" at bounding box center [860, 242] width 29 height 29
type input "[DATE]"
click at [347, 148] on input "Account" at bounding box center [347, 147] width 223 height 14
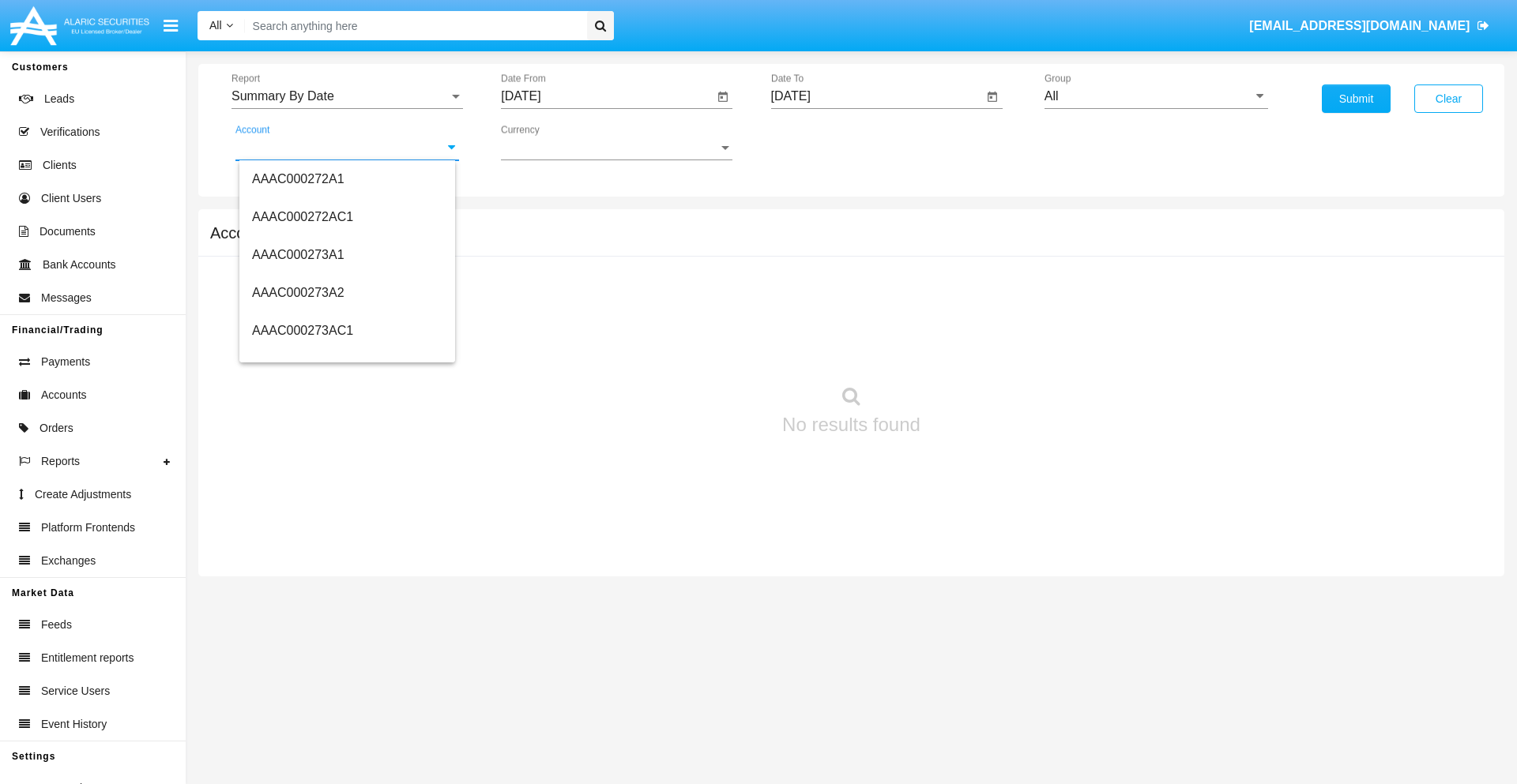
scroll to position [146508, 0]
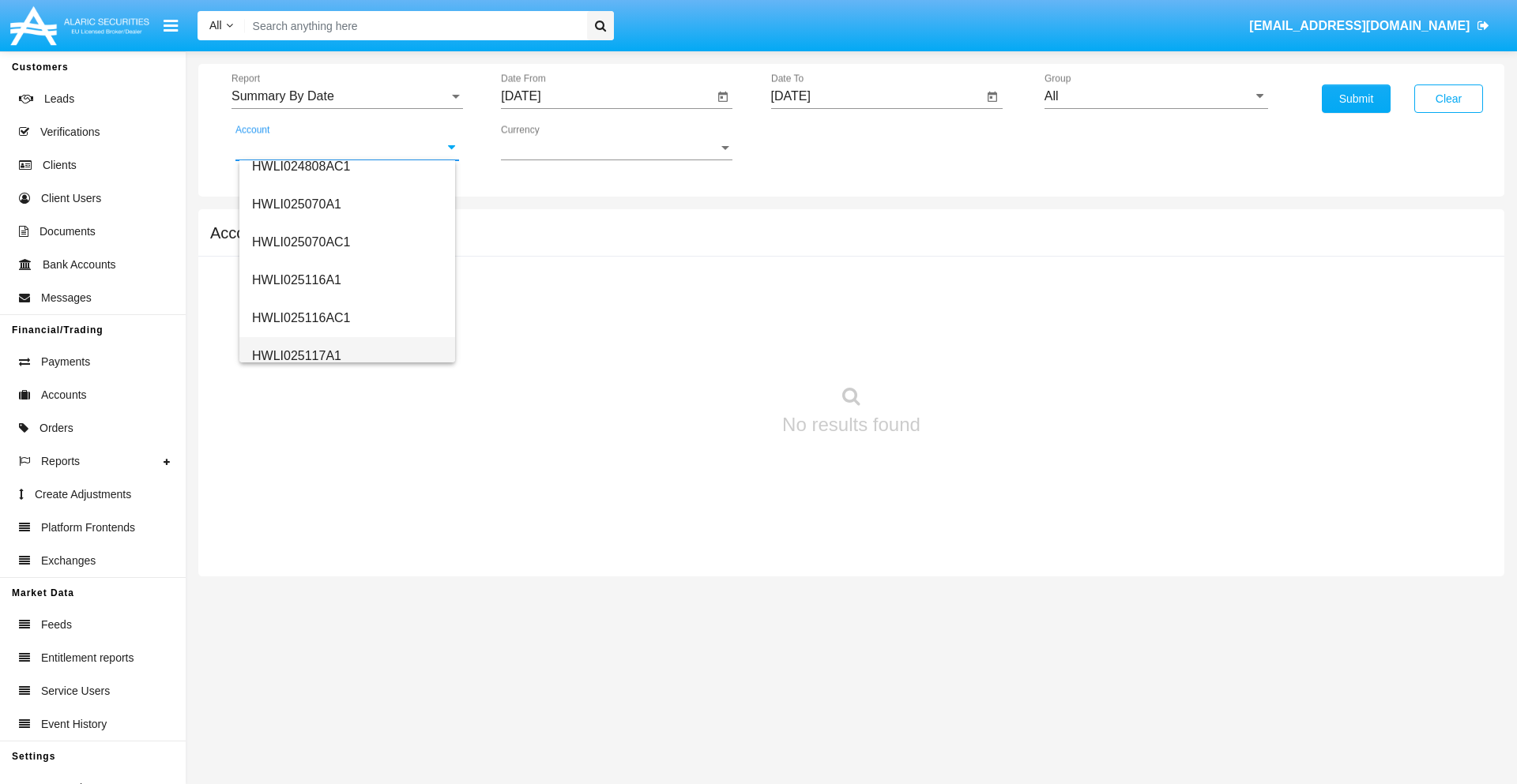
click at [295, 356] on span "HWLI025117A1" at bounding box center [296, 356] width 89 height 14
type input "HWLI025117A1"
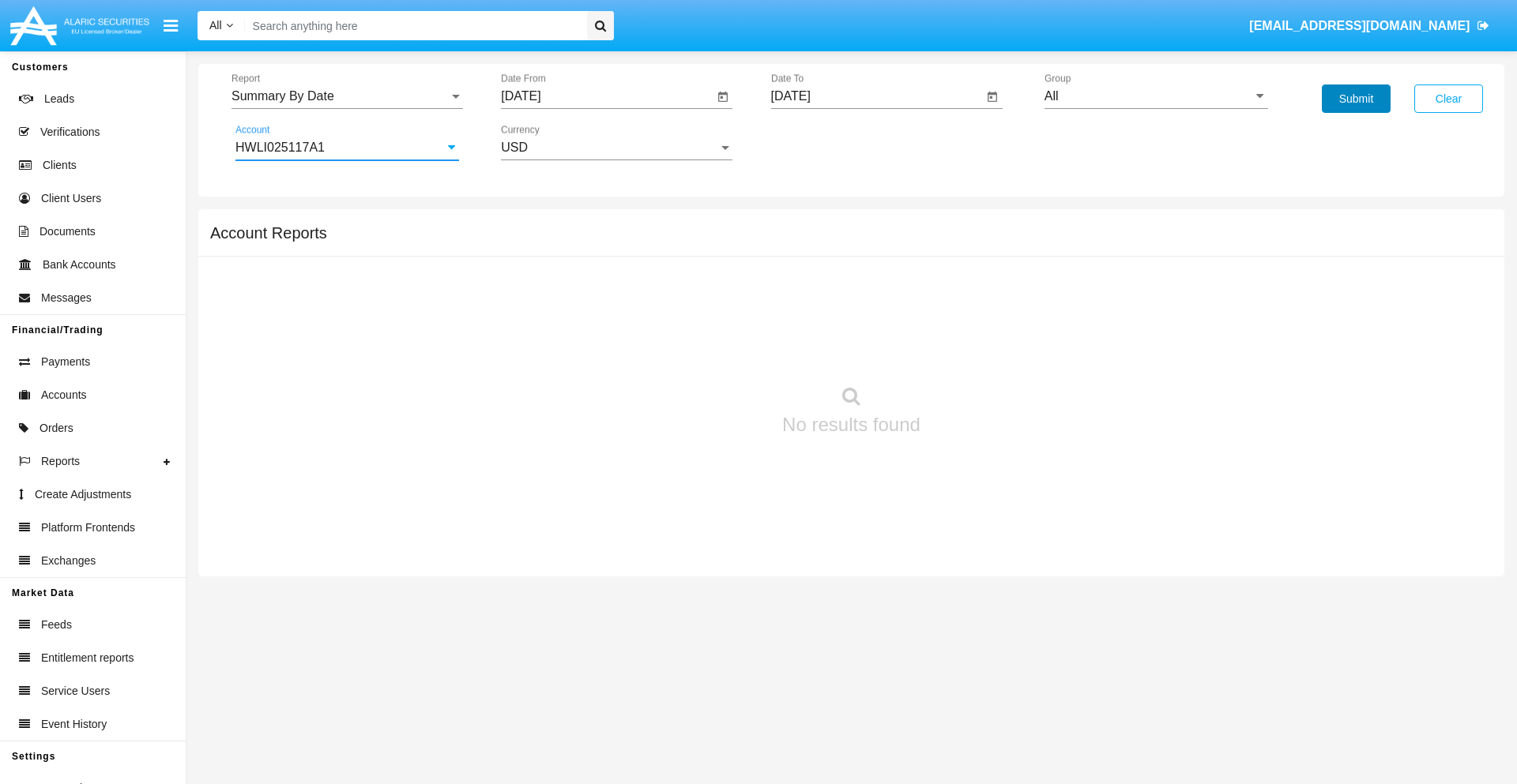
click at [1355, 99] on button "Submit" at bounding box center [1355, 99] width 68 height 29
click at [347, 96] on span "Report" at bounding box center [339, 96] width 217 height 14
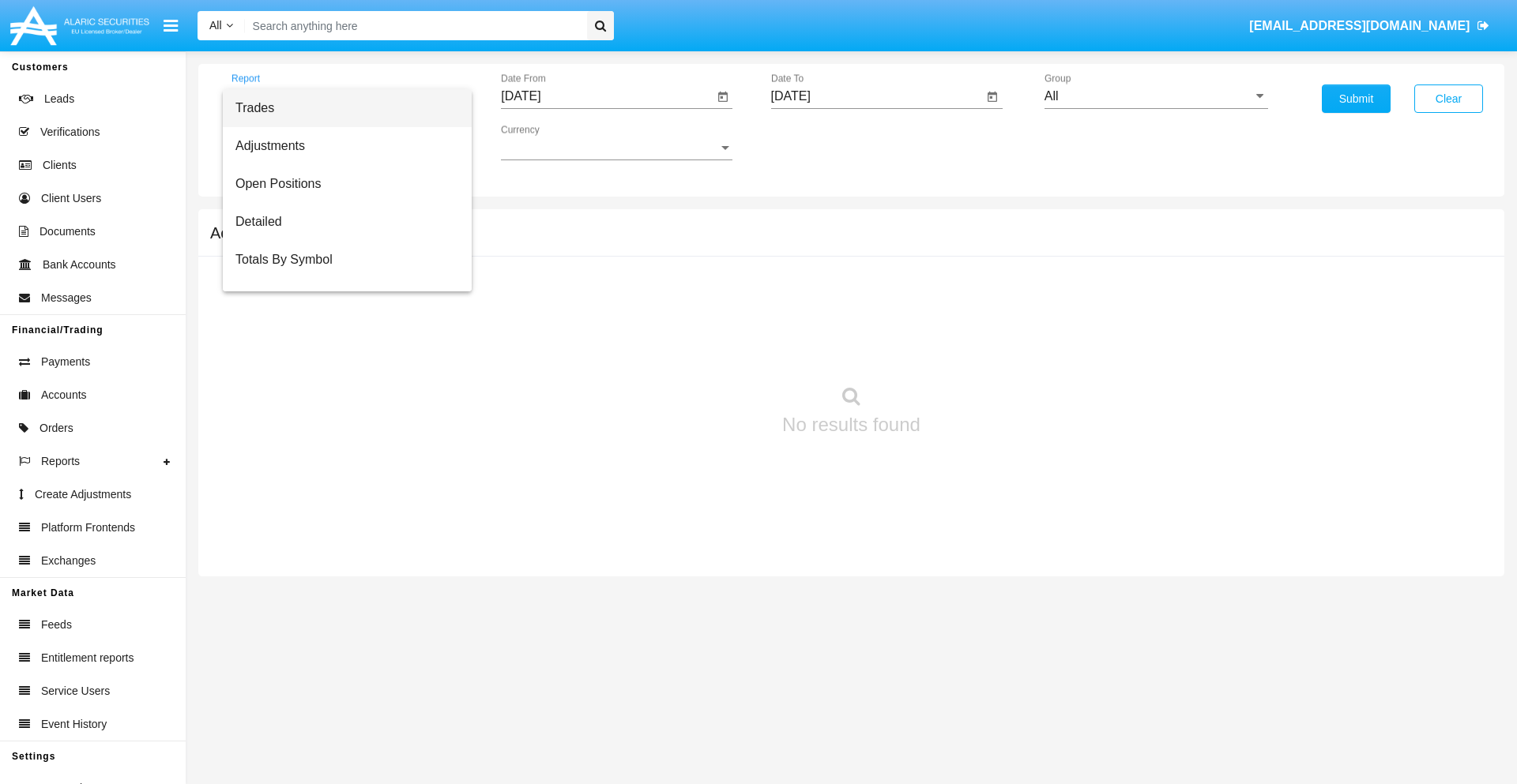
scroll to position [101, 0]
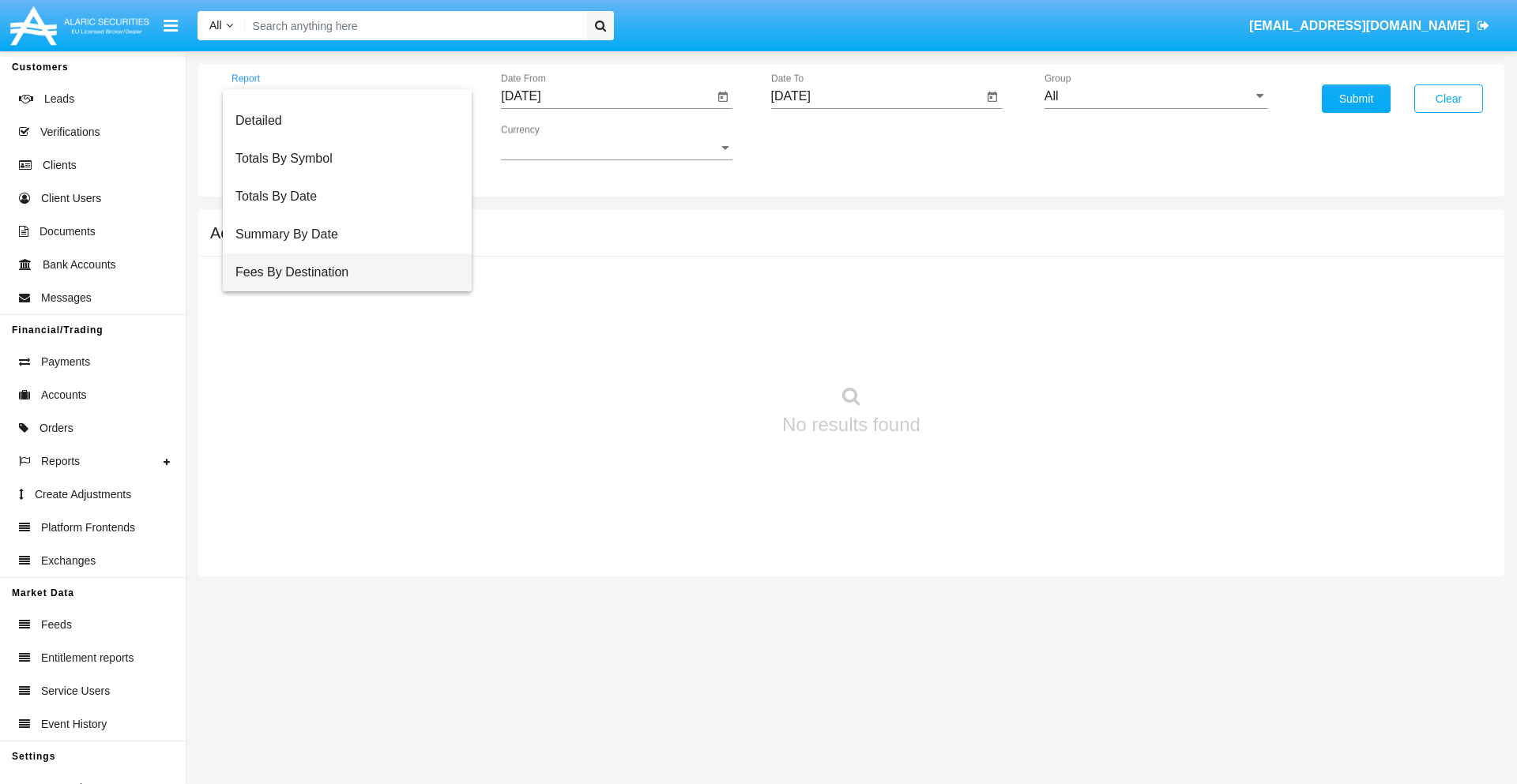
click at [340, 273] on span "Fees By Destination" at bounding box center [347, 273] width 223 height 38
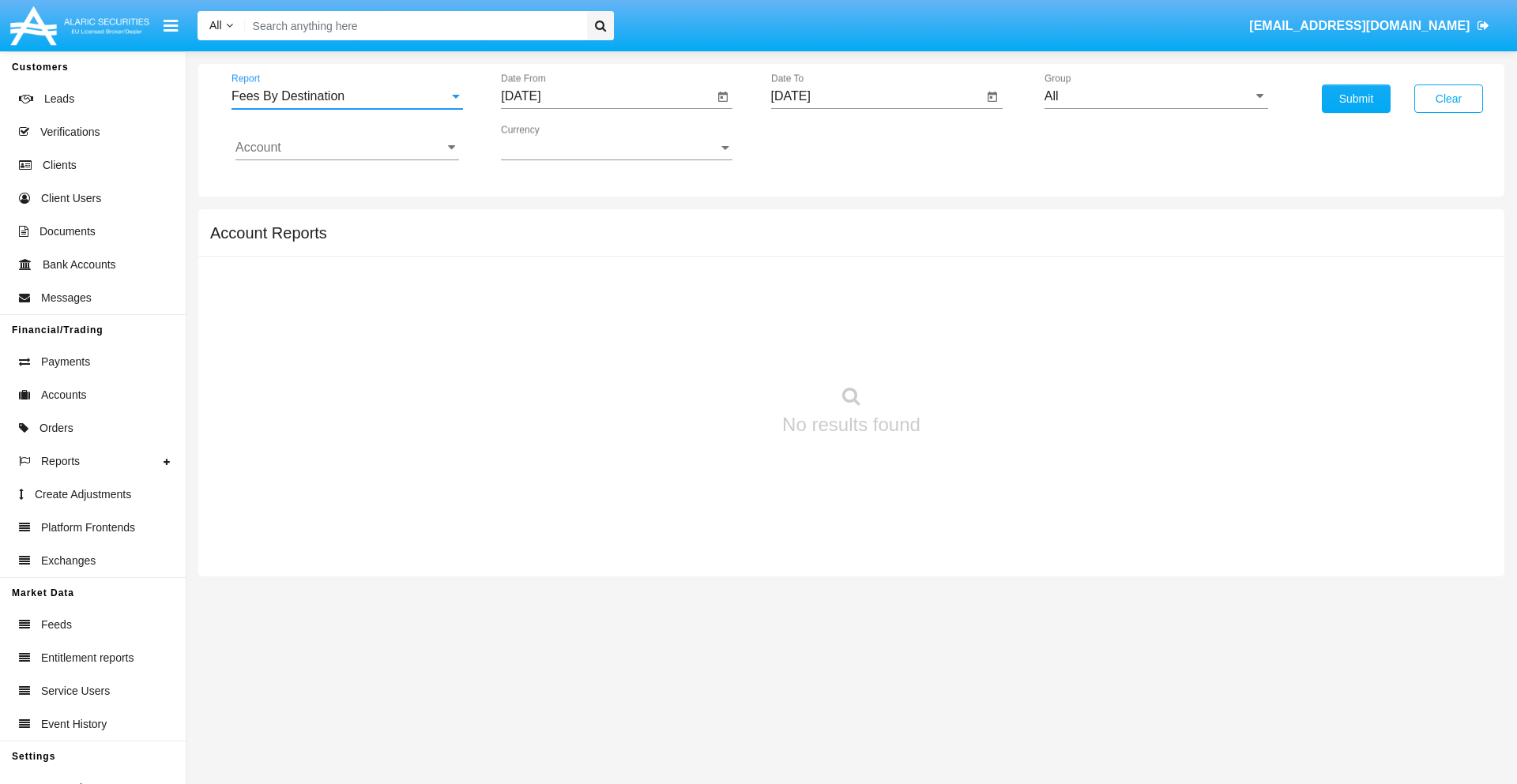
click at [607, 96] on input "[DATE]" at bounding box center [607, 96] width 213 height 14
click at [553, 142] on span "[DATE]" at bounding box center [538, 143] width 35 height 13
click at [594, 318] on div "2019" at bounding box center [595, 318] width 50 height 29
click at [539, 222] on div "JAN" at bounding box center [539, 222] width 50 height 29
click at [590, 241] on div "1" at bounding box center [589, 242] width 29 height 29
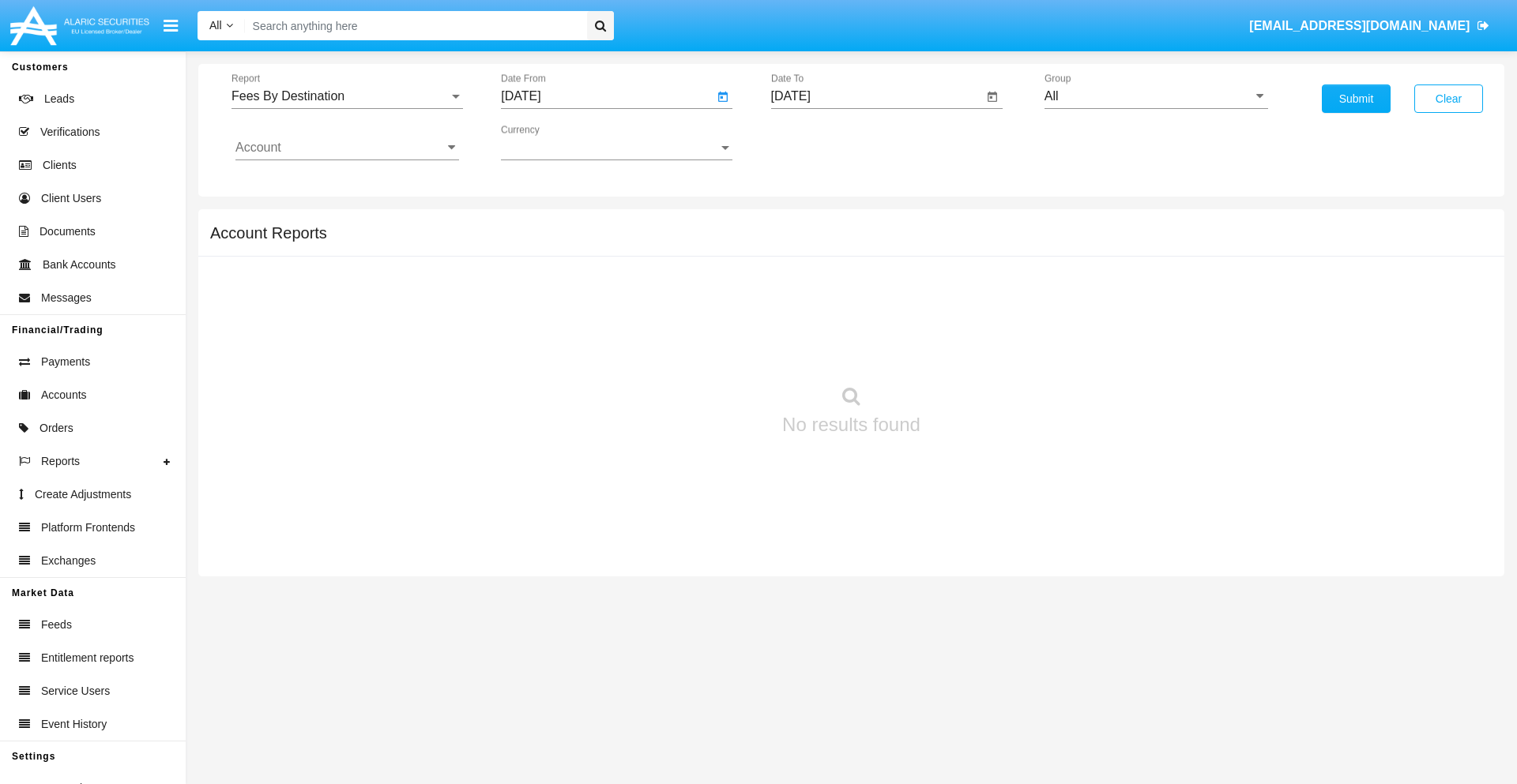
type input "[DATE]"
click at [876, 96] on input "[DATE]" at bounding box center [877, 96] width 213 height 14
click at [822, 142] on span "[DATE]" at bounding box center [809, 143] width 35 height 13
click at [864, 318] on div "2019" at bounding box center [864, 318] width 50 height 29
click at [808, 222] on div "JAN" at bounding box center [808, 222] width 50 height 29
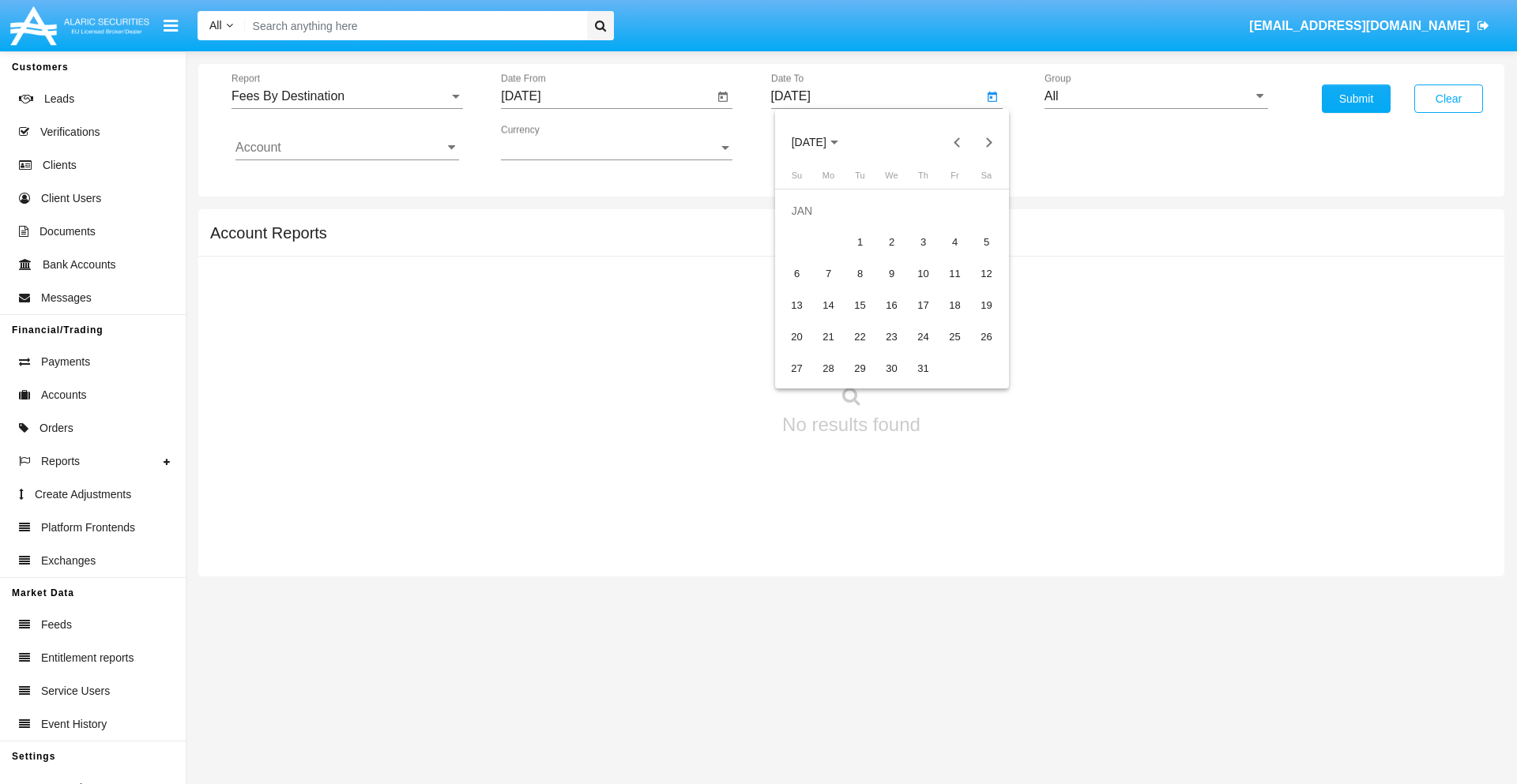
click at [859, 241] on div "1" at bounding box center [860, 242] width 29 height 29
type input "[DATE]"
click at [347, 148] on input "Account" at bounding box center [347, 147] width 223 height 14
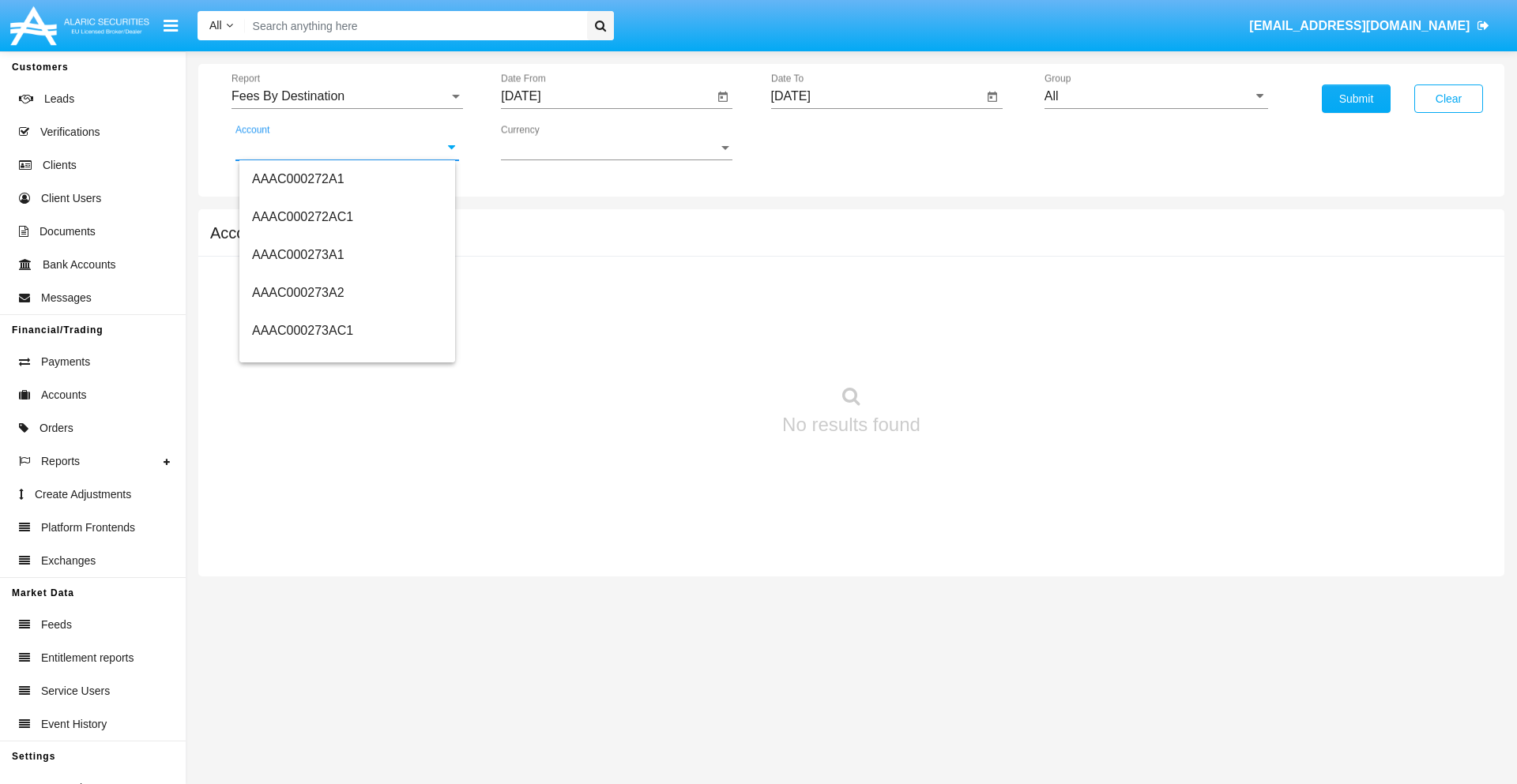
scroll to position [146508, 0]
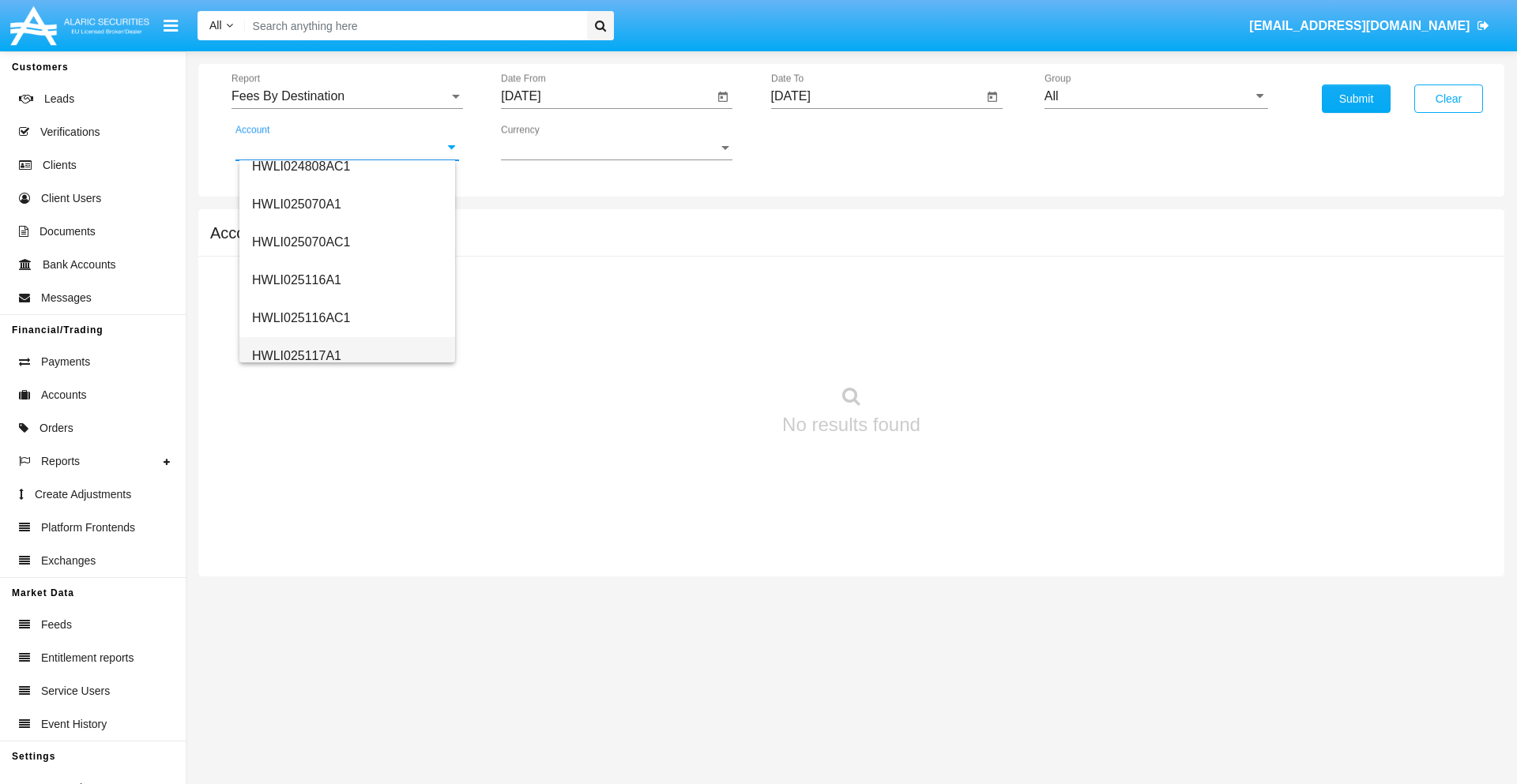
click at [295, 356] on span "HWLI025117A1" at bounding box center [296, 356] width 89 height 14
type input "HWLI025117A1"
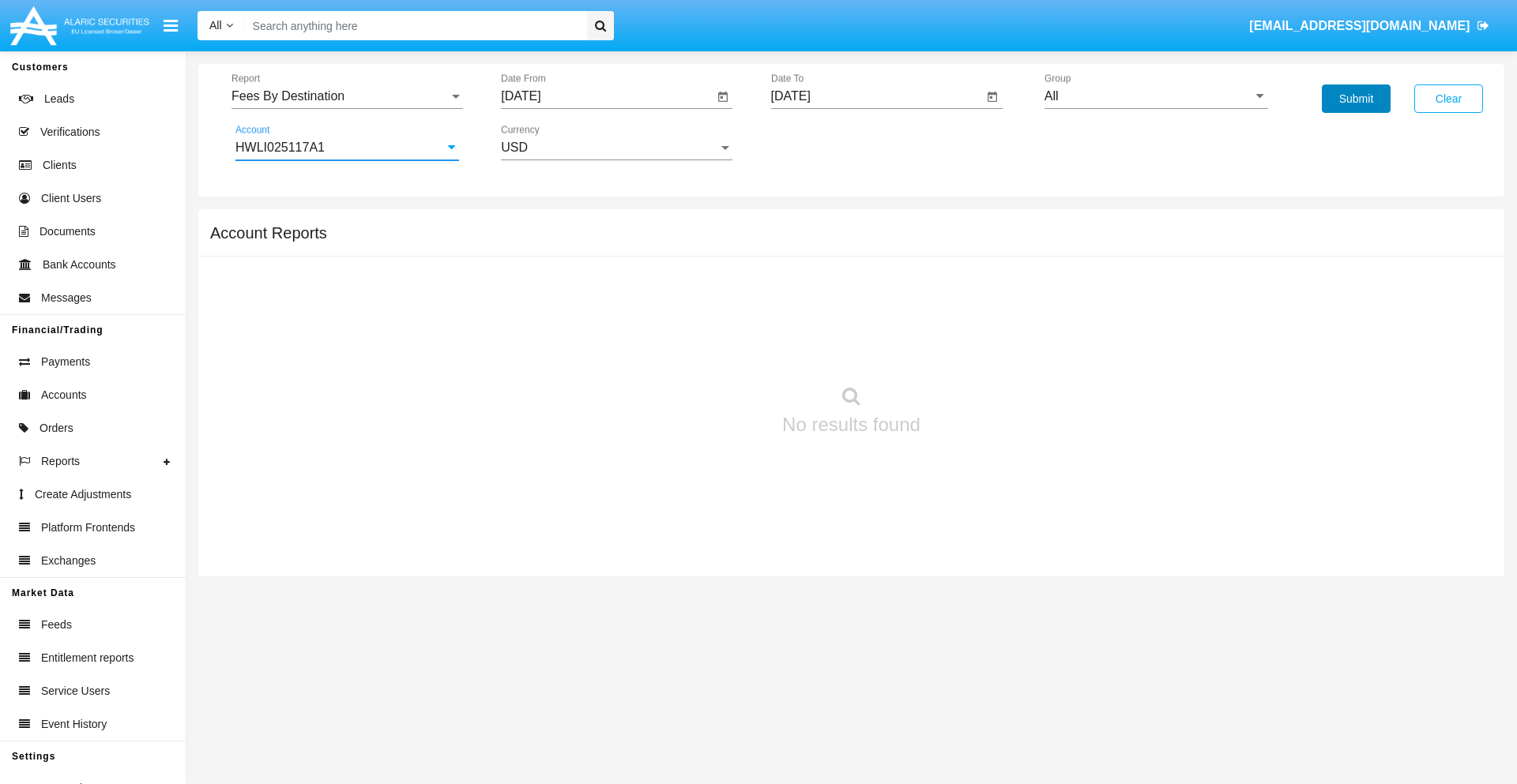
click at [1355, 99] on button "Submit" at bounding box center [1355, 99] width 68 height 29
click at [347, 96] on span "Report" at bounding box center [339, 96] width 217 height 14
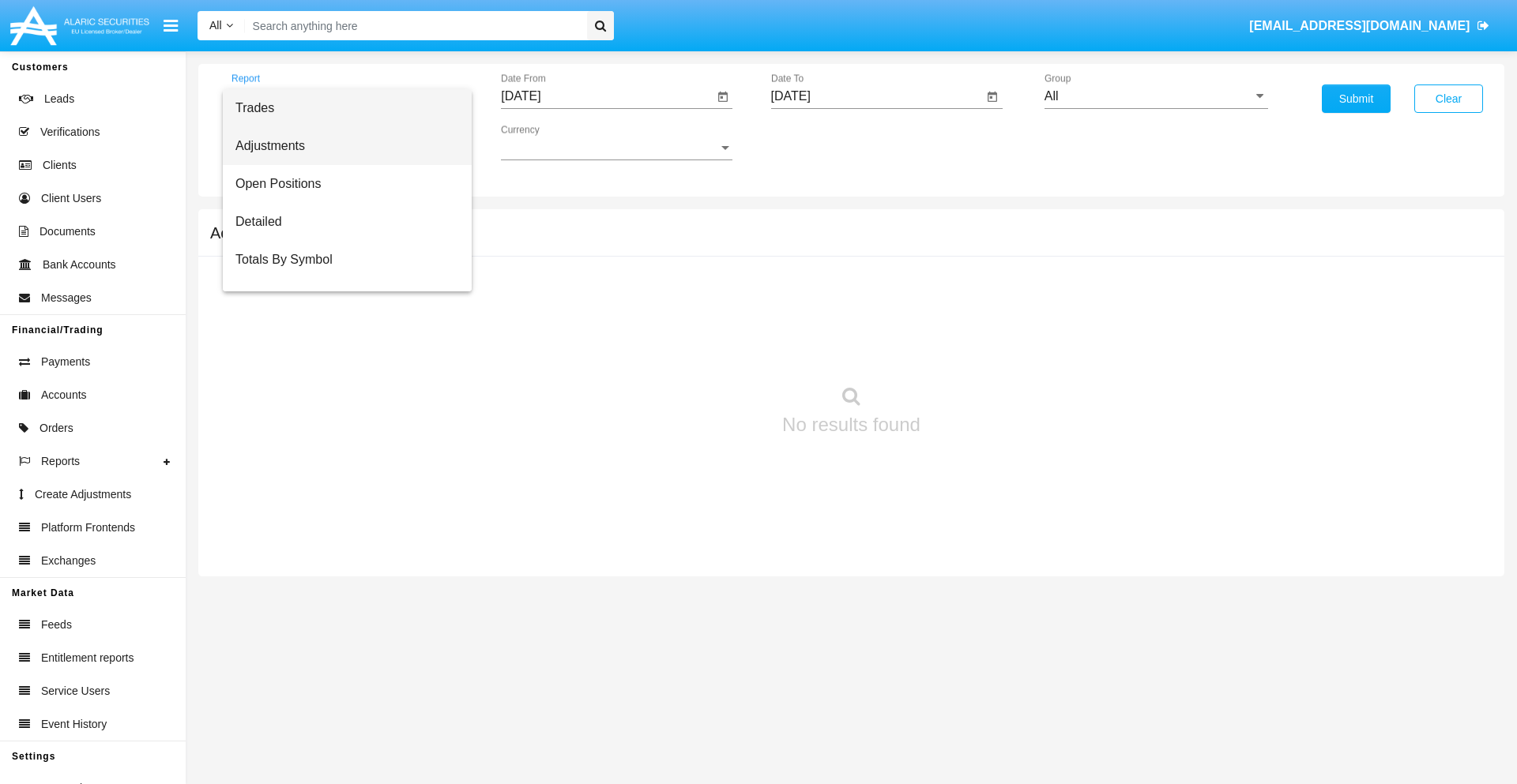
click at [340, 146] on span "Adjustments" at bounding box center [347, 146] width 223 height 38
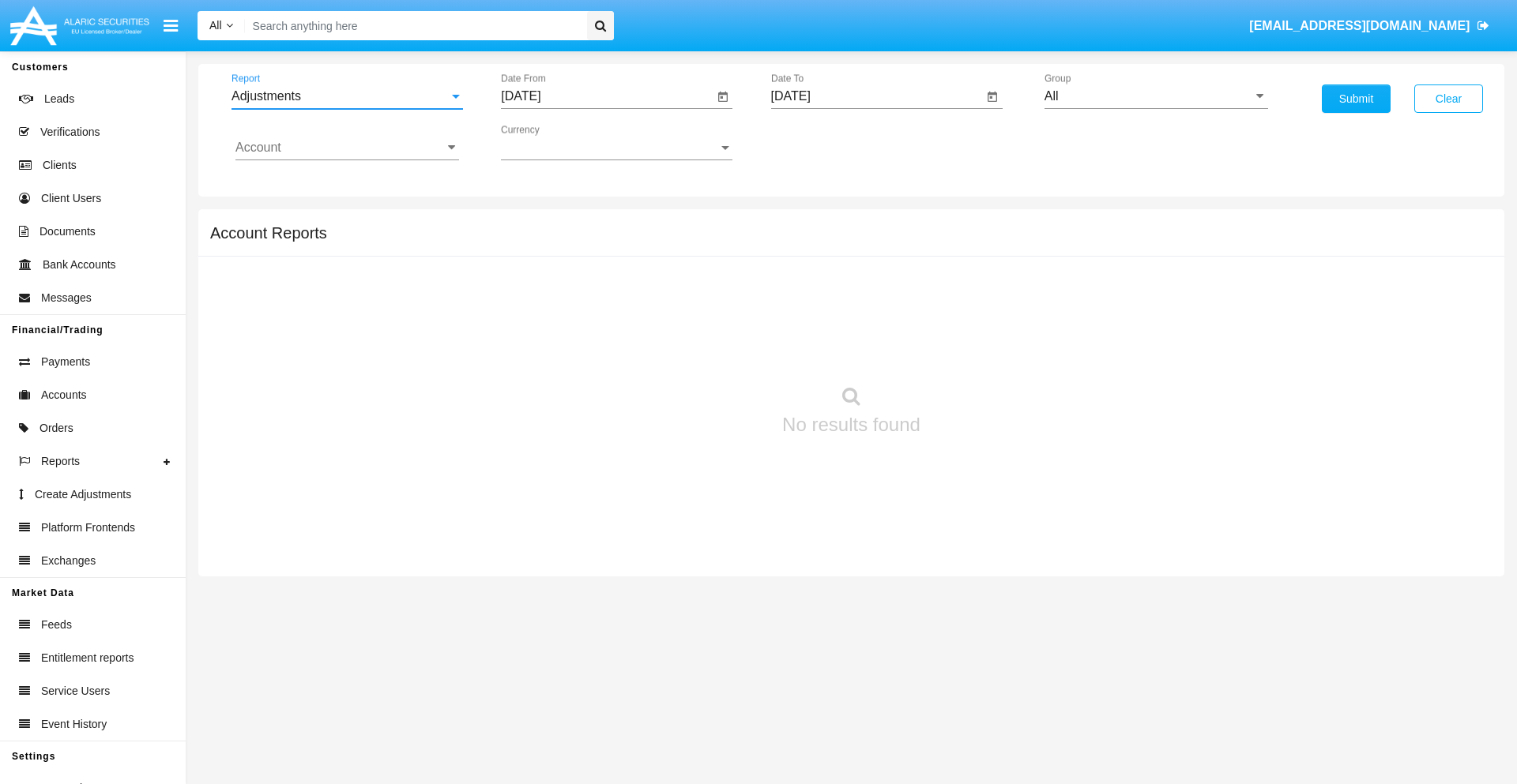
click at [607, 96] on input "[DATE]" at bounding box center [607, 96] width 213 height 14
click at [553, 142] on span "[DATE]" at bounding box center [538, 143] width 35 height 13
click at [704, 349] on div "2025" at bounding box center [705, 349] width 50 height 29
click at [649, 254] on div "[DATE]" at bounding box center [650, 254] width 50 height 29
click at [590, 305] on div "15" at bounding box center [589, 305] width 29 height 29
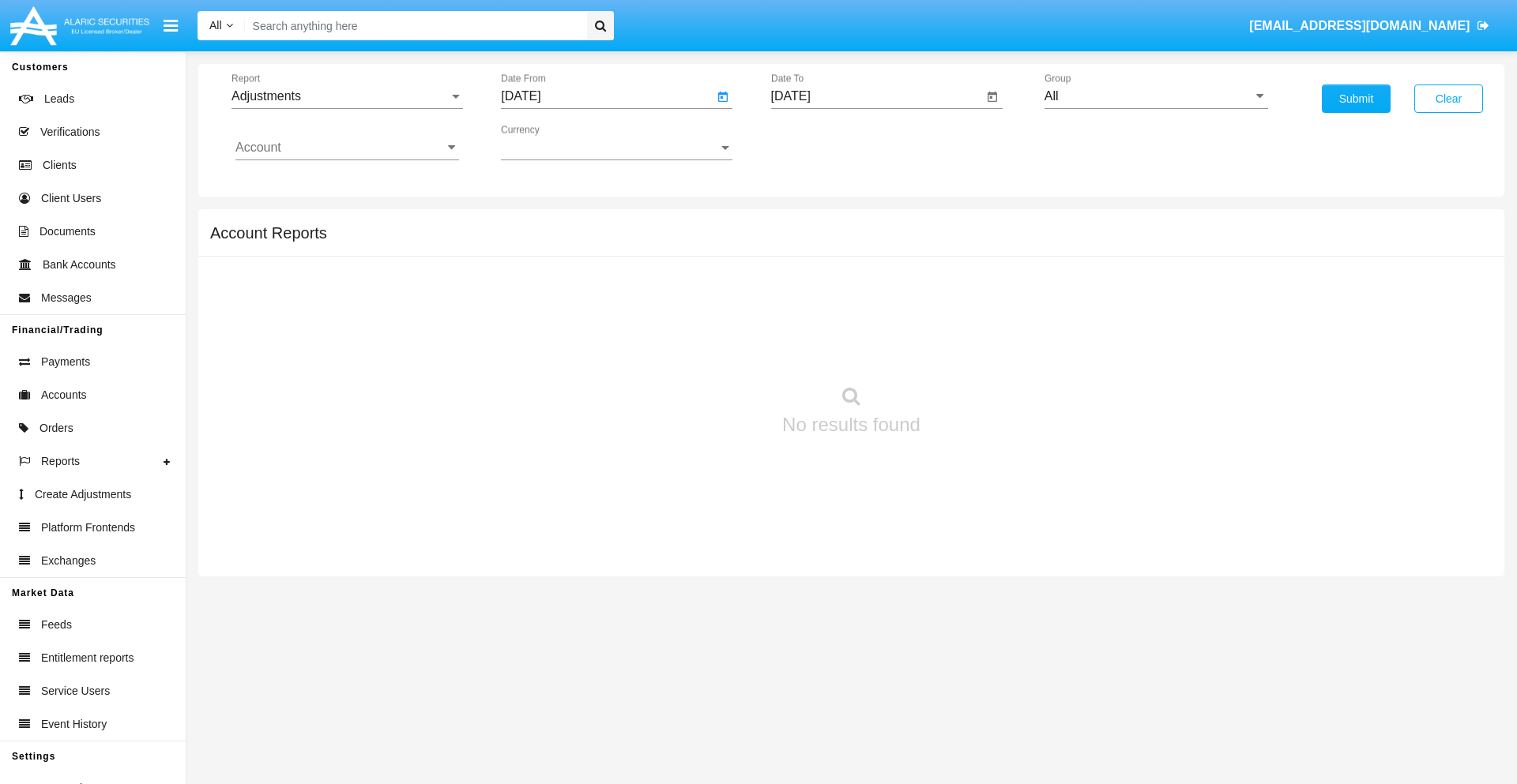
type input "[DATE]"
click at [876, 96] on input "[DATE]" at bounding box center [877, 96] width 213 height 14
click at [822, 142] on span "[DATE]" at bounding box center [809, 143] width 35 height 13
click at [974, 349] on div "2025" at bounding box center [974, 349] width 50 height 29
click at [974, 254] on div "AUG" at bounding box center [974, 254] width 50 height 29
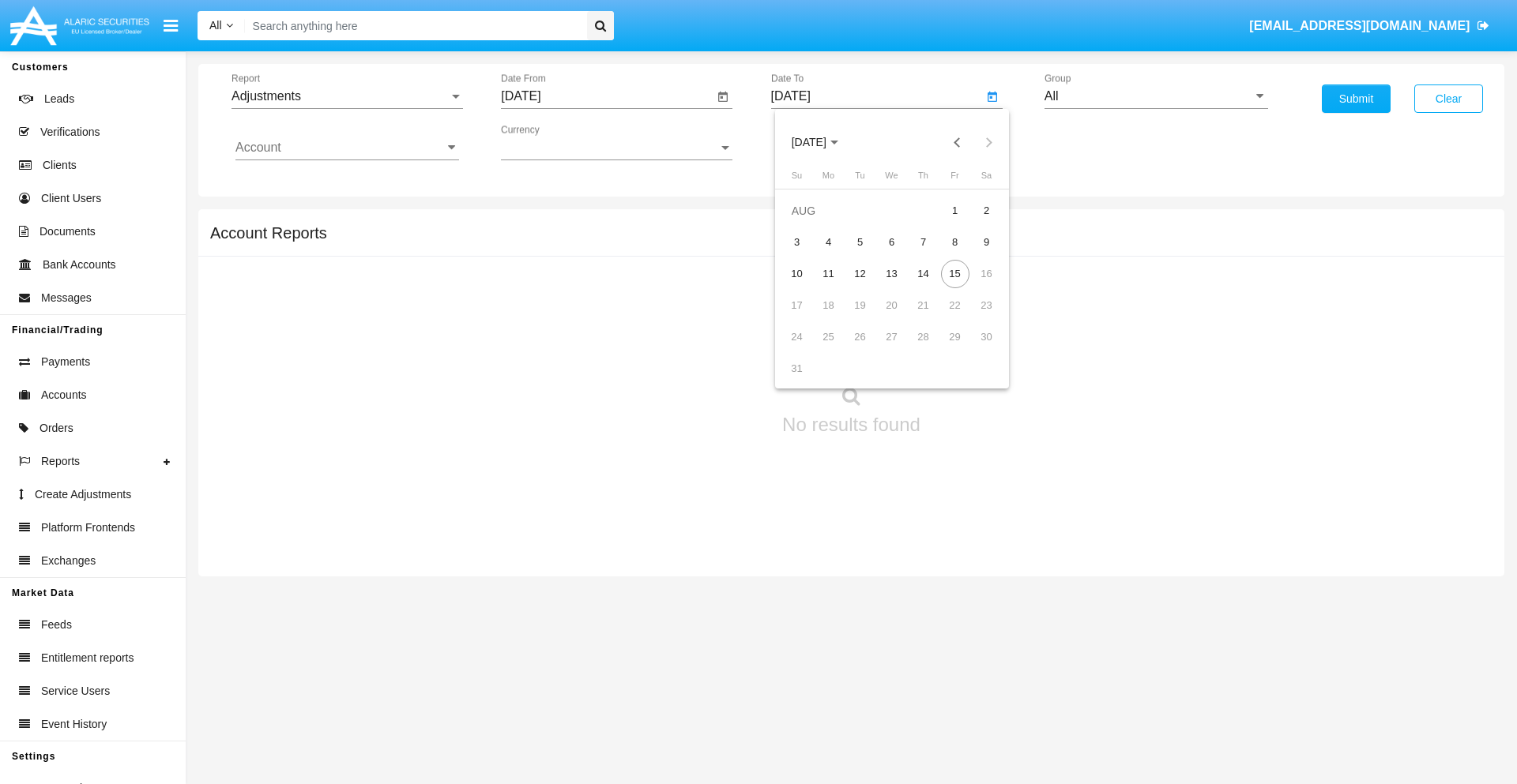
click at [955, 273] on div "15" at bounding box center [955, 273] width 29 height 29
type input "[DATE]"
click at [1155, 96] on input "All" at bounding box center [1156, 96] width 223 height 14
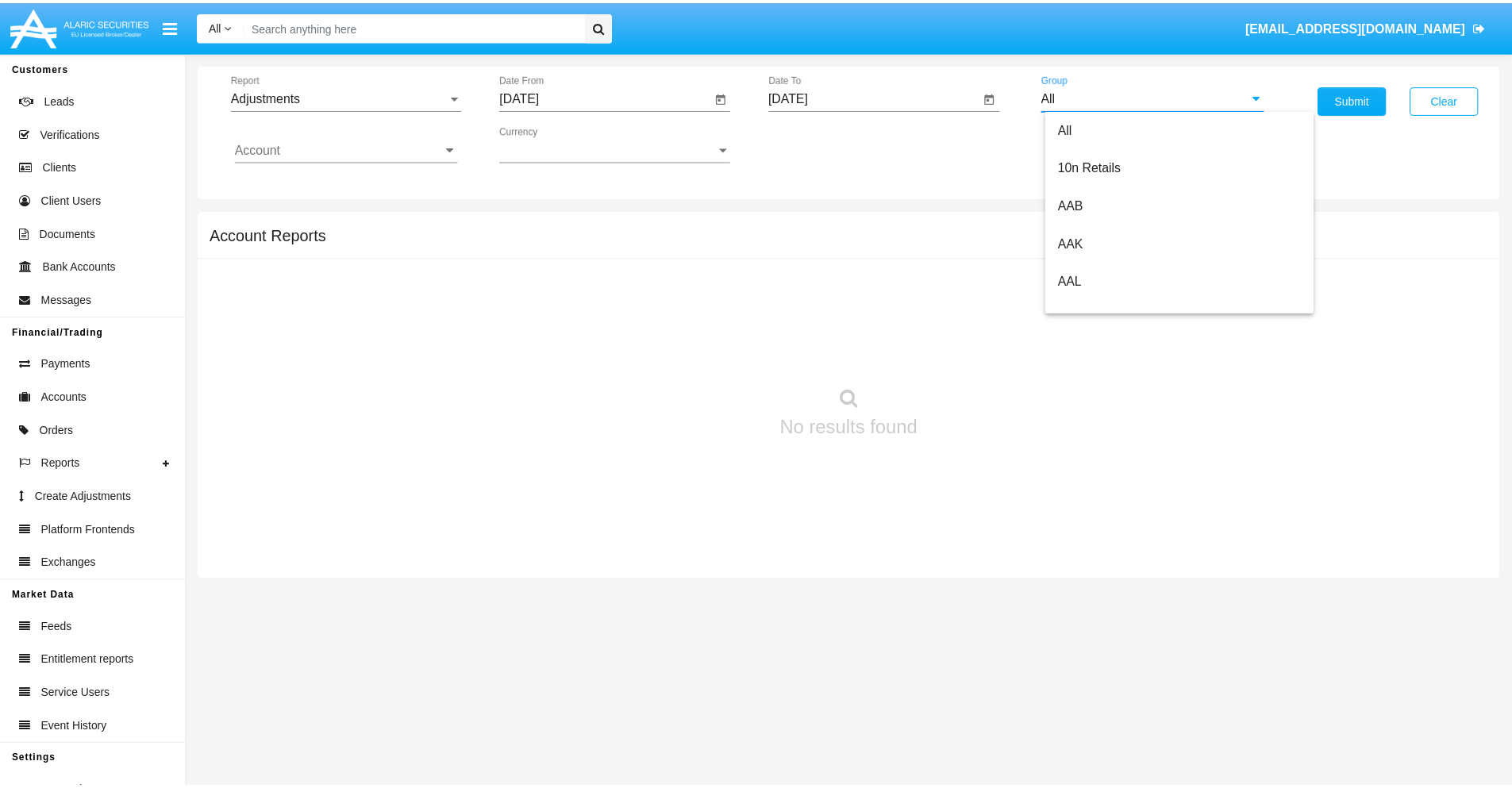
scroll to position [356, 0]
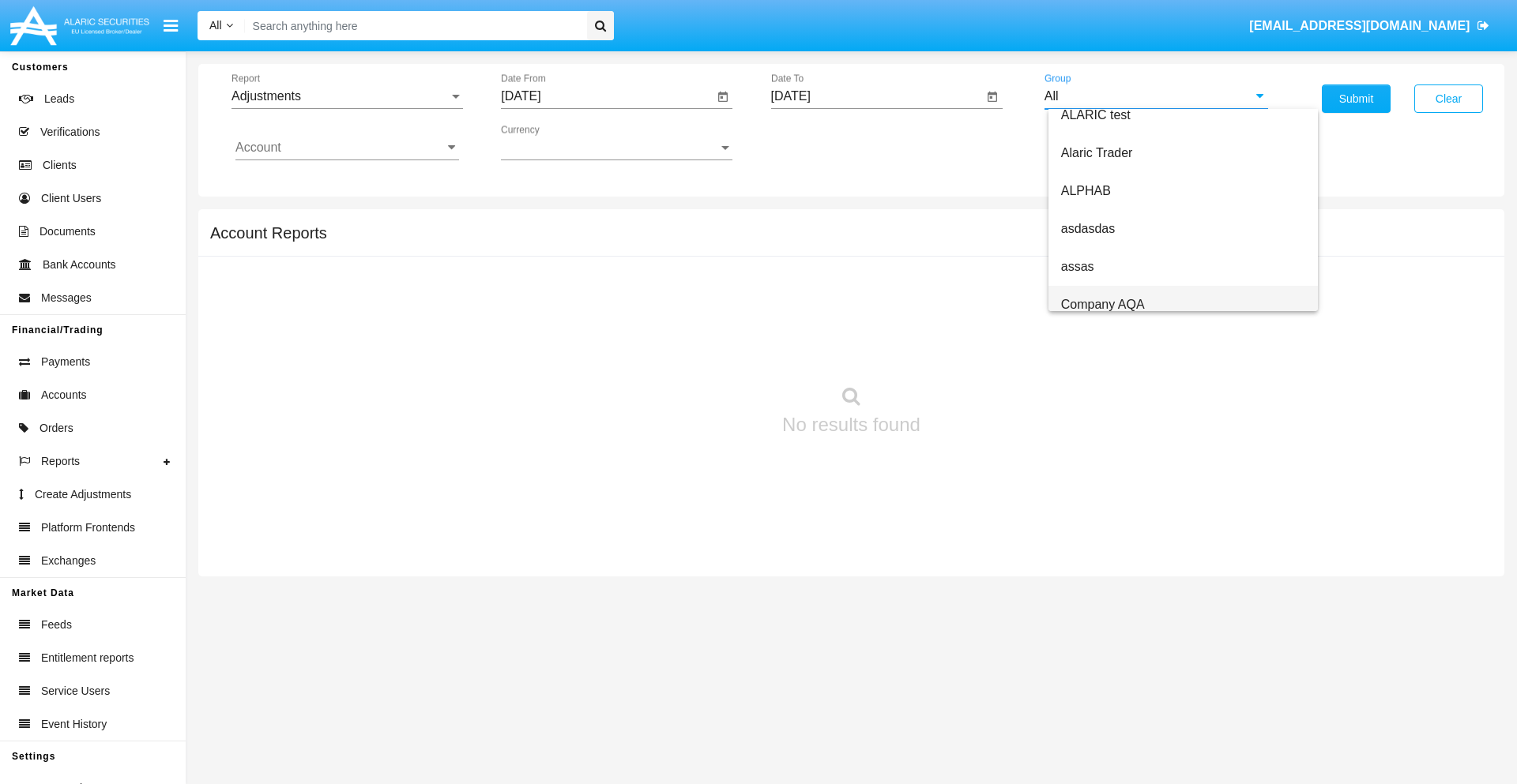
click at [1102, 304] on span "Company AQA" at bounding box center [1102, 305] width 84 height 14
type input "Company AQA"
click at [347, 148] on input "Account" at bounding box center [347, 147] width 223 height 14
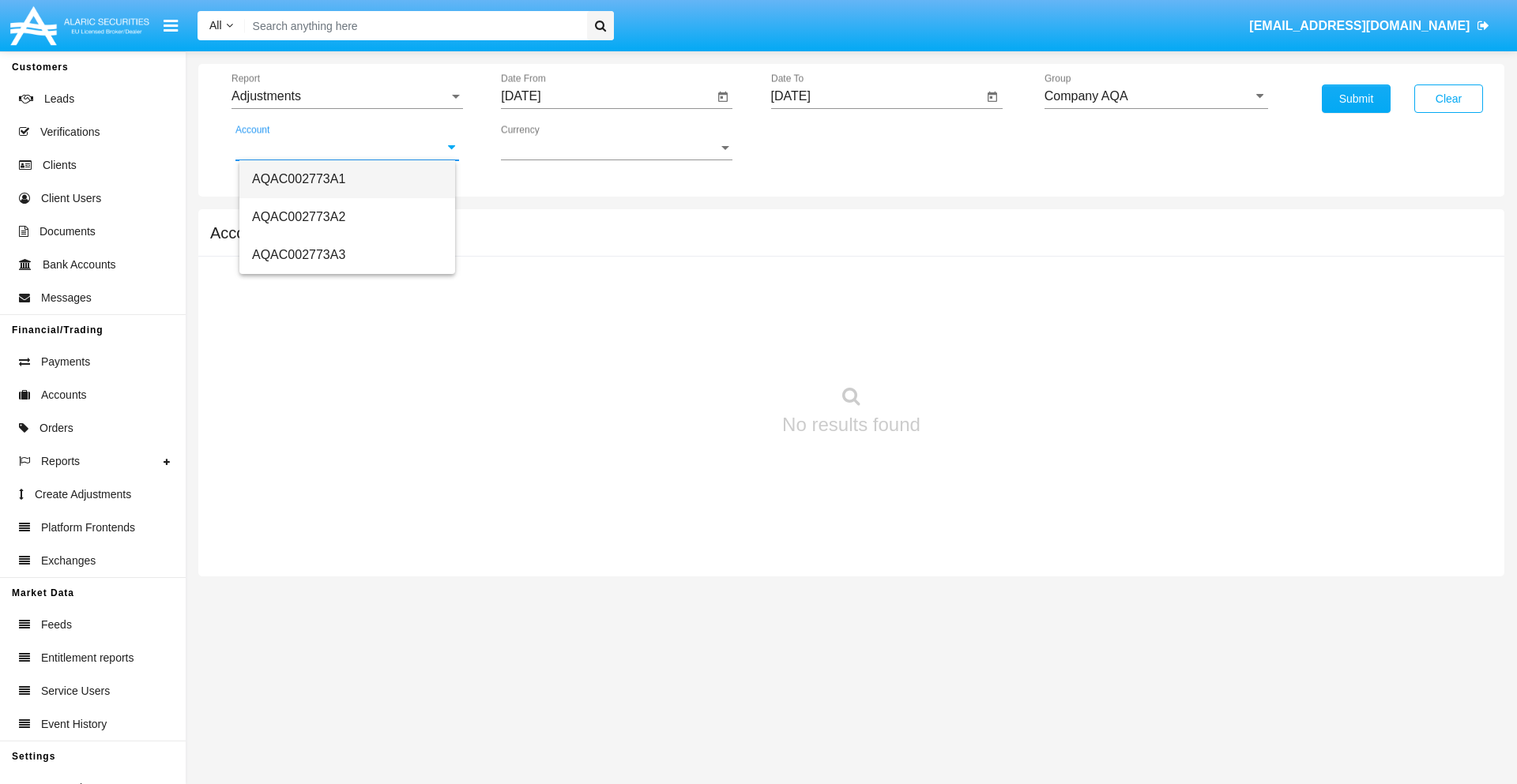
click at [299, 178] on span "AQAC002773A1" at bounding box center [299, 179] width 93 height 14
type input "AQAC002773A1"
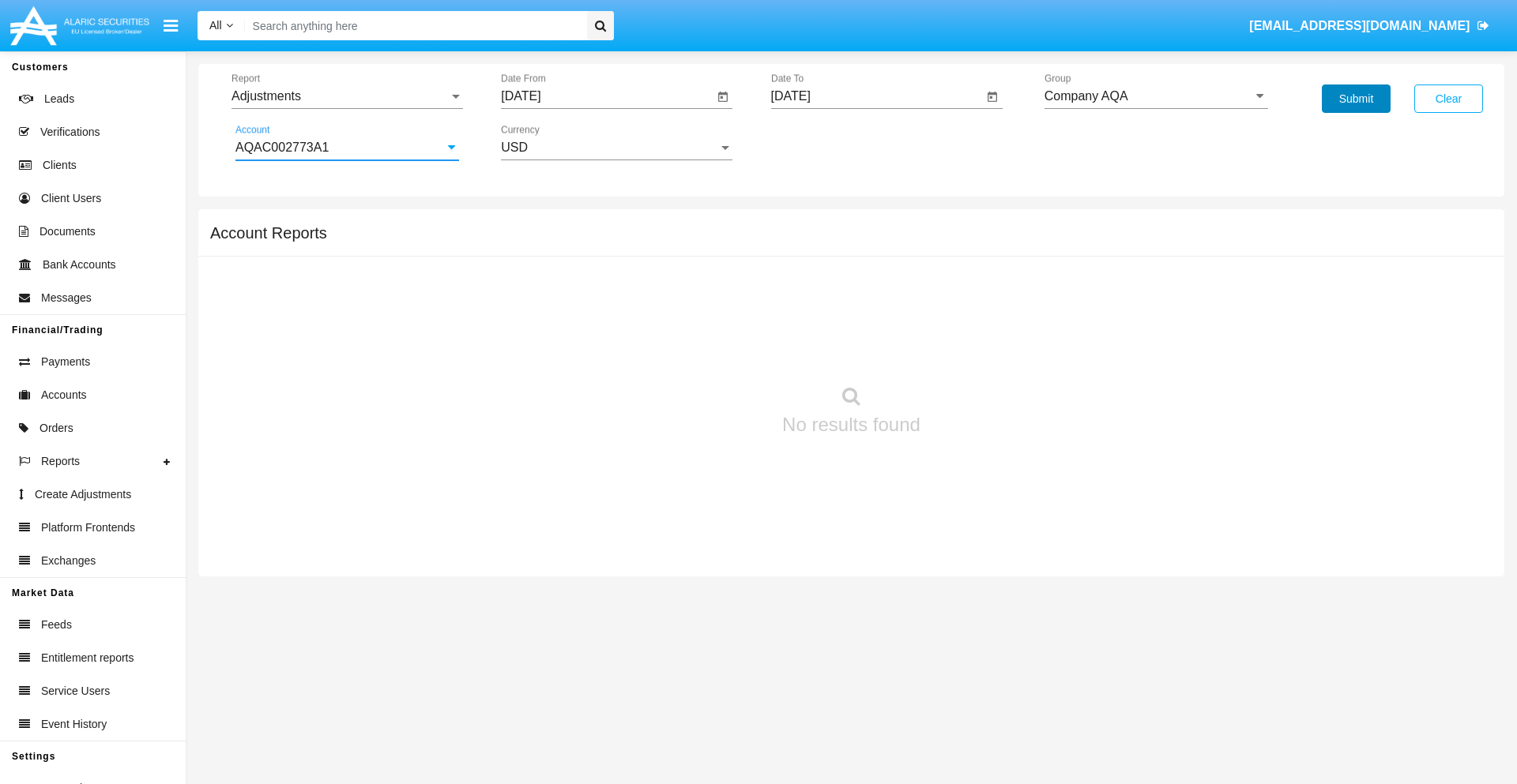
click at [1355, 99] on button "Submit" at bounding box center [1355, 99] width 68 height 29
click at [347, 96] on span "Report" at bounding box center [339, 96] width 217 height 14
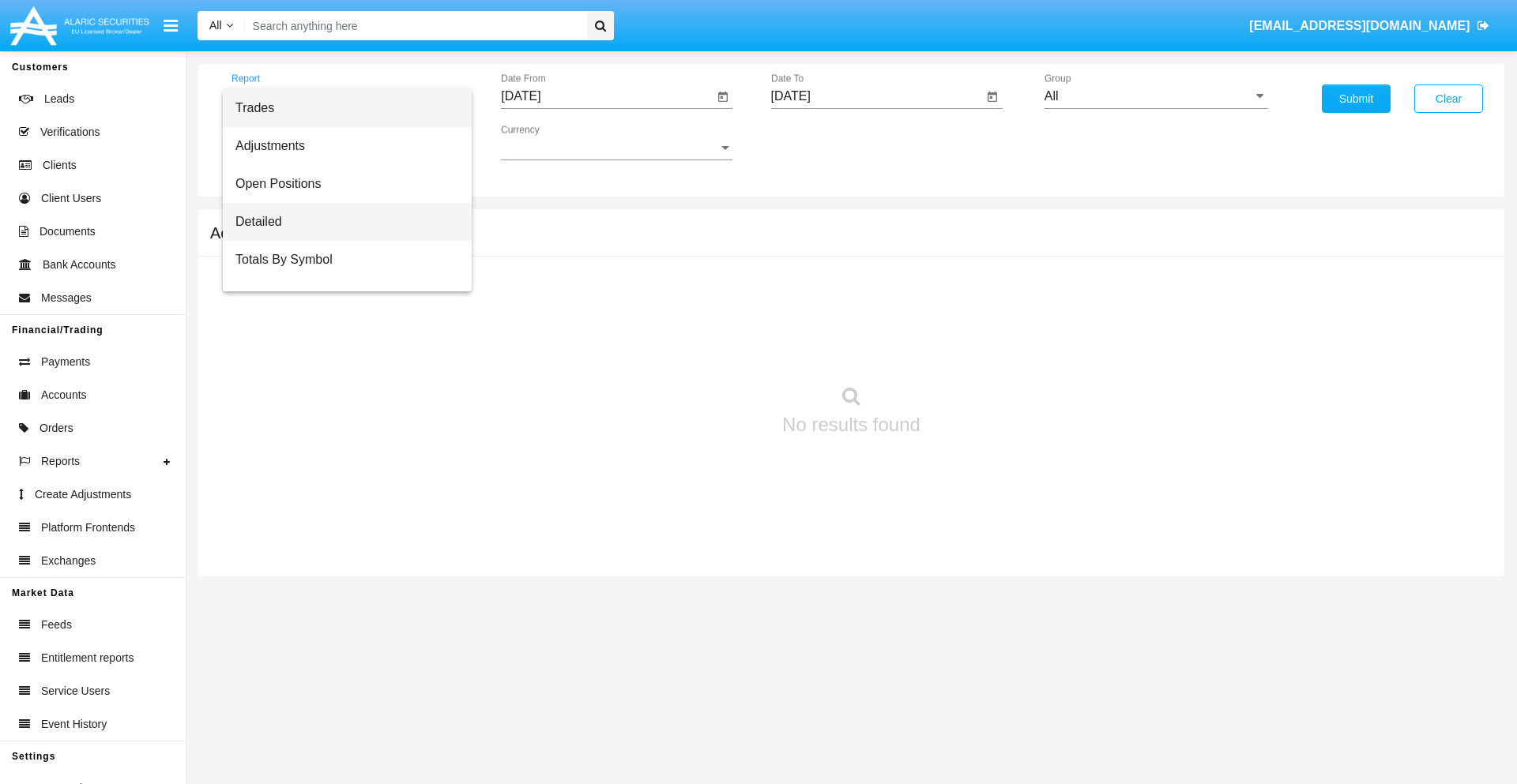
click at [340, 222] on span "Detailed" at bounding box center [347, 222] width 223 height 38
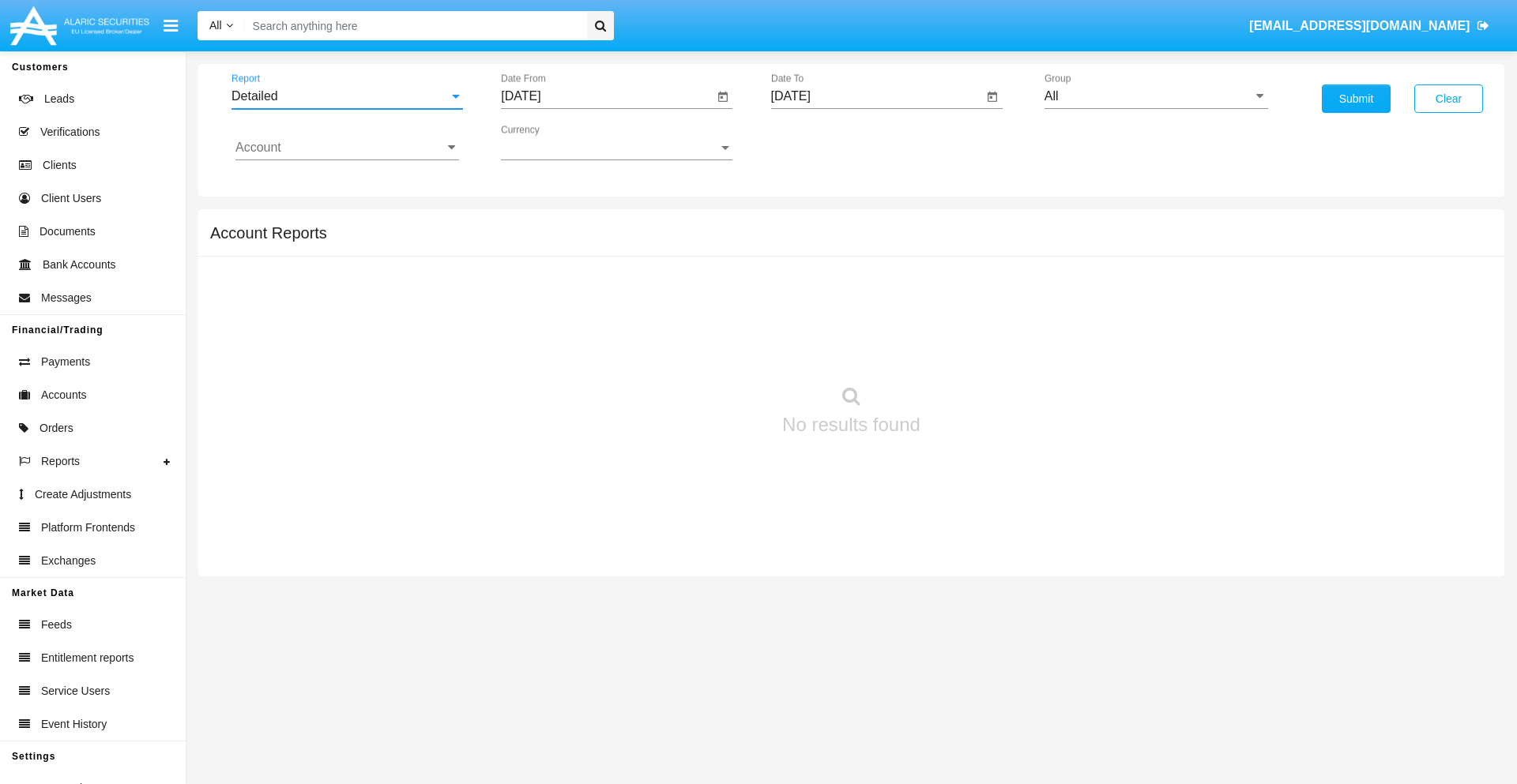
click at [607, 96] on input "[DATE]" at bounding box center [607, 96] width 213 height 14
click at [553, 142] on span "[DATE]" at bounding box center [538, 143] width 35 height 13
click at [704, 349] on div "2025" at bounding box center [705, 349] width 50 height 29
click at [704, 254] on div "AUG" at bounding box center [705, 254] width 50 height 29
click at [590, 241] on div "5" at bounding box center [589, 242] width 29 height 29
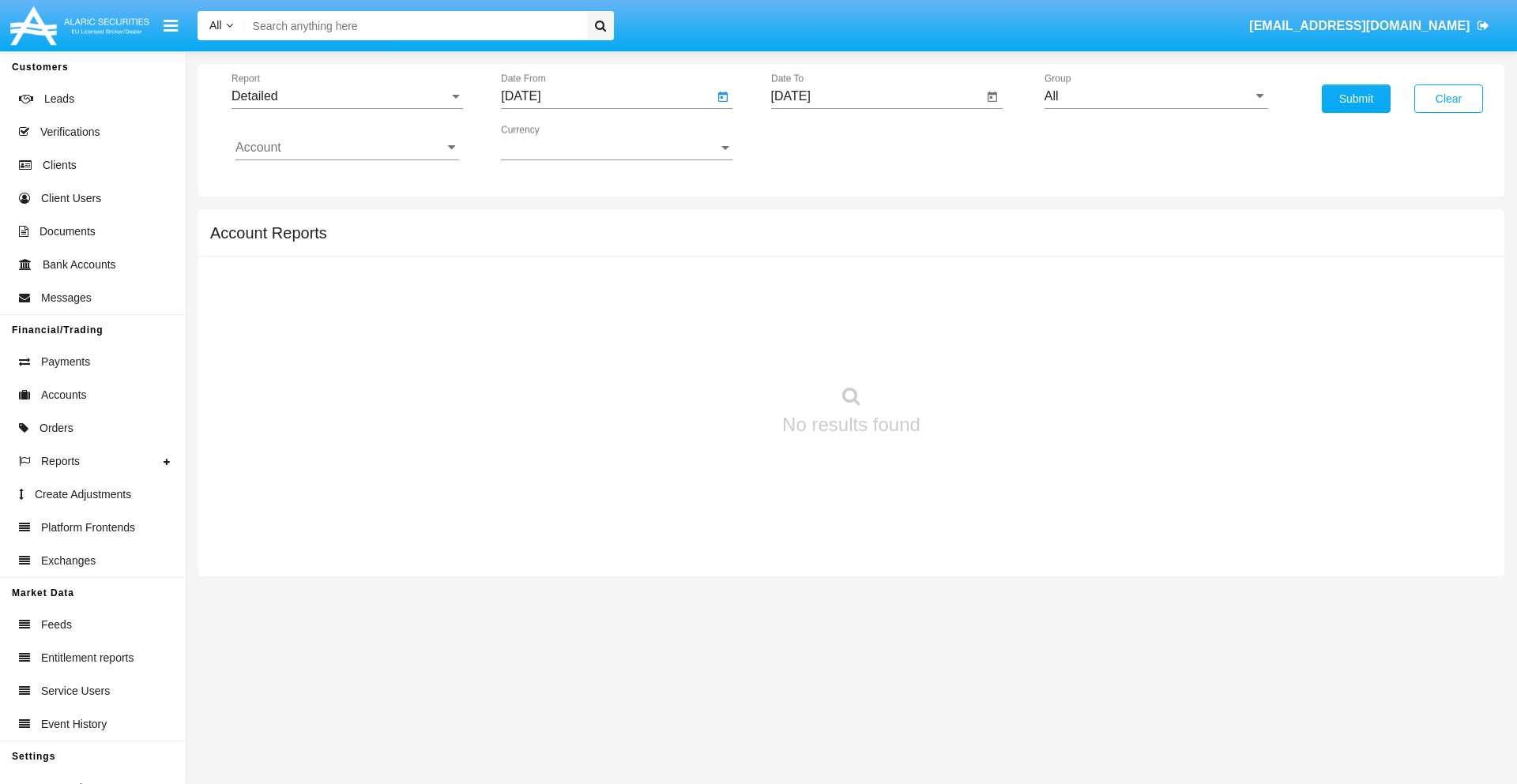
type input "[DATE]"
click at [876, 96] on input "[DATE]" at bounding box center [877, 96] width 213 height 14
click at [822, 142] on span "[DATE]" at bounding box center [809, 143] width 35 height 13
click at [974, 349] on div "2025" at bounding box center [974, 349] width 50 height 29
click at [974, 254] on div "AUG" at bounding box center [974, 254] width 50 height 29
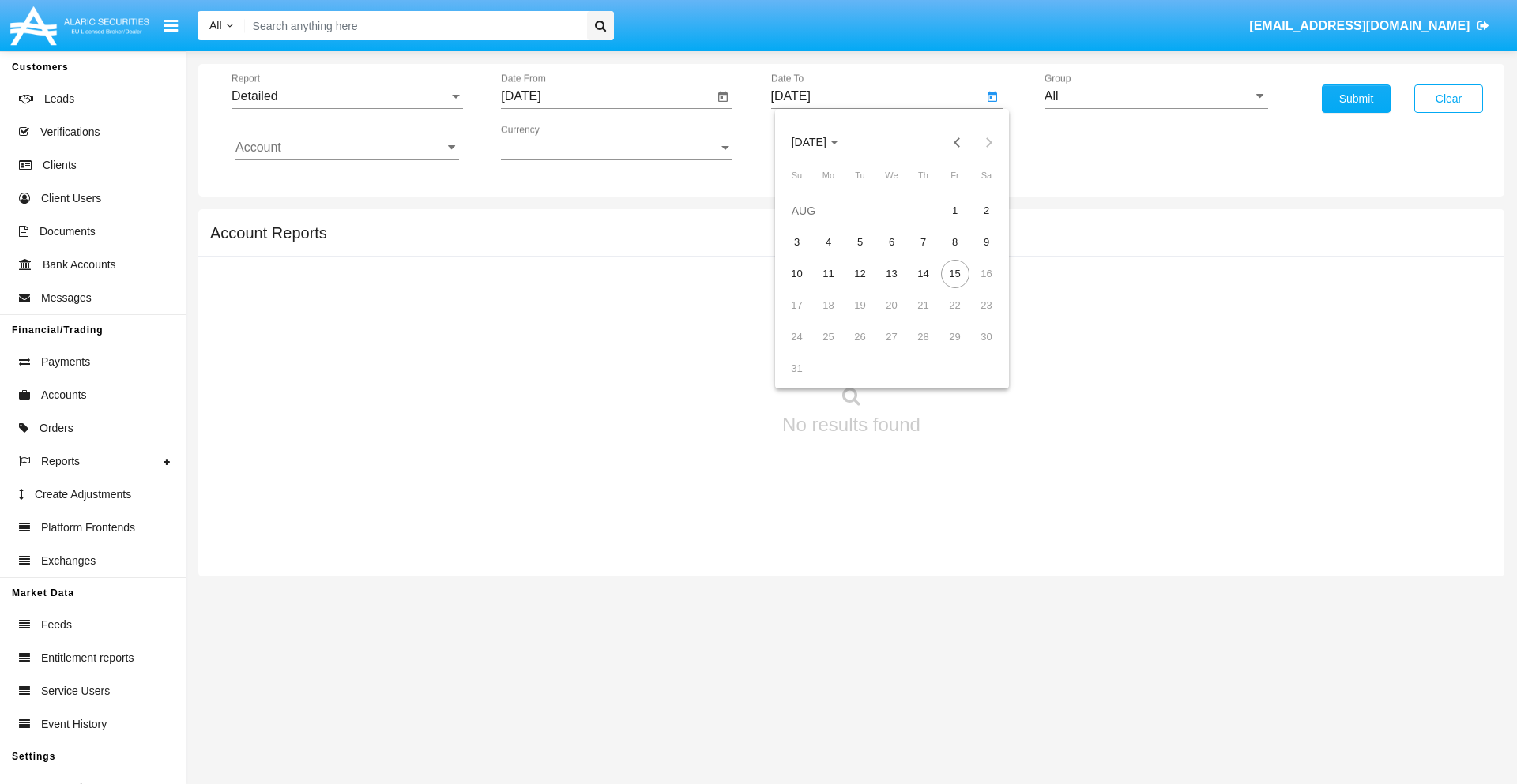
click at [955, 273] on div "15" at bounding box center [955, 273] width 29 height 29
type input "[DATE]"
click at [1155, 96] on input "All" at bounding box center [1156, 96] width 223 height 14
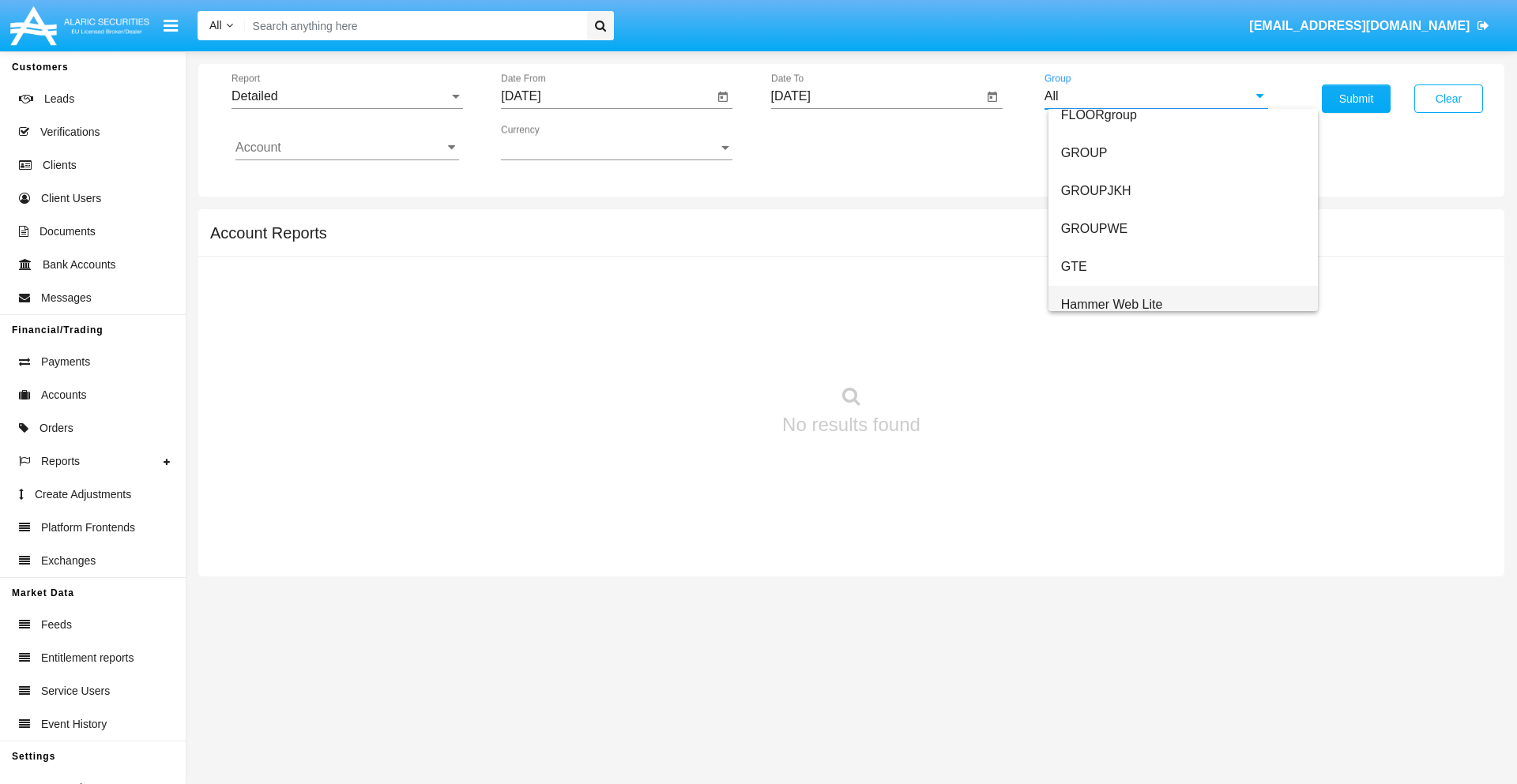
click at [1111, 304] on span "Hammer Web Lite" at bounding box center [1112, 305] width 102 height 14
type input "Hammer Web Lite"
click at [347, 148] on input "Account" at bounding box center [347, 147] width 223 height 14
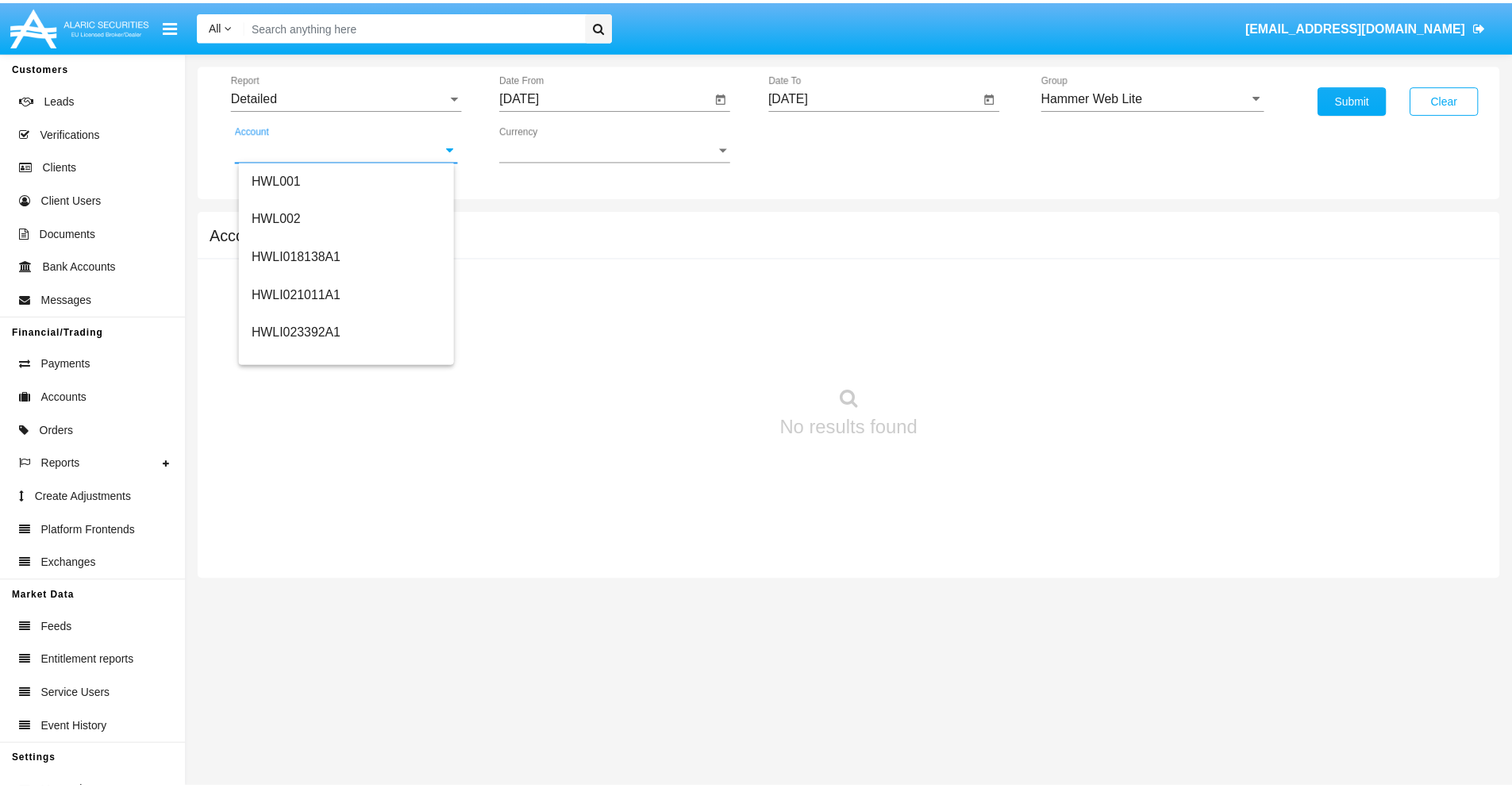
scroll to position [241, 0]
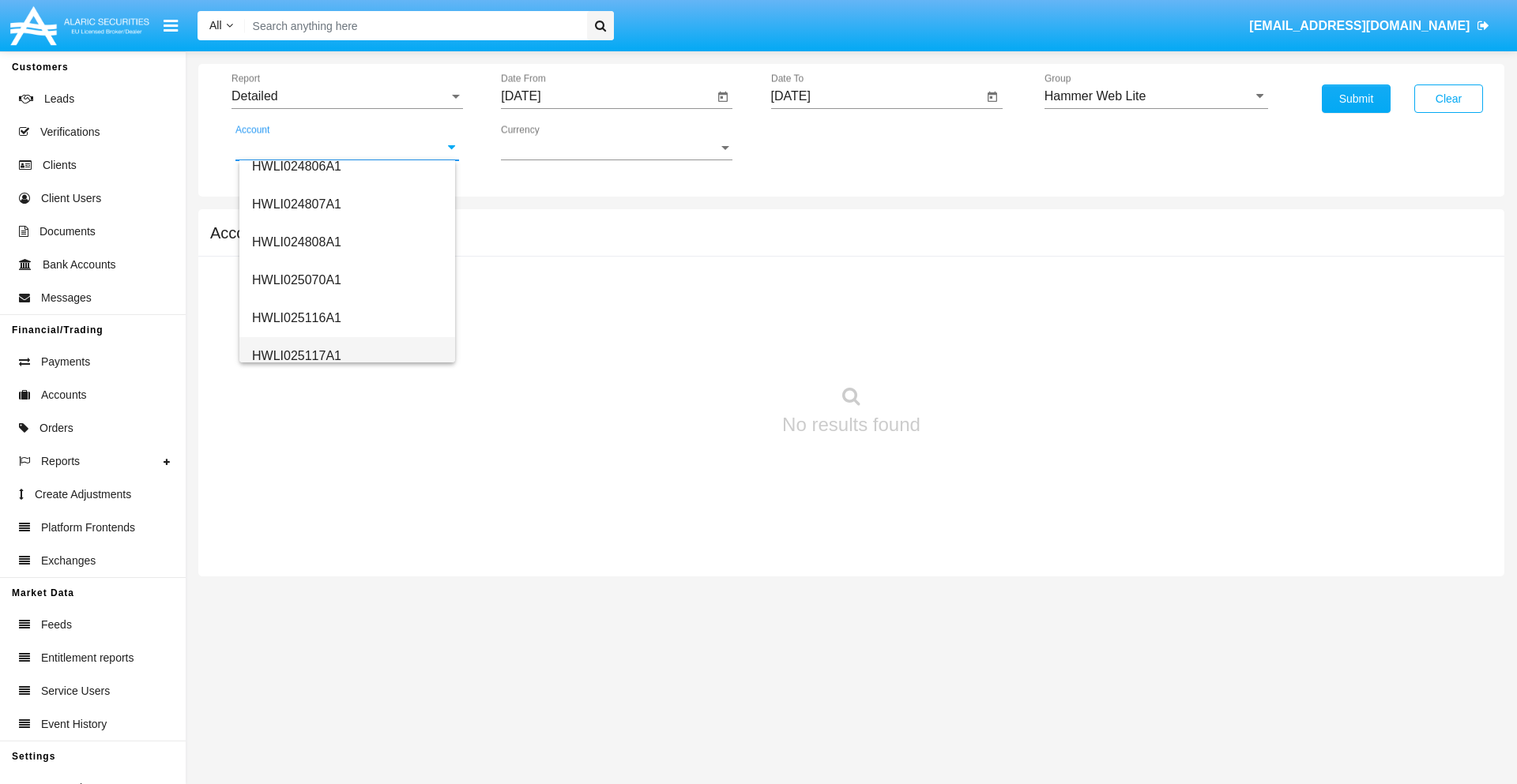
click at [295, 356] on span "HWLI025117A1" at bounding box center [296, 356] width 89 height 14
type input "HWLI025117A1"
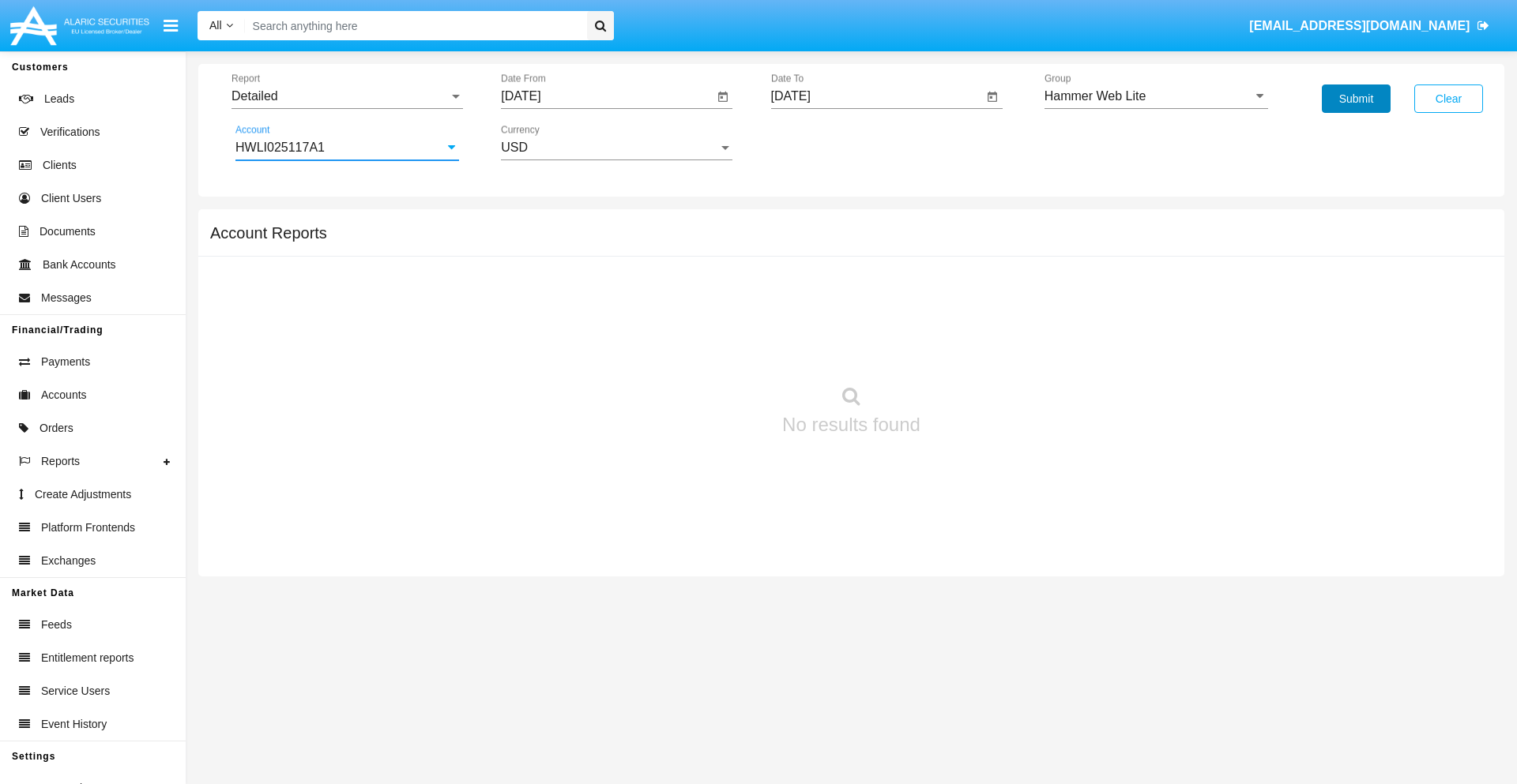
click at [1355, 99] on button "Submit" at bounding box center [1355, 99] width 68 height 29
click at [347, 96] on span "Report" at bounding box center [339, 96] width 217 height 14
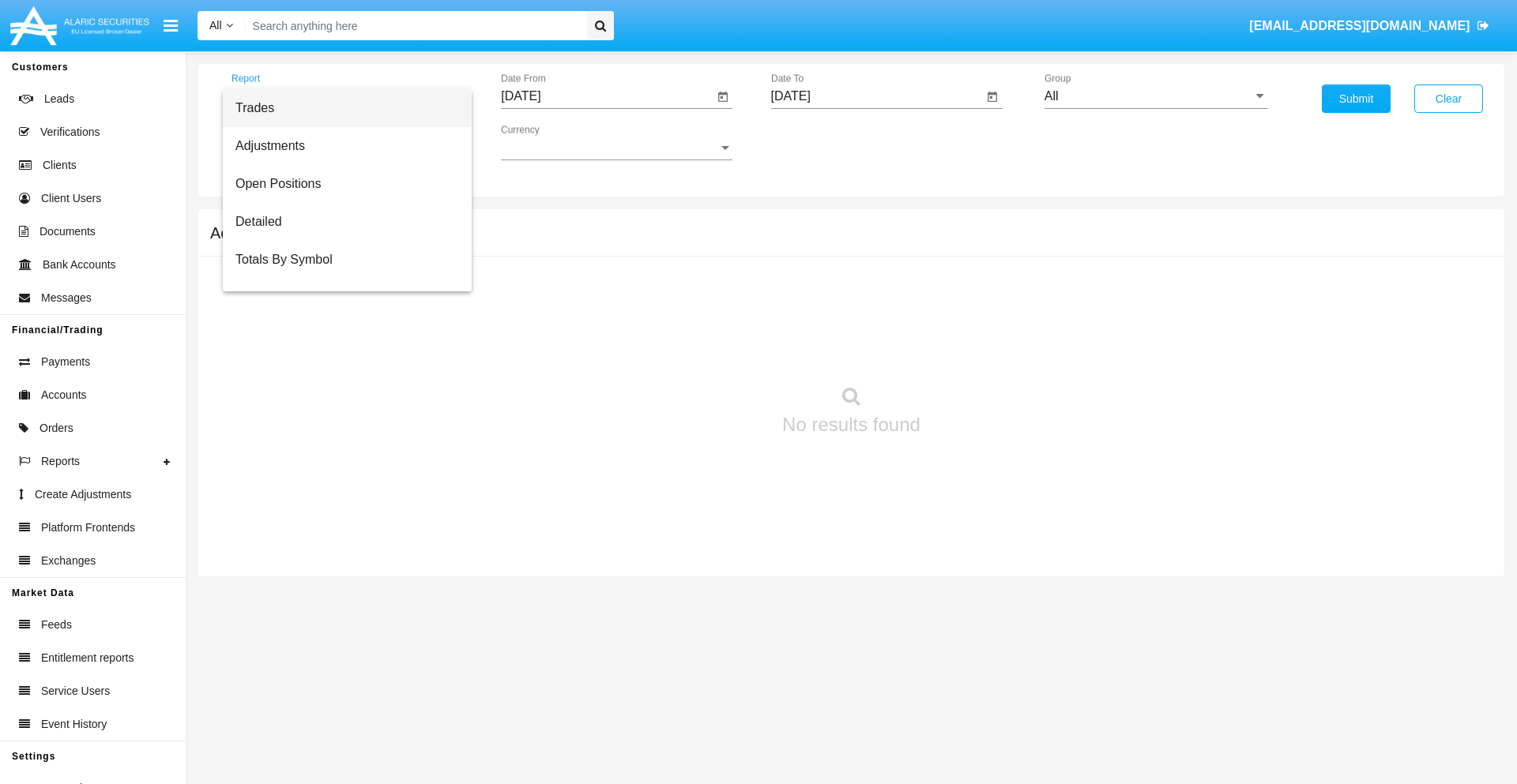
scroll to position [101, 0]
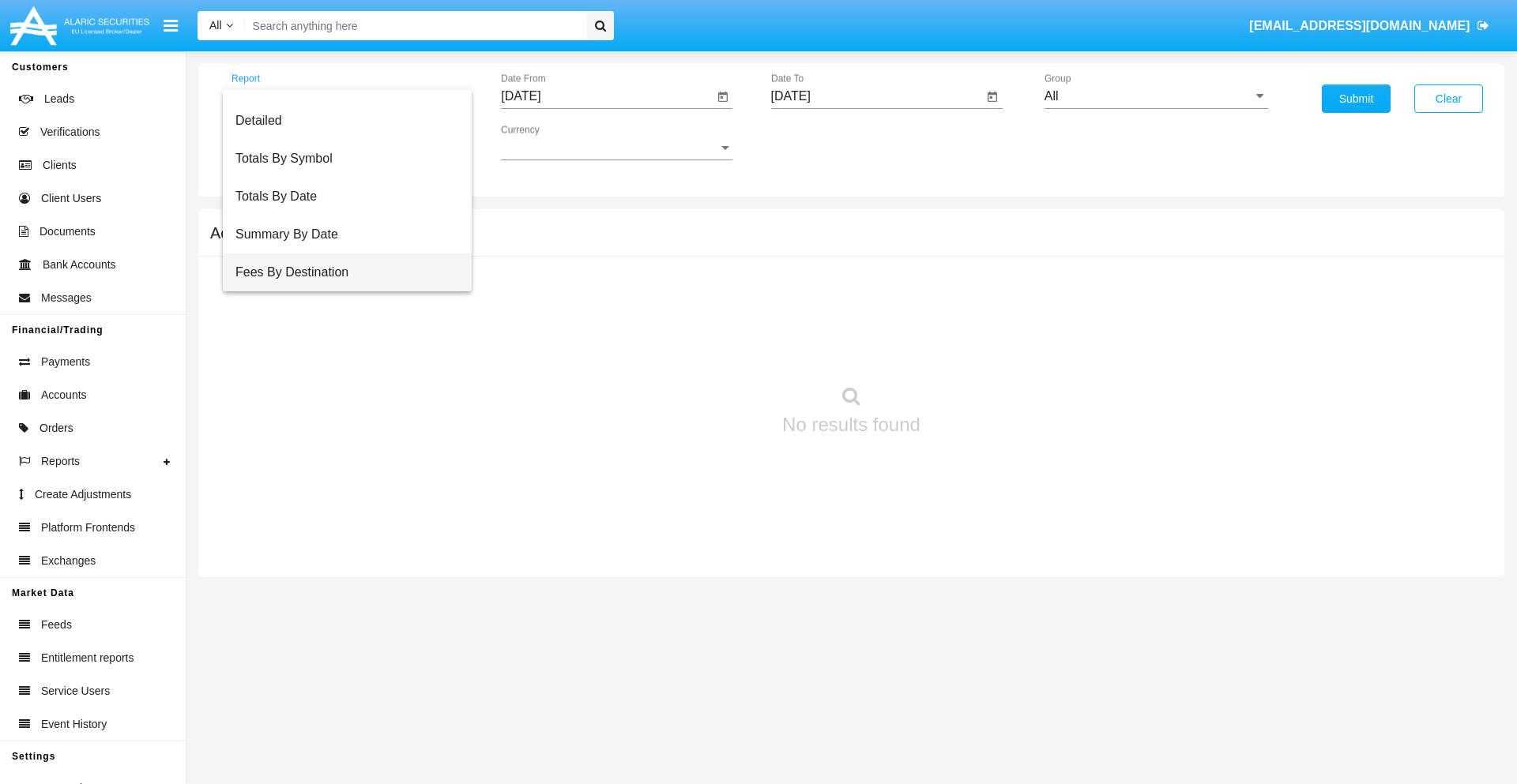
click at [340, 273] on span "Fees By Destination" at bounding box center [347, 273] width 223 height 38
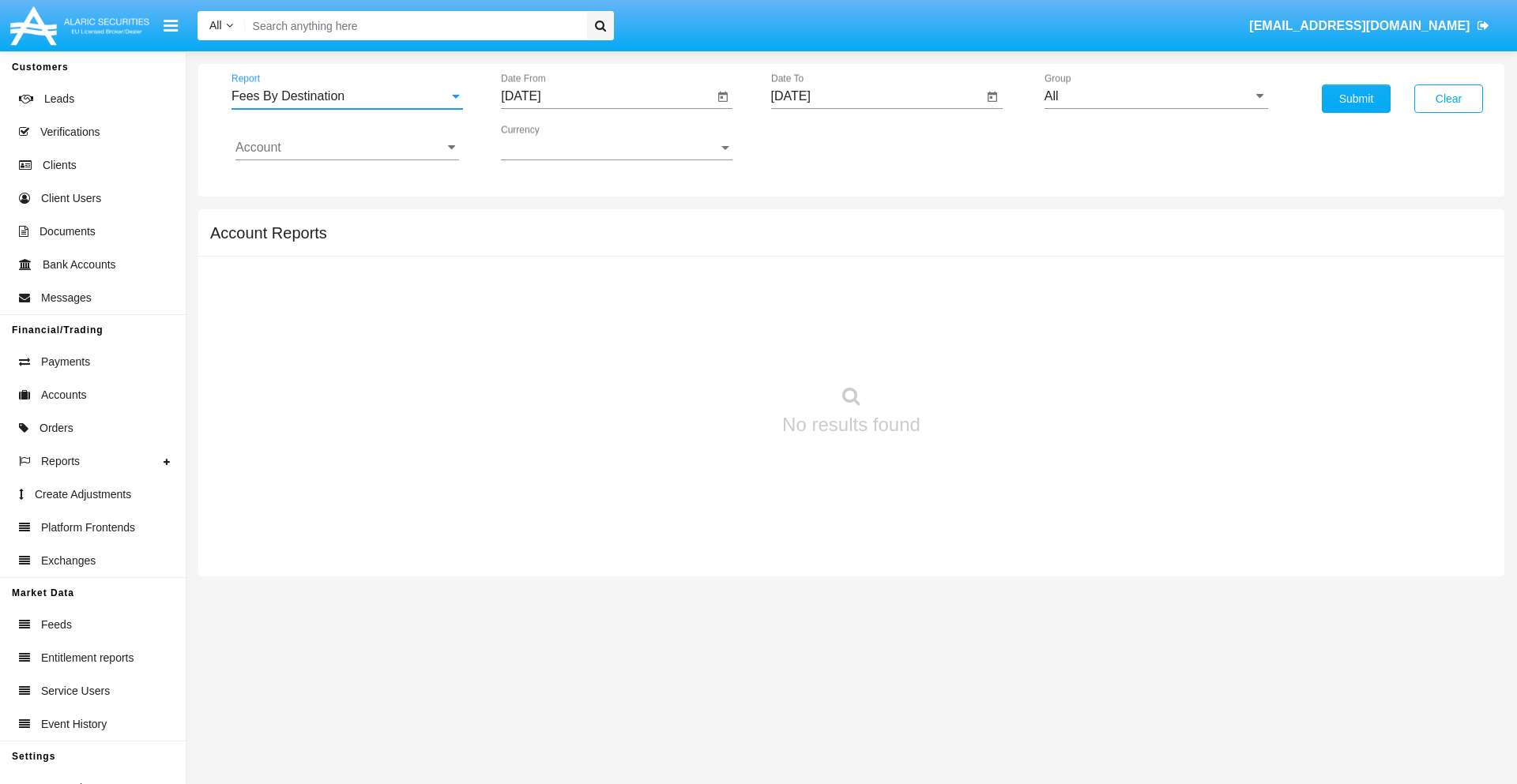
click at [607, 96] on input "[DATE]" at bounding box center [607, 96] width 213 height 14
click at [553, 142] on span "[DATE]" at bounding box center [538, 143] width 35 height 13
click at [704, 349] on div "2025" at bounding box center [705, 349] width 50 height 29
click at [539, 254] on div "MAY" at bounding box center [539, 254] width 50 height 29
click at [653, 273] on div "15" at bounding box center [652, 273] width 29 height 29
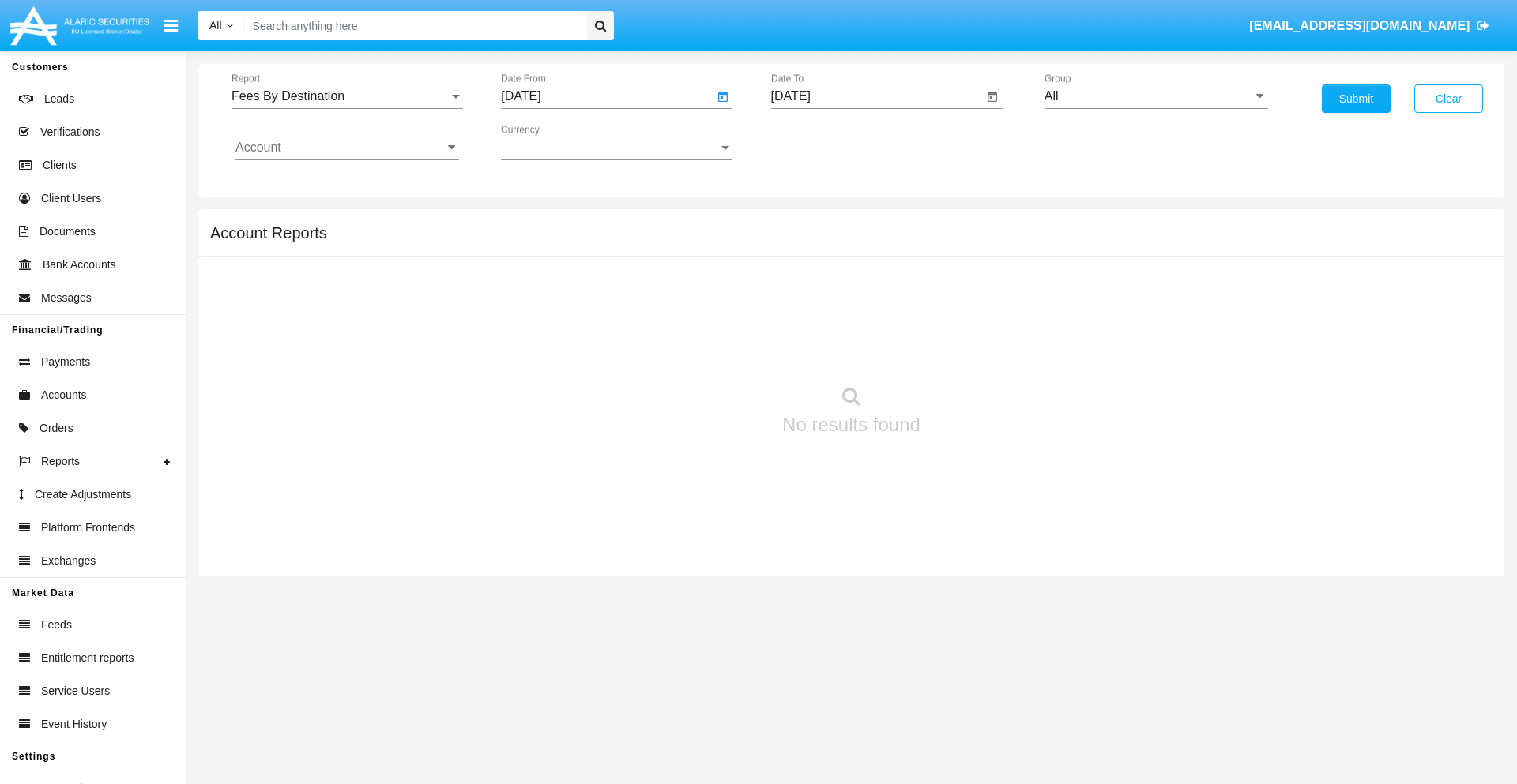
type input "05/15/25"
click at [876, 96] on input "[DATE]" at bounding box center [877, 96] width 213 height 14
click at [822, 142] on span "[DATE]" at bounding box center [809, 143] width 35 height 13
click at [974, 349] on div "2025" at bounding box center [974, 349] width 50 height 29
click at [974, 254] on div "AUG" at bounding box center [974, 254] width 50 height 29
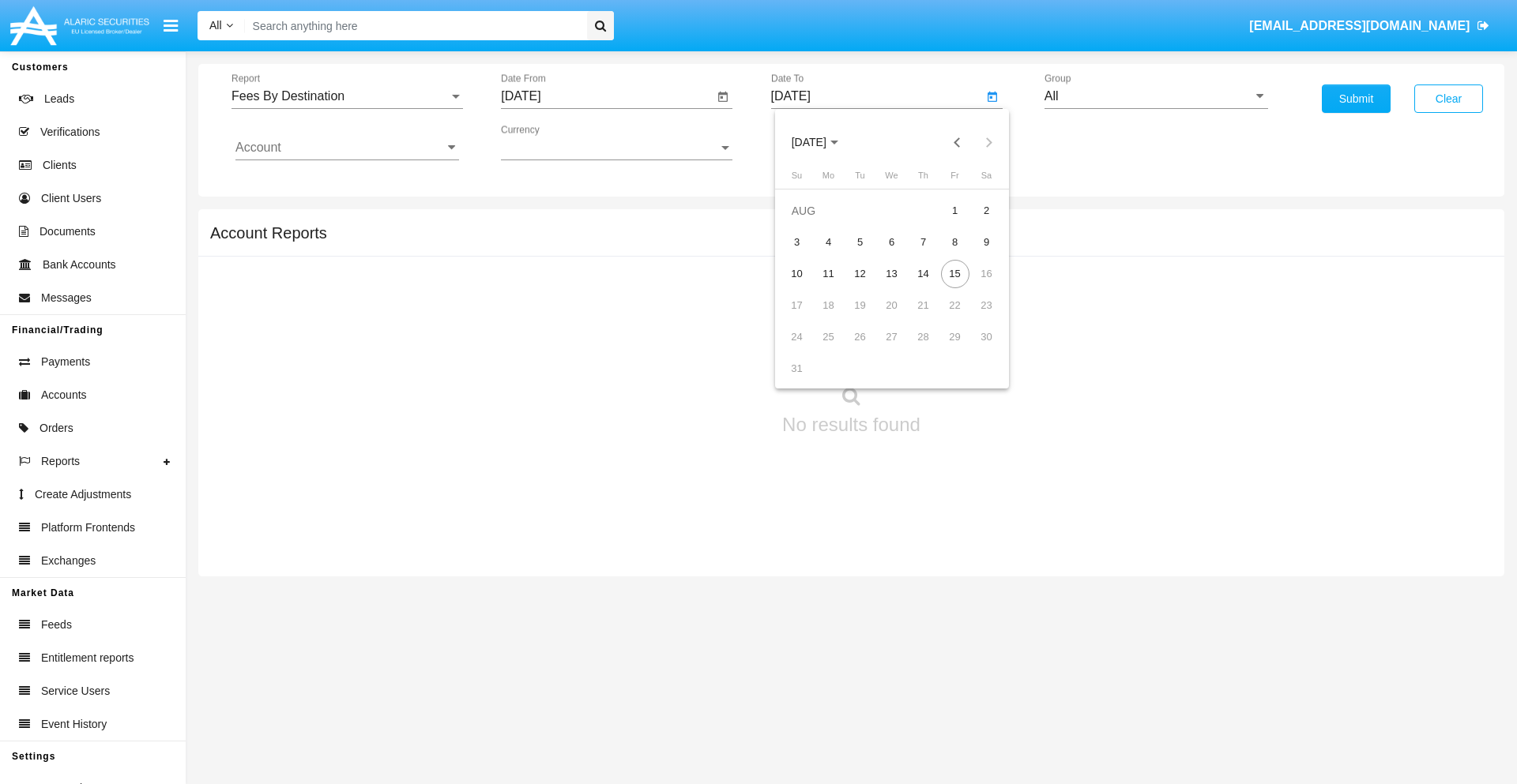
click at [955, 273] on div "15" at bounding box center [955, 273] width 29 height 29
type input "[DATE]"
click at [1155, 96] on input "All" at bounding box center [1156, 96] width 223 height 14
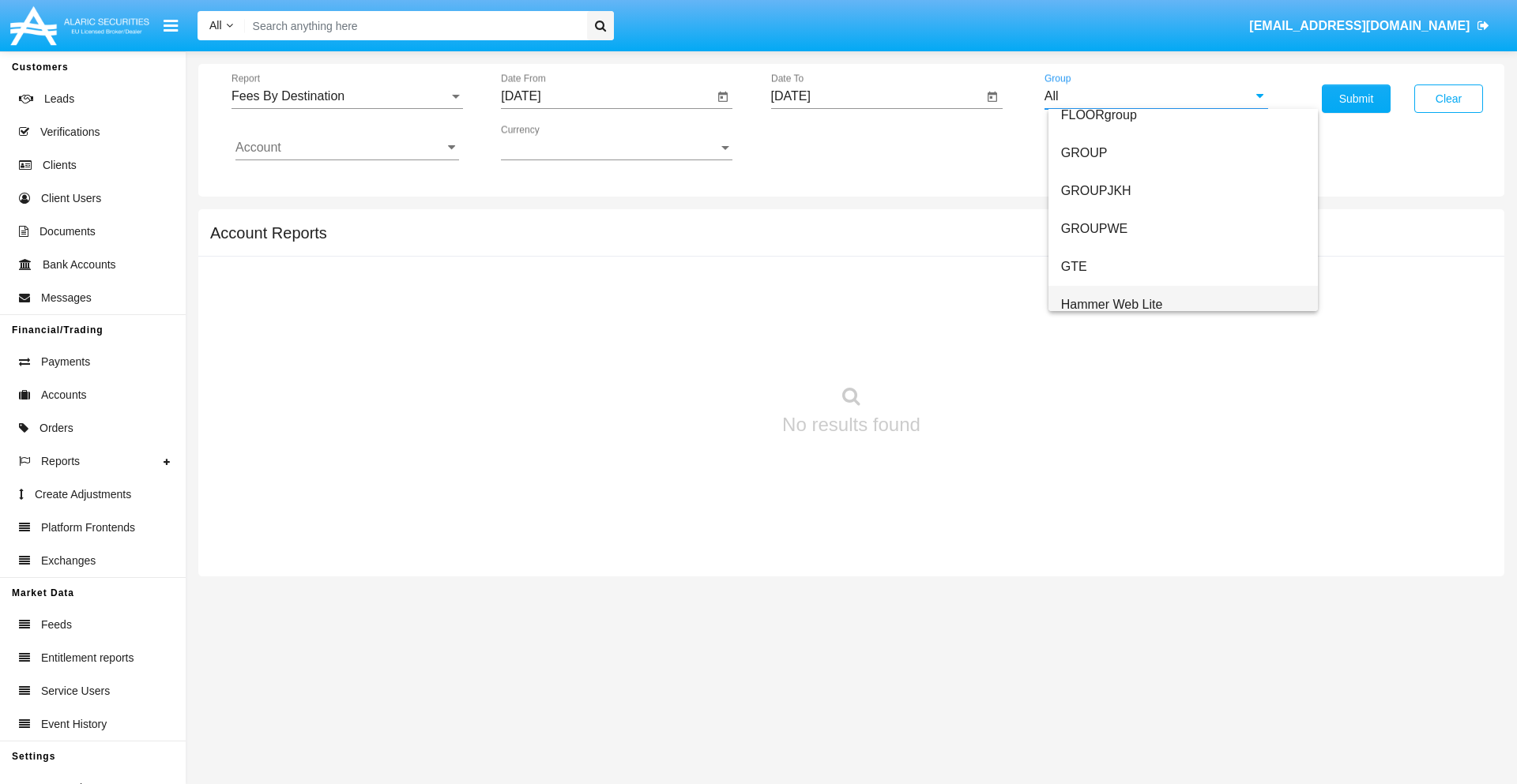
click at [1111, 304] on span "Hammer Web Lite" at bounding box center [1112, 305] width 102 height 14
type input "Hammer Web Lite"
click at [347, 148] on input "Account" at bounding box center [347, 147] width 223 height 14
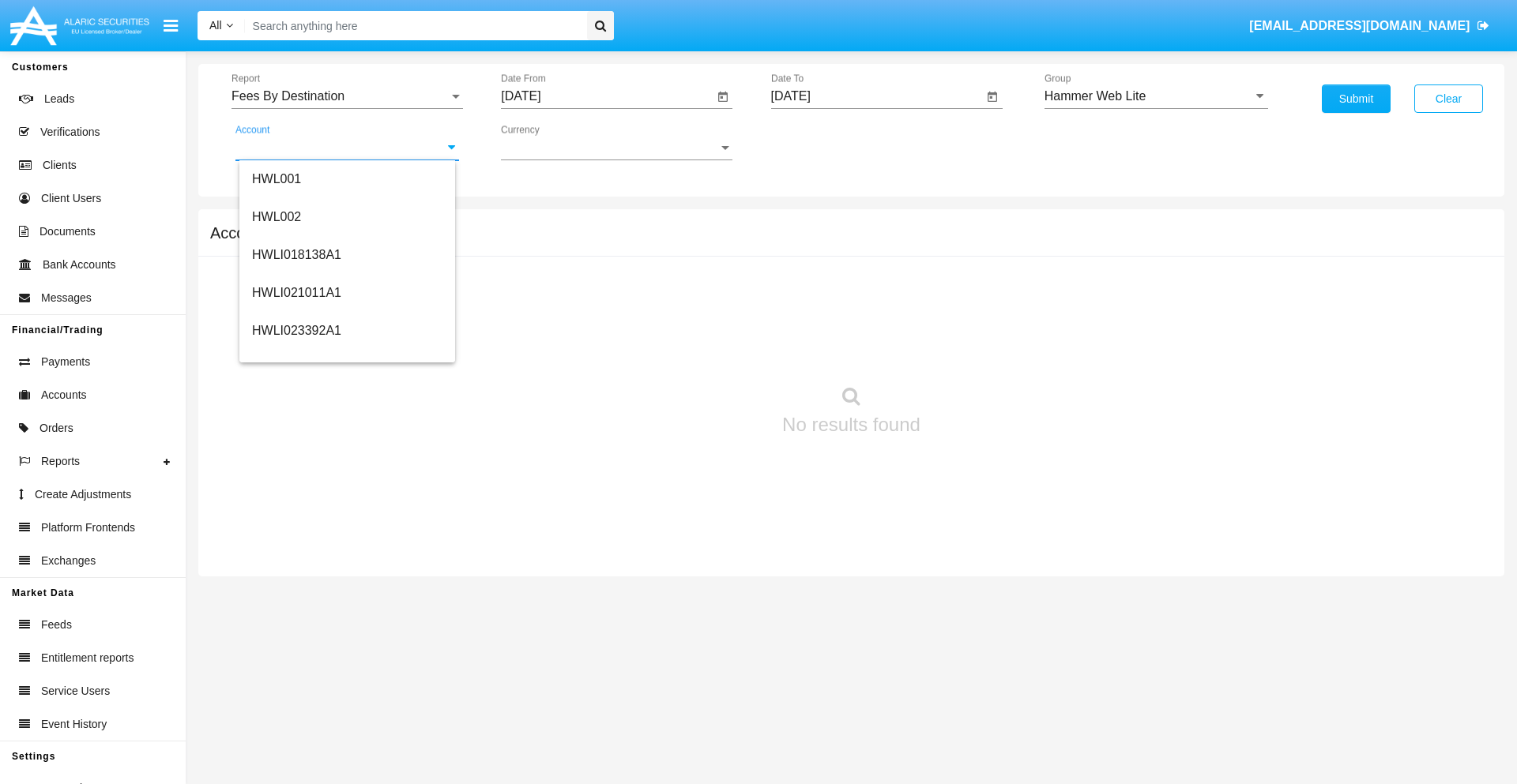
scroll to position [240, 0]
click at [295, 356] on span "HWLI025117A1" at bounding box center [296, 356] width 89 height 14
type input "HWLI025117A1"
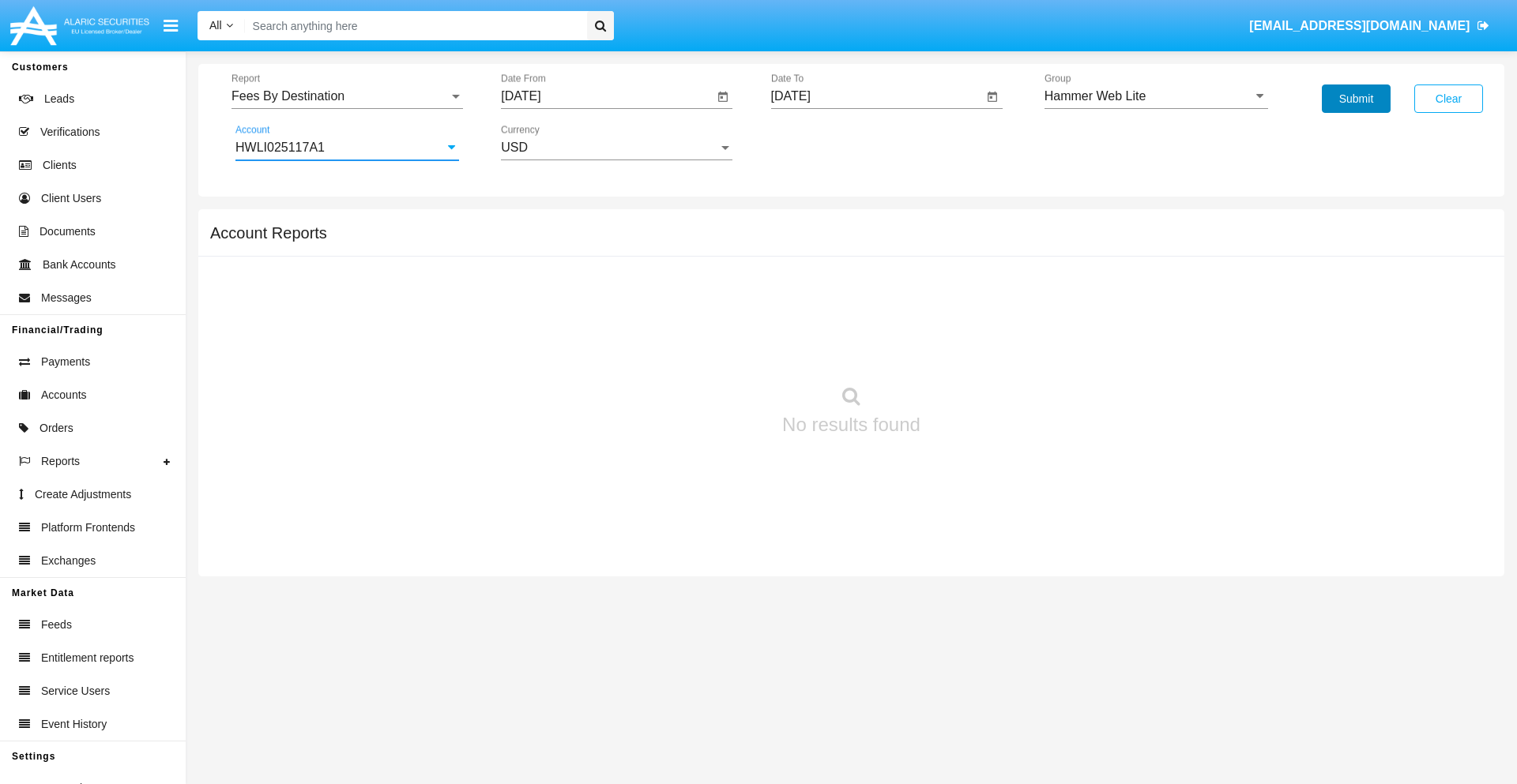
click at [1355, 99] on button "Submit" at bounding box center [1355, 99] width 68 height 29
click at [347, 96] on span "Report" at bounding box center [339, 96] width 217 height 14
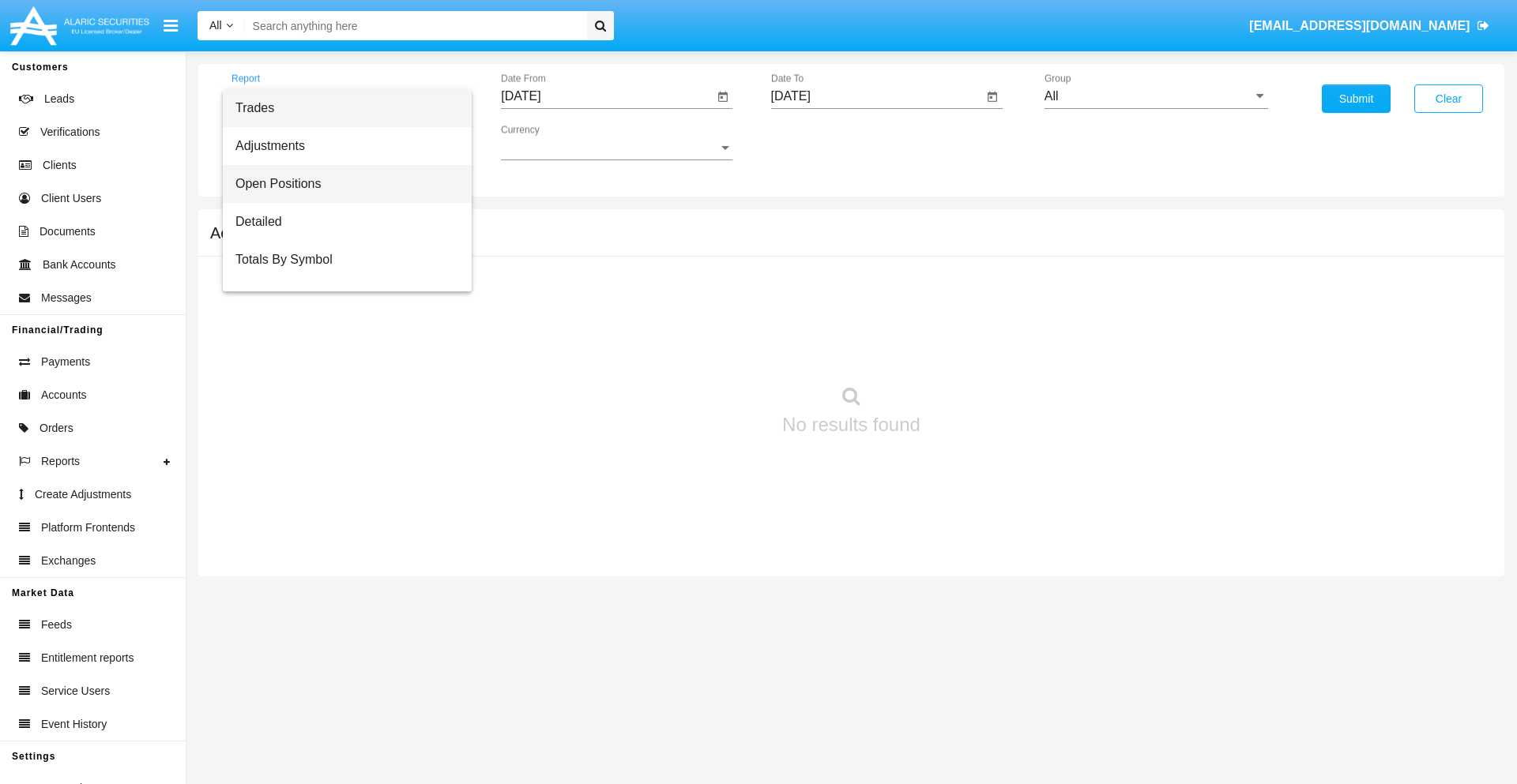
click at [340, 184] on span "Open Positions" at bounding box center [347, 184] width 223 height 38
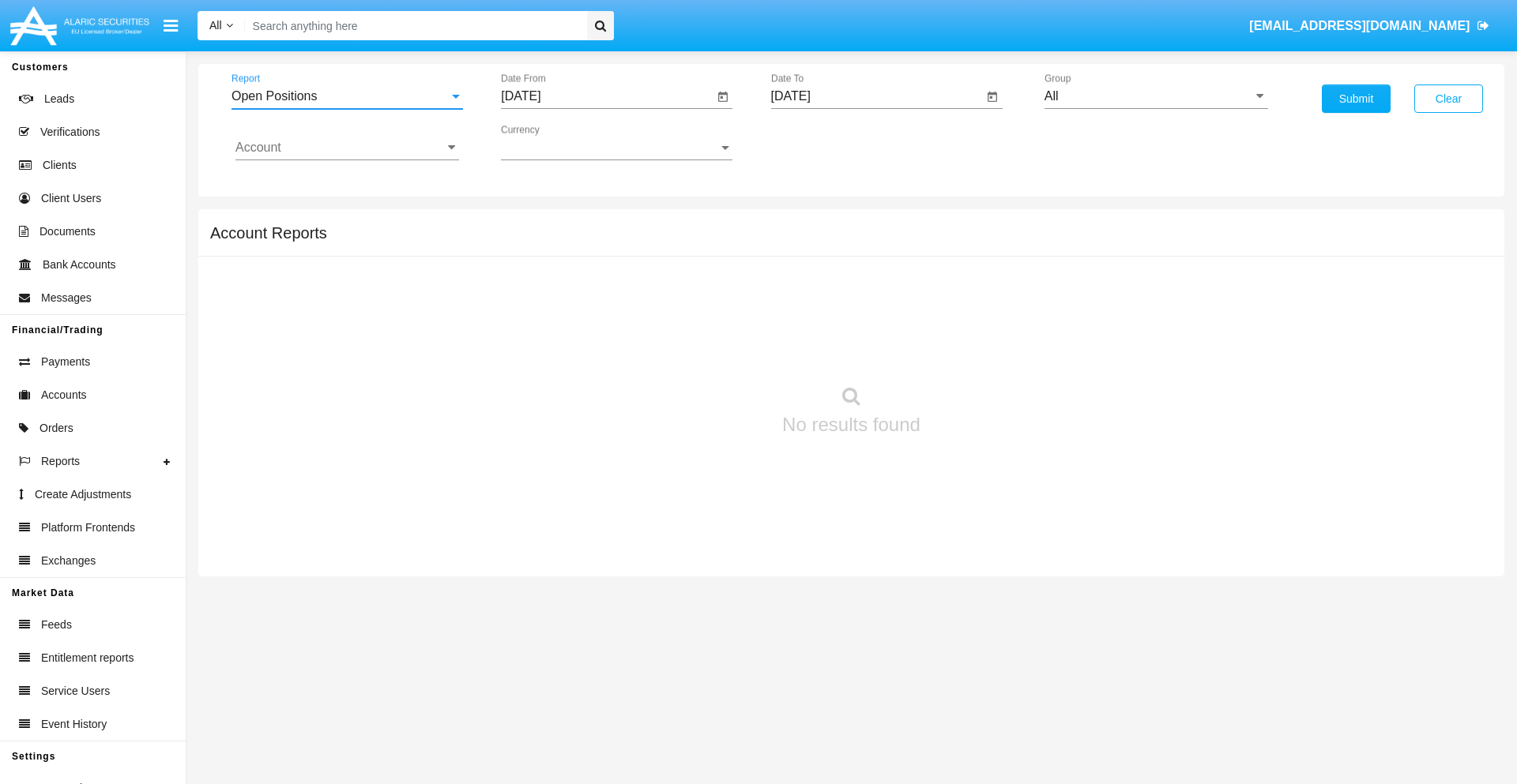
click at [607, 96] on input "[DATE]" at bounding box center [607, 96] width 213 height 14
click at [553, 142] on span "[DATE]" at bounding box center [538, 143] width 35 height 13
click at [704, 349] on div "2025" at bounding box center [705, 349] width 50 height 29
click at [649, 254] on div "[DATE]" at bounding box center [650, 254] width 50 height 29
click at [590, 305] on div "15" at bounding box center [589, 305] width 29 height 29
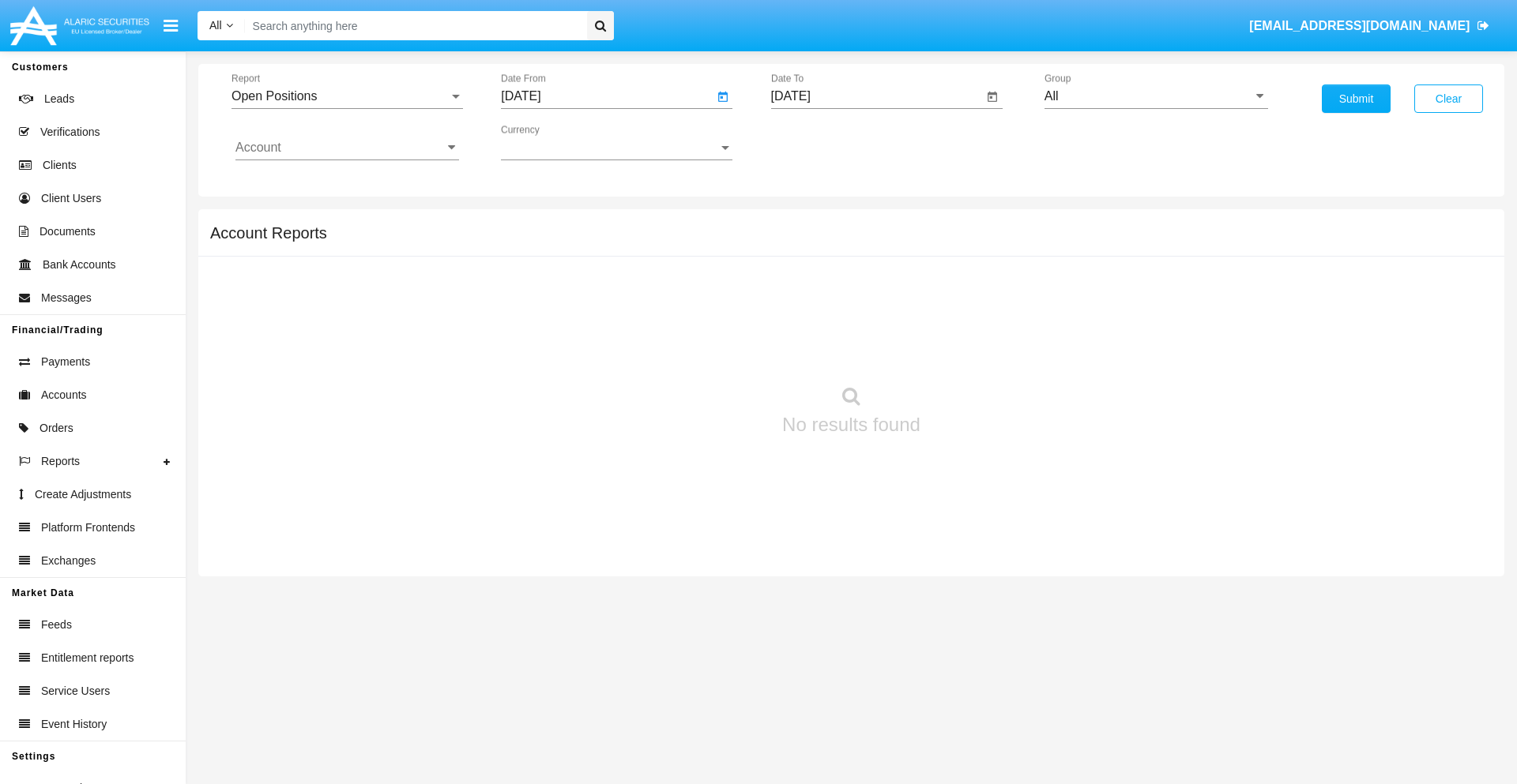
type input "[DATE]"
click at [876, 96] on input "[DATE]" at bounding box center [877, 96] width 213 height 14
click at [822, 142] on span "[DATE]" at bounding box center [809, 143] width 35 height 13
click at [974, 349] on div "2025" at bounding box center [974, 349] width 50 height 29
click at [974, 254] on div "AUG" at bounding box center [974, 254] width 50 height 29
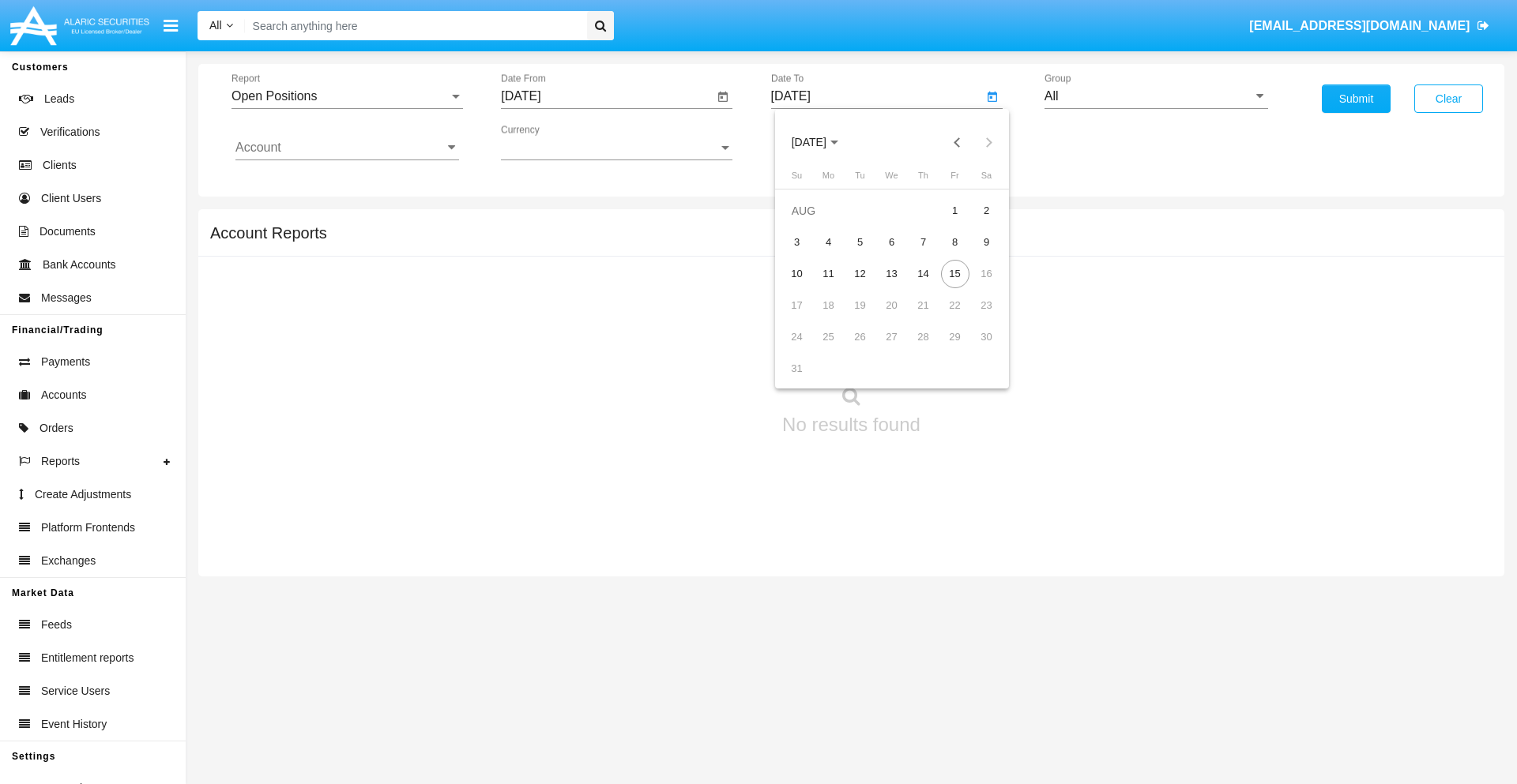
click at [955, 273] on div "15" at bounding box center [955, 273] width 29 height 29
type input "[DATE]"
click at [1155, 96] on input "All" at bounding box center [1156, 96] width 223 height 14
type input "Hammer Web Lite"
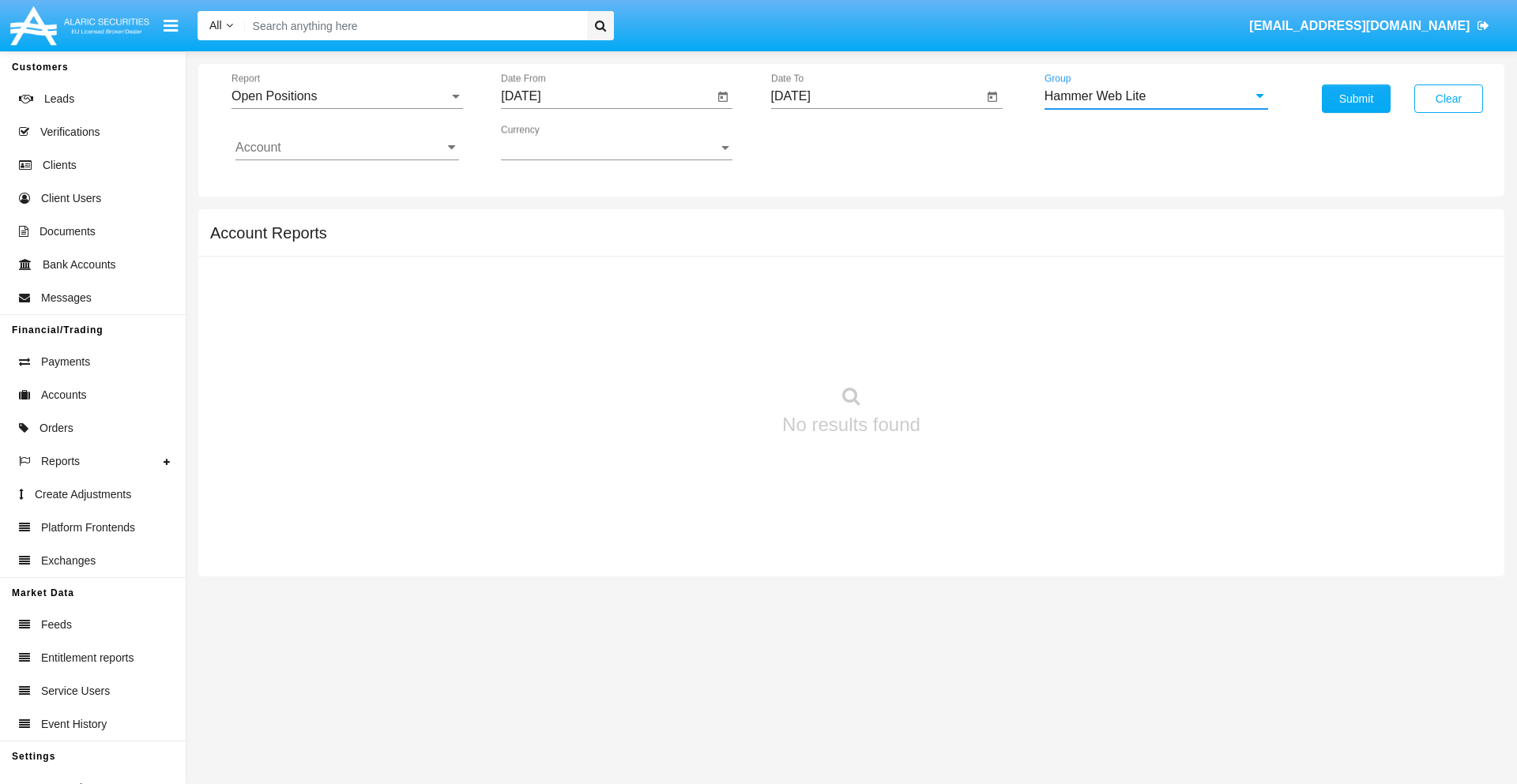
click at [347, 148] on input "Account" at bounding box center [347, 147] width 223 height 14
click at [295, 589] on span "HWLI025117A1" at bounding box center [296, 596] width 89 height 14
type input "HWLI025117A1"
click at [1355, 99] on button "Submit" at bounding box center [1355, 99] width 68 height 29
click at [347, 96] on span "Report" at bounding box center [339, 96] width 217 height 14
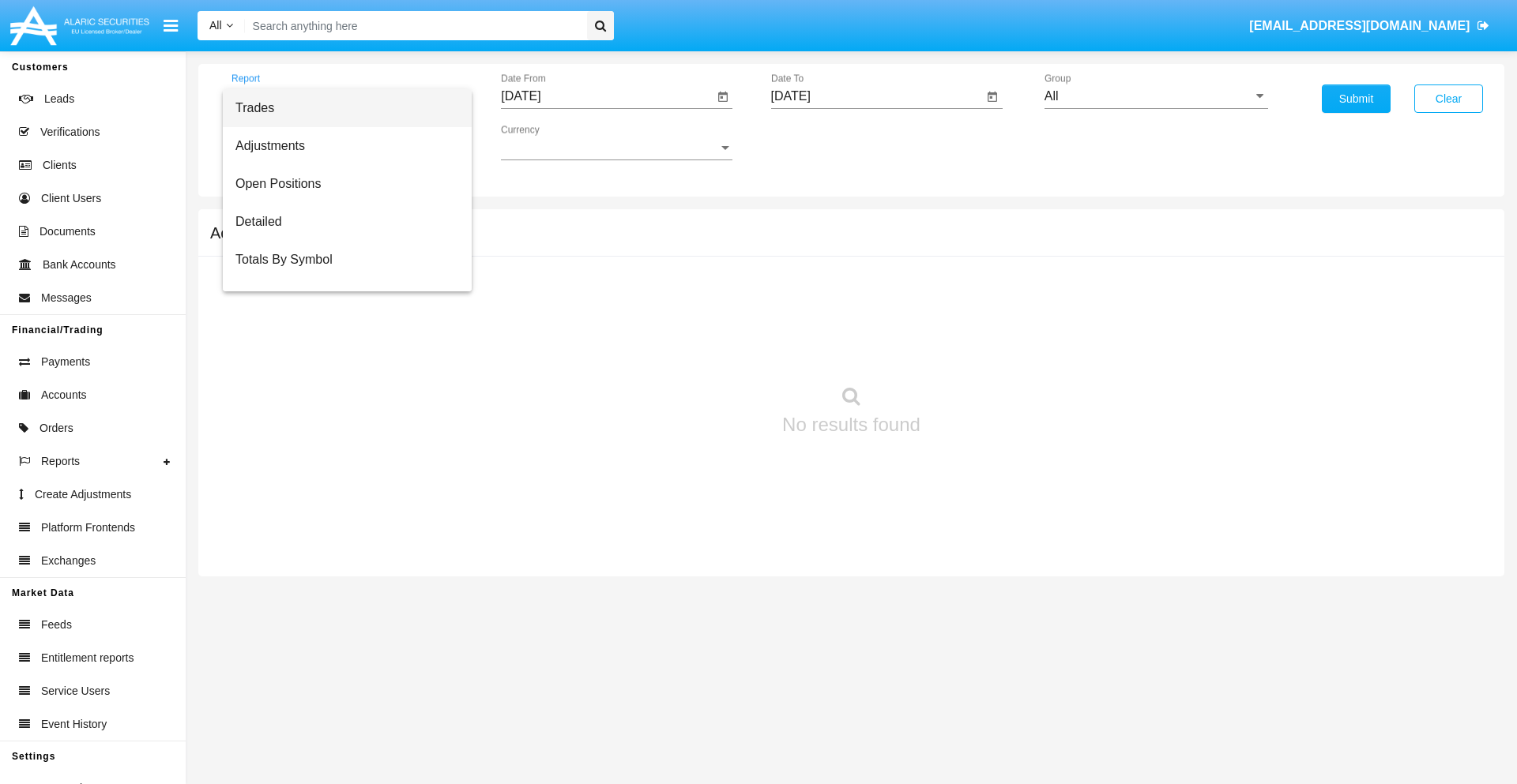
click at [340, 317] on span "Summary By Date" at bounding box center [347, 336] width 223 height 38
click at [607, 96] on input "[DATE]" at bounding box center [607, 96] width 213 height 14
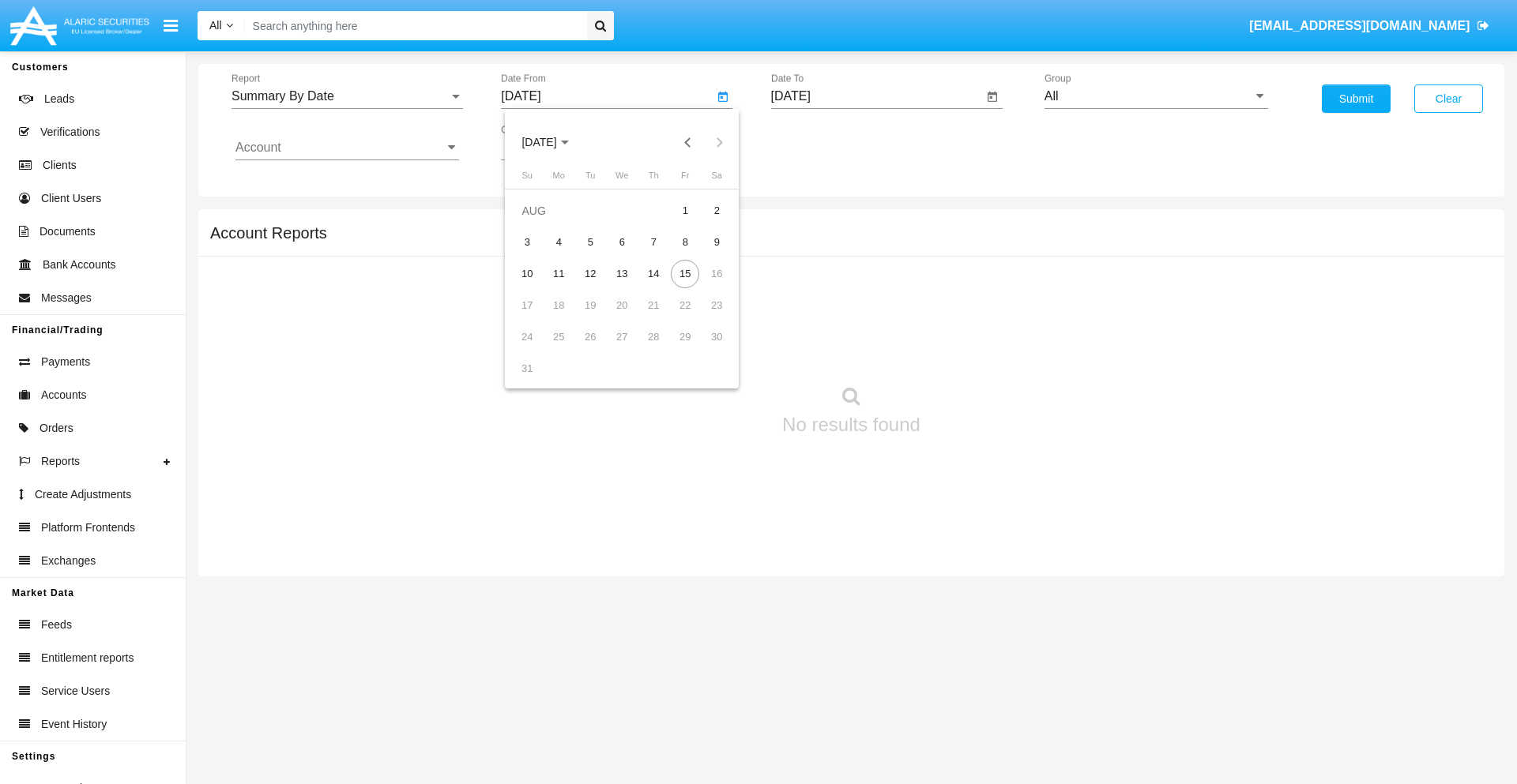
click at [553, 142] on span "[DATE]" at bounding box center [538, 143] width 35 height 13
click at [704, 349] on div "2025" at bounding box center [705, 349] width 50 height 29
click at [649, 254] on div "[DATE]" at bounding box center [650, 254] width 50 height 29
click at [653, 368] on div "31" at bounding box center [652, 369] width 29 height 29
type input "[DATE]"
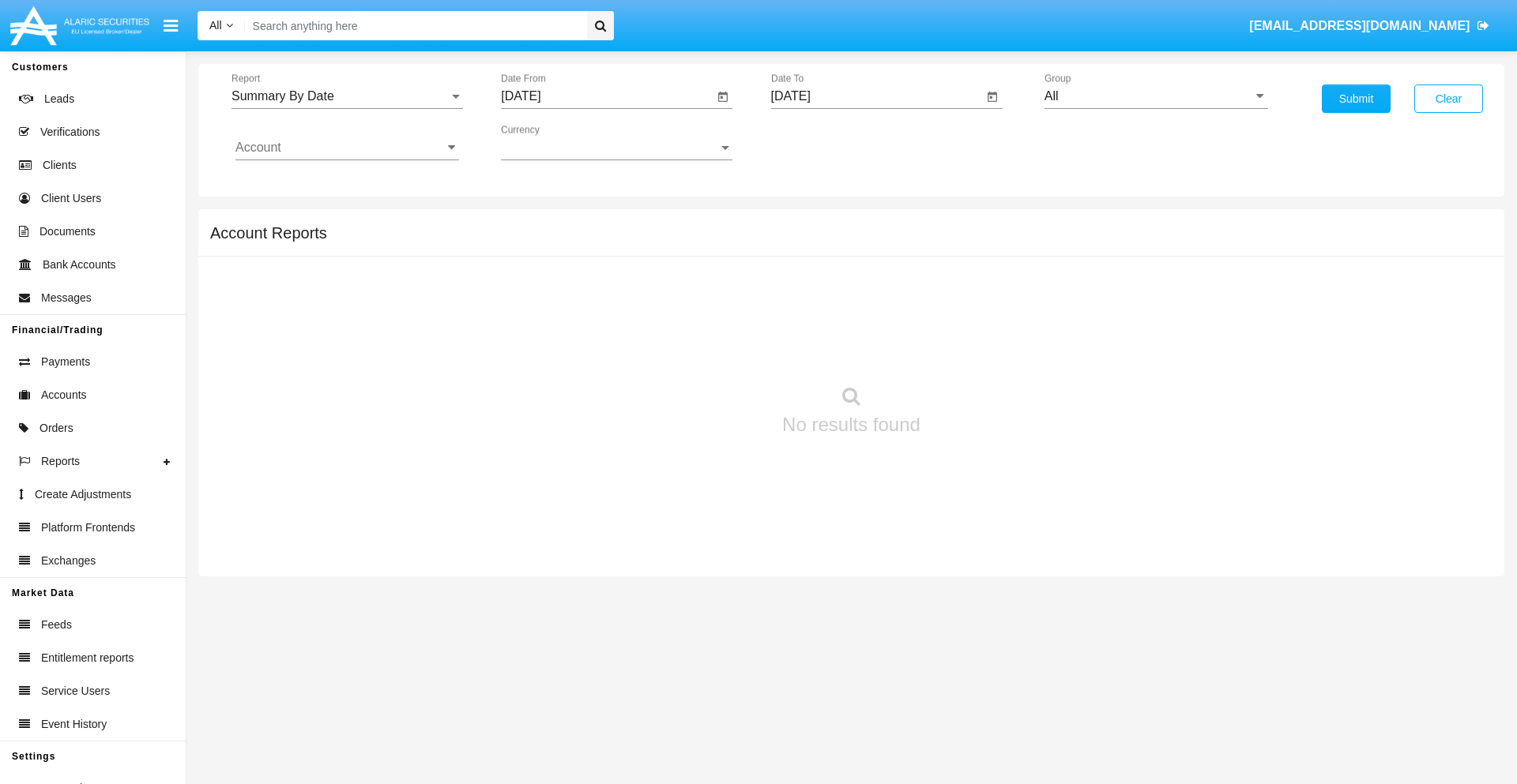
click at [876, 96] on input "[DATE]" at bounding box center [877, 96] width 213 height 14
click at [822, 142] on span "[DATE]" at bounding box center [809, 143] width 35 height 13
click at [974, 349] on div "2025" at bounding box center [974, 349] width 50 height 29
click at [974, 254] on div "AUG" at bounding box center [974, 254] width 50 height 29
click at [955, 273] on div "15" at bounding box center [955, 273] width 29 height 29
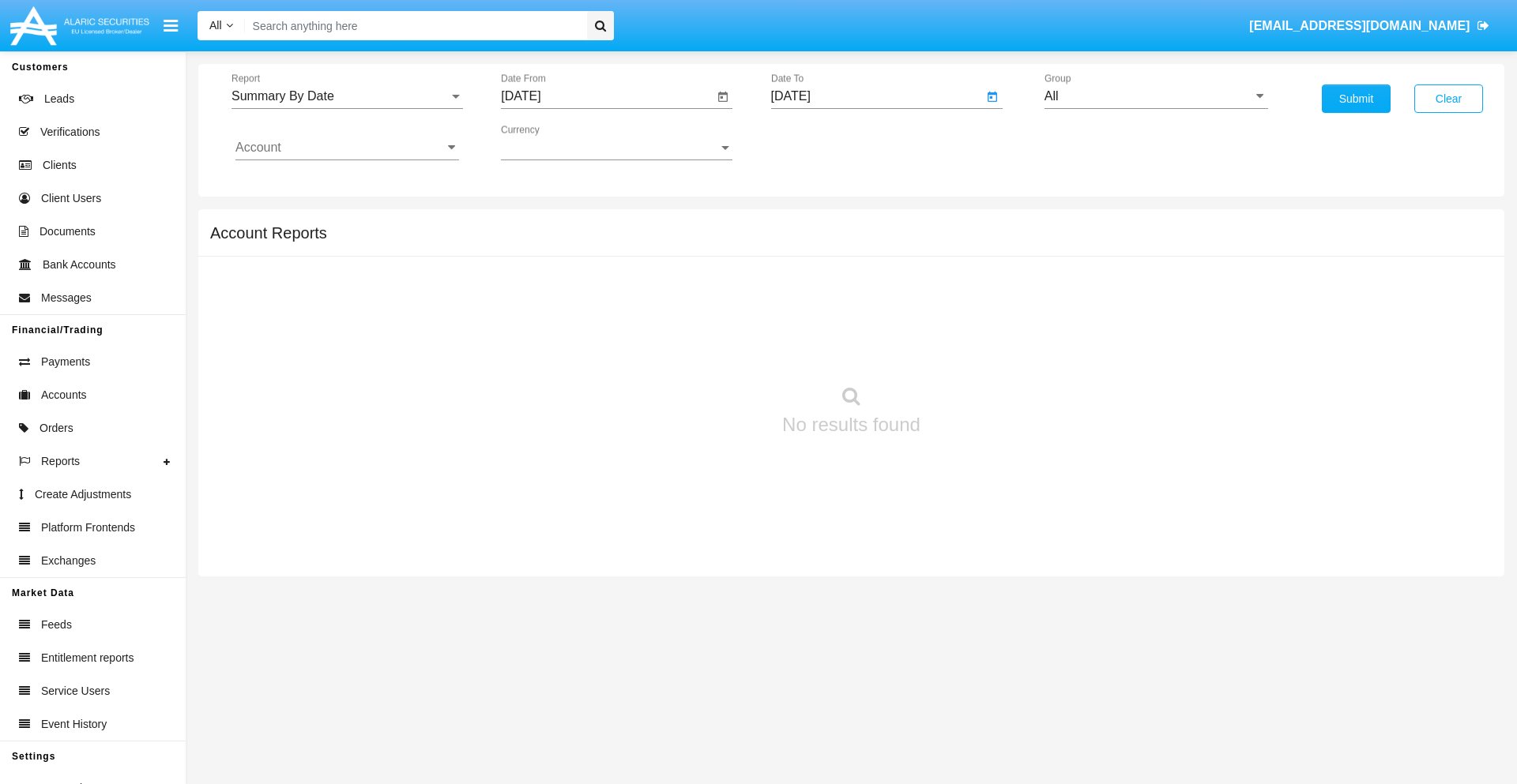
type input "[DATE]"
click at [1155, 96] on input "All" at bounding box center [1156, 96] width 223 height 14
click at [1111, 304] on span "Hammer Web Lite" at bounding box center [1112, 305] width 102 height 14
type input "Hammer Web Lite"
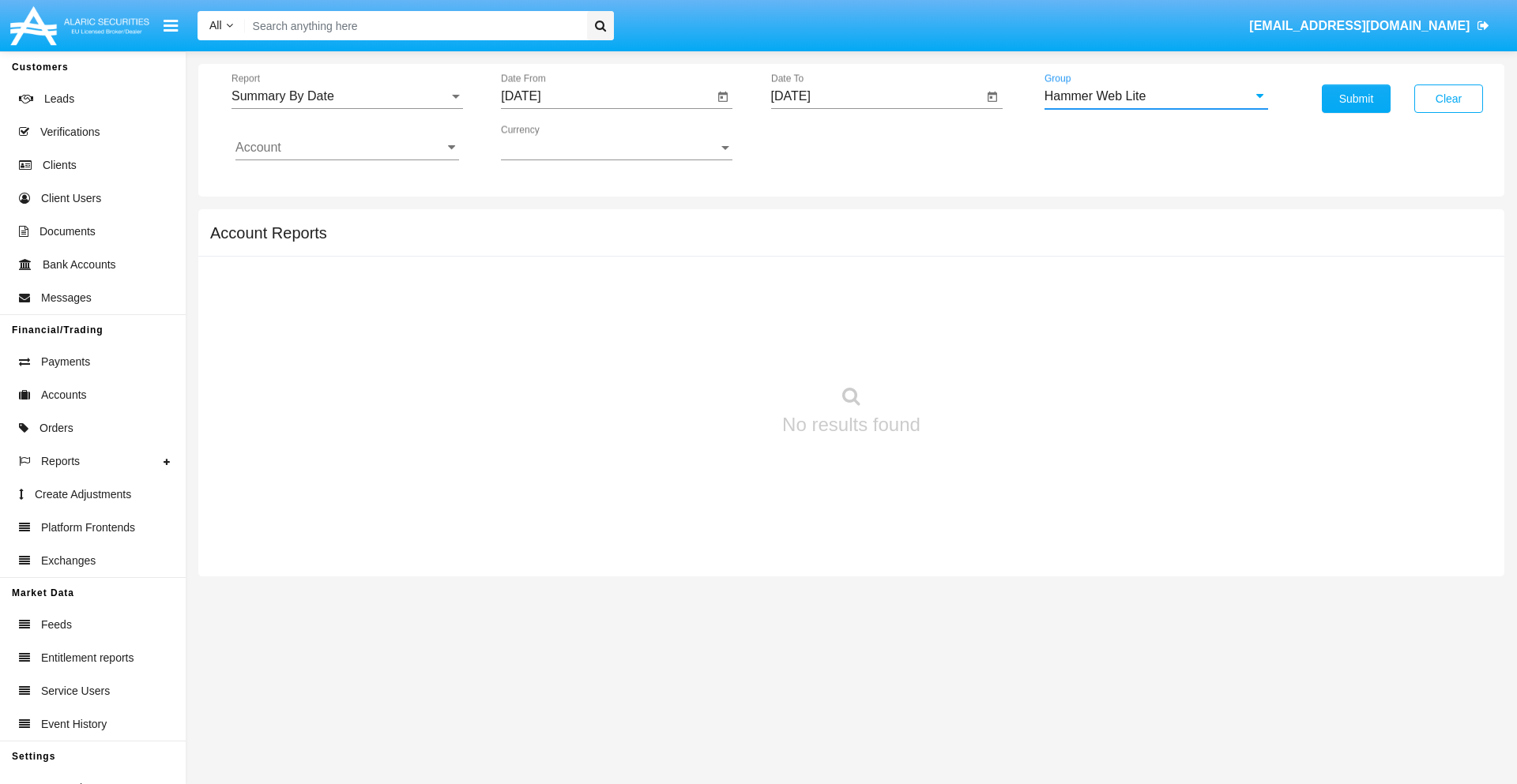
click at [347, 148] on input "Account" at bounding box center [347, 147] width 223 height 14
click at [295, 589] on span "HWLI025117A1" at bounding box center [296, 596] width 89 height 14
type input "HWLI025117A1"
click at [1355, 99] on button "Submit" at bounding box center [1355, 99] width 68 height 29
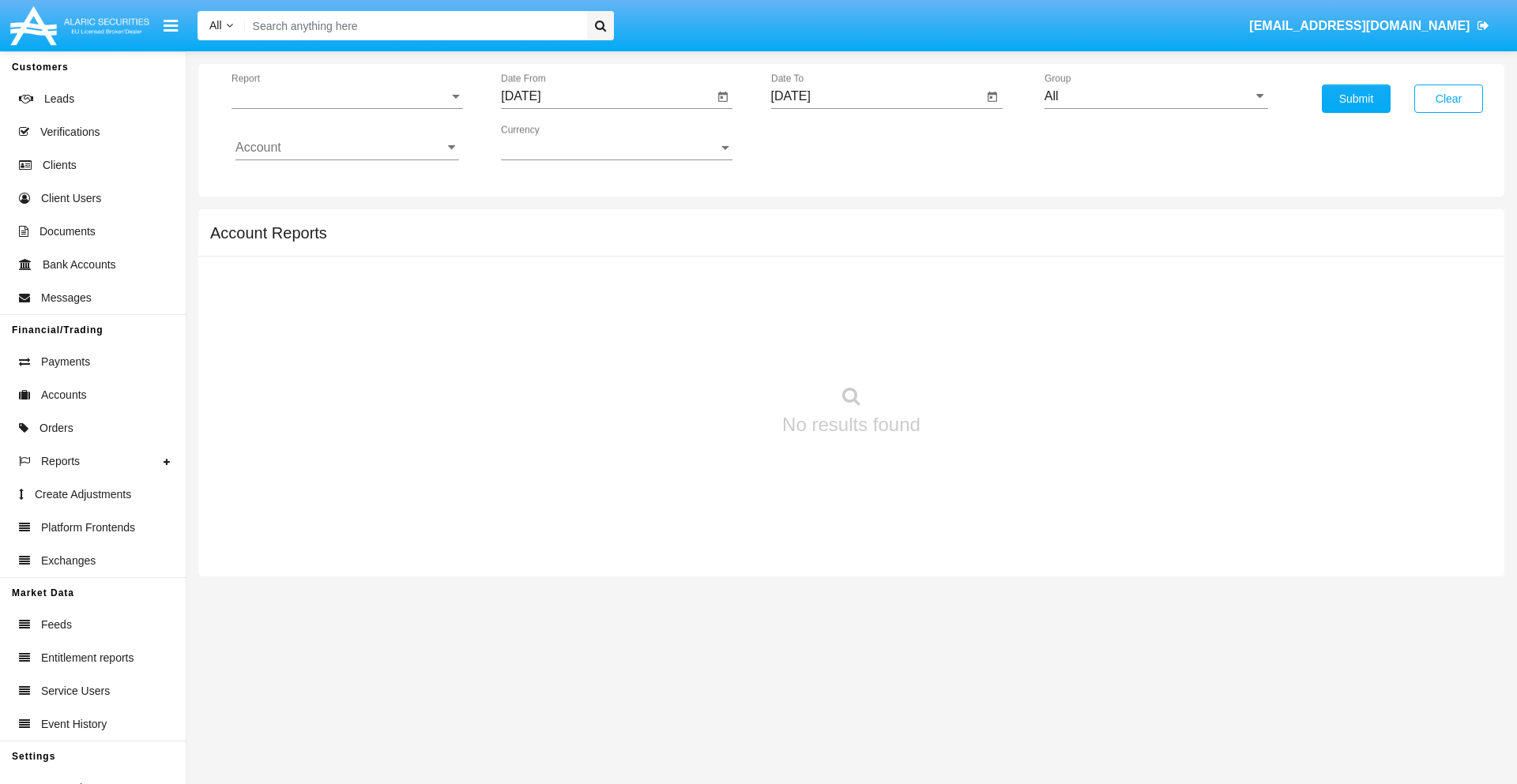
click at [347, 96] on span "Report" at bounding box center [339, 96] width 217 height 14
click at [340, 273] on span "Totals By Date" at bounding box center [347, 273] width 223 height 38
click at [607, 96] on input "[DATE]" at bounding box center [607, 96] width 213 height 14
click at [553, 142] on span "[DATE]" at bounding box center [538, 143] width 35 height 13
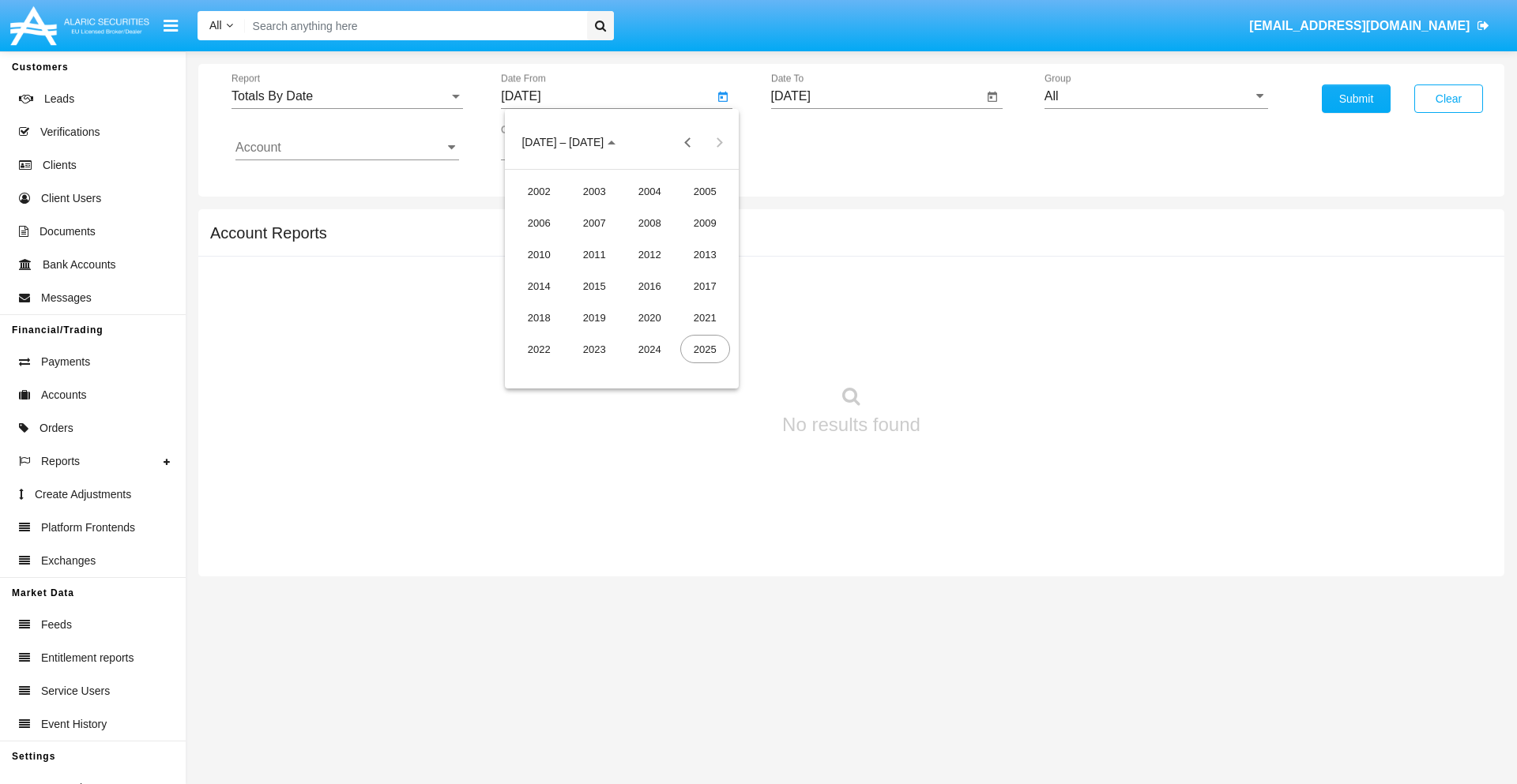
click at [704, 349] on div "2025" at bounding box center [705, 349] width 50 height 29
click at [649, 254] on div "[DATE]" at bounding box center [650, 254] width 50 height 29
click at [653, 368] on div "31" at bounding box center [652, 369] width 29 height 29
type input "07/31/25"
click at [876, 96] on input "[DATE]" at bounding box center [877, 96] width 213 height 14
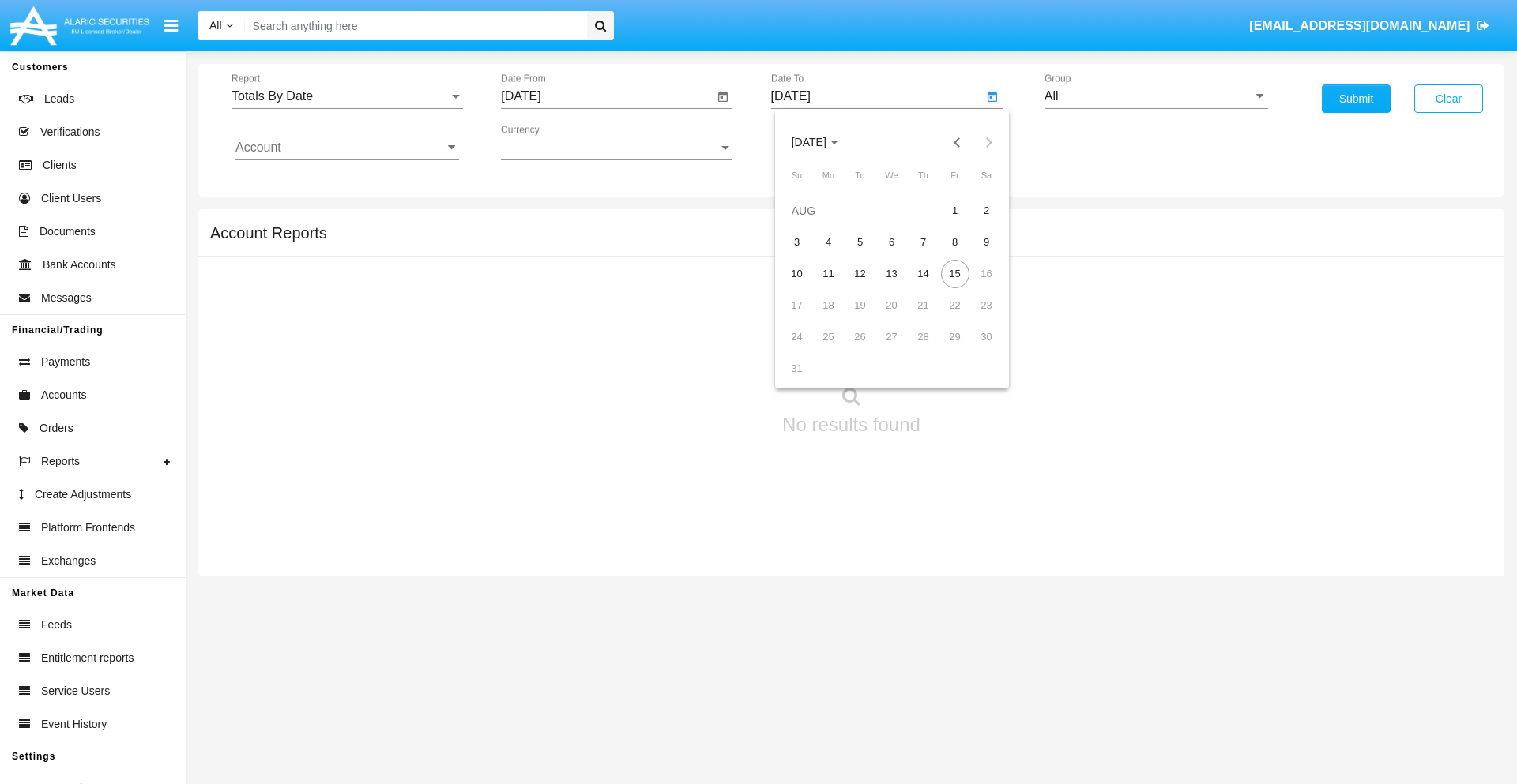
click at [822, 142] on span "[DATE]" at bounding box center [809, 143] width 35 height 13
click at [974, 349] on div "2025" at bounding box center [974, 349] width 50 height 29
click at [974, 254] on div "AUG" at bounding box center [974, 254] width 50 height 29
click at [955, 273] on div "15" at bounding box center [955, 273] width 29 height 29
type input "[DATE]"
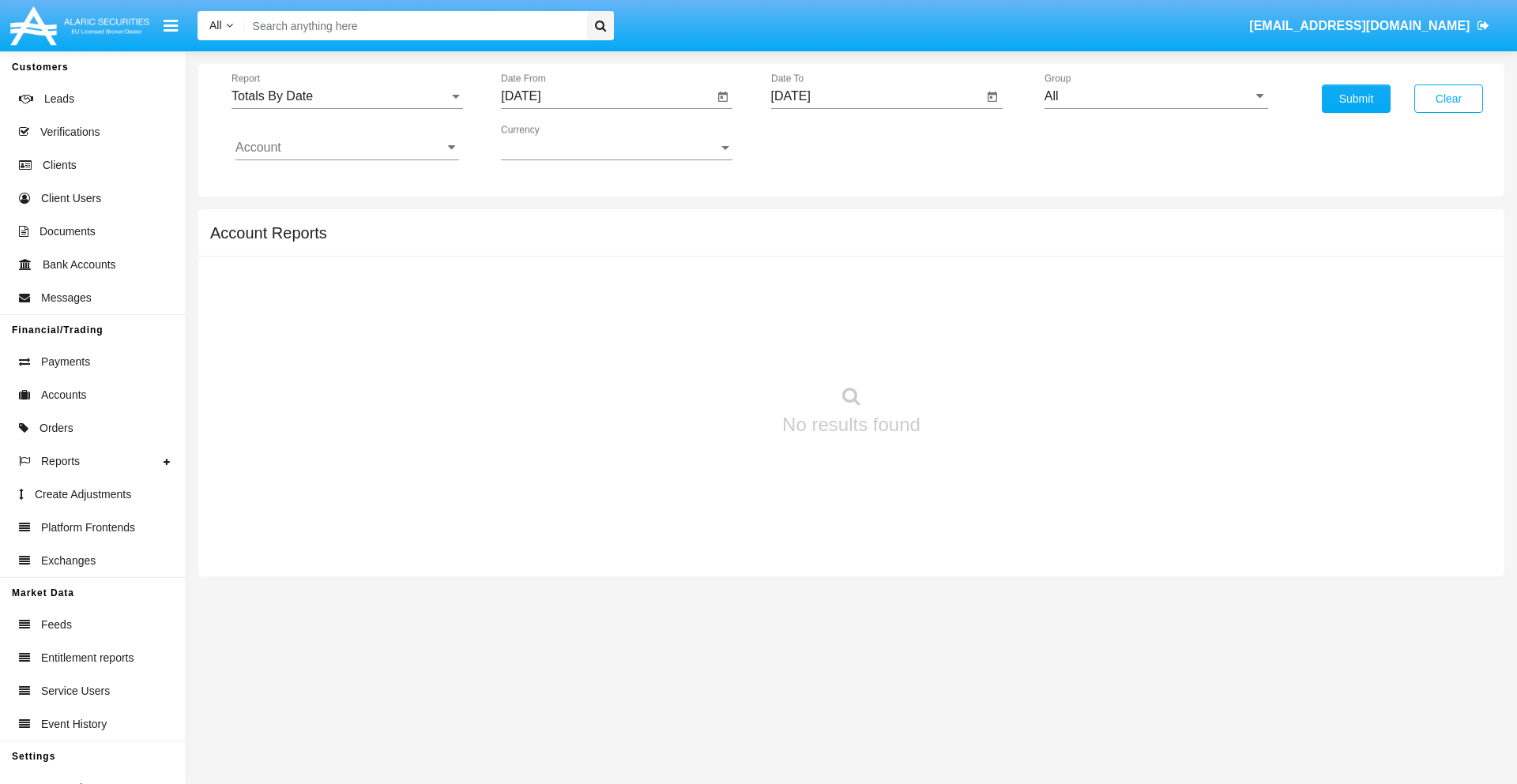
click at [1155, 96] on input "All" at bounding box center [1156, 96] width 223 height 14
type input "Hammer Web Lite"
click at [347, 148] on input "Account" at bounding box center [347, 147] width 223 height 14
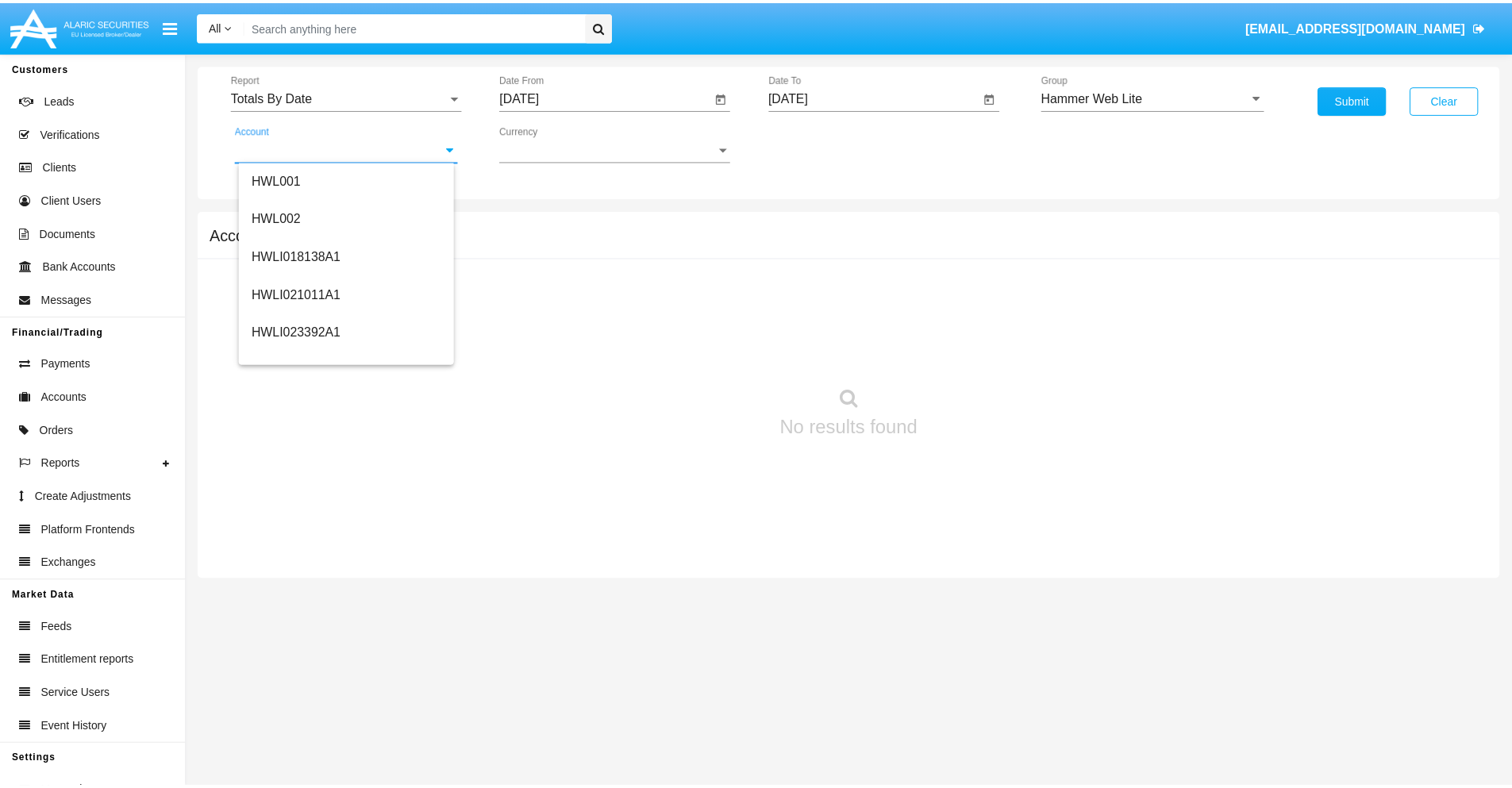
scroll to position [241, 0]
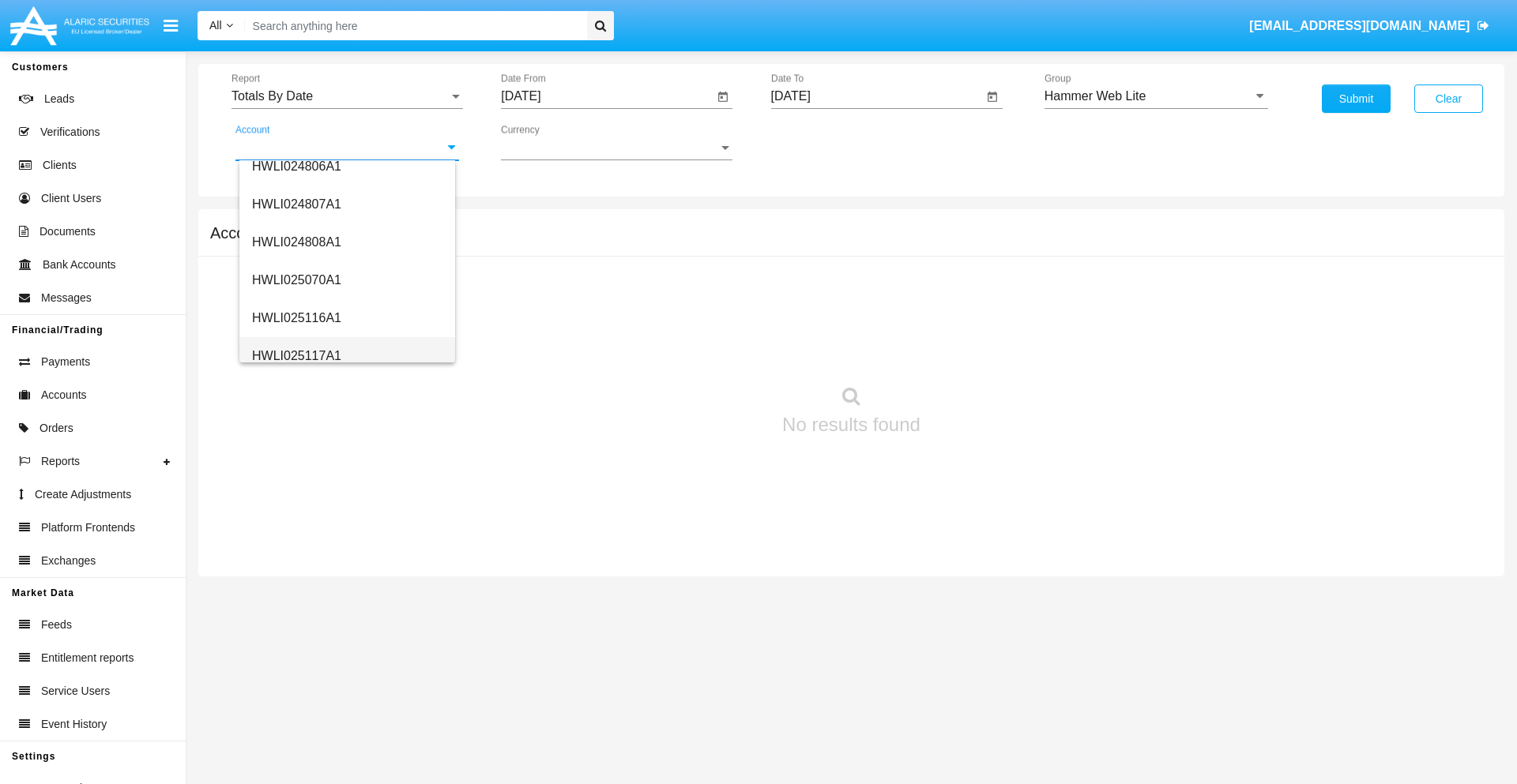
click at [295, 356] on span "HWLI025117A1" at bounding box center [296, 356] width 89 height 14
type input "HWLI025117A1"
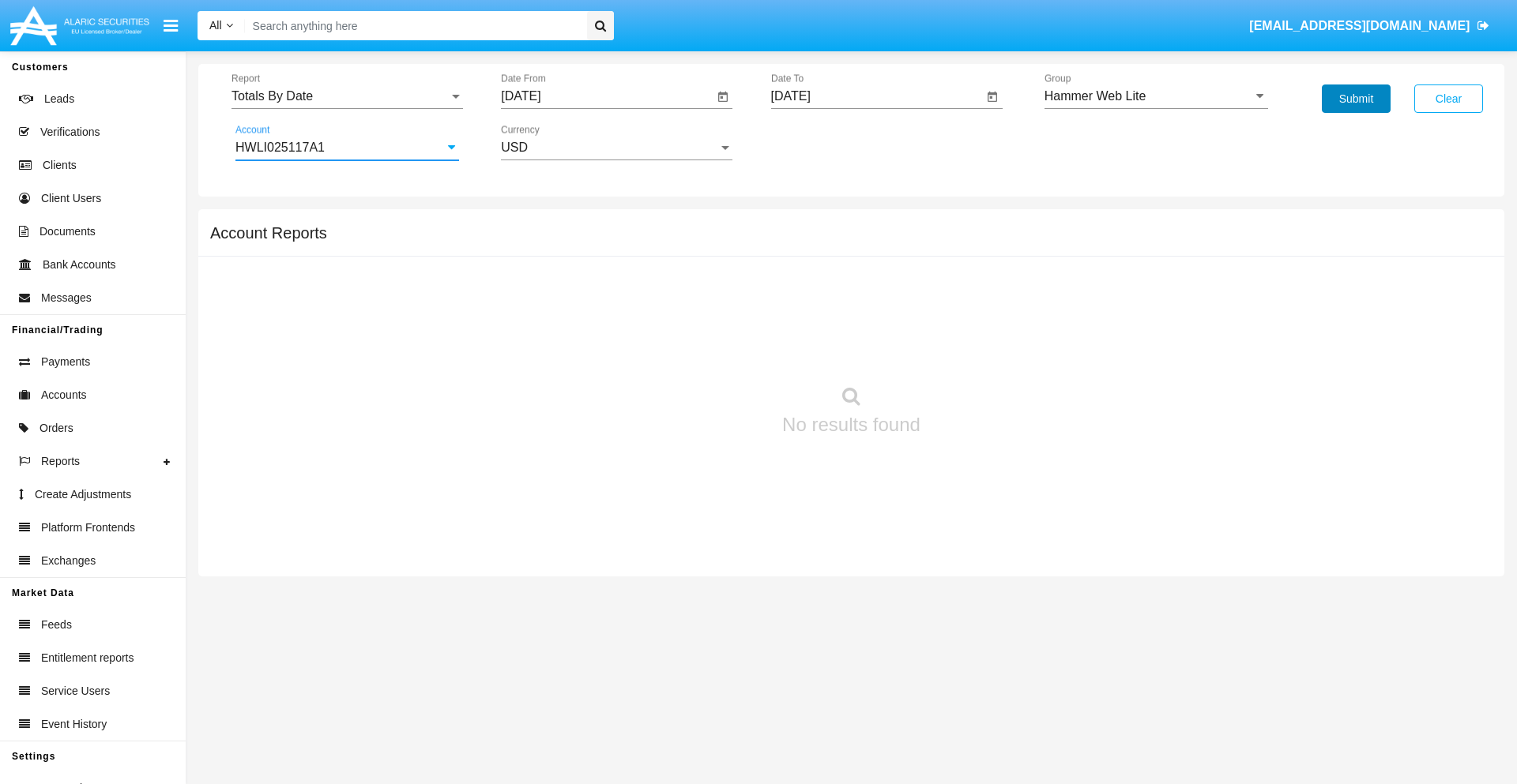
click at [1355, 99] on button "Submit" at bounding box center [1355, 99] width 68 height 29
click at [347, 96] on span "Report" at bounding box center [339, 96] width 217 height 14
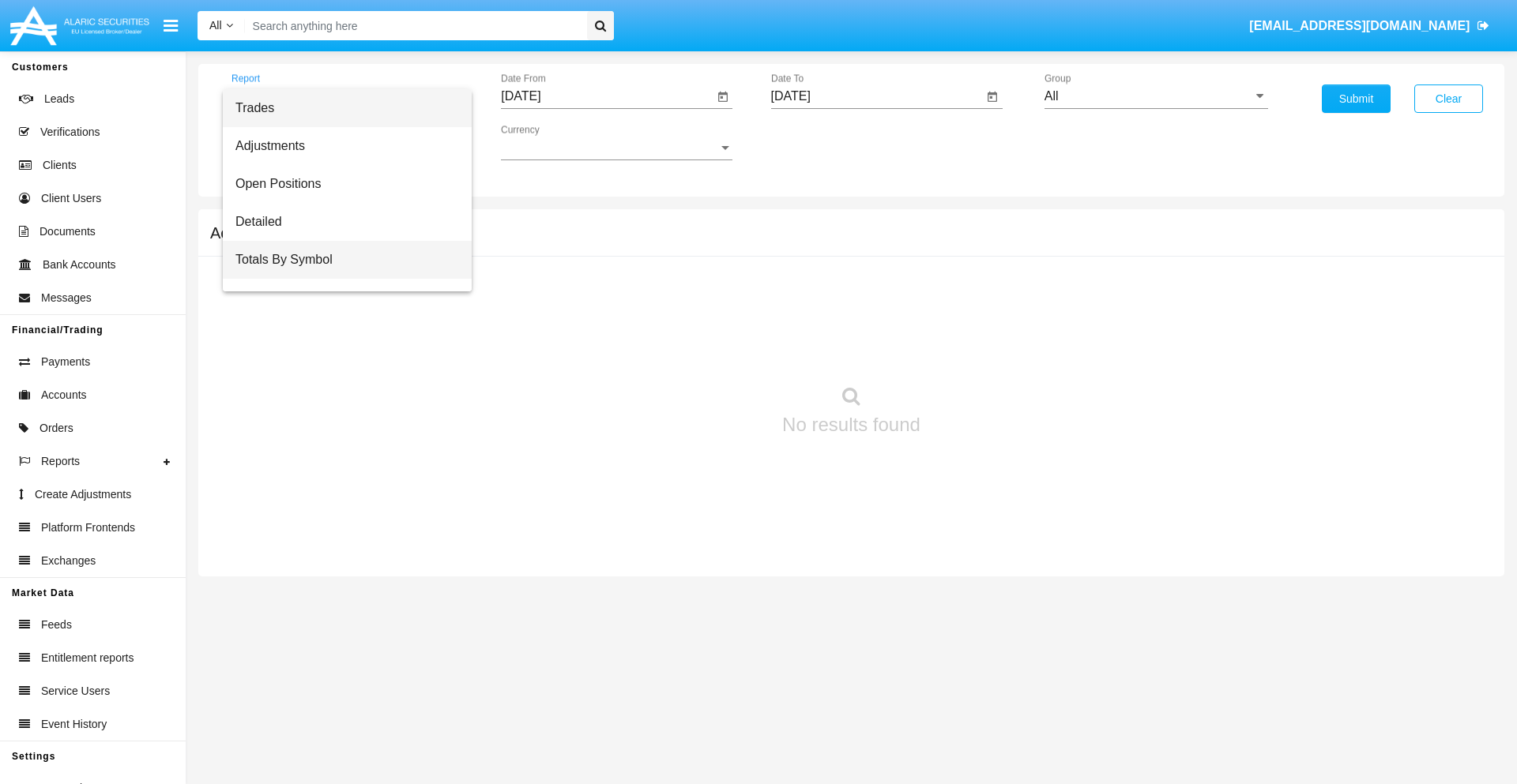
click at [340, 260] on span "Totals By Symbol" at bounding box center [347, 260] width 223 height 38
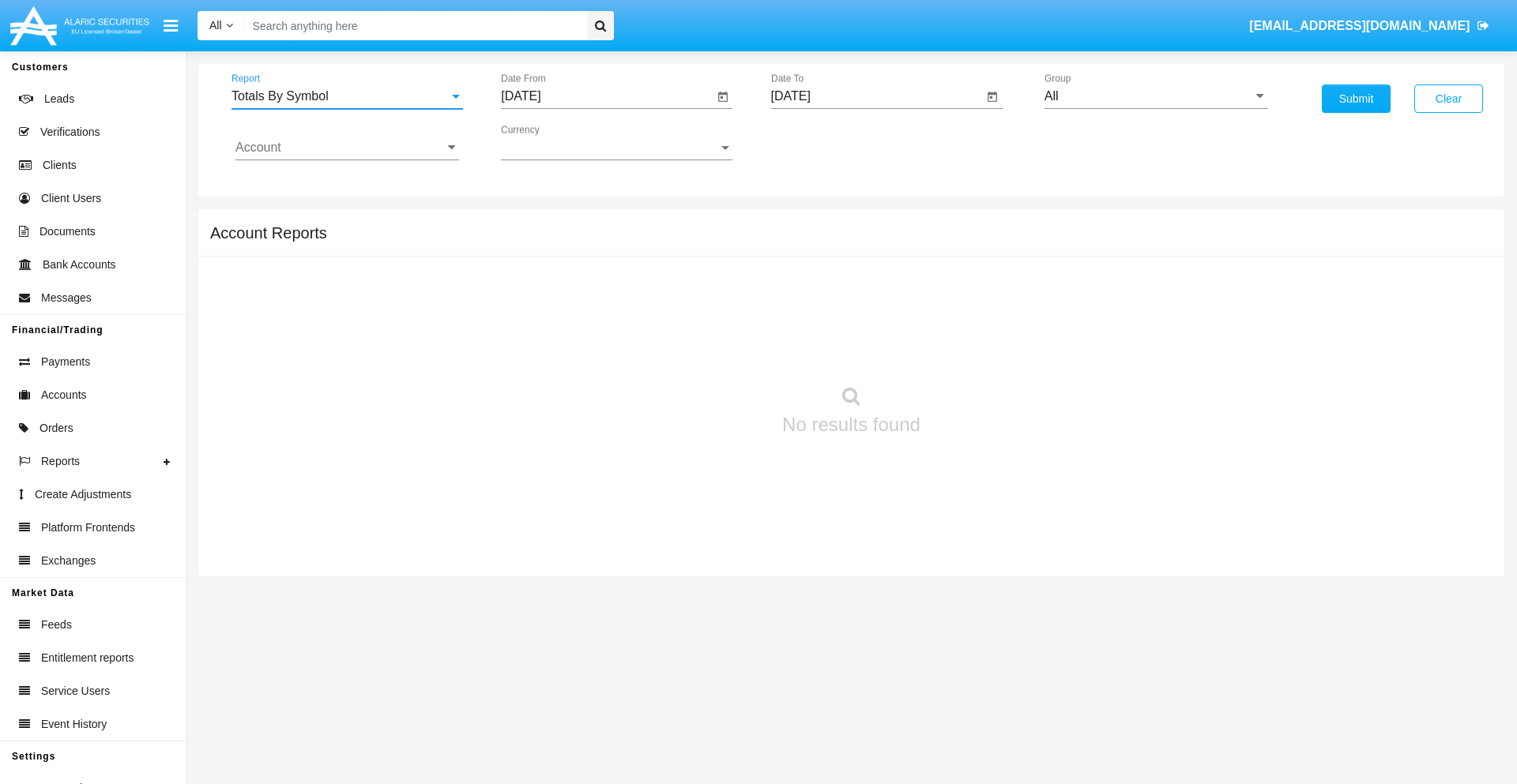
click at [607, 96] on input "[DATE]" at bounding box center [607, 96] width 213 height 14
click at [553, 142] on span "[DATE]" at bounding box center [538, 143] width 35 height 13
click at [704, 349] on div "2025" at bounding box center [705, 349] width 50 height 29
click at [649, 254] on div "[DATE]" at bounding box center [650, 254] width 50 height 29
click at [621, 305] on div "16" at bounding box center [621, 305] width 29 height 29
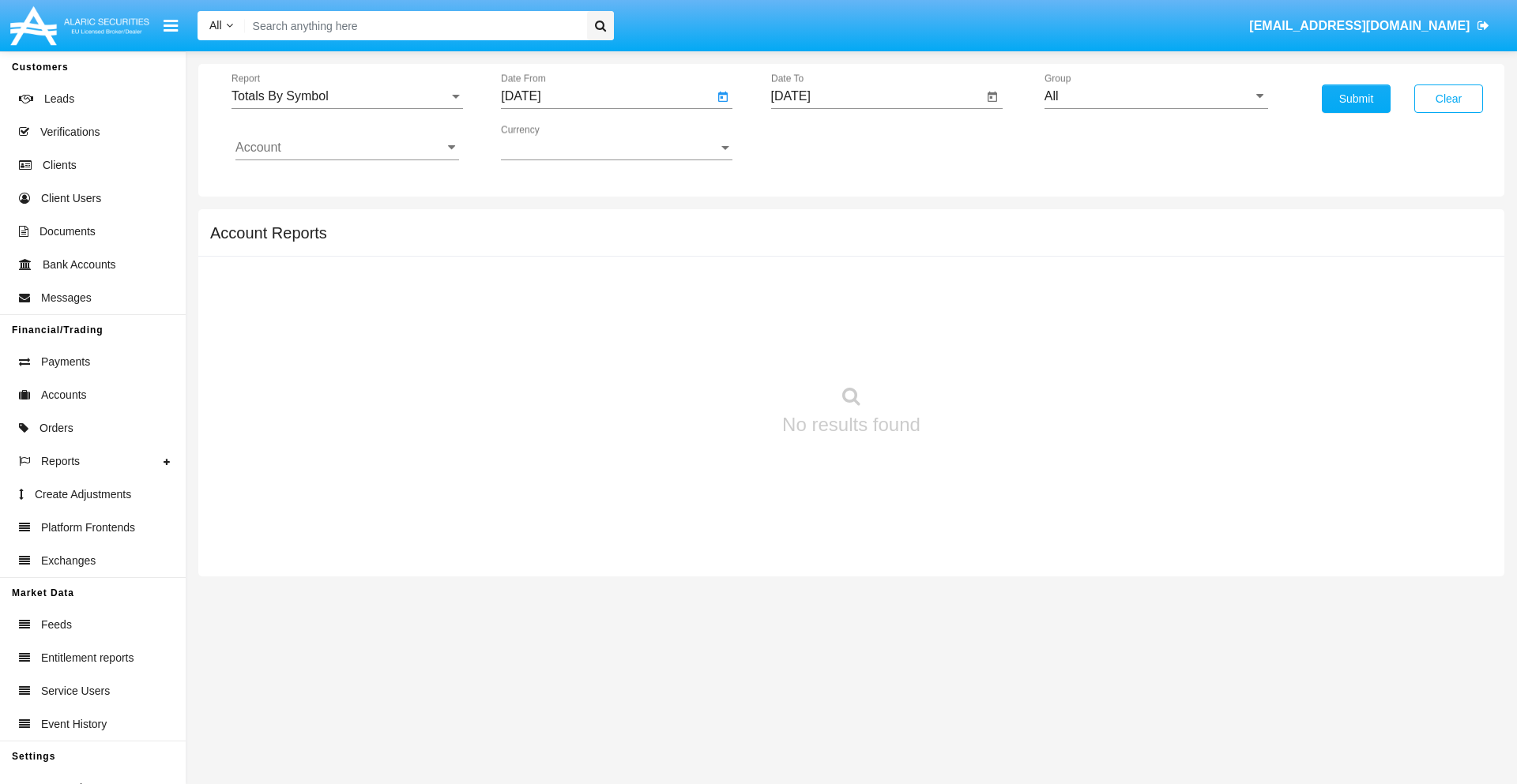
type input "[DATE]"
click at [876, 96] on input "[DATE]" at bounding box center [877, 96] width 213 height 14
click at [822, 142] on span "[DATE]" at bounding box center [809, 143] width 35 height 13
click at [974, 349] on div "2025" at bounding box center [974, 349] width 50 height 29
click at [974, 254] on div "AUG" at bounding box center [974, 254] width 50 height 29
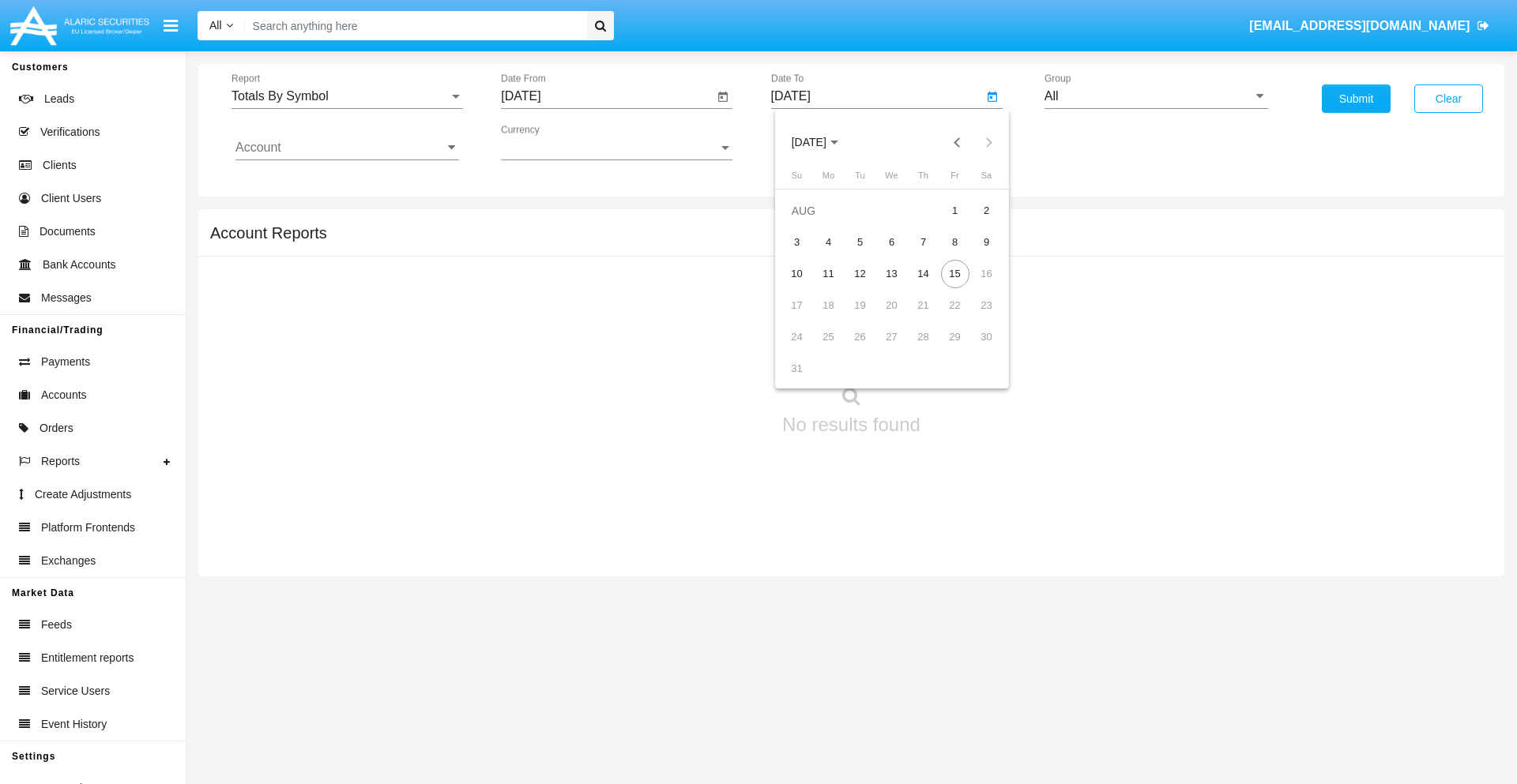
click at [955, 273] on div "15" at bounding box center [955, 273] width 29 height 29
type input "[DATE]"
click at [1155, 96] on input "All" at bounding box center [1156, 96] width 223 height 14
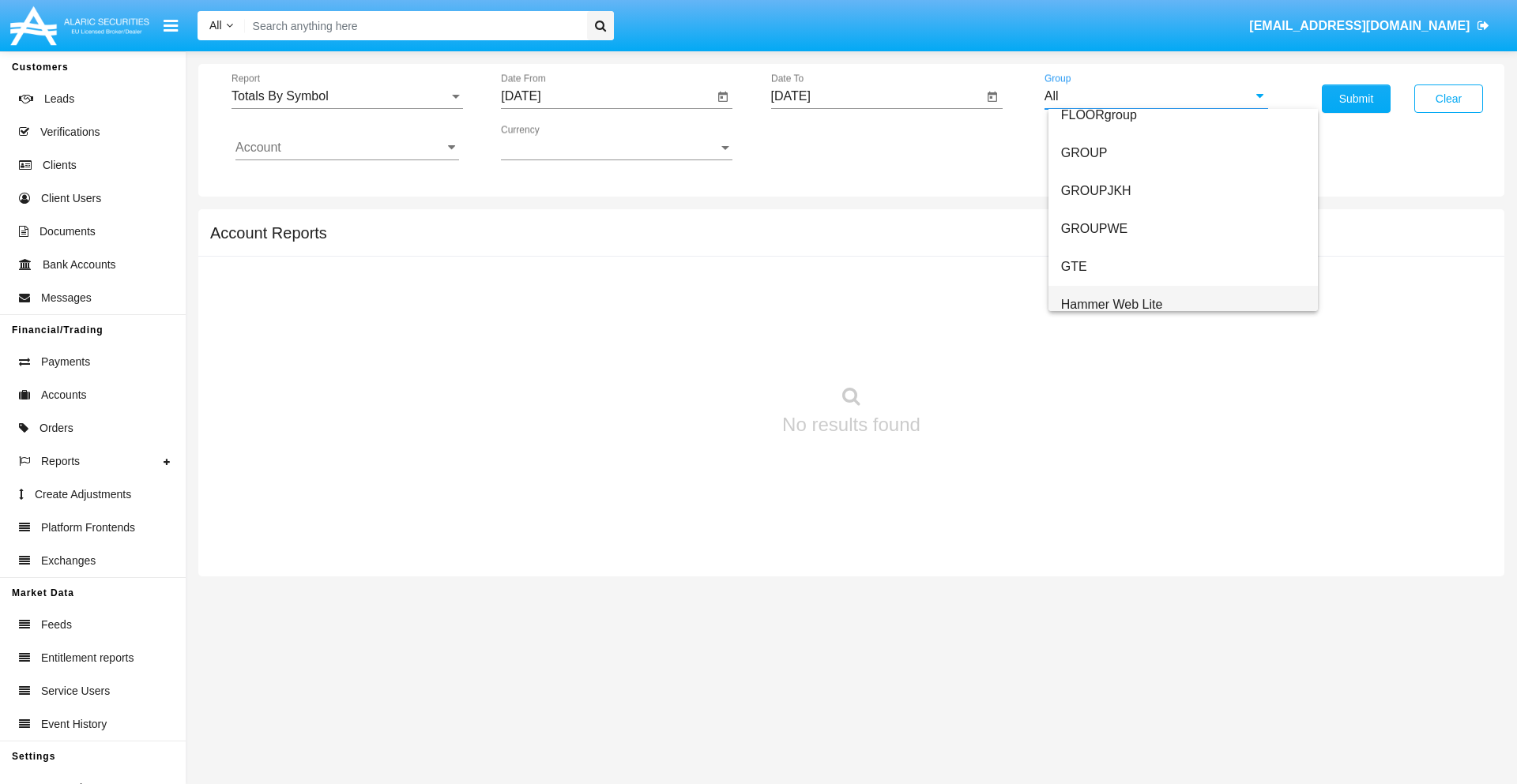
click at [1111, 304] on span "Hammer Web Lite" at bounding box center [1112, 305] width 102 height 14
type input "Hammer Web Lite"
click at [347, 148] on input "Account" at bounding box center [347, 147] width 223 height 14
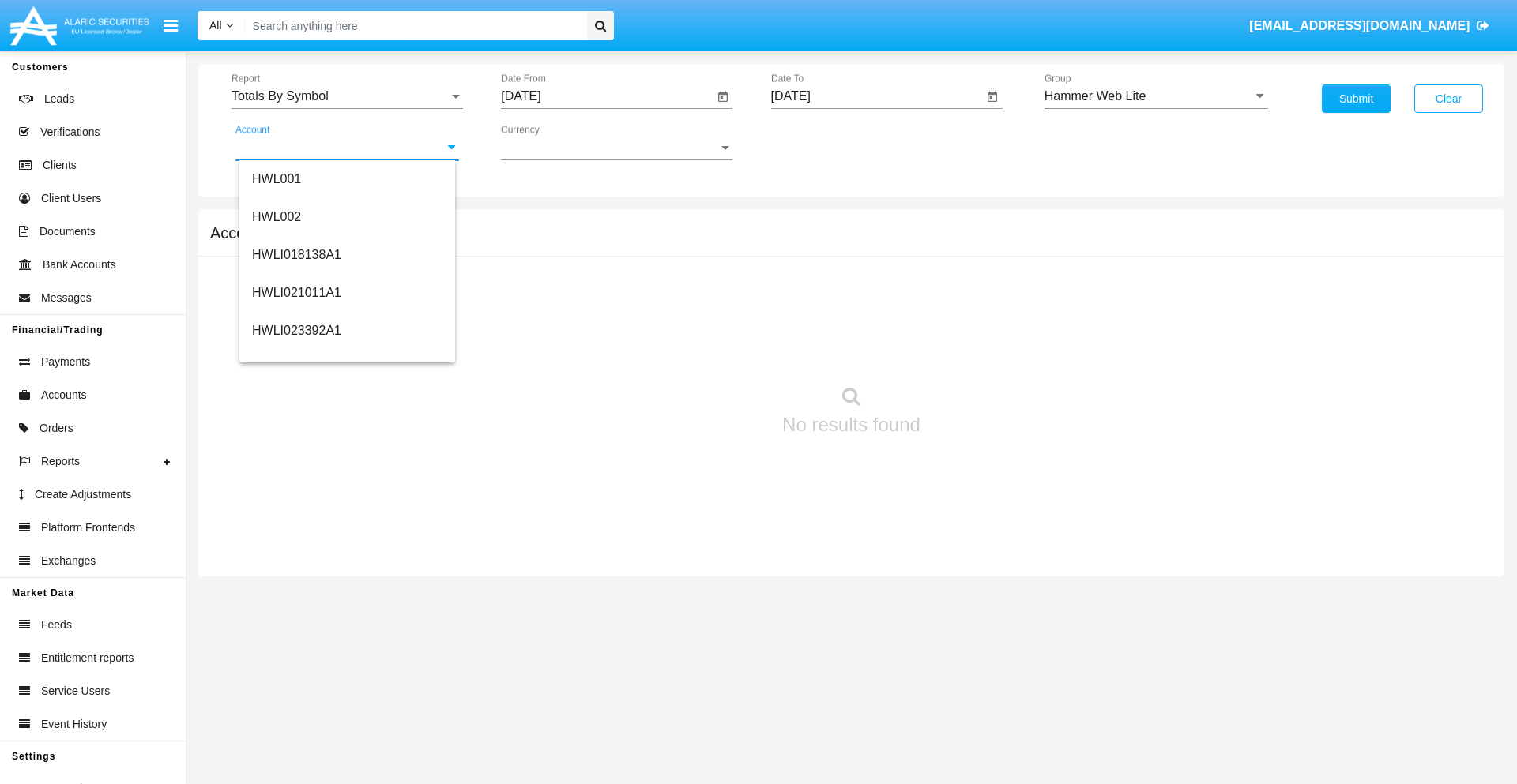
scroll to position [240, 0]
click at [295, 356] on span "HWLI025117A1" at bounding box center [296, 356] width 89 height 14
type input "HWLI025117A1"
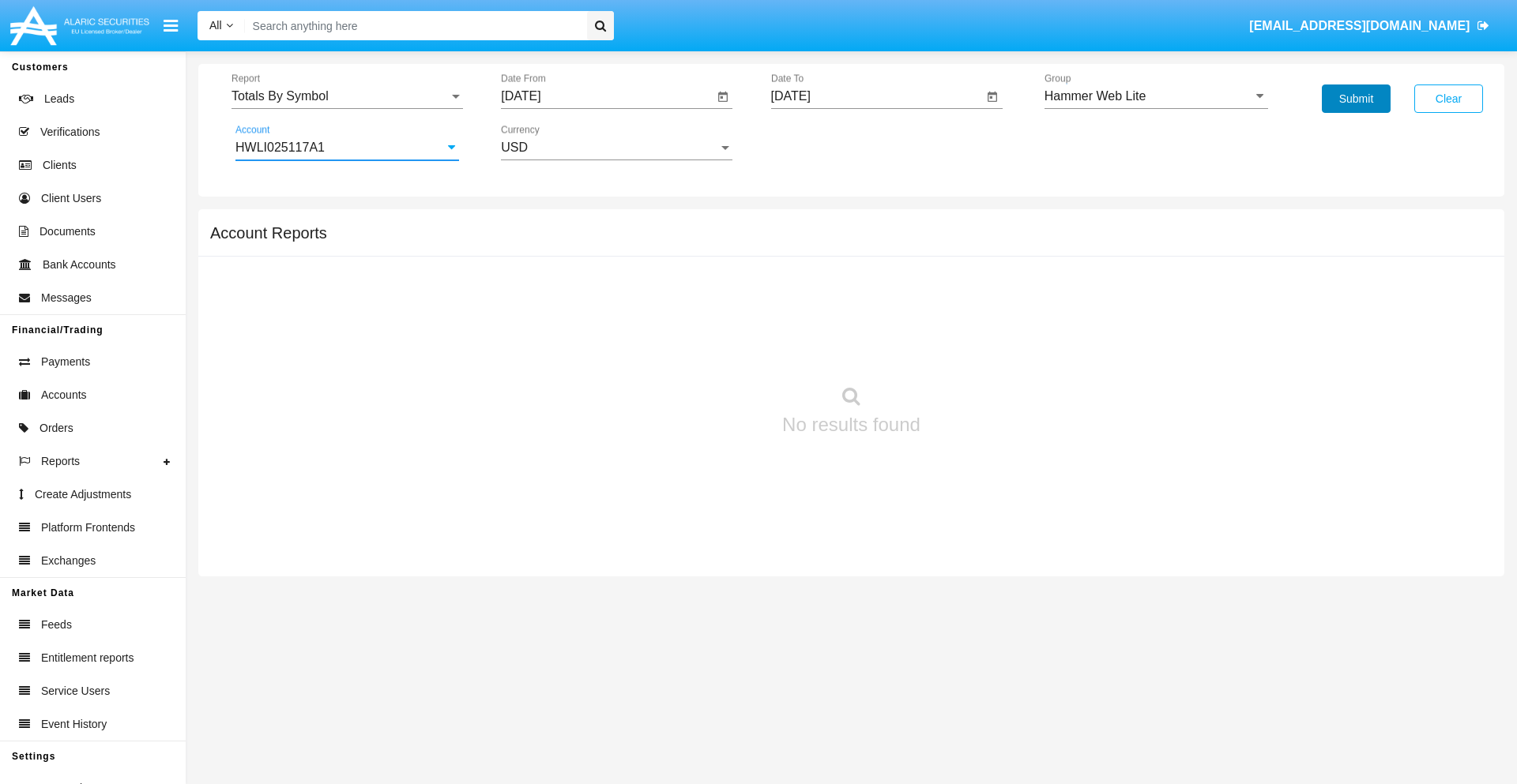
click at [1355, 99] on button "Submit" at bounding box center [1355, 99] width 68 height 29
click at [347, 96] on span "Report" at bounding box center [339, 96] width 217 height 14
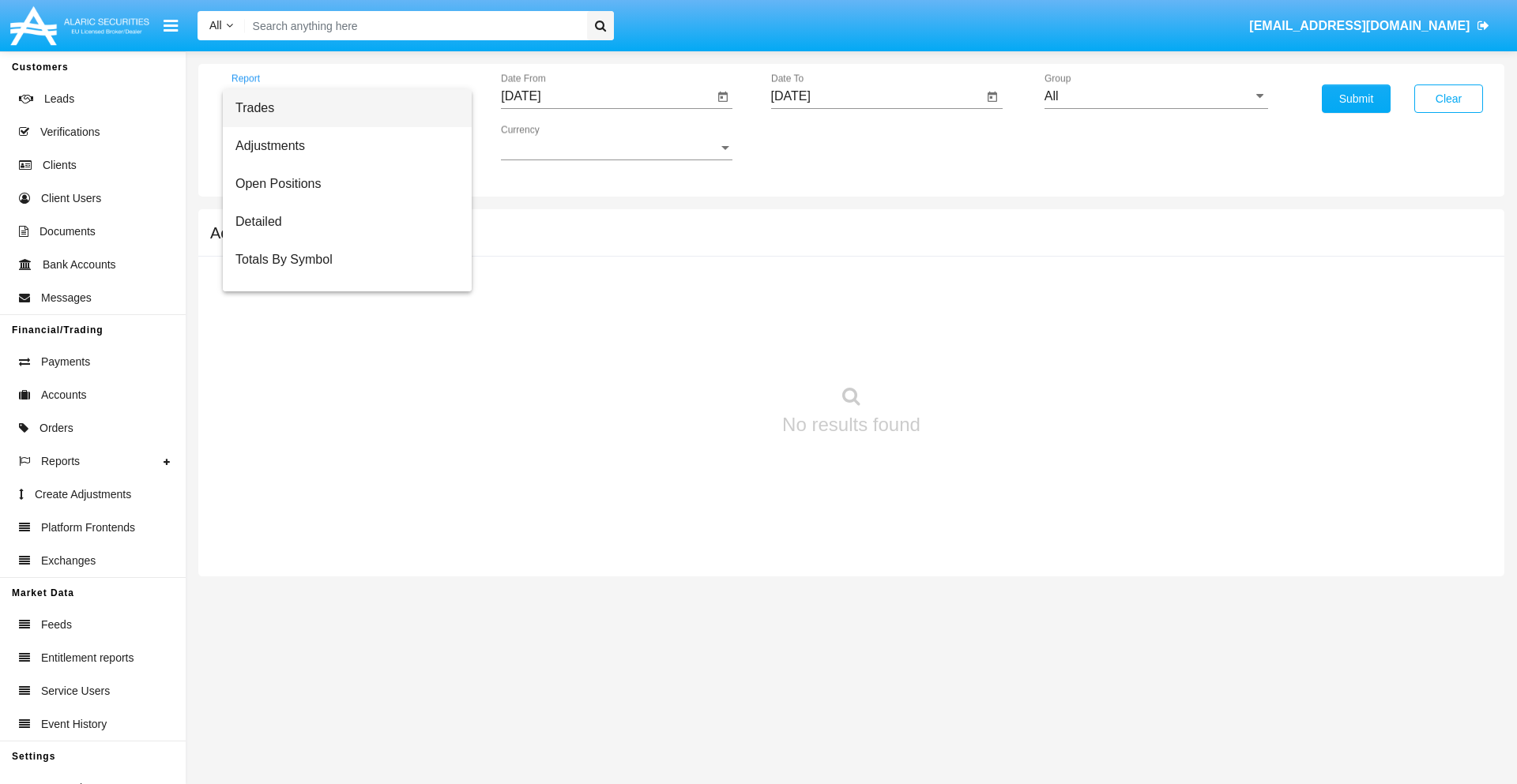
click at [340, 108] on span "Trades" at bounding box center [347, 108] width 223 height 38
click at [607, 96] on input "[DATE]" at bounding box center [607, 96] width 213 height 14
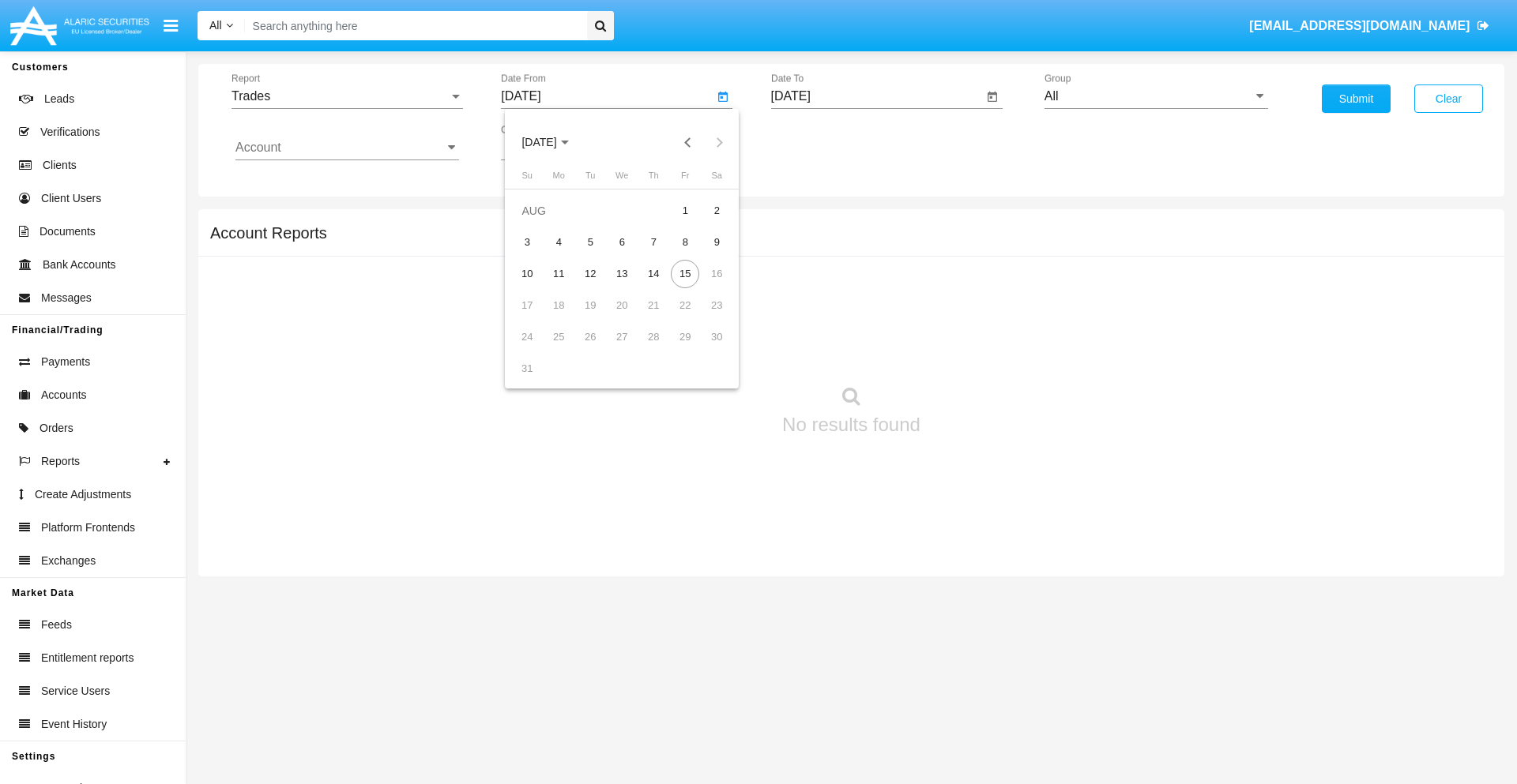
click at [553, 142] on span "[DATE]" at bounding box center [538, 143] width 35 height 13
click at [704, 349] on div "2025" at bounding box center [705, 349] width 50 height 29
click at [539, 254] on div "MAY" at bounding box center [539, 254] width 50 height 29
click at [653, 273] on div "15" at bounding box center [652, 273] width 29 height 29
type input "05/15/25"
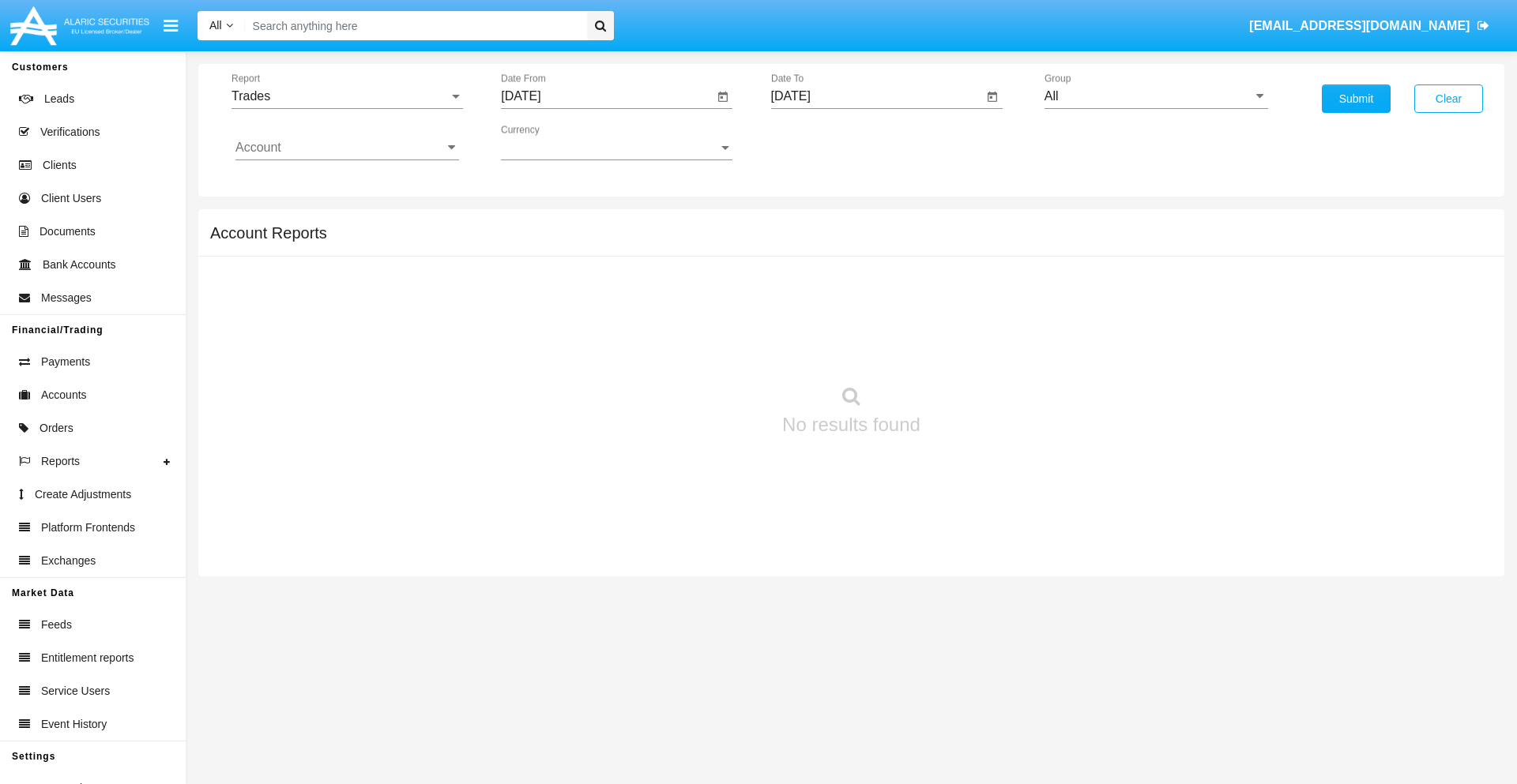
click at [876, 96] on input "[DATE]" at bounding box center [877, 96] width 213 height 14
click at [822, 142] on span "AUG 2025" at bounding box center [809, 143] width 35 height 13
click at [974, 349] on div "2025" at bounding box center [974, 349] width 50 height 29
click at [974, 254] on div "AUG" at bounding box center [974, 254] width 50 height 29
click at [955, 273] on div "15" at bounding box center [955, 273] width 29 height 29
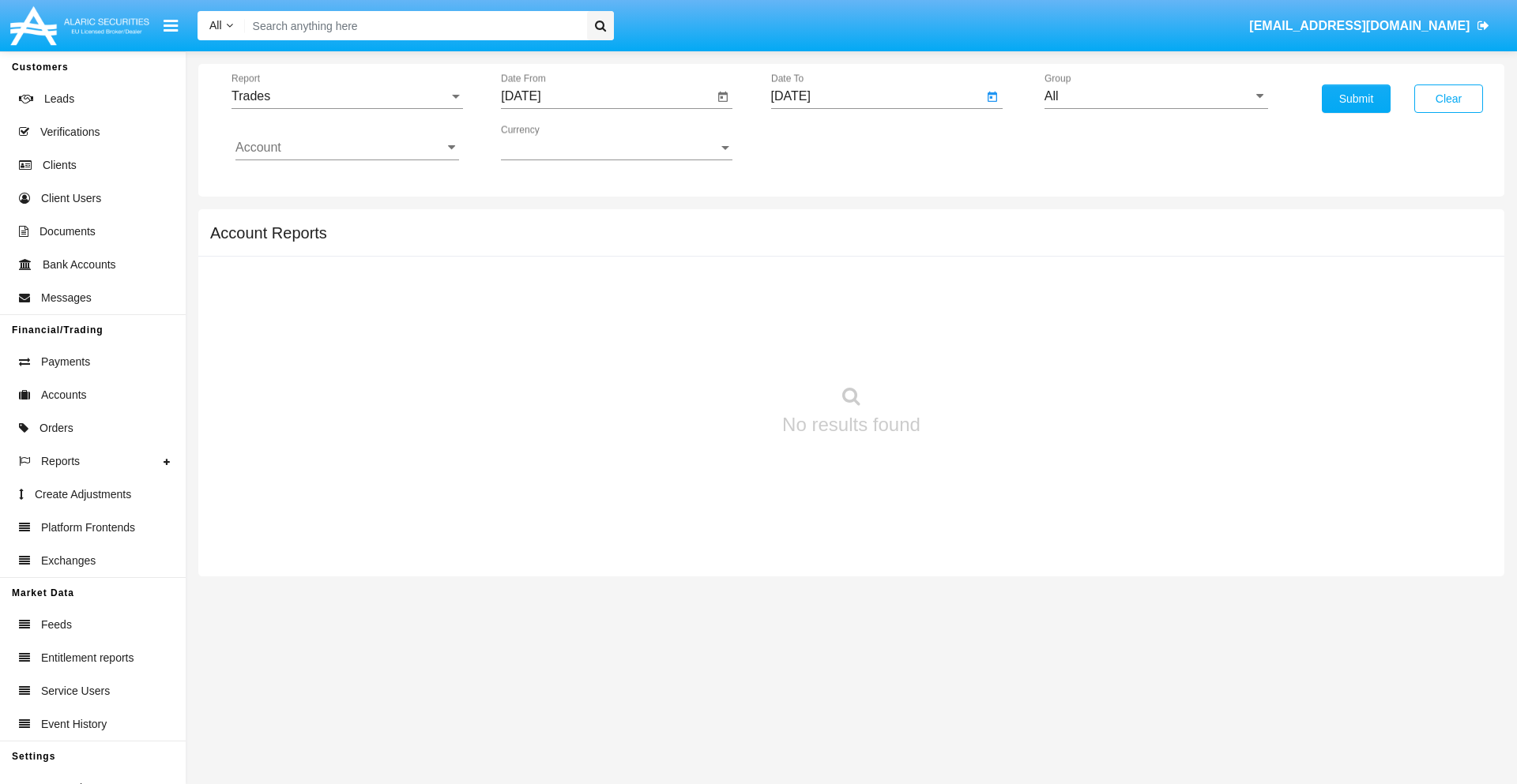
type input "08/15/25"
click at [1155, 96] on input "All" at bounding box center [1156, 96] width 223 height 14
click at [1111, 304] on span "Hammer Web Lite" at bounding box center [1112, 305] width 102 height 14
type input "Hammer Web Lite"
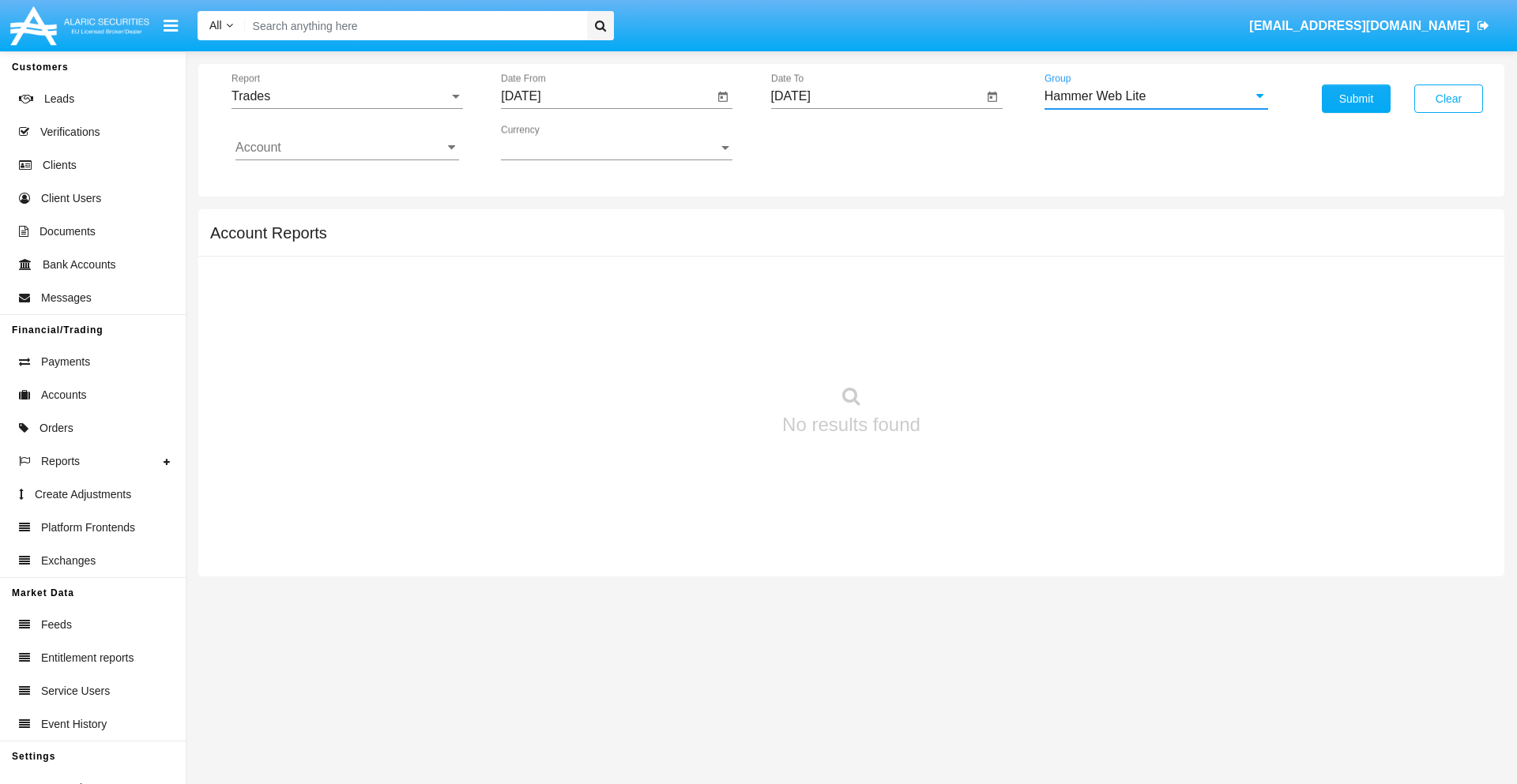
click at [347, 148] on input "Account" at bounding box center [347, 147] width 223 height 14
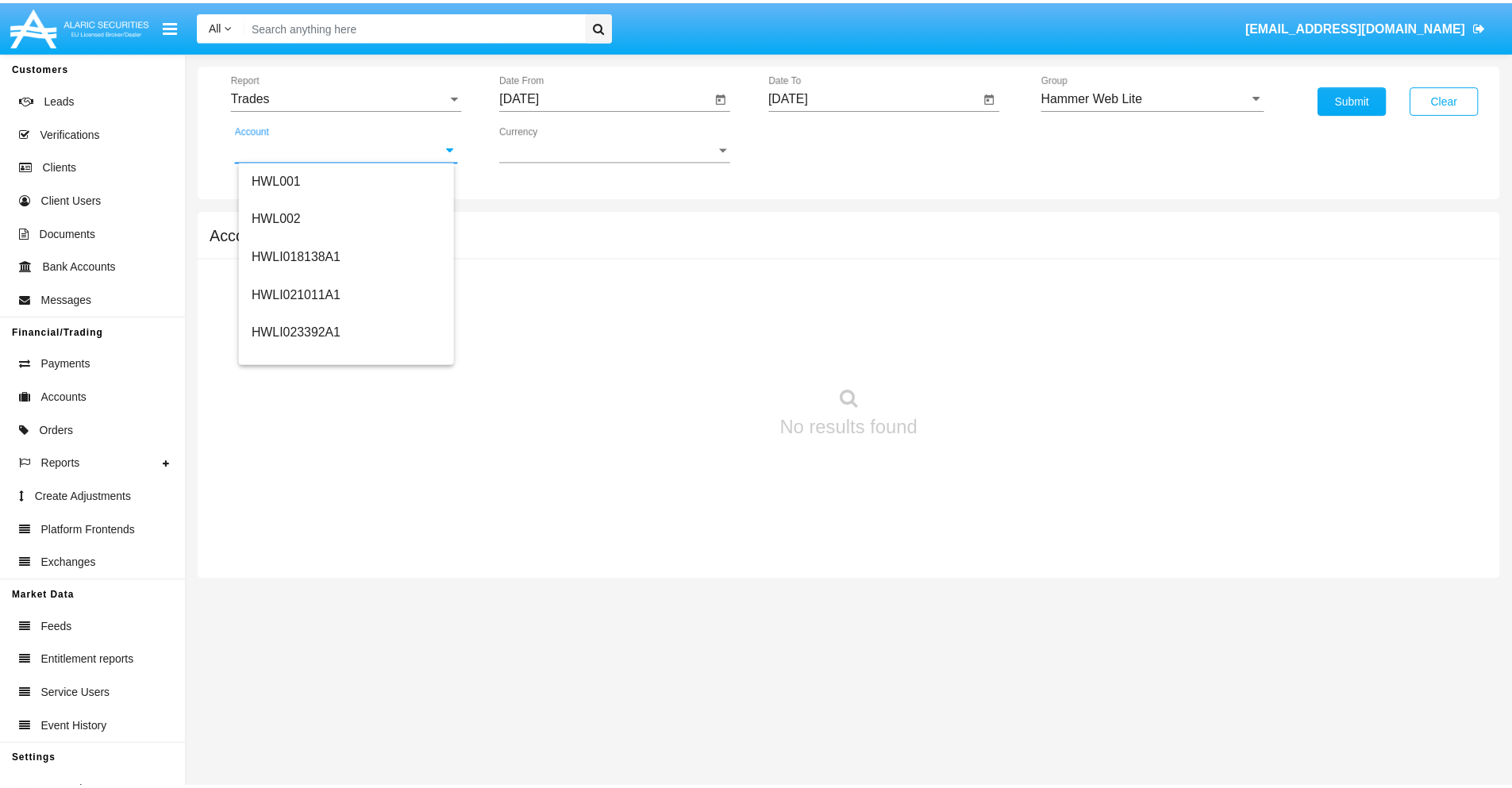
scroll to position [241, 0]
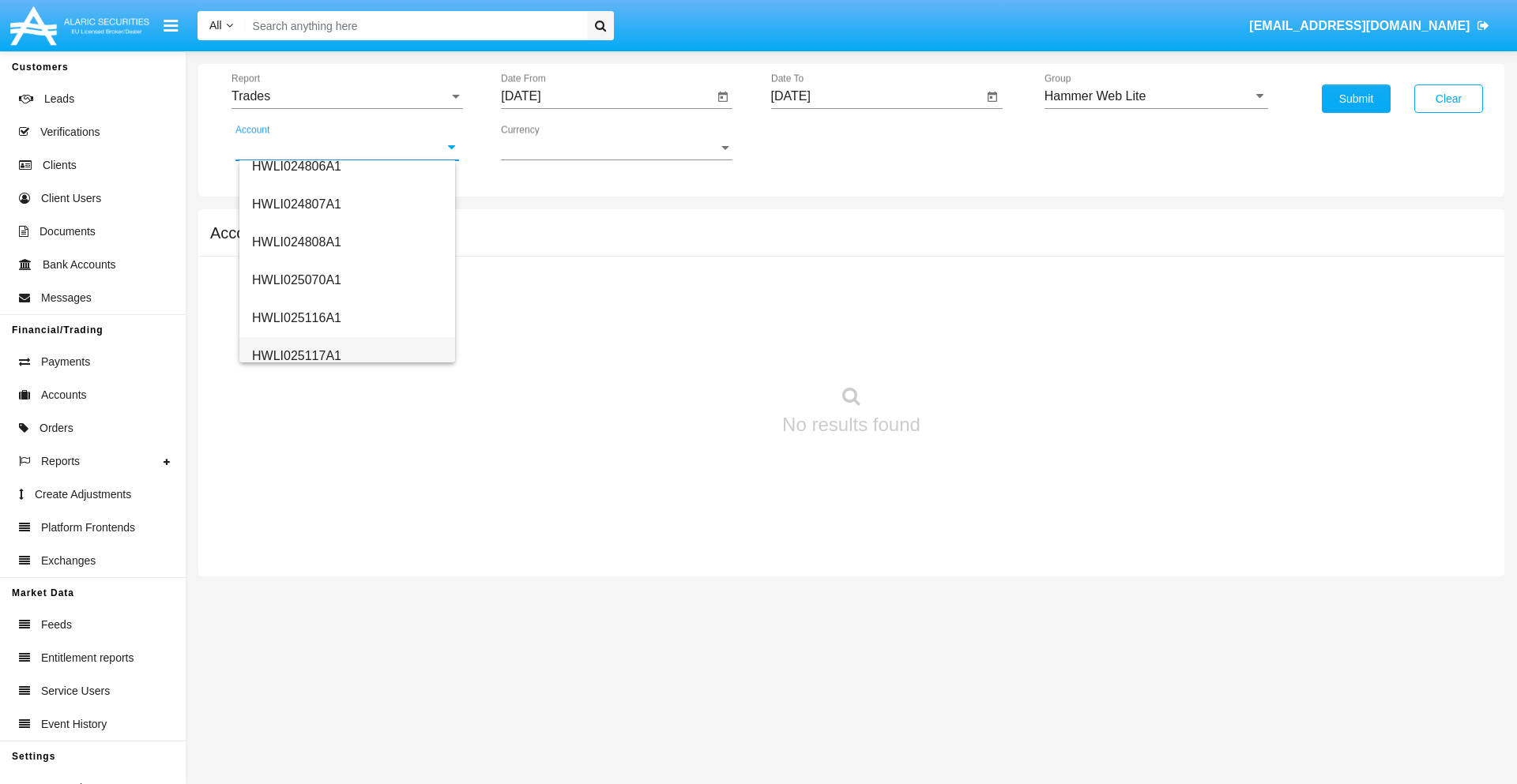
click at [295, 356] on span "HWLI025117A1" at bounding box center [296, 356] width 89 height 14
type input "HWLI025117A1"
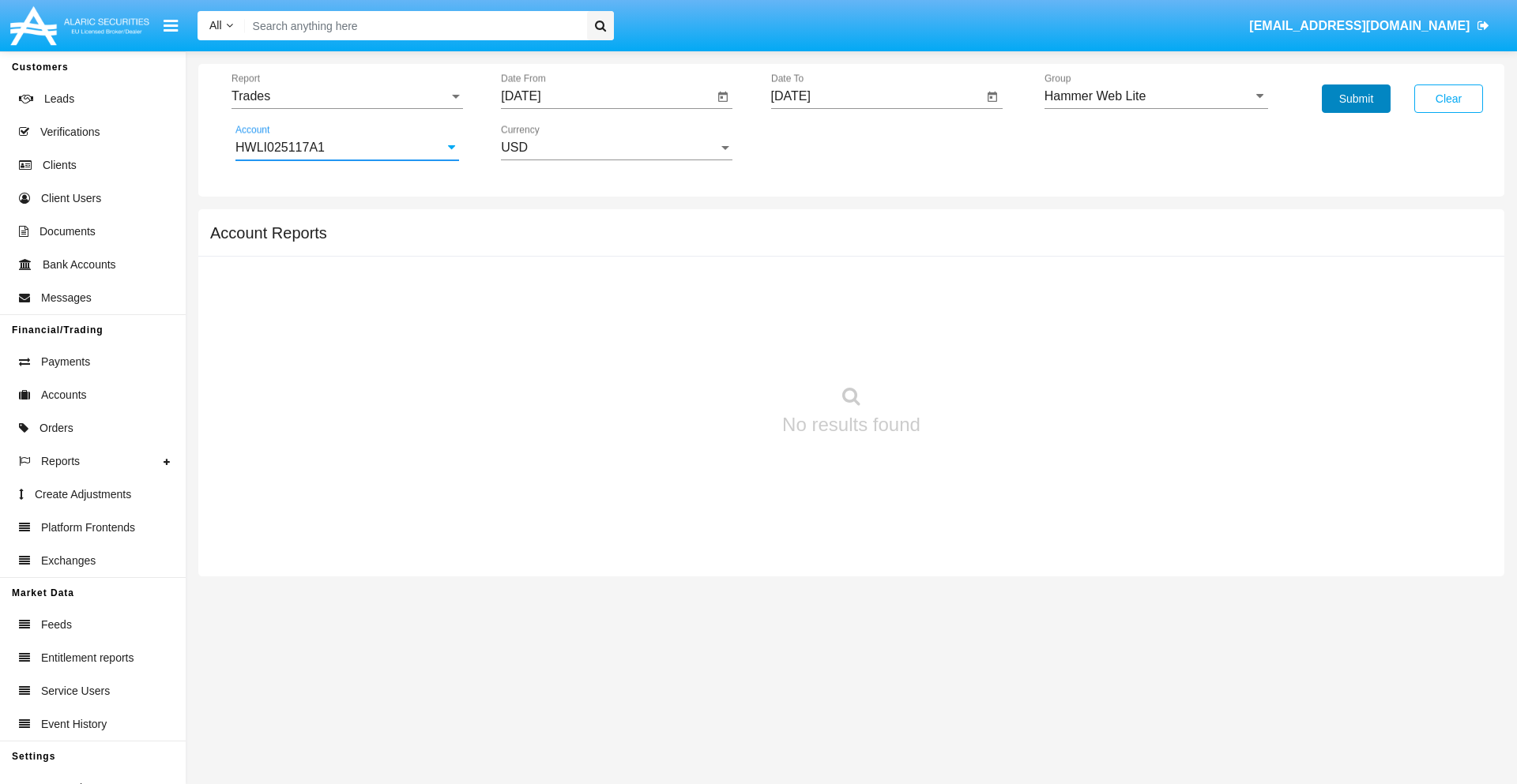
click at [1355, 99] on button "Submit" at bounding box center [1355, 99] width 68 height 29
click at [347, 96] on span "Report" at bounding box center [339, 96] width 217 height 14
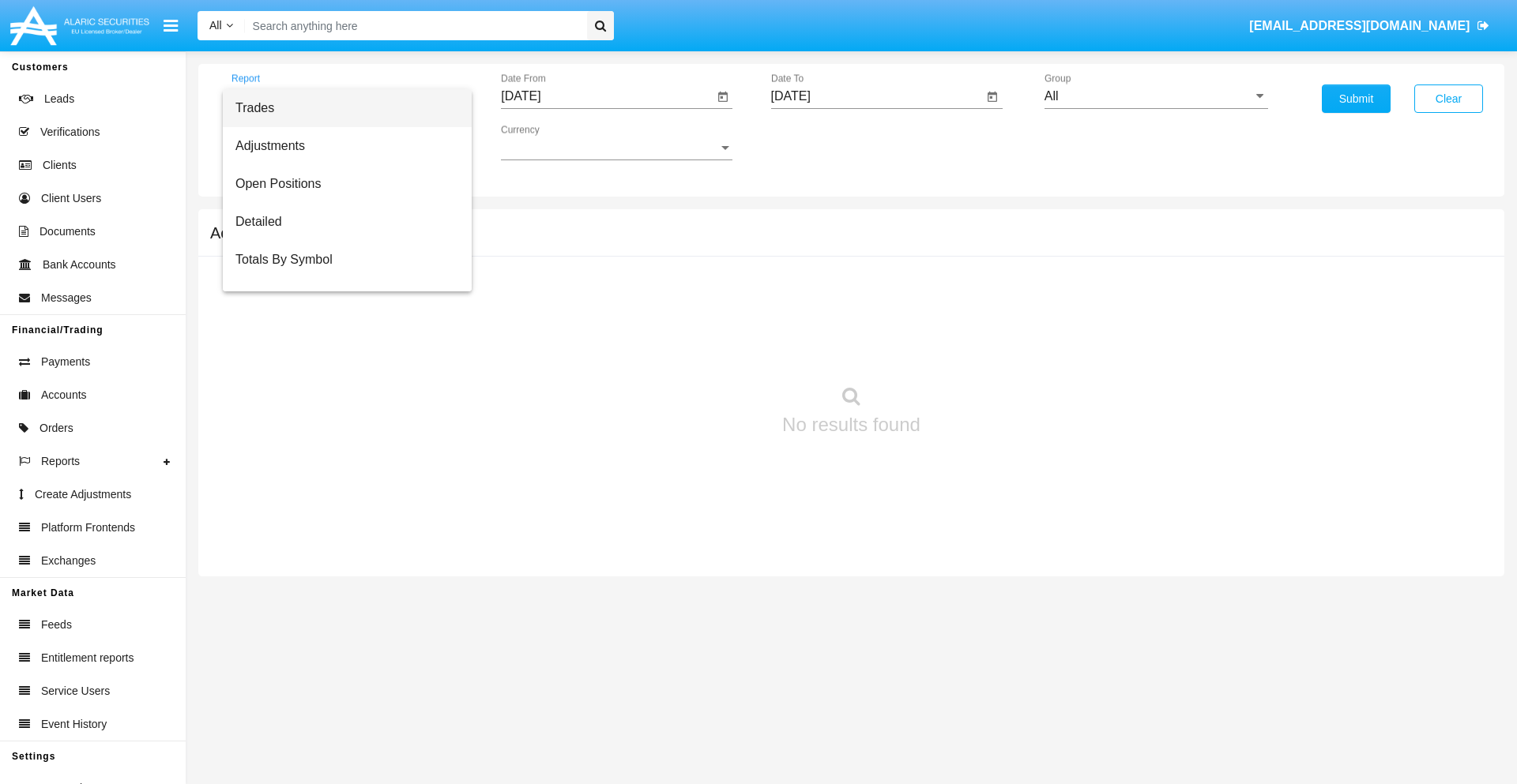
click at [340, 108] on span "Trades" at bounding box center [347, 108] width 223 height 38
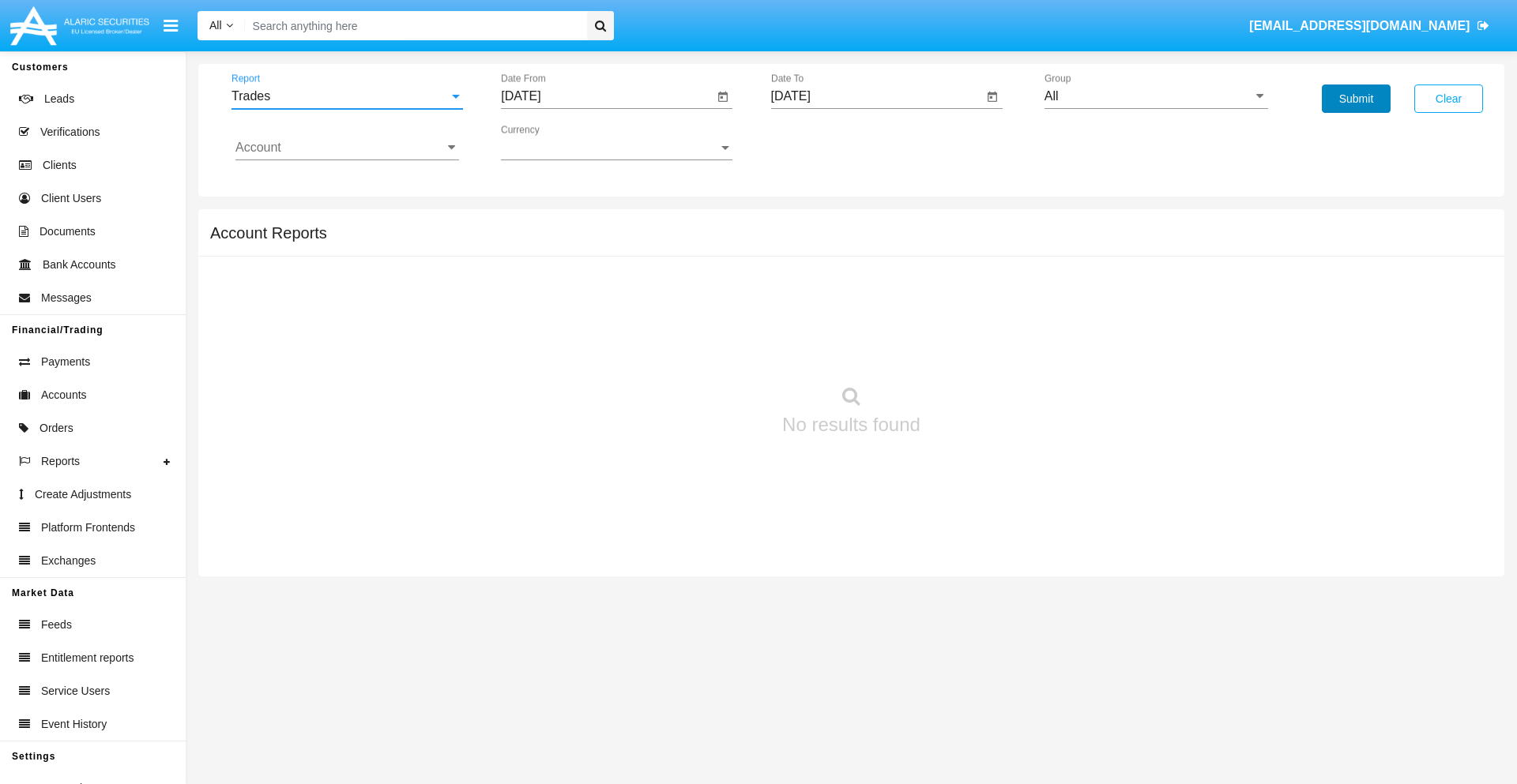
click at [1355, 99] on button "Submit" at bounding box center [1355, 99] width 68 height 29
click at [347, 96] on span "Report" at bounding box center [339, 96] width 217 height 14
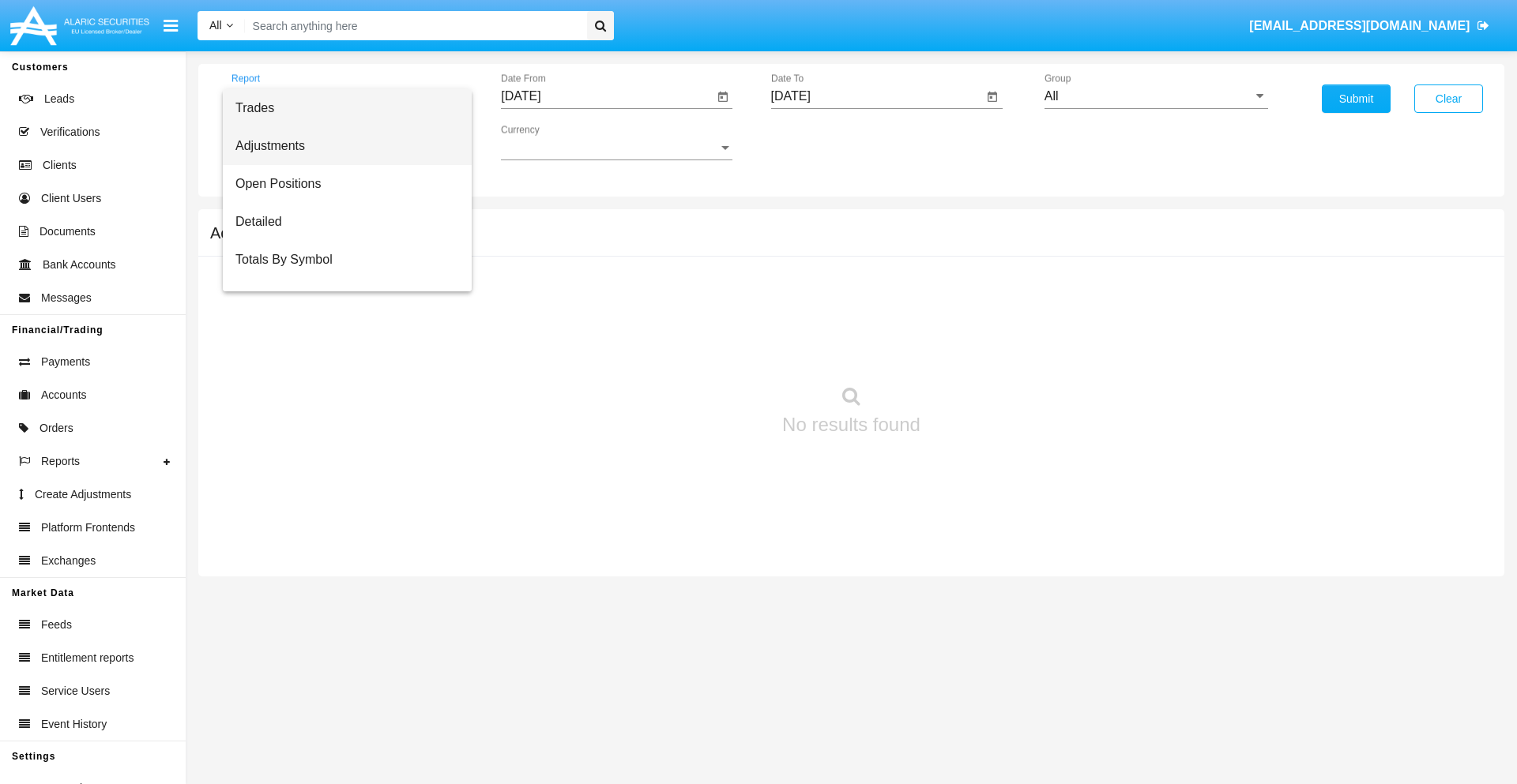
click at [340, 146] on span "Adjustments" at bounding box center [347, 146] width 223 height 38
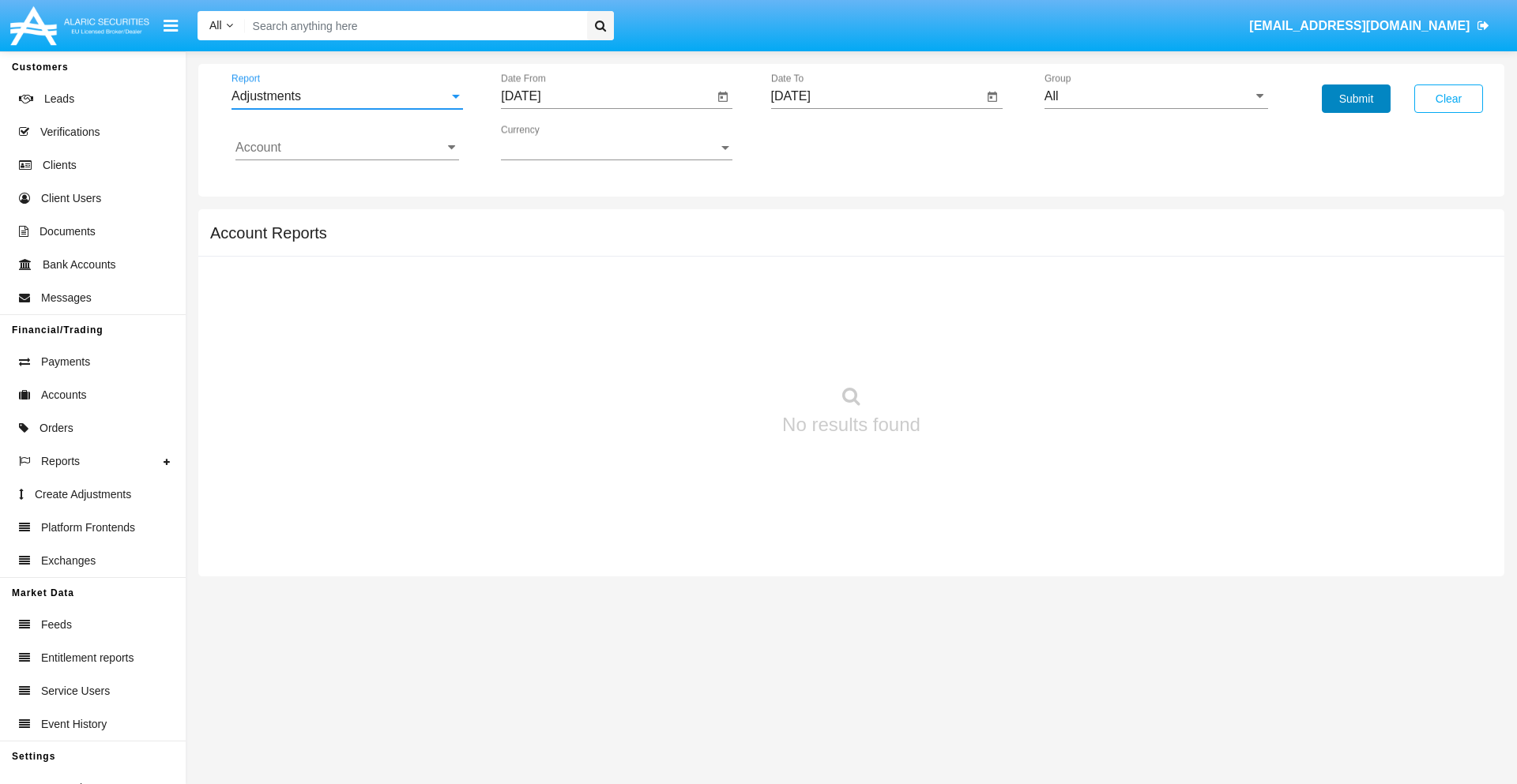
click at [1355, 99] on button "Submit" at bounding box center [1355, 99] width 68 height 29
click at [347, 96] on span "Report" at bounding box center [339, 96] width 217 height 14
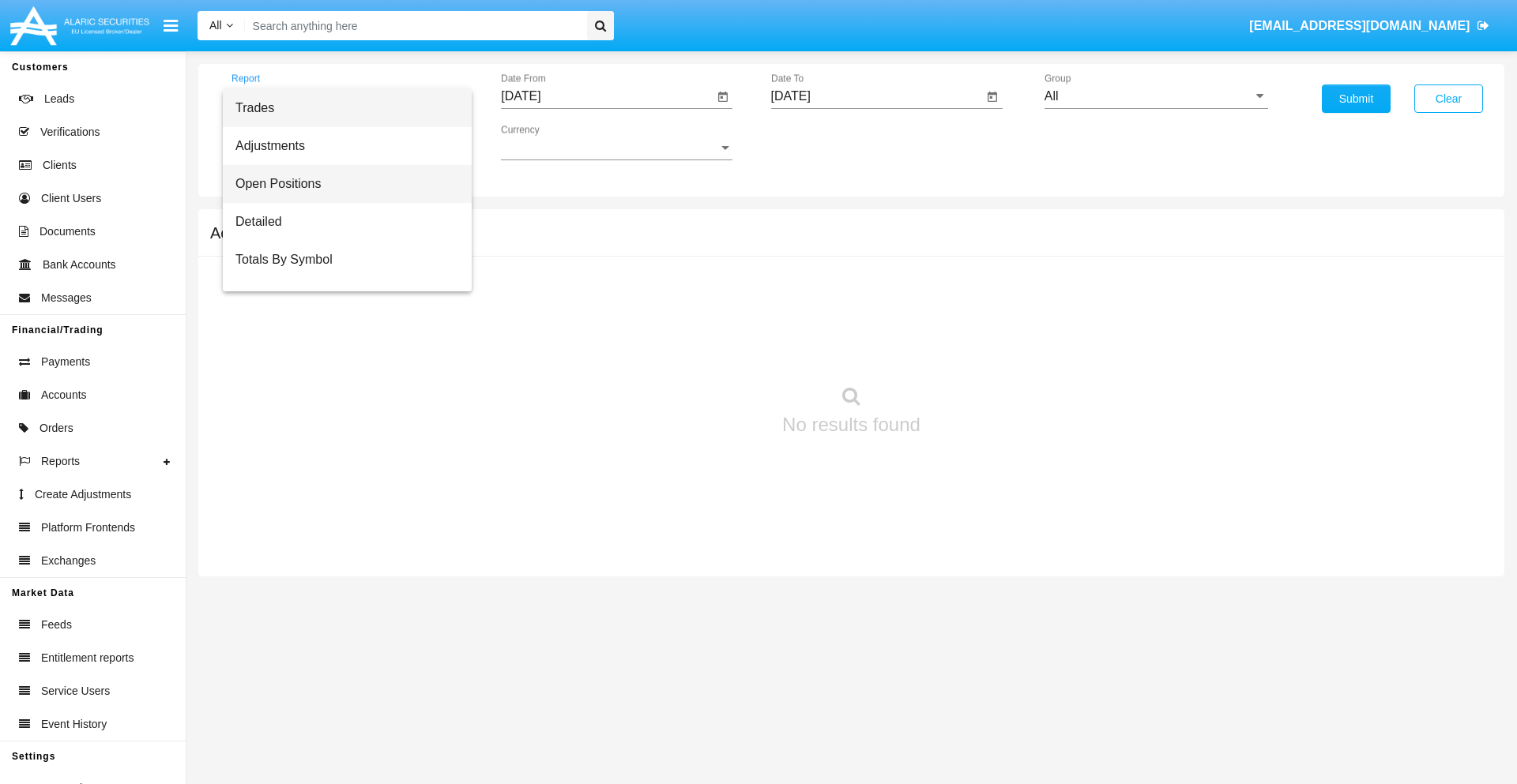
click at [340, 184] on span "Open Positions" at bounding box center [347, 184] width 223 height 38
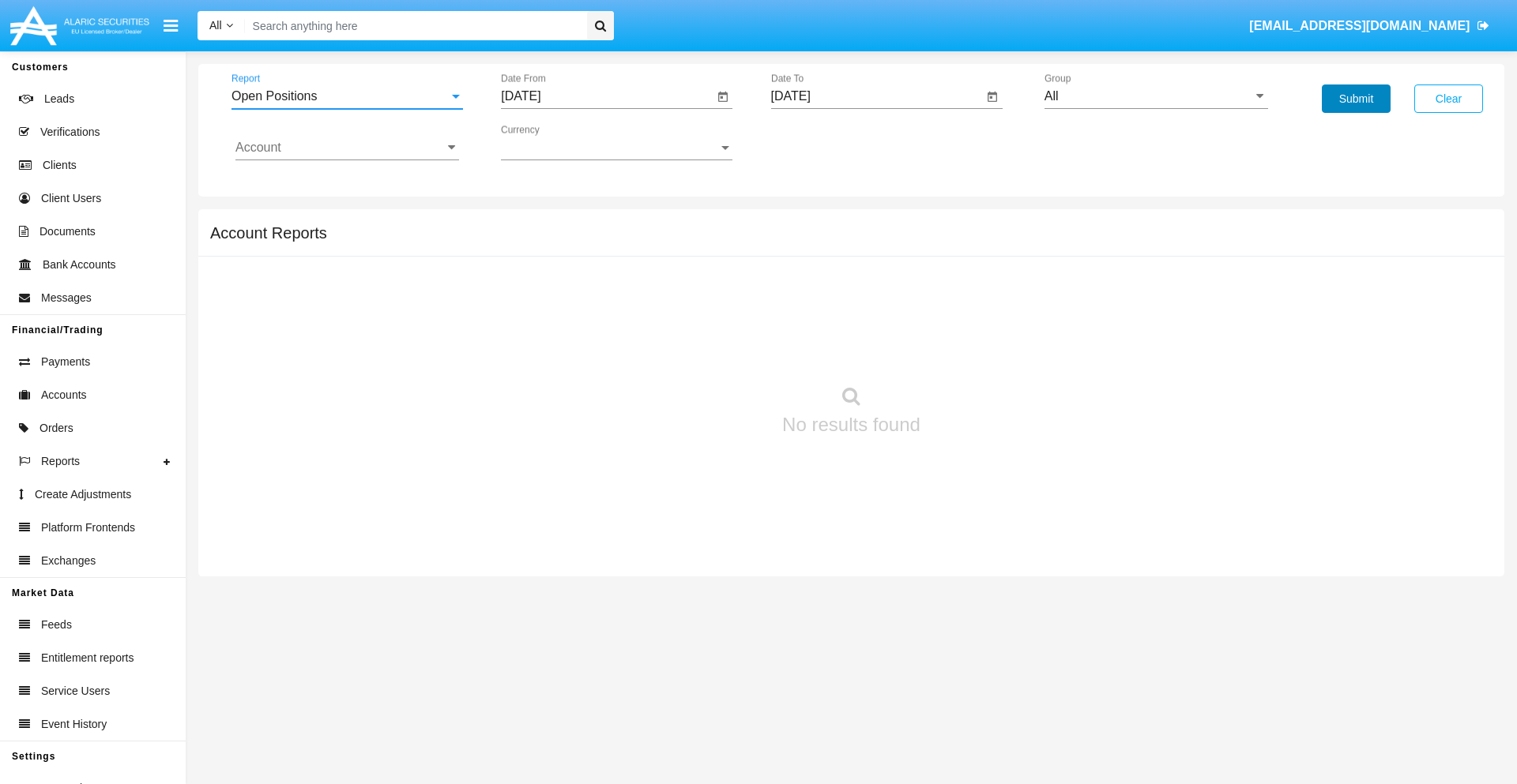
click at [1355, 99] on button "Submit" at bounding box center [1355, 99] width 68 height 29
click at [347, 96] on span "Report" at bounding box center [339, 96] width 217 height 14
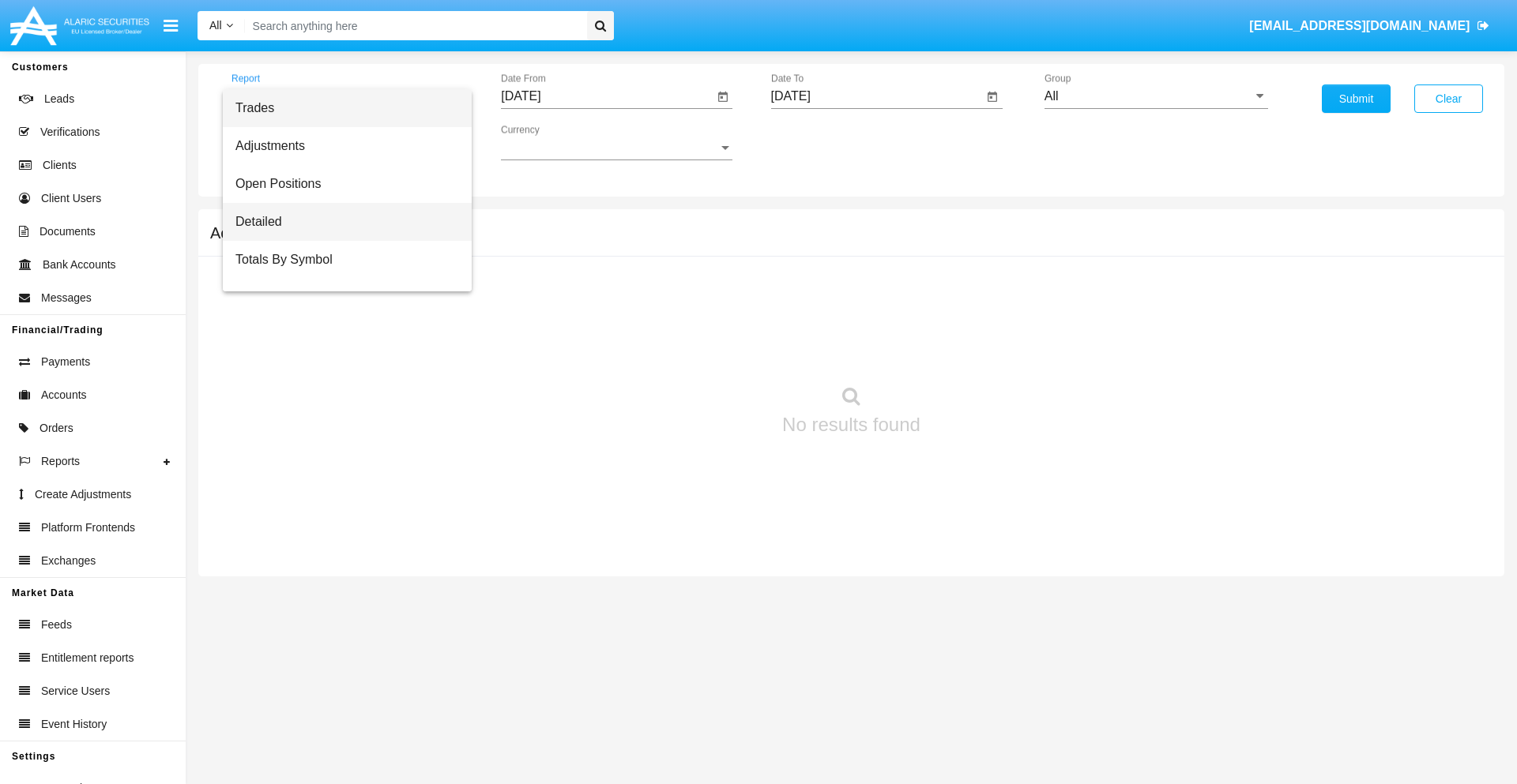
click at [340, 222] on span "Detailed" at bounding box center [347, 222] width 223 height 38
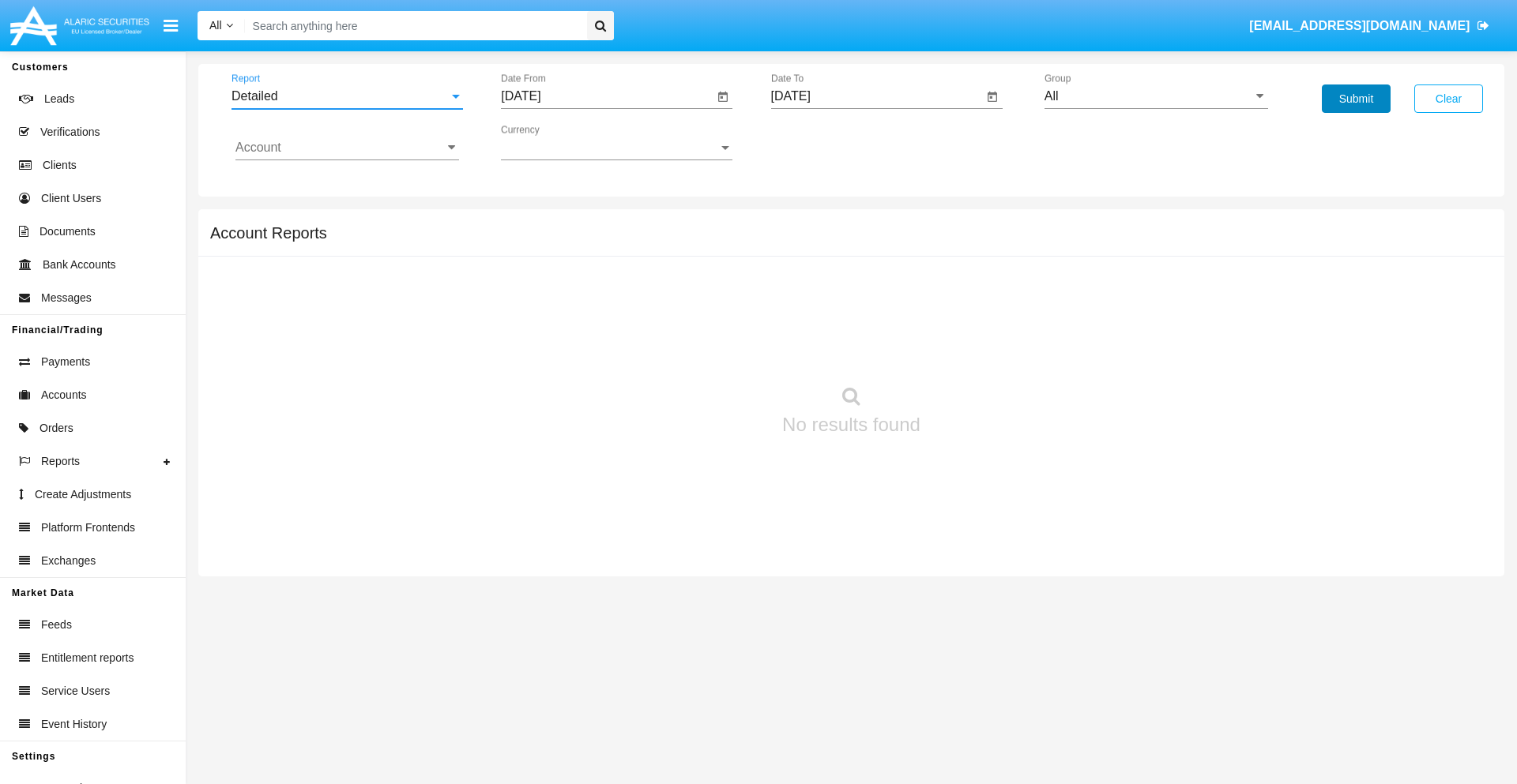
click at [1355, 99] on button "Submit" at bounding box center [1355, 99] width 68 height 29
click at [347, 96] on span "Report" at bounding box center [339, 96] width 217 height 14
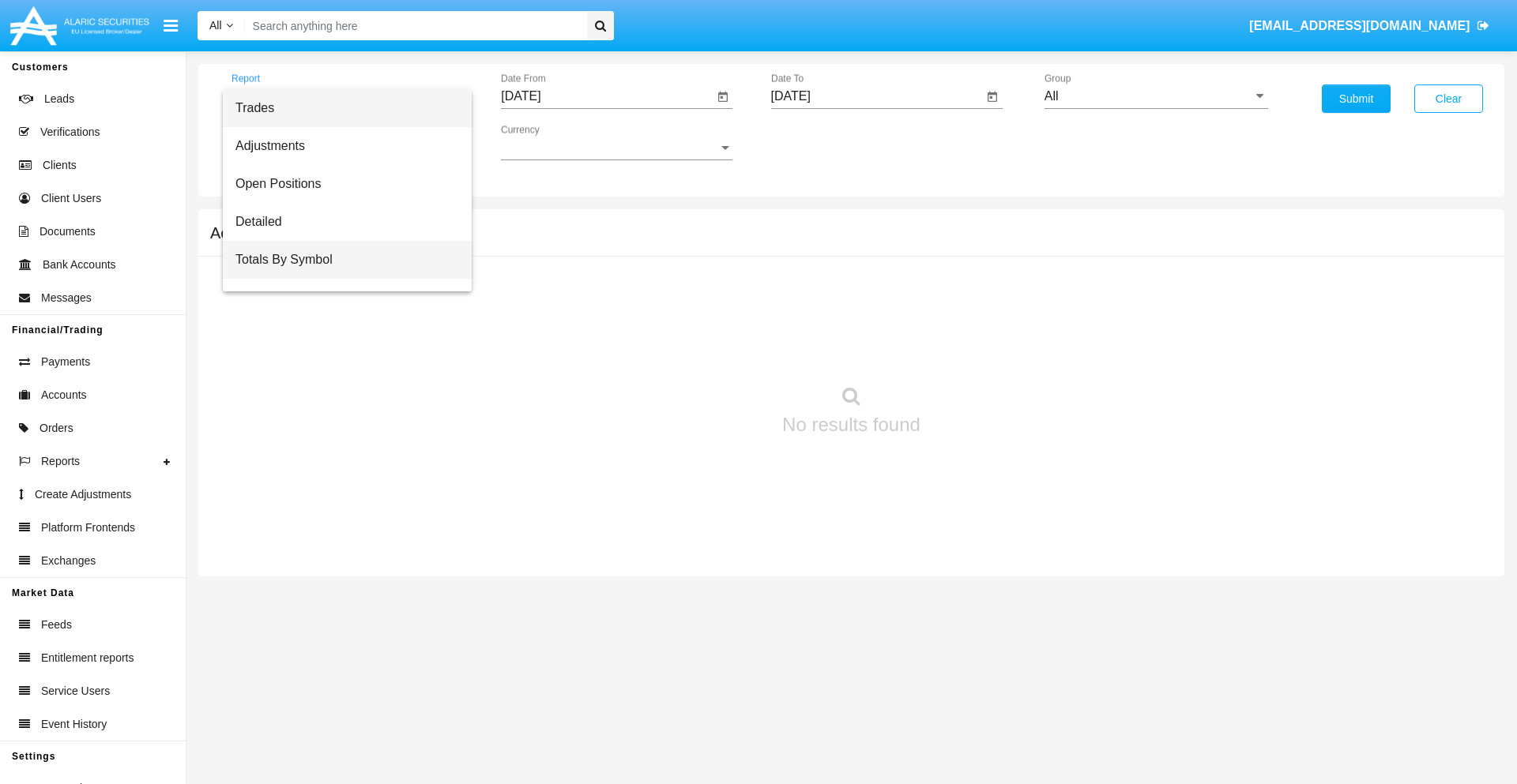
click at [340, 260] on span "Totals By Symbol" at bounding box center [347, 260] width 223 height 38
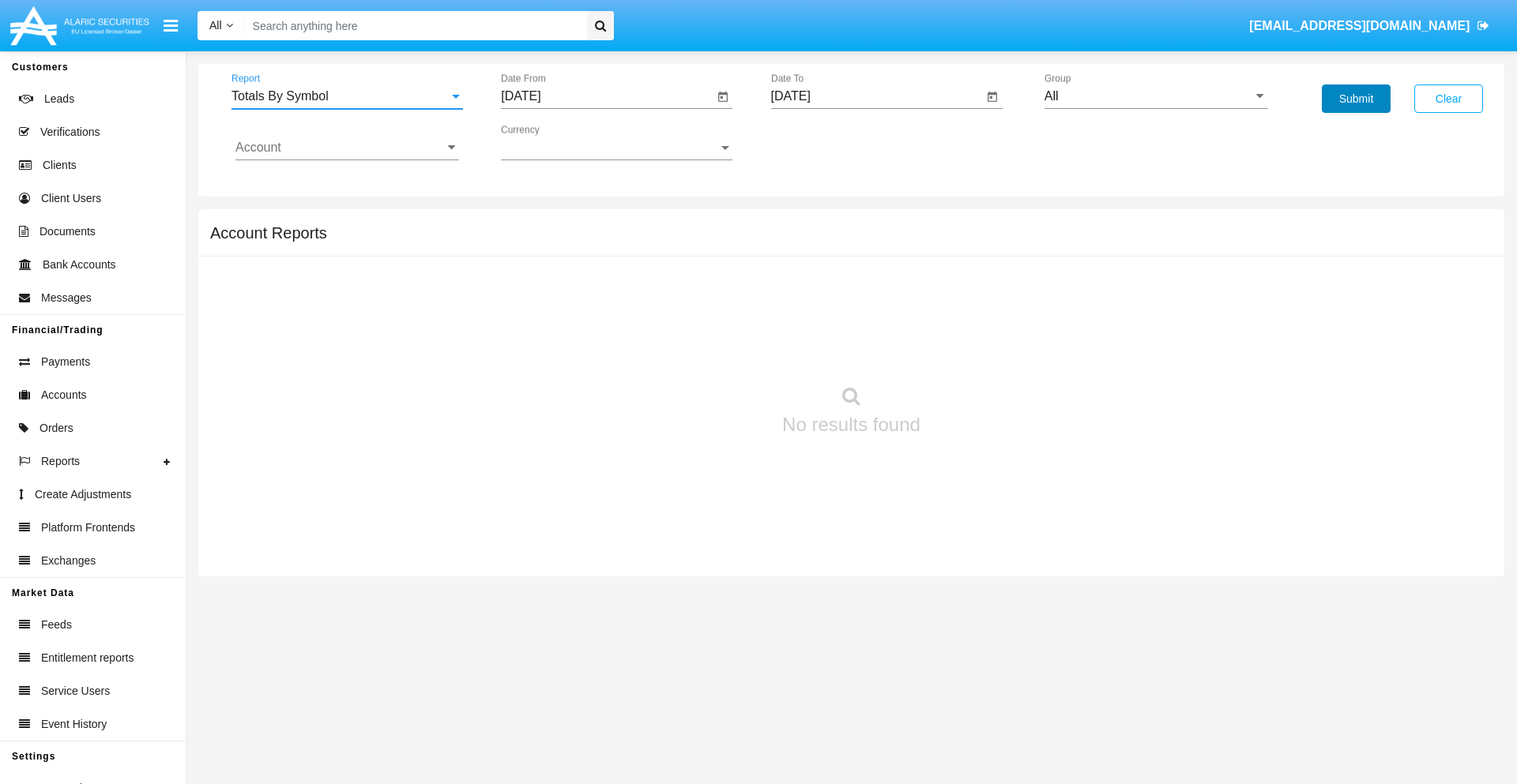
click at [1355, 99] on button "Submit" at bounding box center [1355, 99] width 68 height 29
click at [347, 96] on span "Report" at bounding box center [339, 96] width 217 height 14
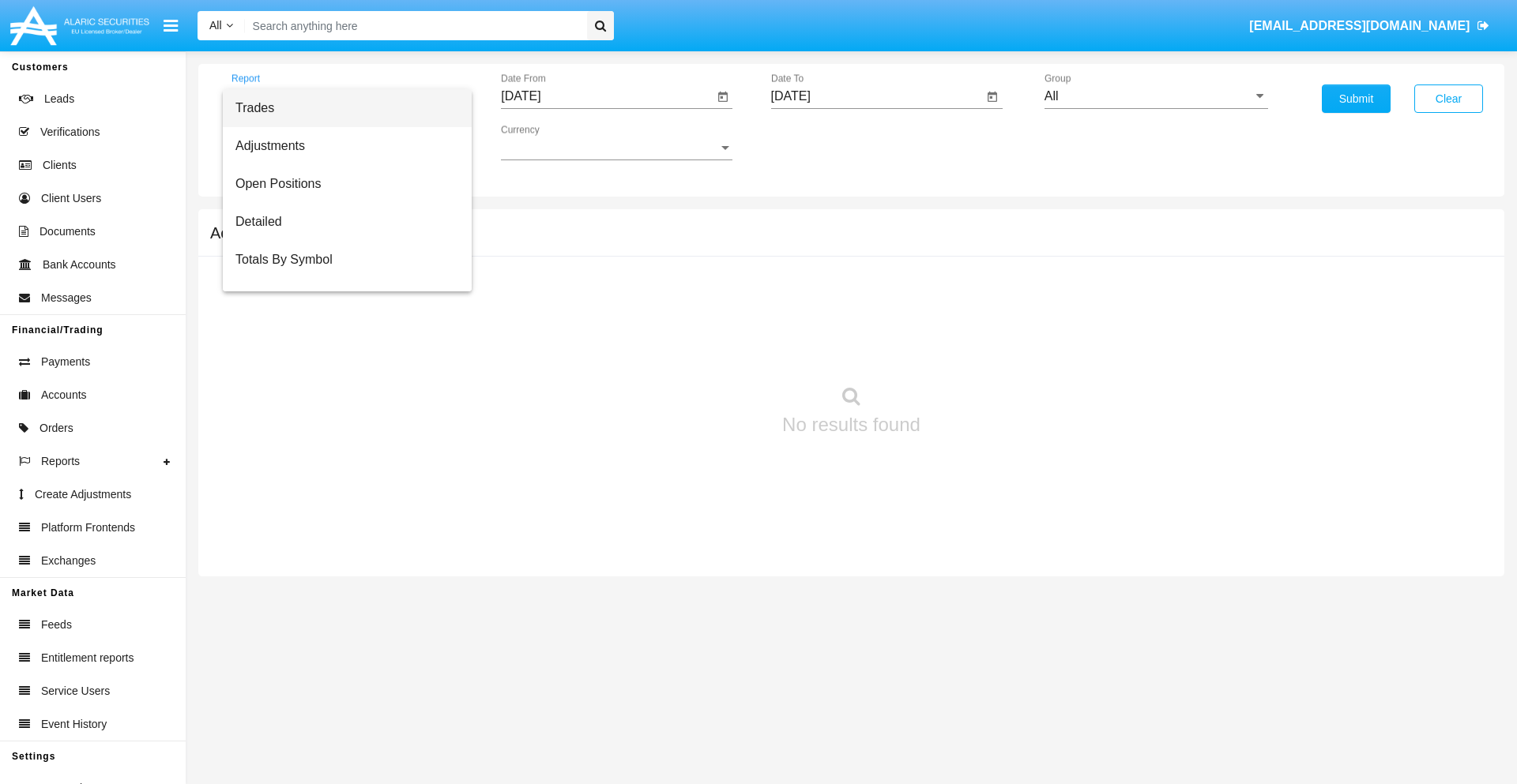
scroll to position [25, 0]
click at [340, 273] on span "Totals By Date" at bounding box center [347, 273] width 223 height 38
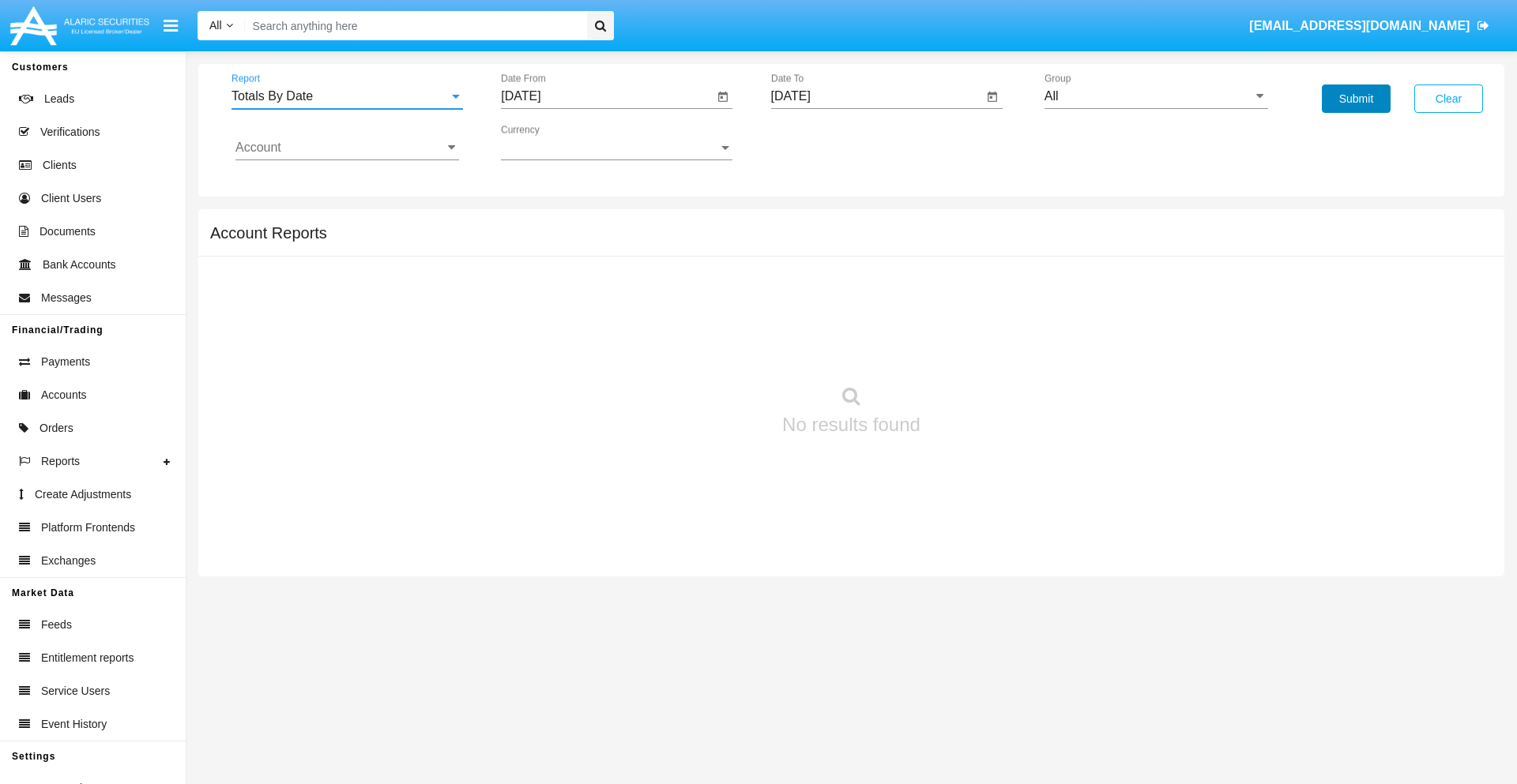
click at [1355, 99] on button "Submit" at bounding box center [1355, 99] width 68 height 29
click at [347, 96] on span "Report" at bounding box center [339, 96] width 217 height 14
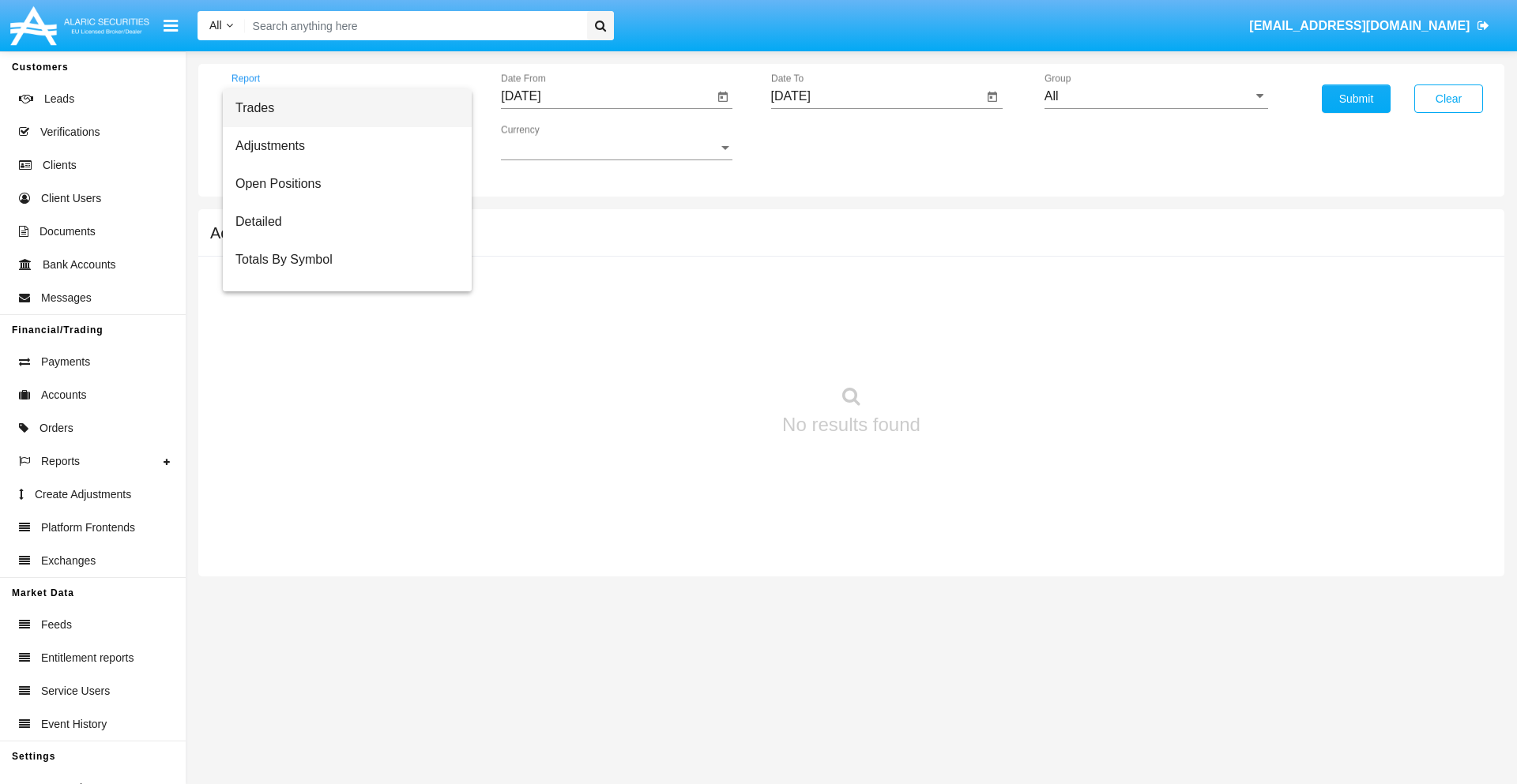
scroll to position [63, 0]
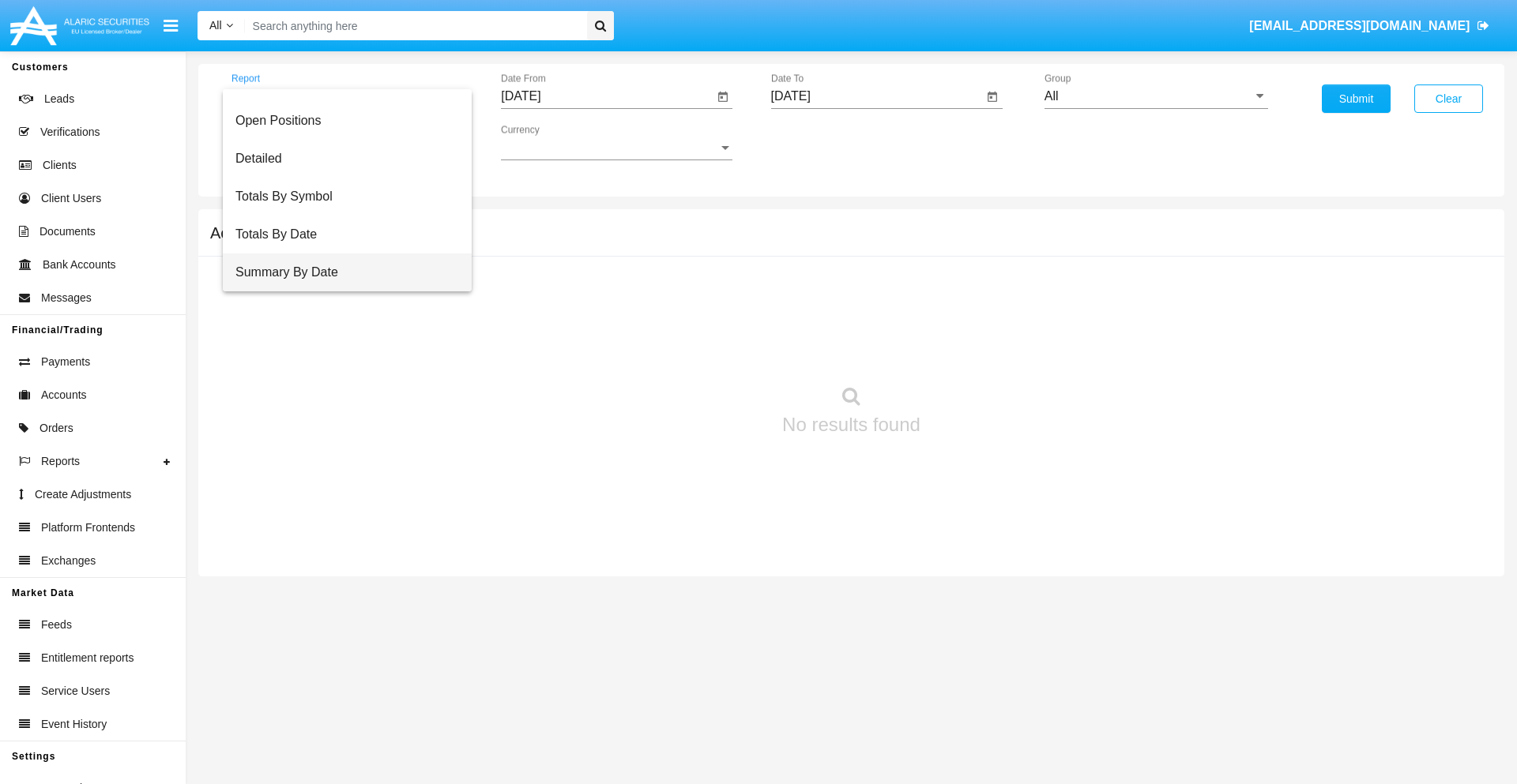
click at [340, 273] on span "Summary By Date" at bounding box center [347, 273] width 223 height 38
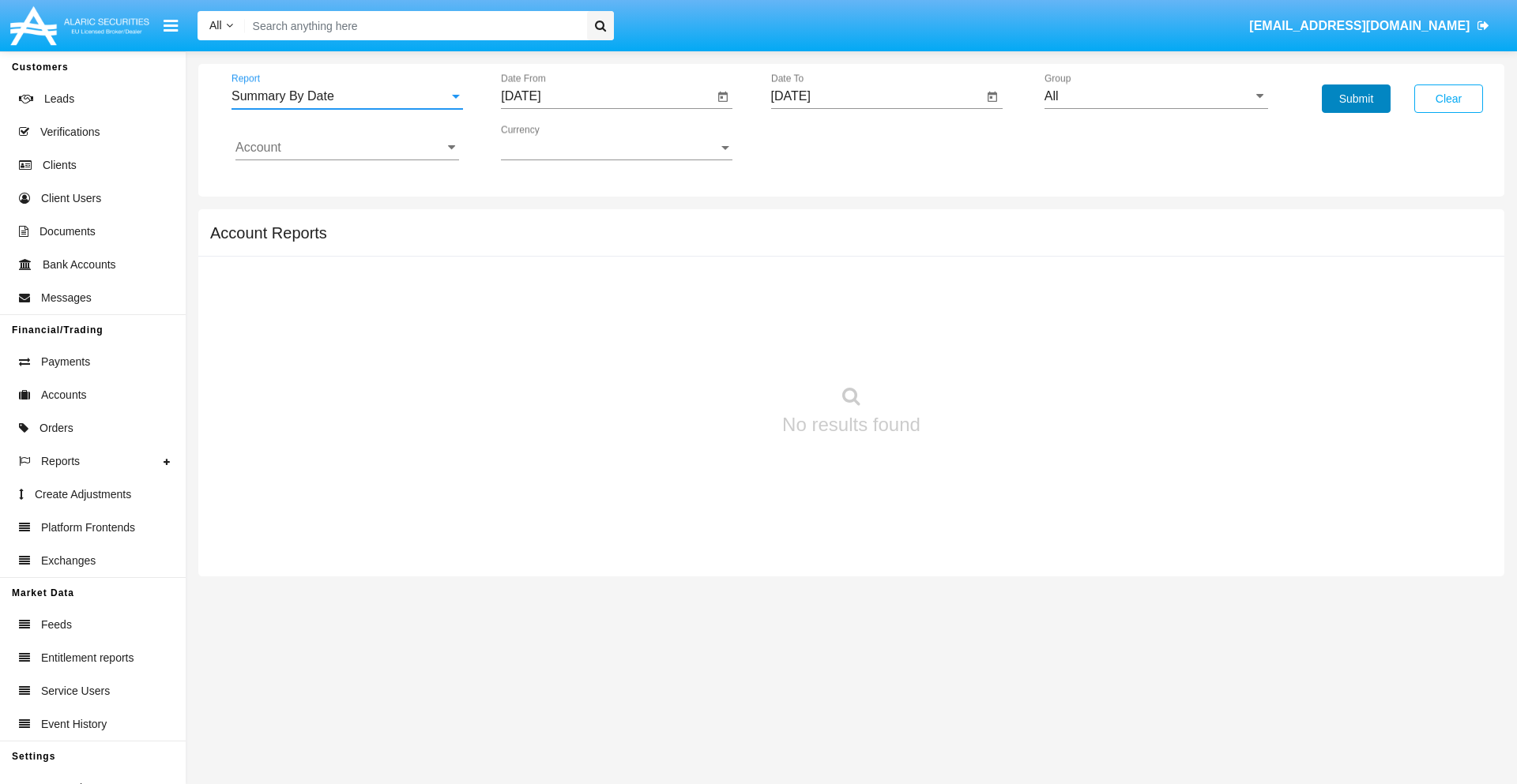
click at [1355, 99] on button "Submit" at bounding box center [1355, 99] width 68 height 29
